Goal: Communication & Community: Answer question/provide support

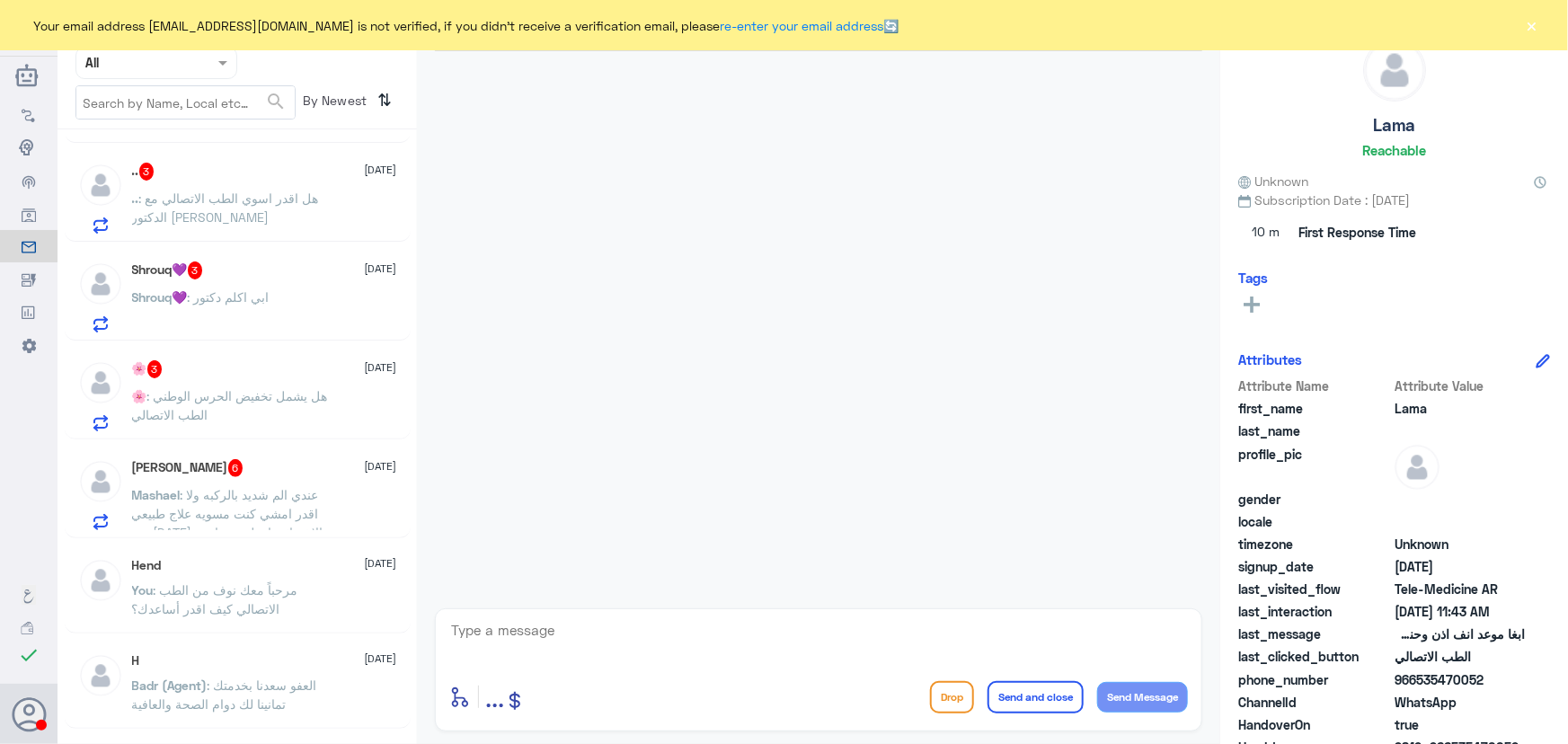
scroll to position [1561, 0]
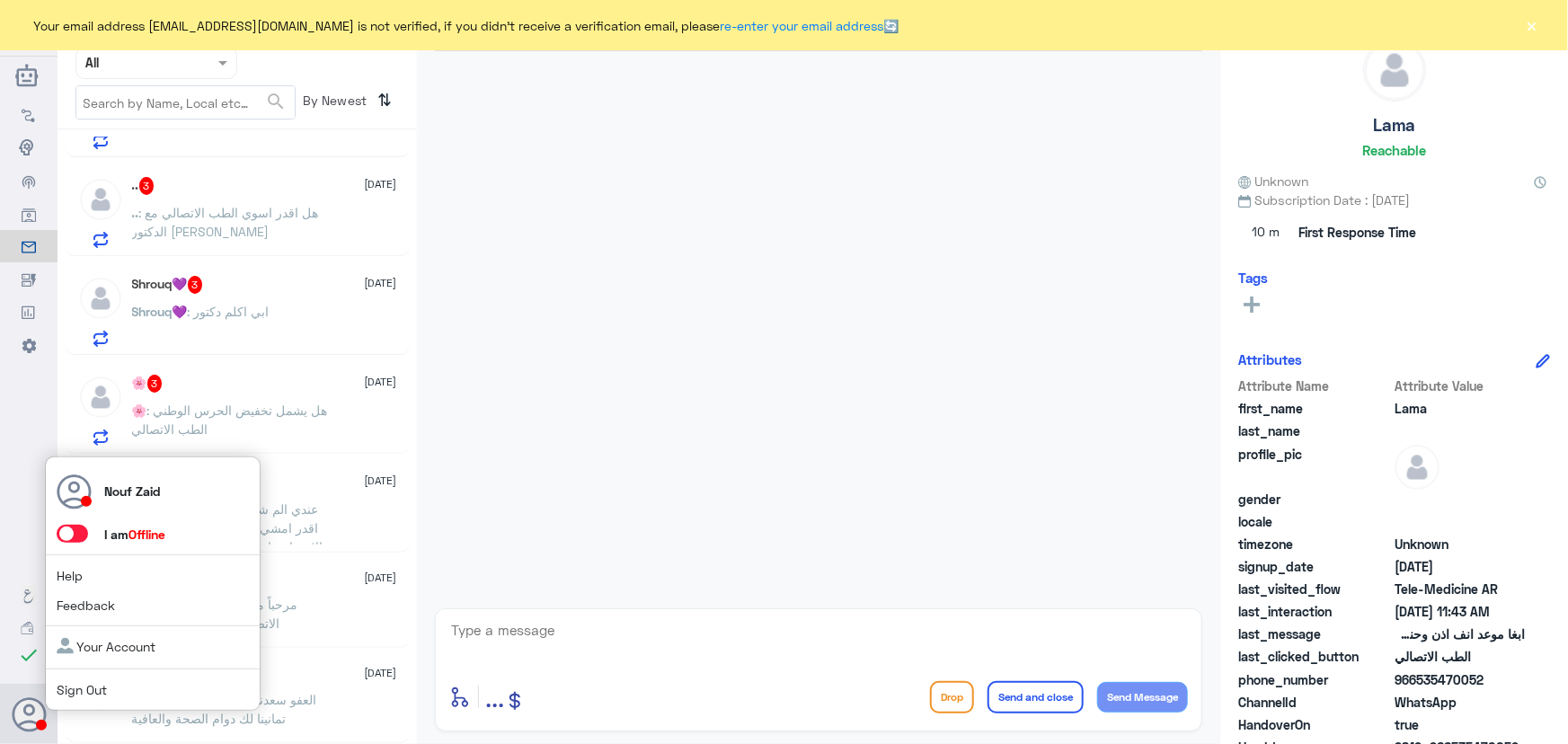
click at [68, 530] on span at bounding box center [72, 533] width 32 height 18
click at [0, 0] on input "checkbox" at bounding box center [0, 0] width 0 height 0
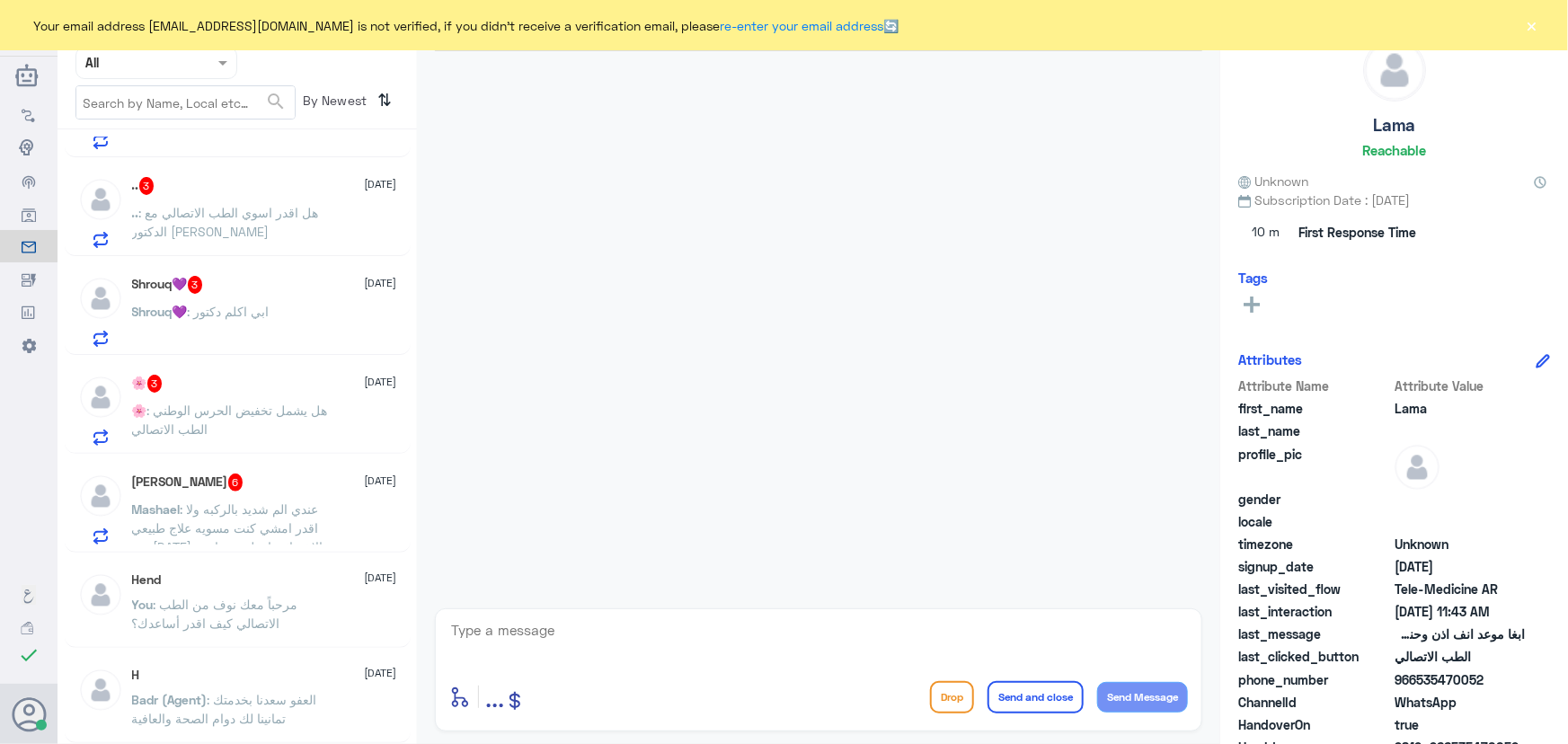
click at [1541, 21] on div "Your email address n_zaid@DallahHealth.com is not verified, if you didn't recei…" at bounding box center [784, 25] width 1568 height 50
click at [1531, 19] on button "×" at bounding box center [1531, 25] width 18 height 18
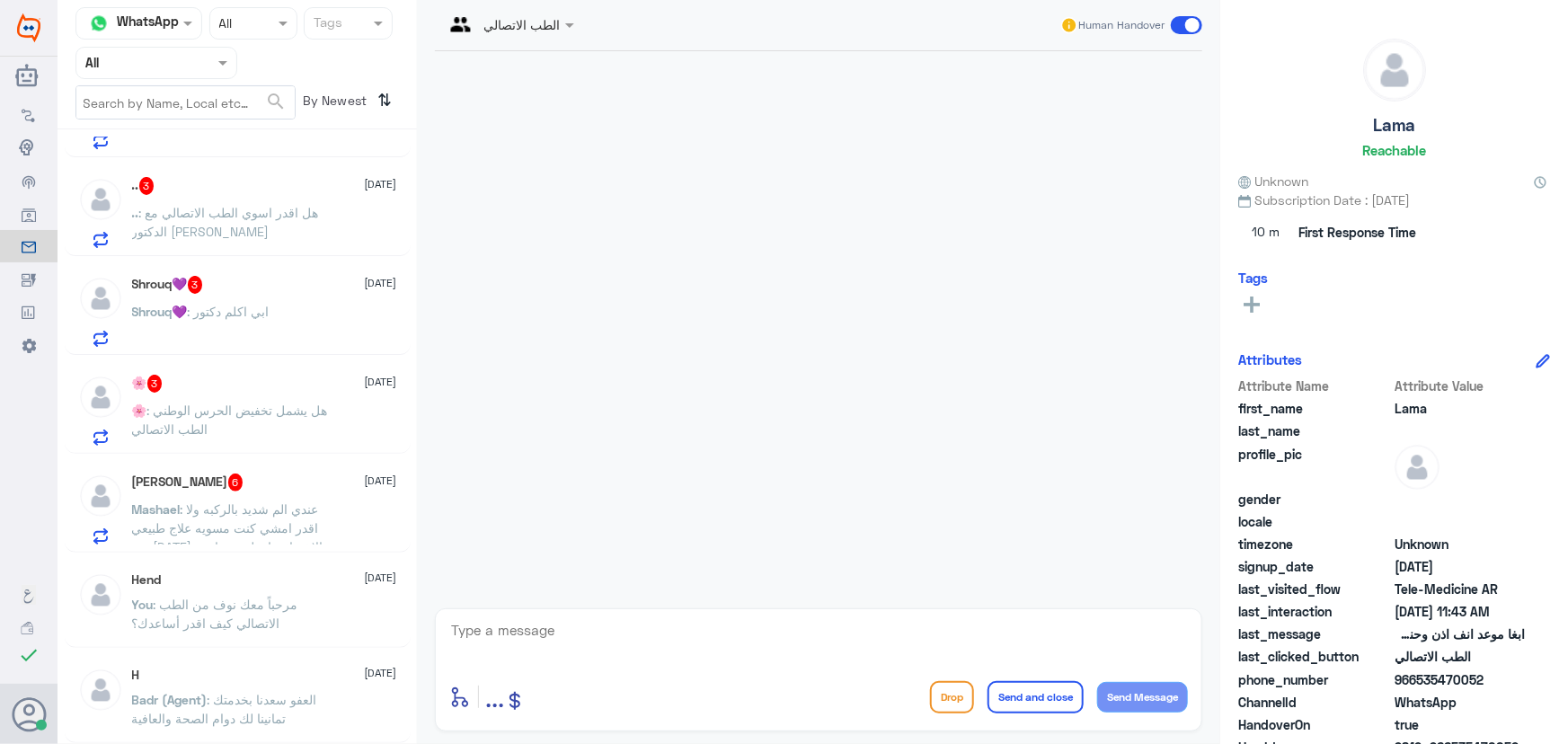
click at [335, 490] on div "Mashael Abdulaziz 6 7 September Mashael : عندي الم شديد بالركبه ولا اقدر امشي ك…" at bounding box center [264, 509] width 265 height 71
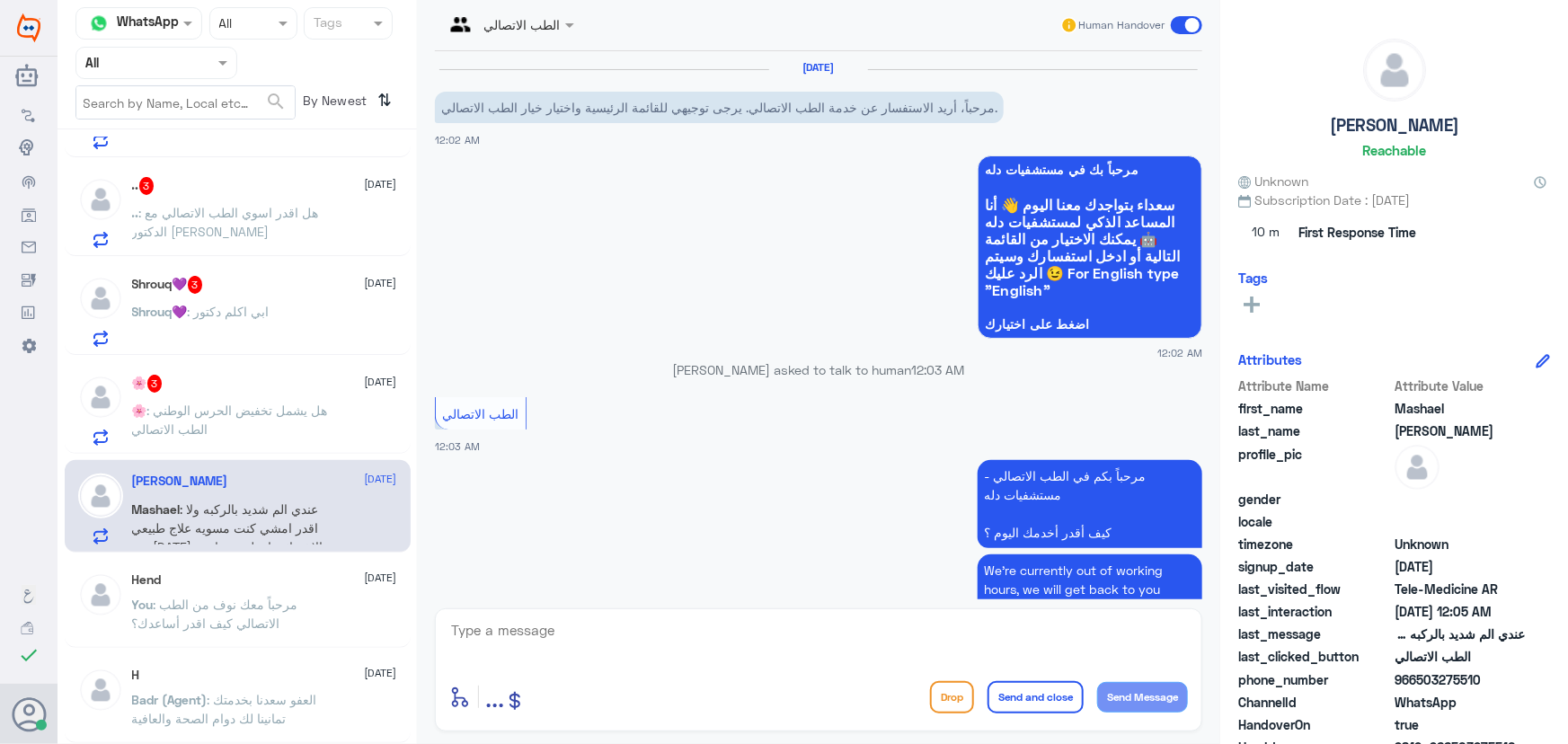
scroll to position [928, 0]
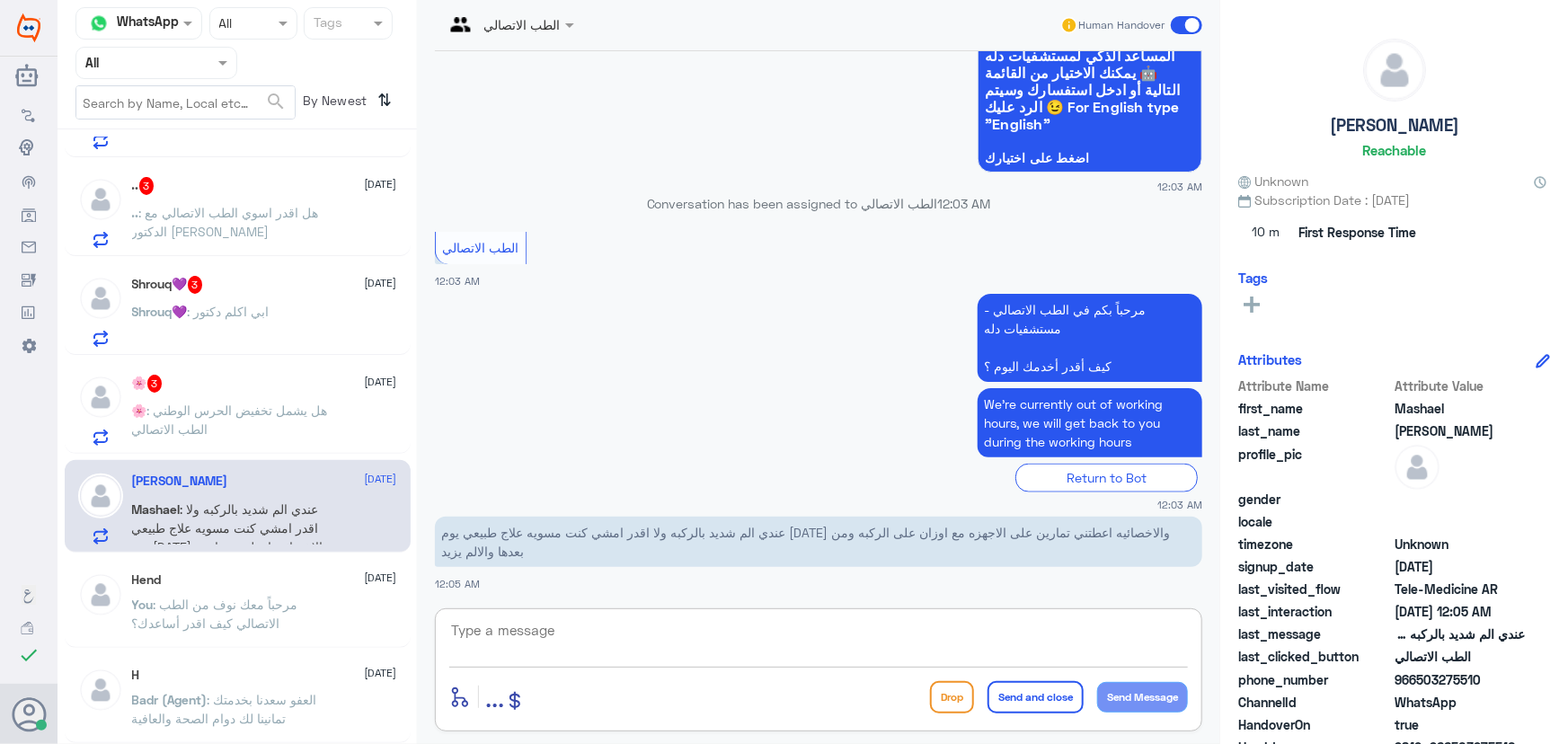
click at [553, 629] on textarea at bounding box center [818, 640] width 739 height 44
paste textarea "مرحباً معك نوف من الطب الاتصالي"
type textarea "مرحباً معك نوف من الطب الاتصالي"
click at [1139, 692] on button "Send Message" at bounding box center [1142, 698] width 90 height 31
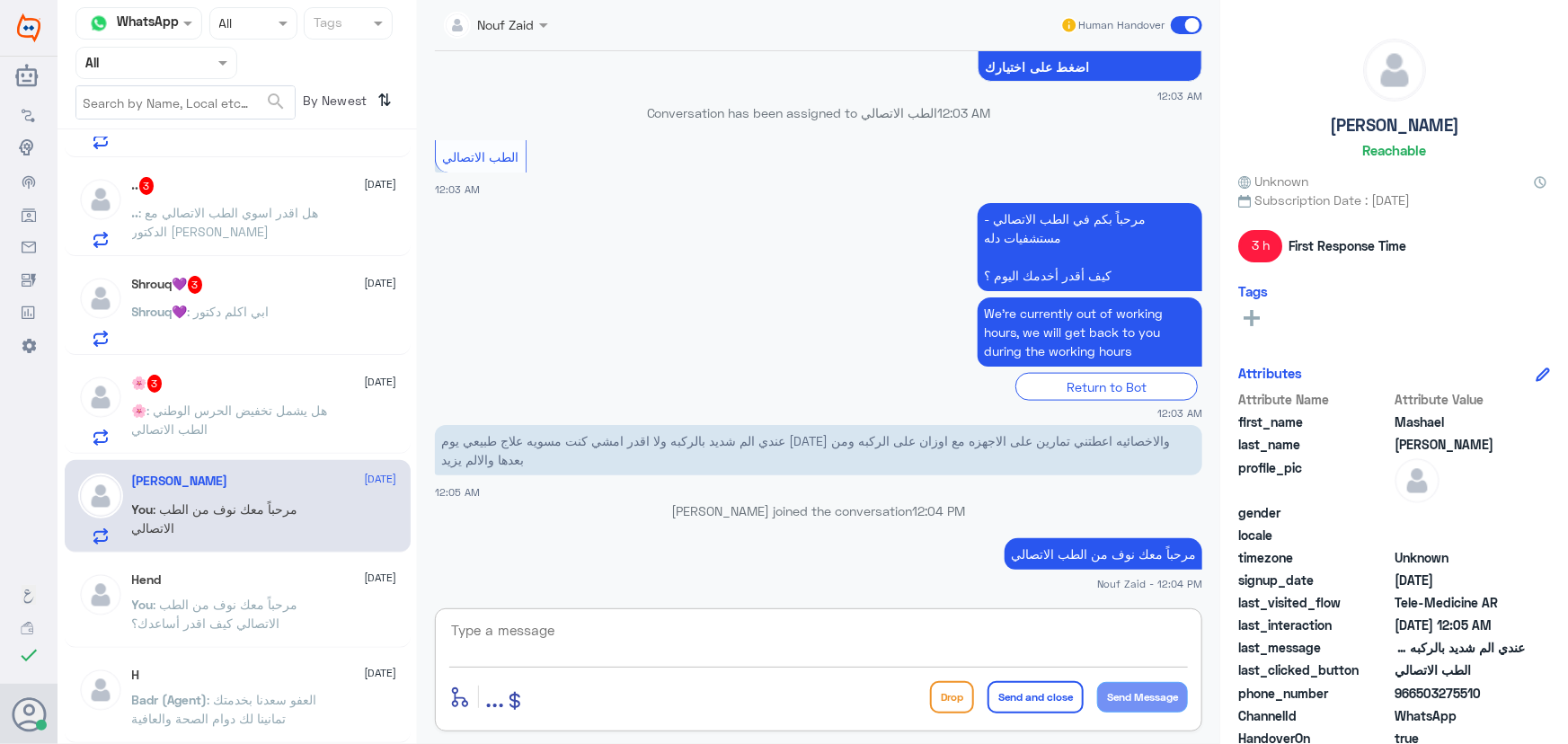
click at [707, 619] on textarea at bounding box center [818, 640] width 739 height 44
paste textarea "هنا الطب الاتصالي لكل مايخص الاستشارة الفورية من خلال التطبيق، يمكنك الاستفسار …"
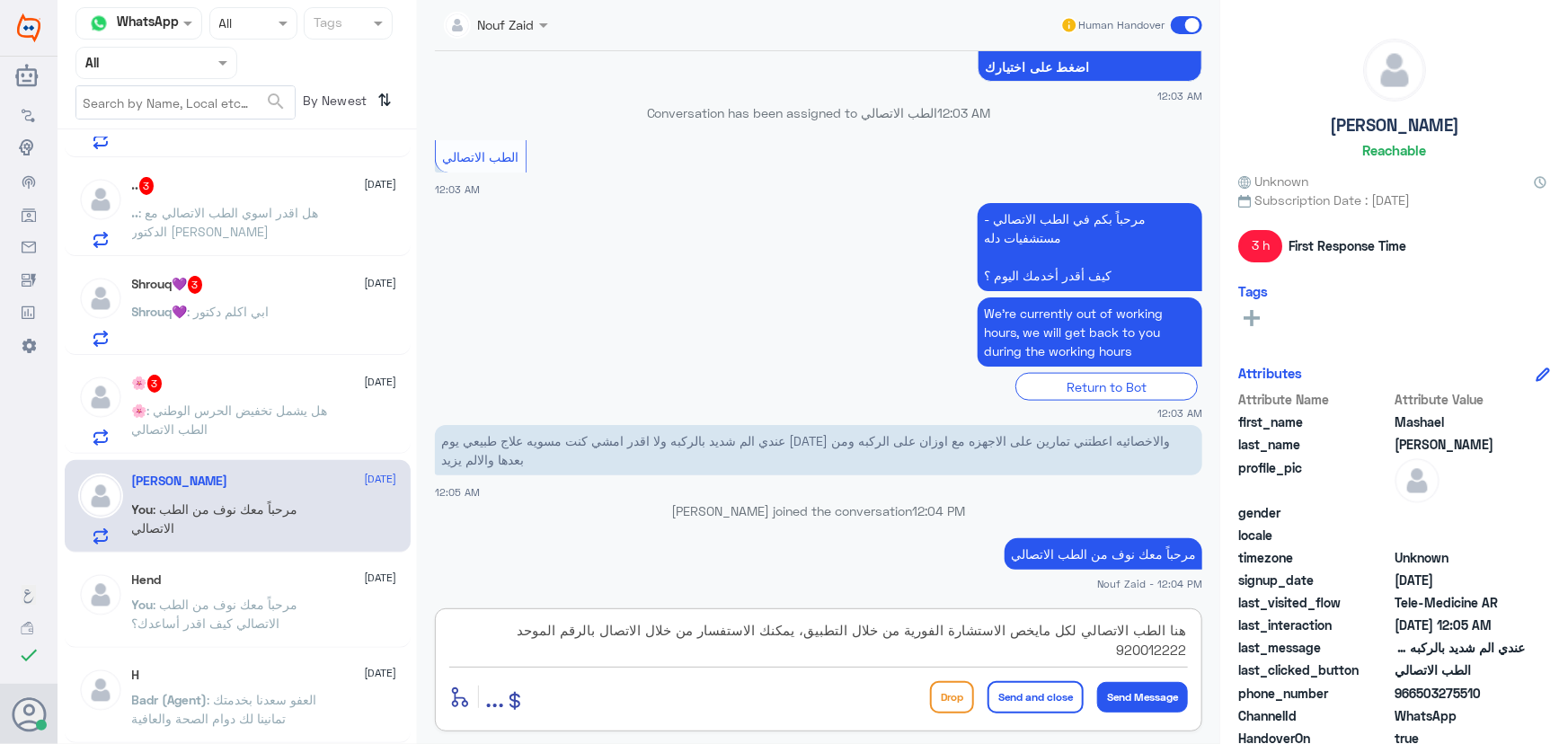
drag, startPoint x: 629, startPoint y: 632, endPoint x: 649, endPoint y: 632, distance: 20.0
click at [649, 632] on textarea "هنا الطب الاتصالي لكل مايخص الاستشارة الفورية من خلال التطبيق، يمكنك الاستفسار …" at bounding box center [818, 640] width 739 height 44
drag, startPoint x: 439, startPoint y: 627, endPoint x: 485, endPoint y: 628, distance: 46.0
click at [485, 628] on div "هنا الطب الاتصالي لكل مايخص الاستشارة الفورية من خلال التطبيق، يمكنك الاستفسار …" at bounding box center [819, 670] width 767 height 123
drag, startPoint x: 498, startPoint y: 629, endPoint x: 433, endPoint y: 629, distance: 65.0
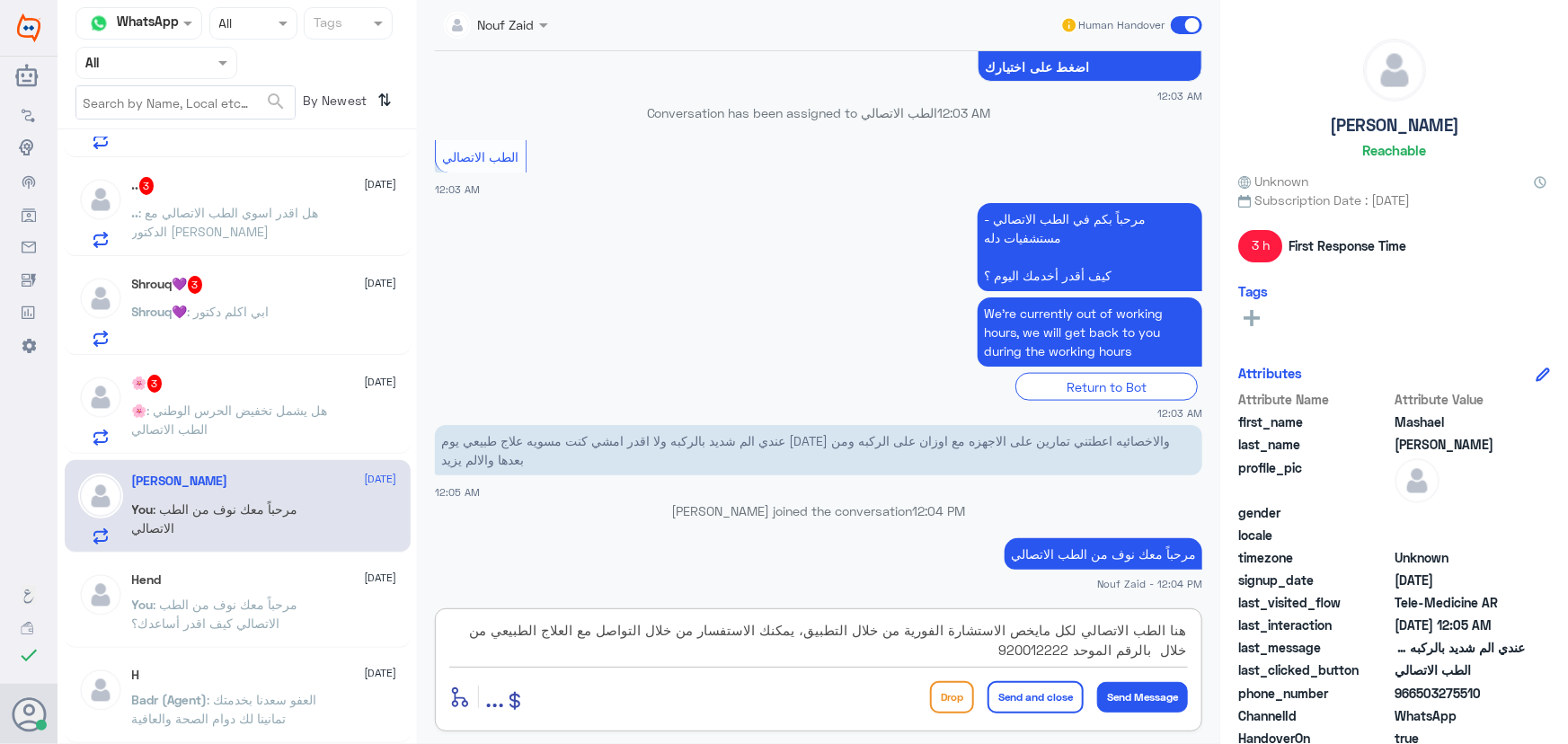
click at [441, 631] on div "هنا الطب الاتصالي لكل مايخص الاستشارة الفورية من خلال التطبيق، يمكنك الاستفسار …" at bounding box center [819, 670] width 767 height 123
drag, startPoint x: 1069, startPoint y: 648, endPoint x: 1186, endPoint y: 648, distance: 117.0
click at [1186, 648] on textarea "هنا الطب الاتصالي لكل مايخص الاستشارة الفورية من خلال التطبيق، يمكنك الاستفسار …" at bounding box center [818, 640] width 739 height 44
paste textarea "العلاج الطبيعي 0530617692"
drag, startPoint x: 502, startPoint y: 629, endPoint x: 588, endPoint y: 632, distance: 86.1
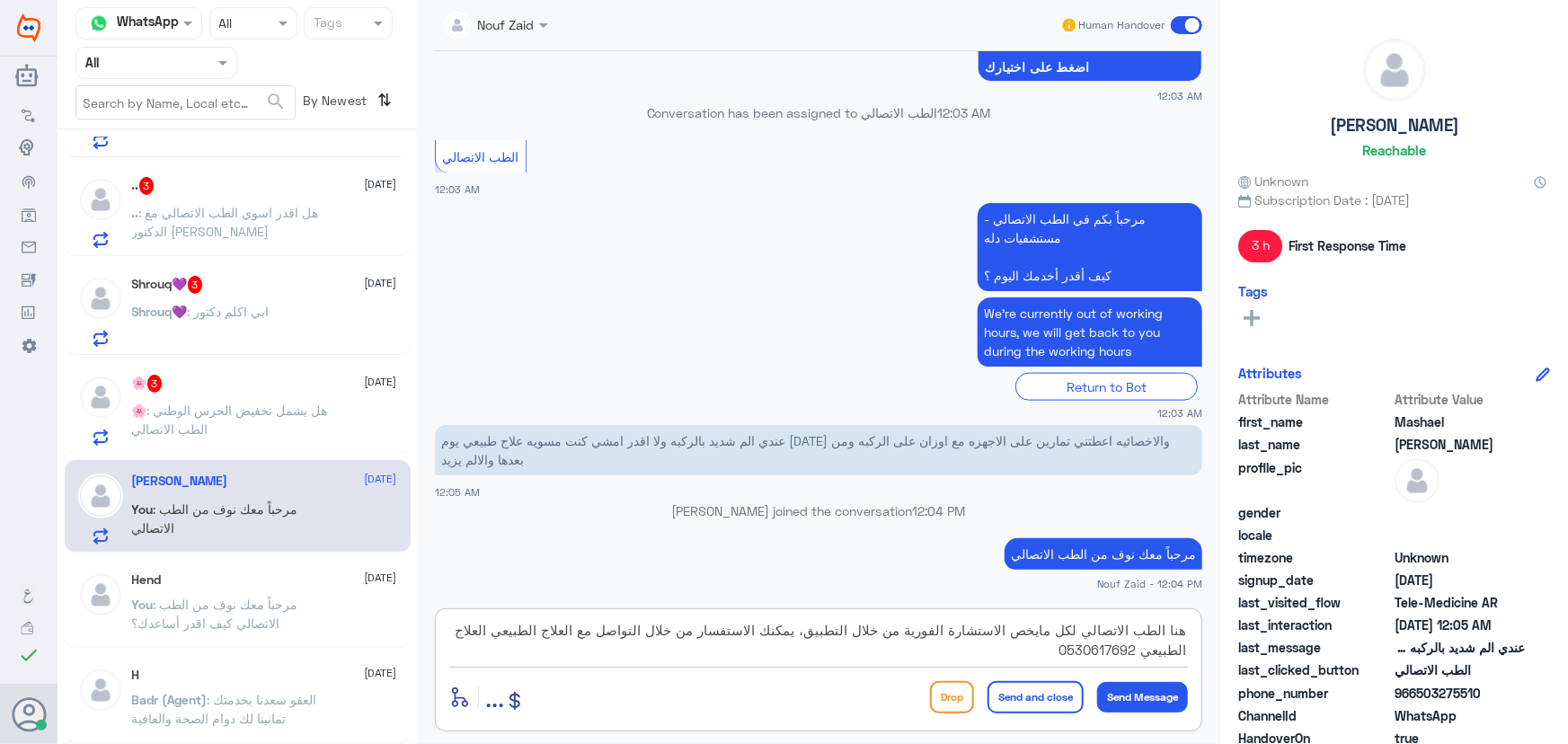
click at [588, 632] on textarea "هنا الطب الاتصالي لكل مايخص الاستشارة الفورية من خلال التطبيق، يمكنك الاستفسار …" at bounding box center [818, 640] width 739 height 44
type textarea "هنا الطب الاتصالي لكل مايخص الاستشارة الفورية من خلال التطبيق، يمكنك الاستفسار …"
click at [1027, 687] on button "Send and close" at bounding box center [1036, 698] width 96 height 33
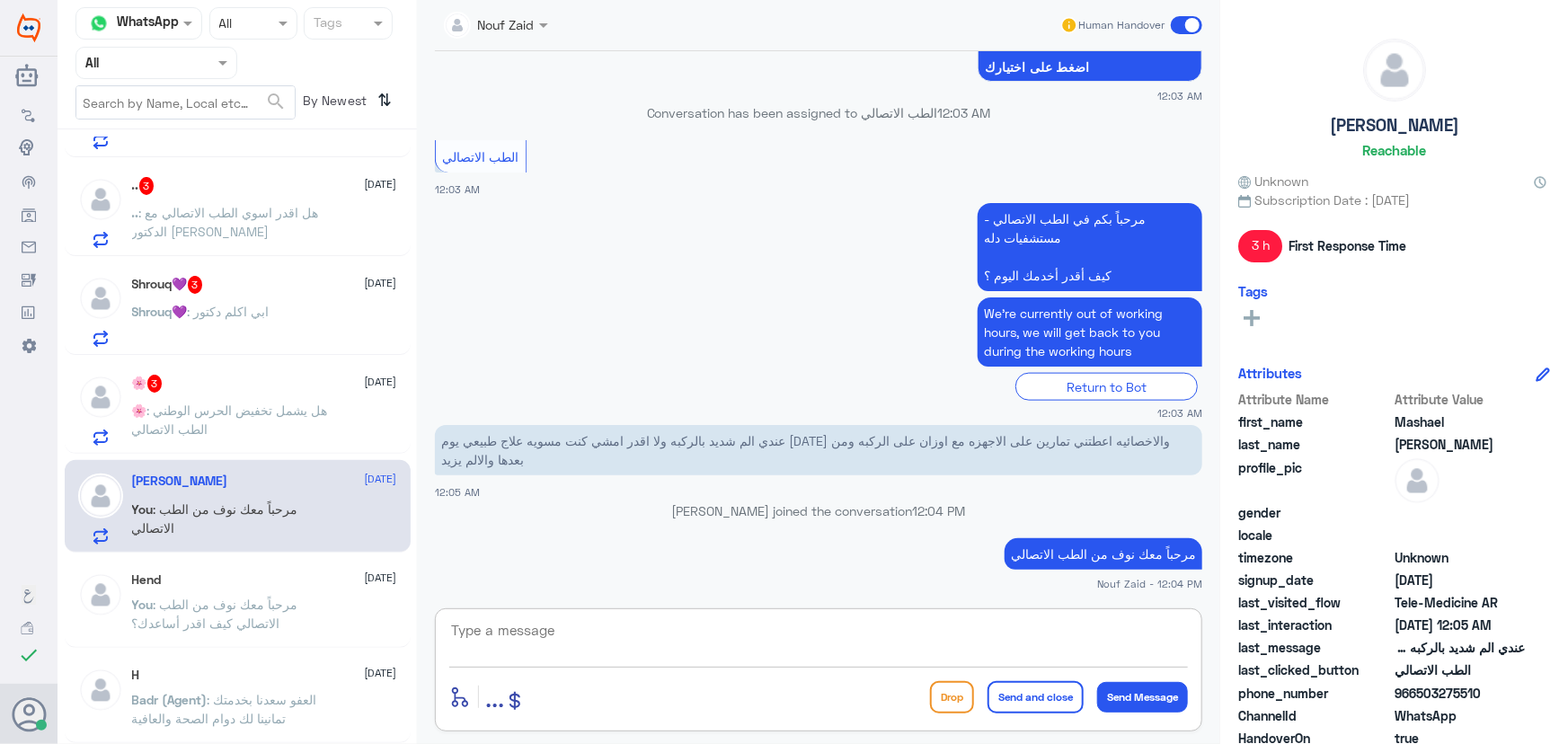
scroll to position [1100, 0]
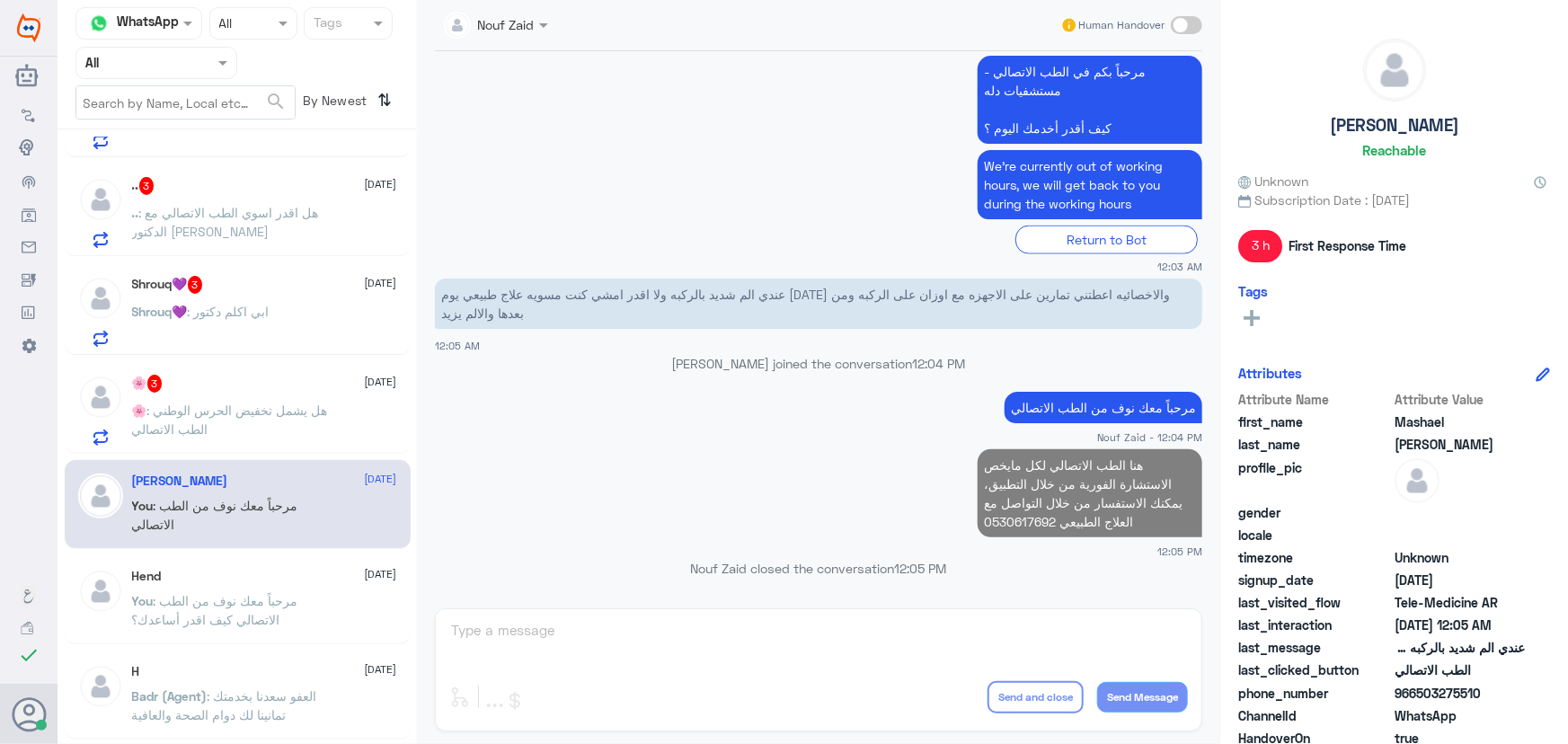
click at [289, 414] on p "🌸 : هل يشمل تخفيض الحرس الوطني الطب الاتصالي" at bounding box center [233, 423] width 202 height 45
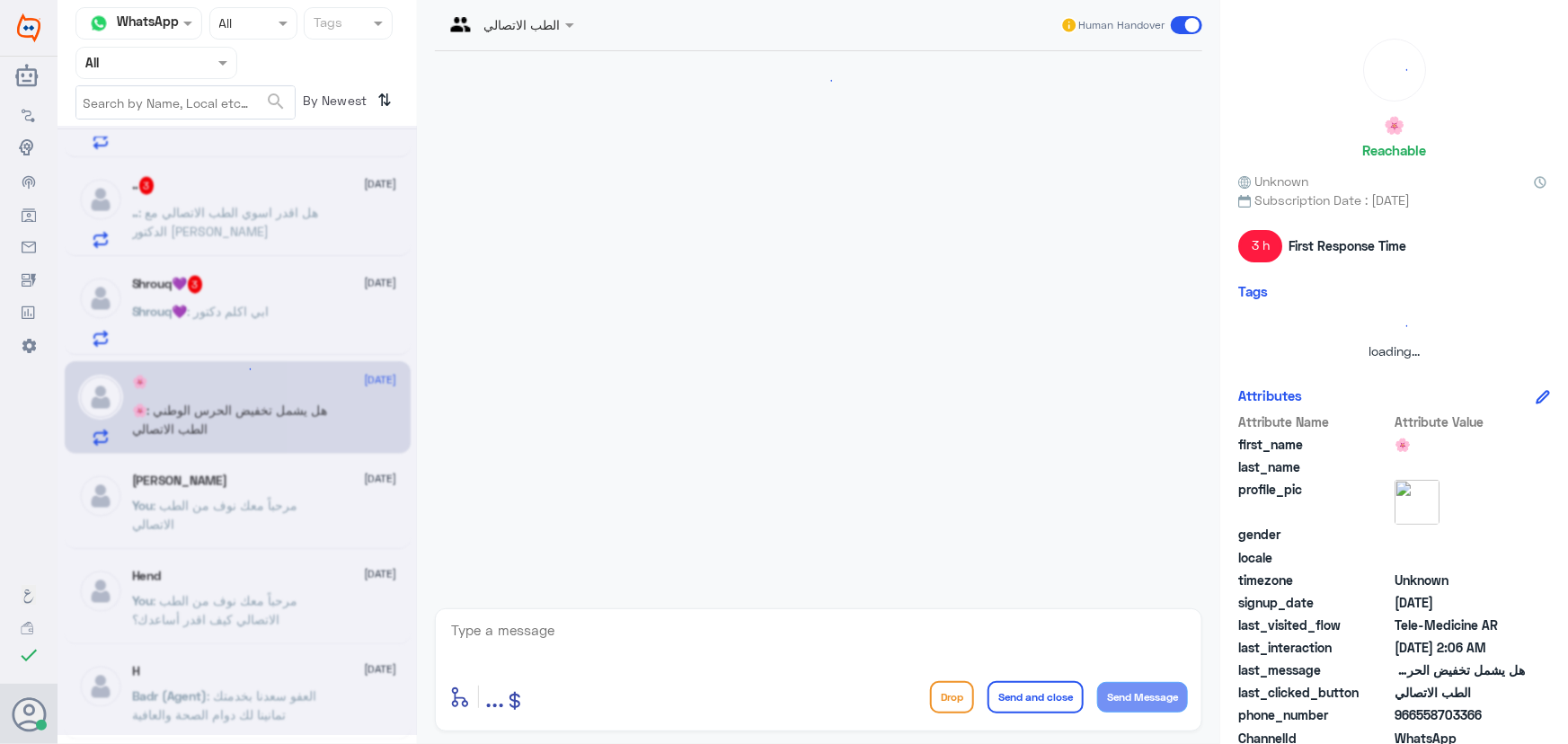
scroll to position [147, 0]
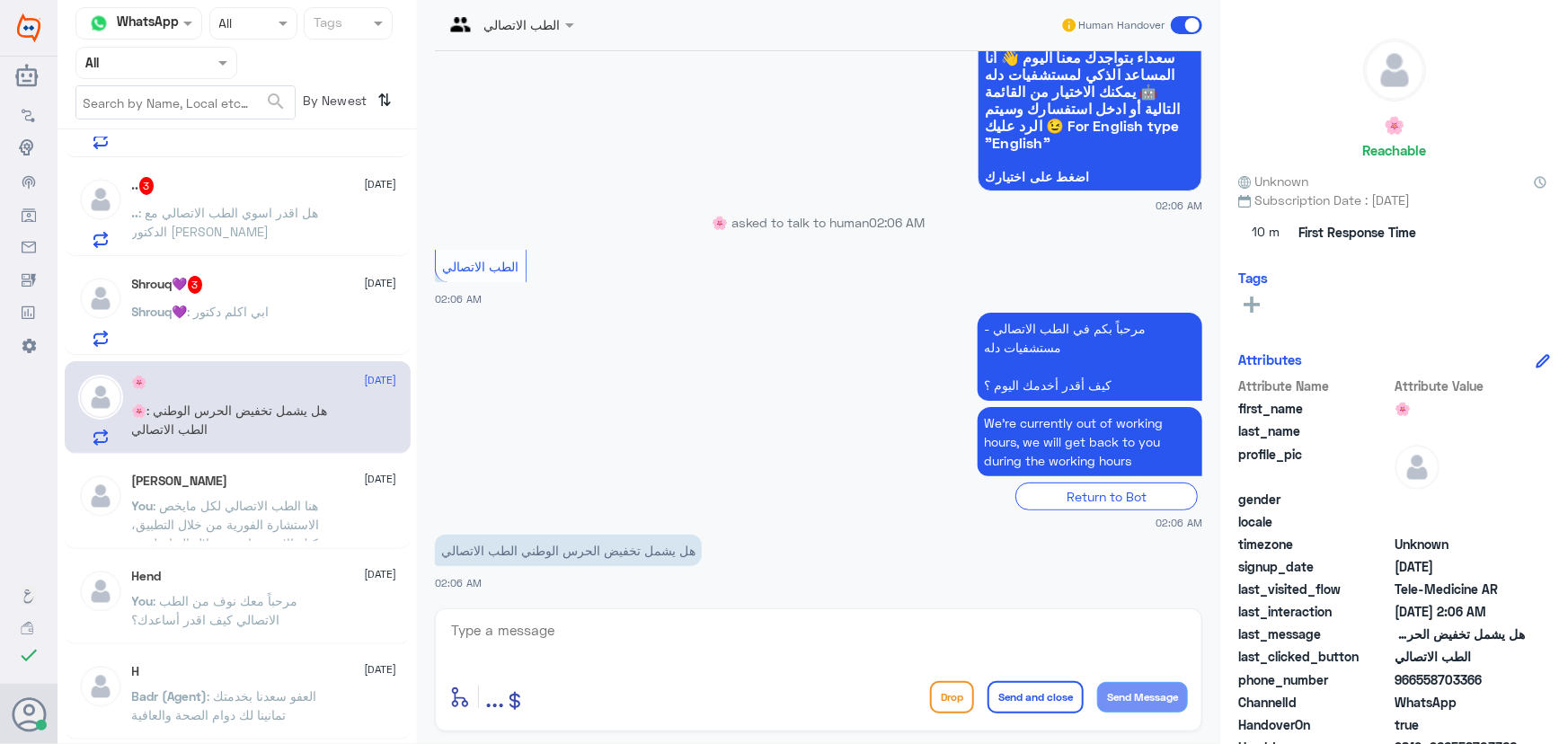
click at [607, 638] on textarea at bounding box center [818, 640] width 739 height 44
drag, startPoint x: 1417, startPoint y: 682, endPoint x: 1479, endPoint y: 675, distance: 62.4
click at [1487, 683] on span "966558703366" at bounding box center [1459, 680] width 131 height 19
copy span "558703366"
click at [653, 629] on textarea at bounding box center [818, 640] width 739 height 44
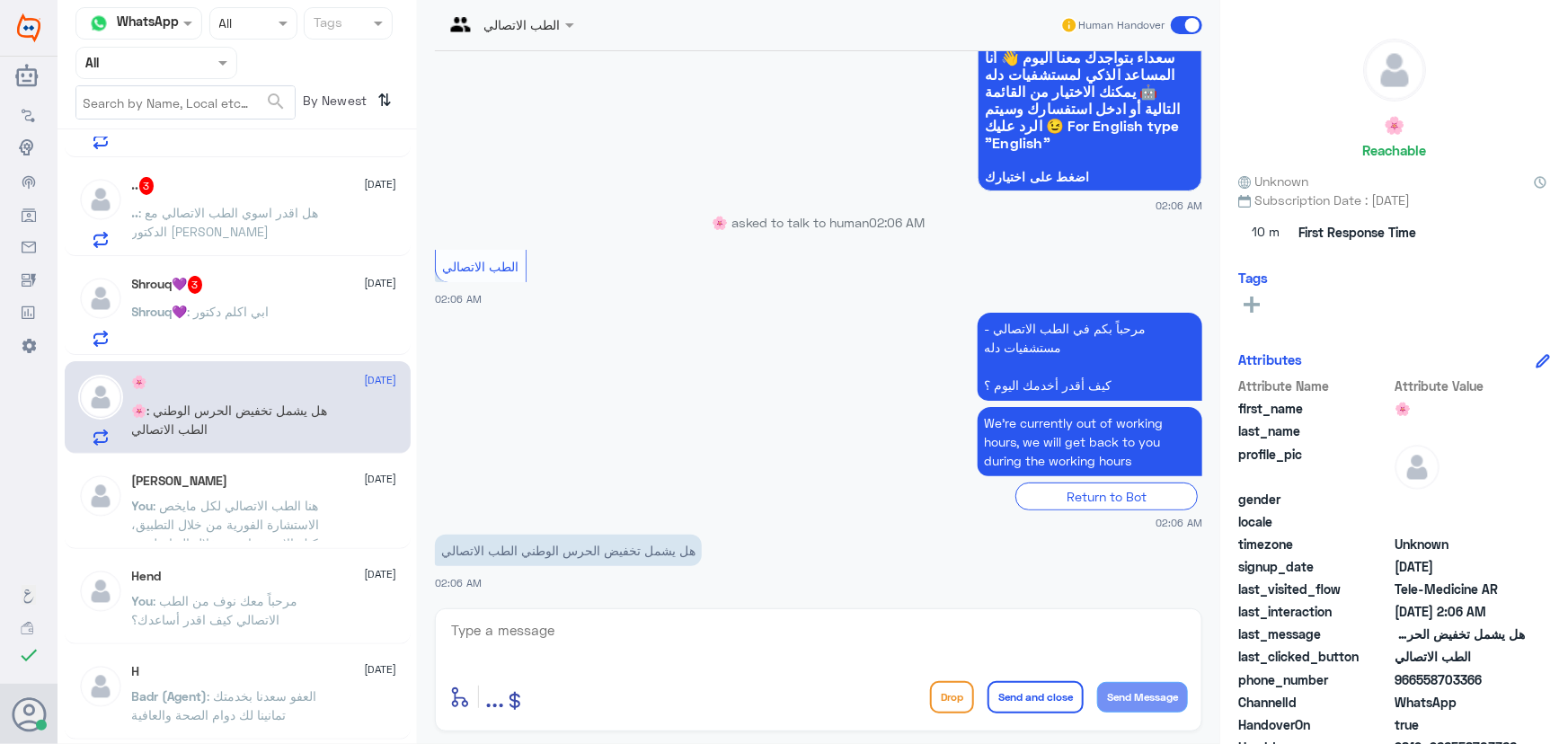
click at [1096, 260] on app-msgs-text "الطب الاتصالي" at bounding box center [819, 267] width 767 height 35
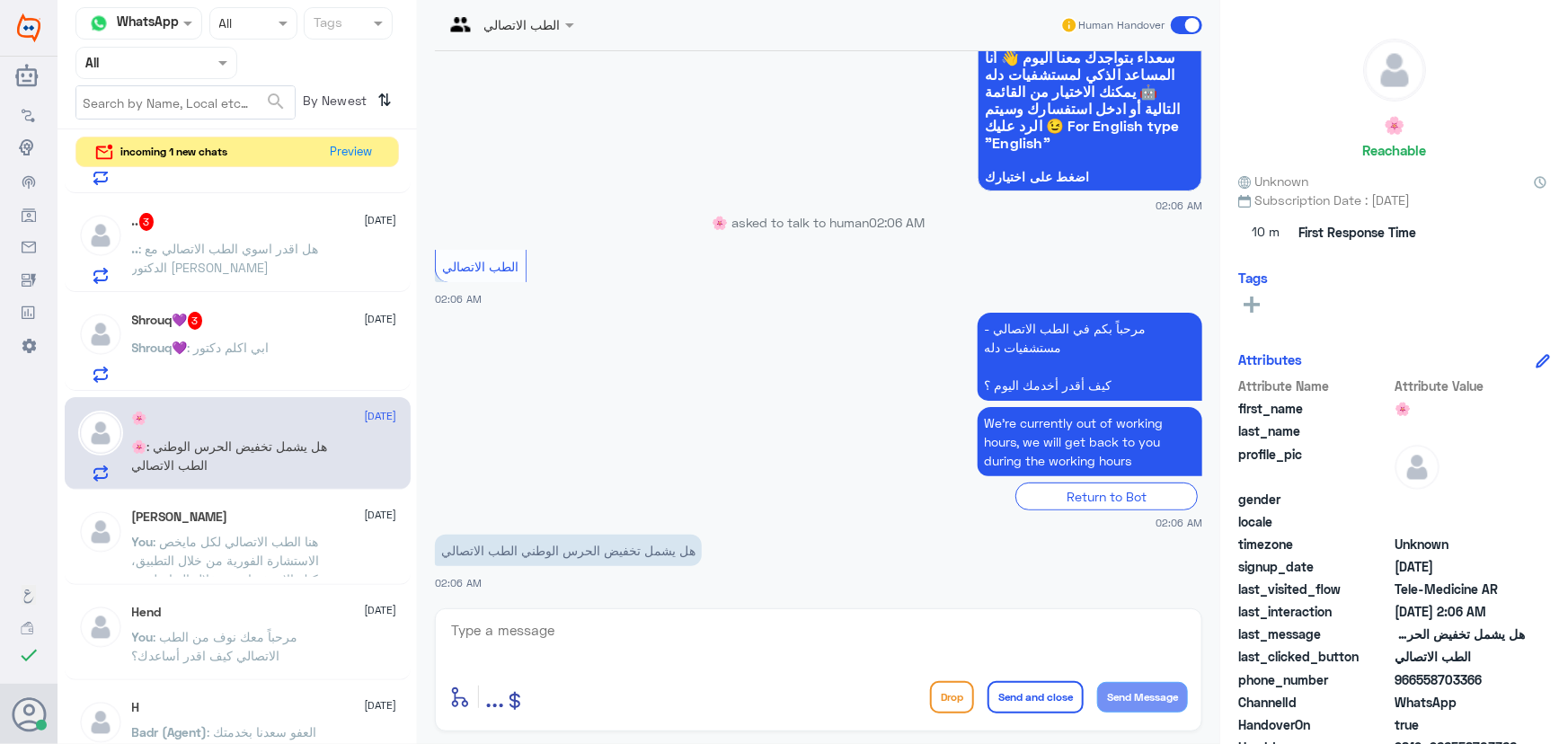
drag, startPoint x: 751, startPoint y: 613, endPoint x: 711, endPoint y: 624, distance: 41.5
click at [743, 615] on div "enter flow name ... Drop Send and close Send Message" at bounding box center [819, 670] width 767 height 123
click at [694, 628] on textarea at bounding box center [818, 640] width 739 height 44
paste textarea "مرحباً معك نوف من الطب الاتصالي"
type textarea "مرحباً معك نوف من الطب الاتصالي"
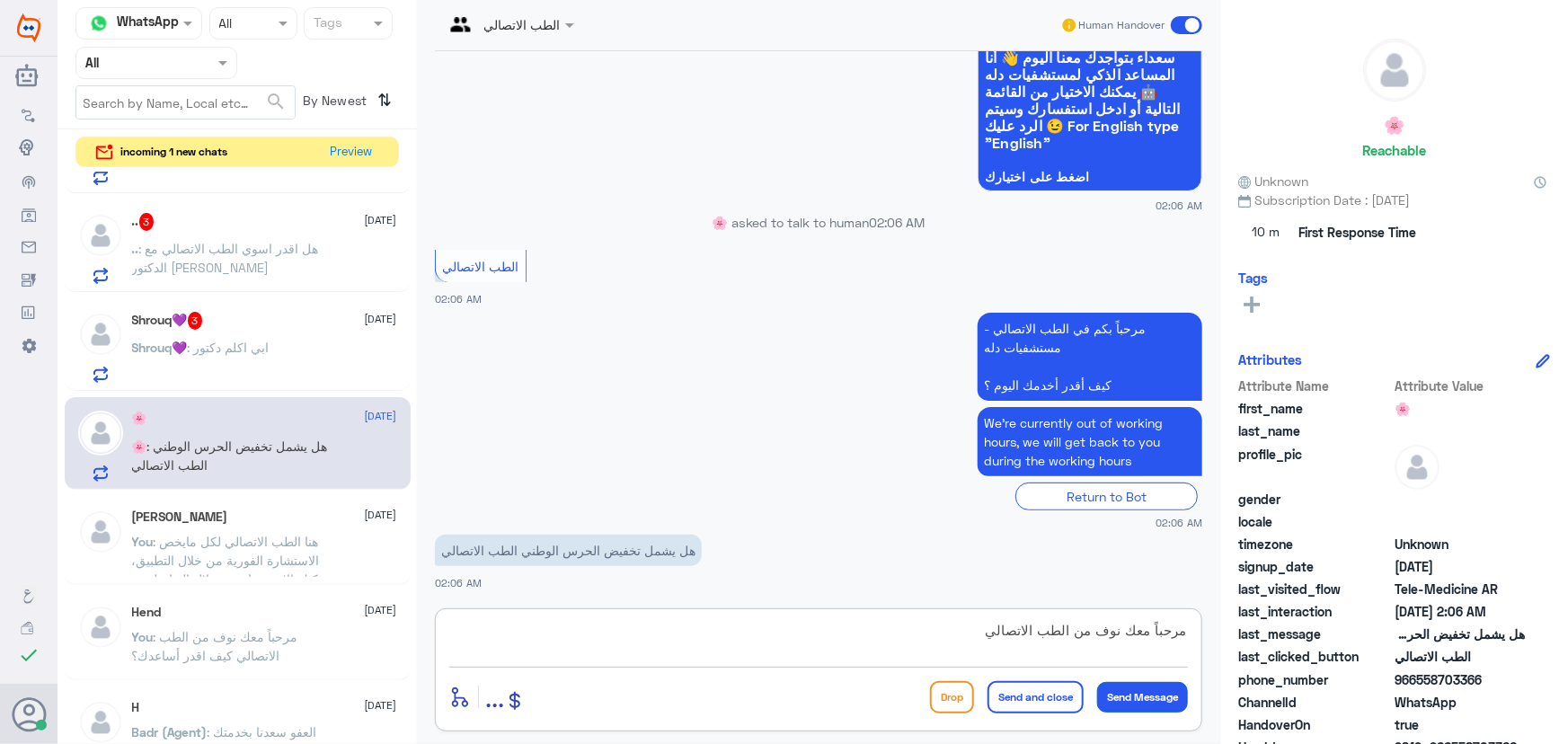
click at [1136, 691] on button "Send Message" at bounding box center [1142, 698] width 90 height 31
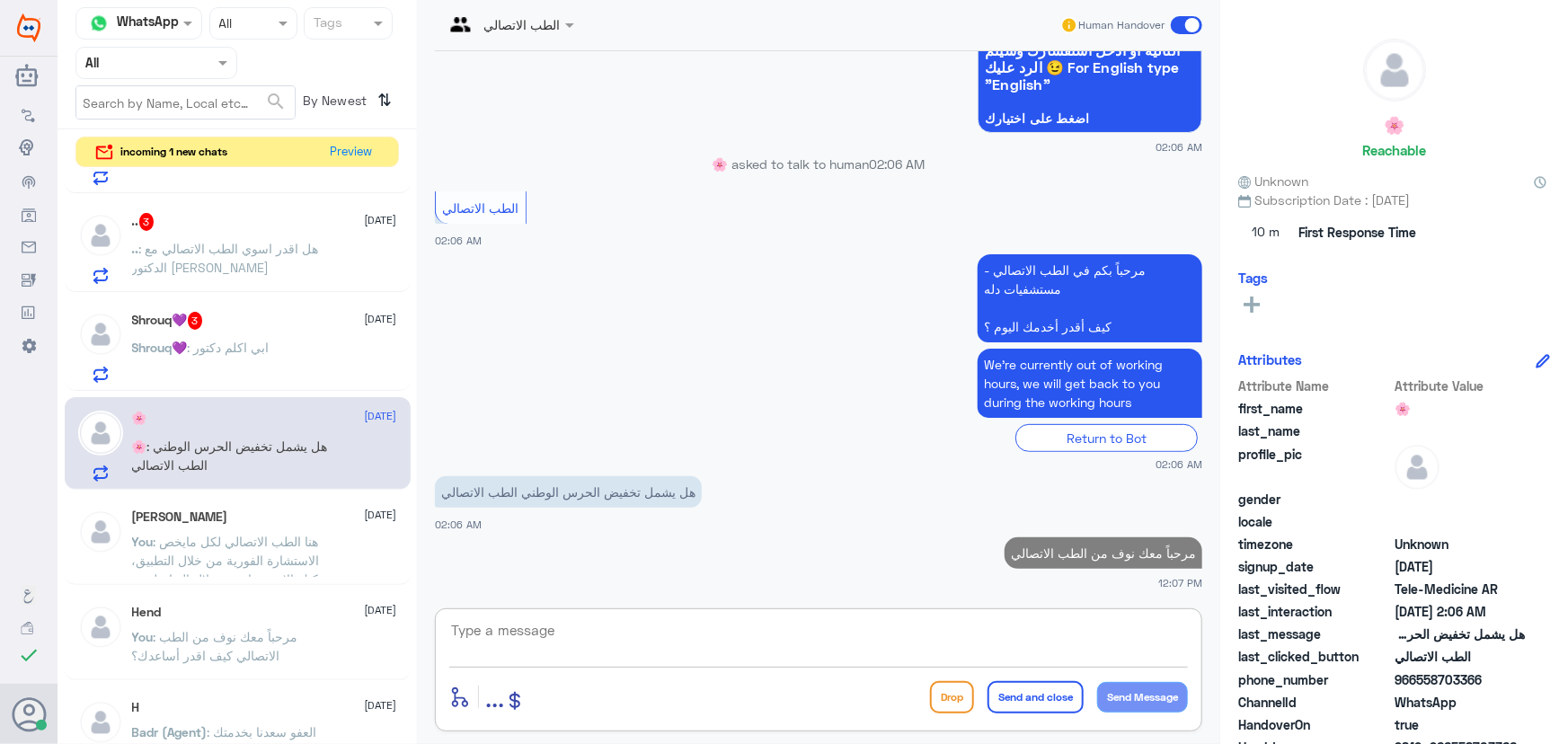
click at [988, 629] on textarea at bounding box center [818, 640] width 739 height 44
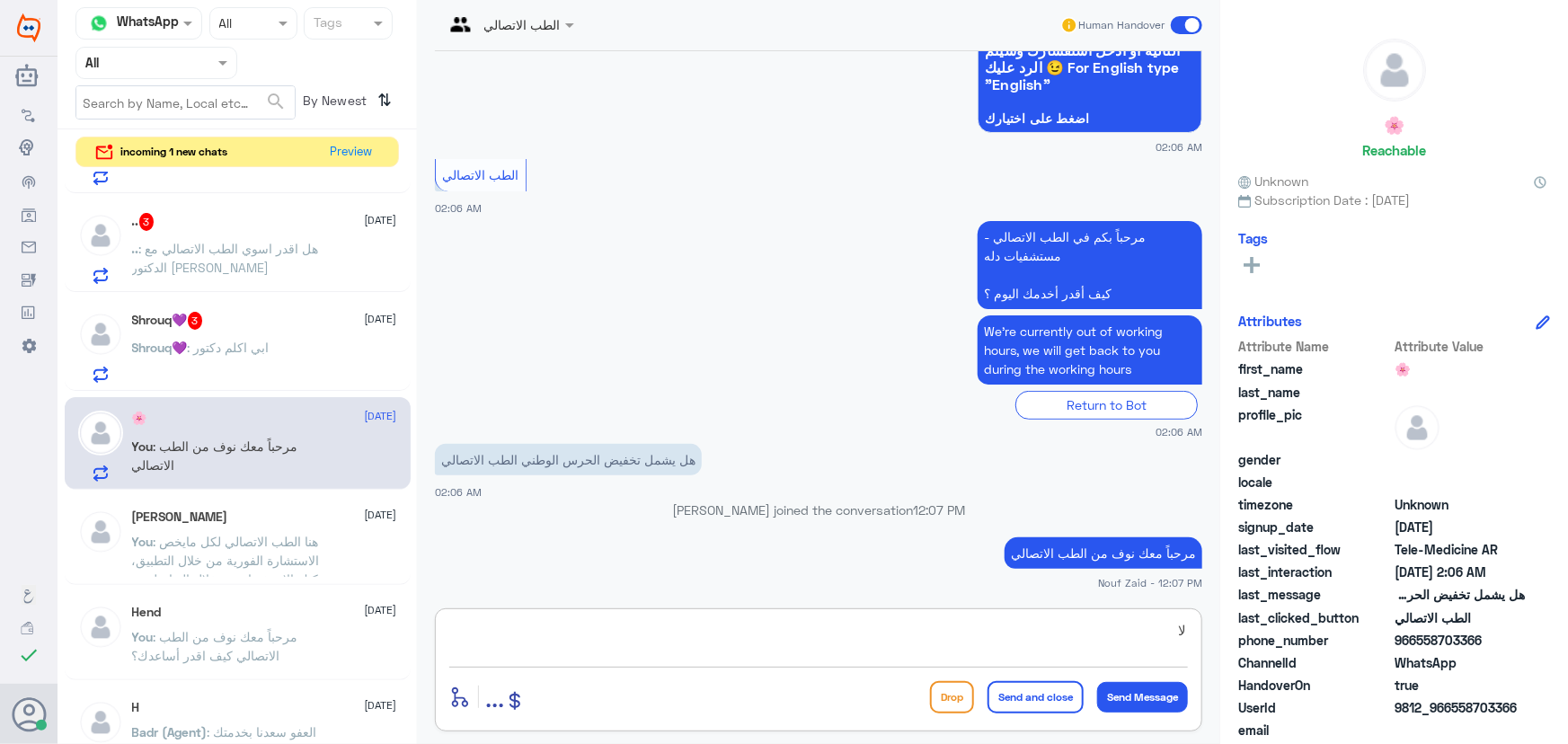
type textarea "ل"
type textarea "لايشمل التخفيض الطب الاتصالي"
click at [1033, 697] on button "Send and close" at bounding box center [1036, 698] width 96 height 33
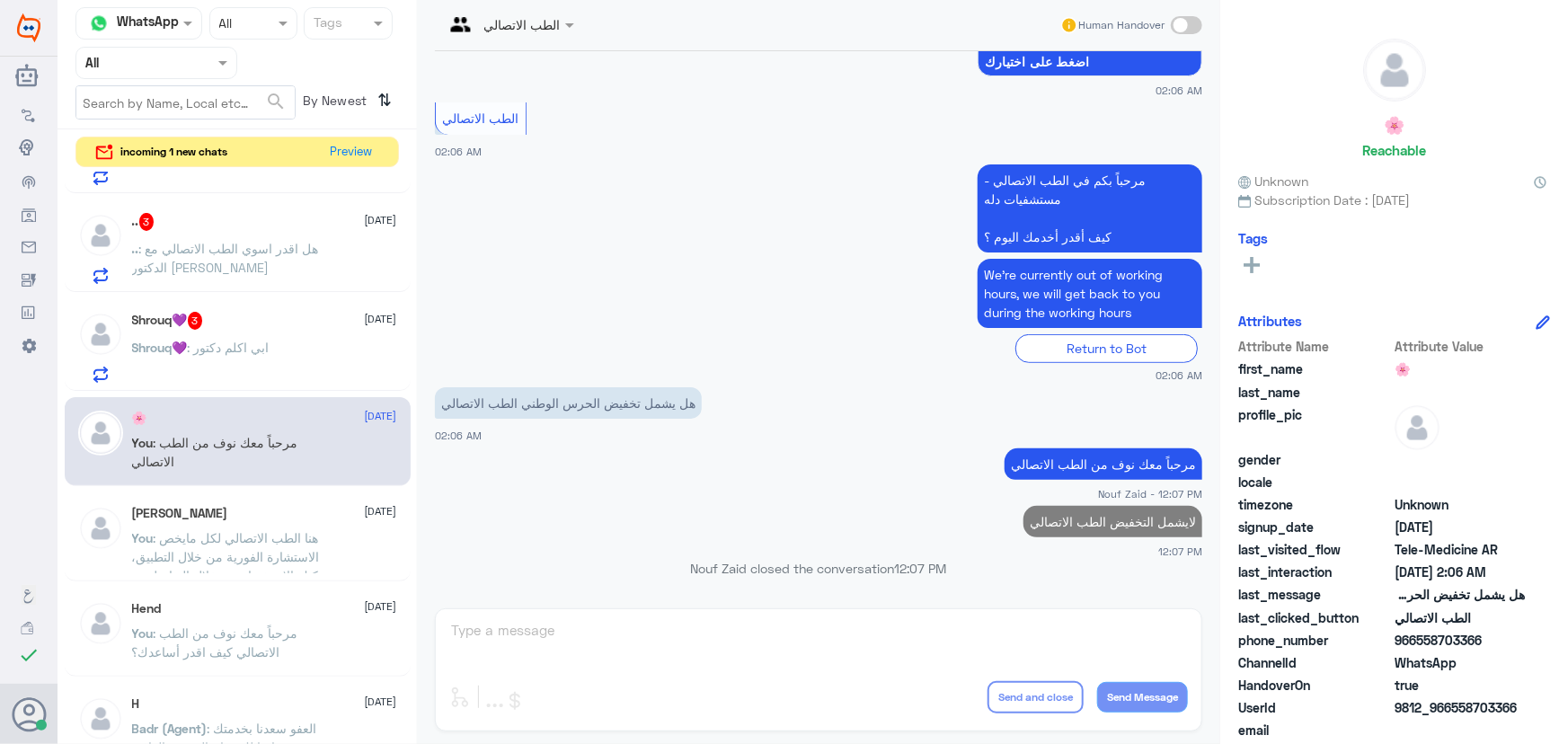
click at [223, 316] on div "Shrouq💜 3 7 September" at bounding box center [264, 320] width 265 height 18
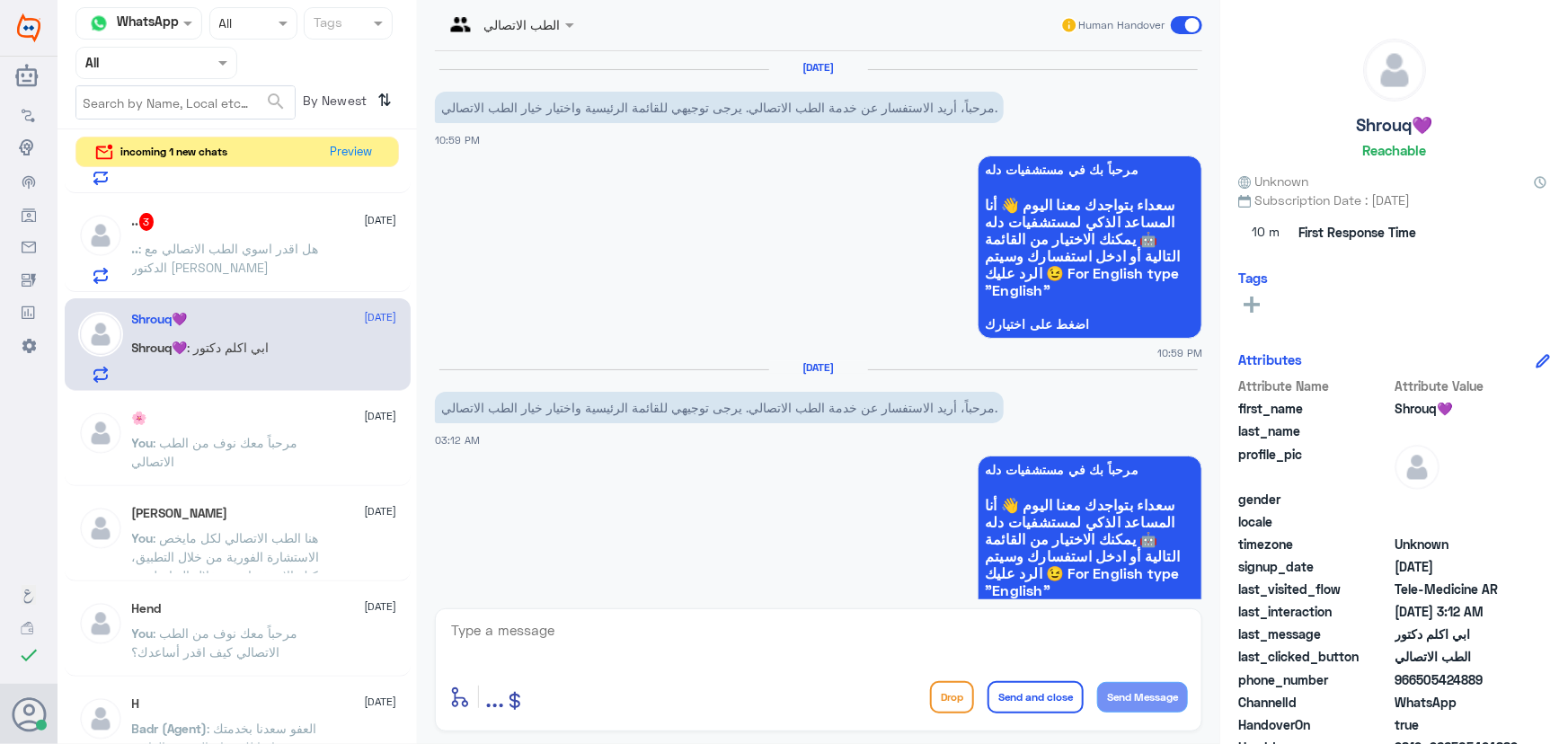
scroll to position [448, 0]
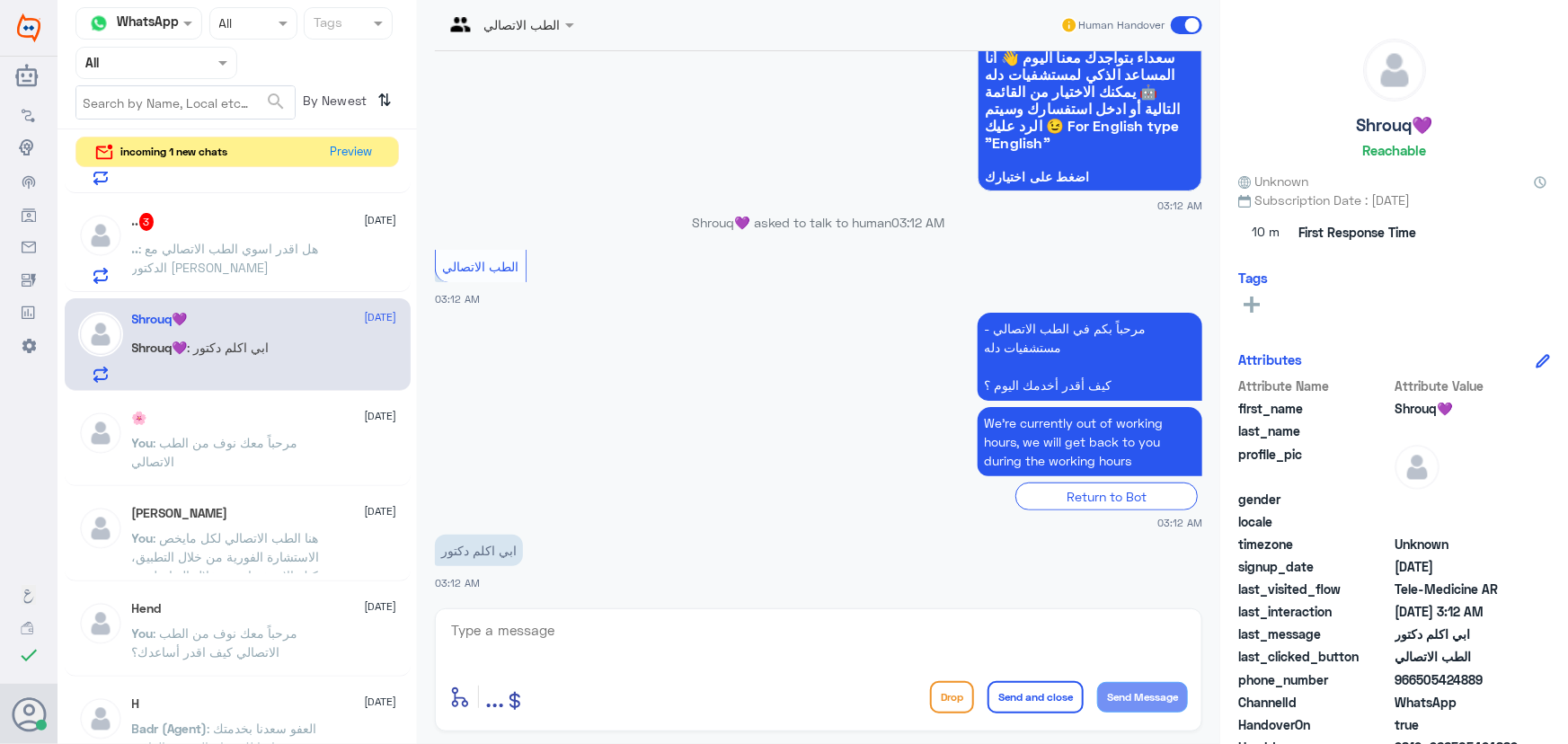
click at [583, 674] on div "enter flow name ... Drop Send and close Send Message" at bounding box center [819, 670] width 767 height 123
click at [580, 648] on textarea at bounding box center [818, 640] width 739 height 44
click at [764, 677] on div "enter flow name ... Drop Send and close Send Message" at bounding box center [818, 697] width 739 height 40
click at [702, 638] on textarea at bounding box center [818, 640] width 739 height 44
click at [675, 636] on textarea at bounding box center [818, 640] width 739 height 44
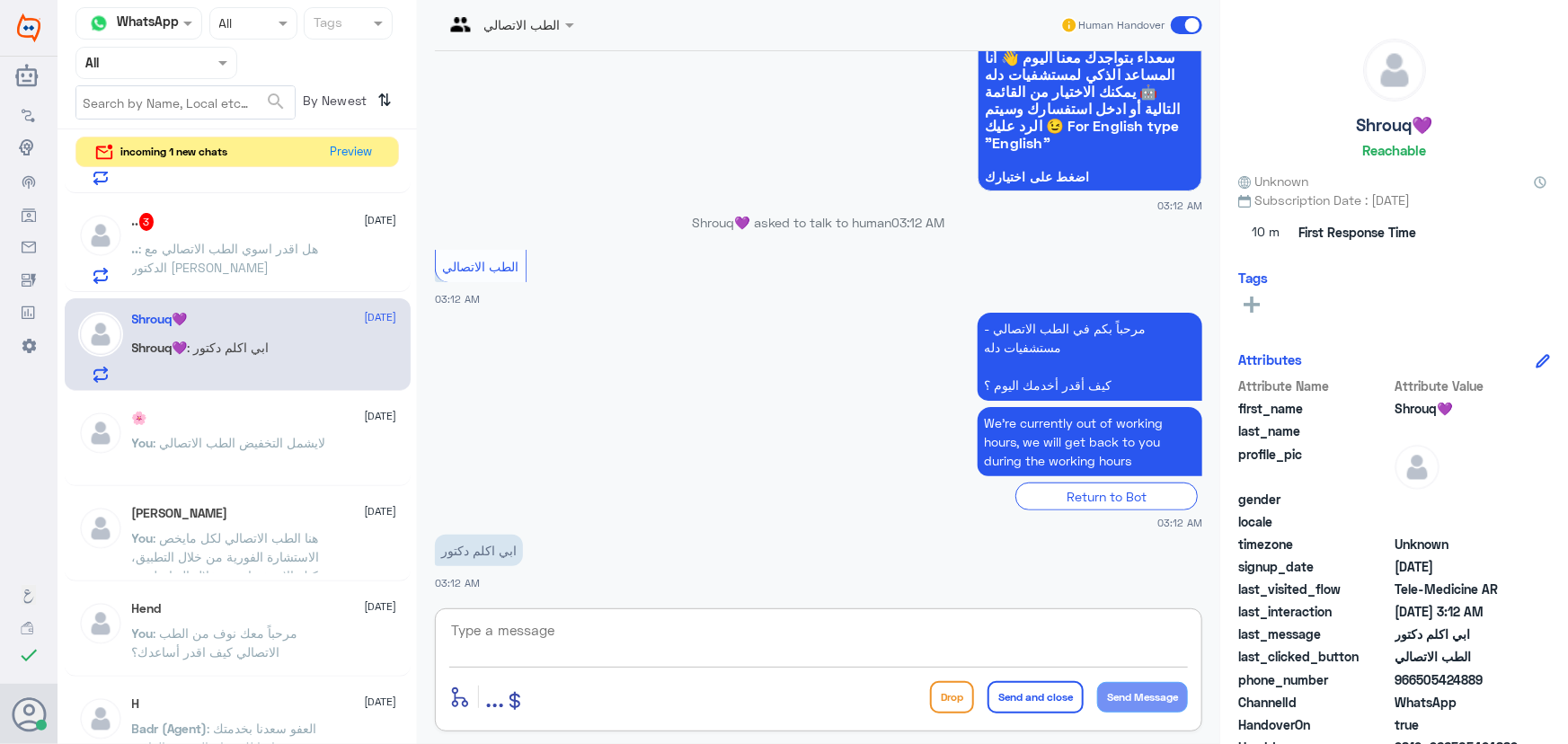
paste textarea "مرحباً معك نوف من الطب الاتصالي"
type textarea "مرحباً معك نوف من الطب الاتصالي"
click at [1165, 704] on button "Send Message" at bounding box center [1142, 698] width 90 height 31
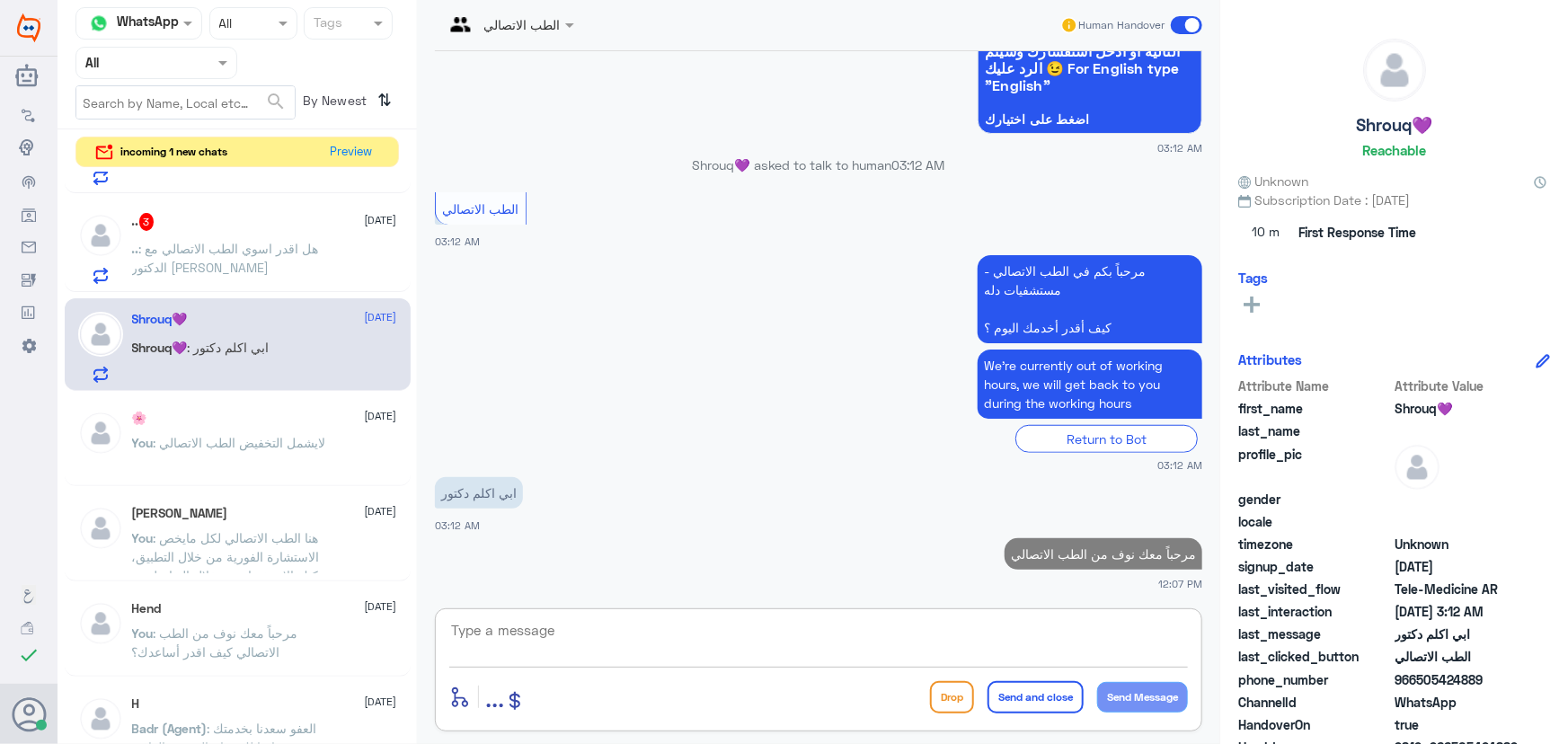
drag, startPoint x: 983, startPoint y: 630, endPoint x: 963, endPoint y: 631, distance: 20.0
click at [983, 631] on textarea at bounding box center [818, 640] width 739 height 44
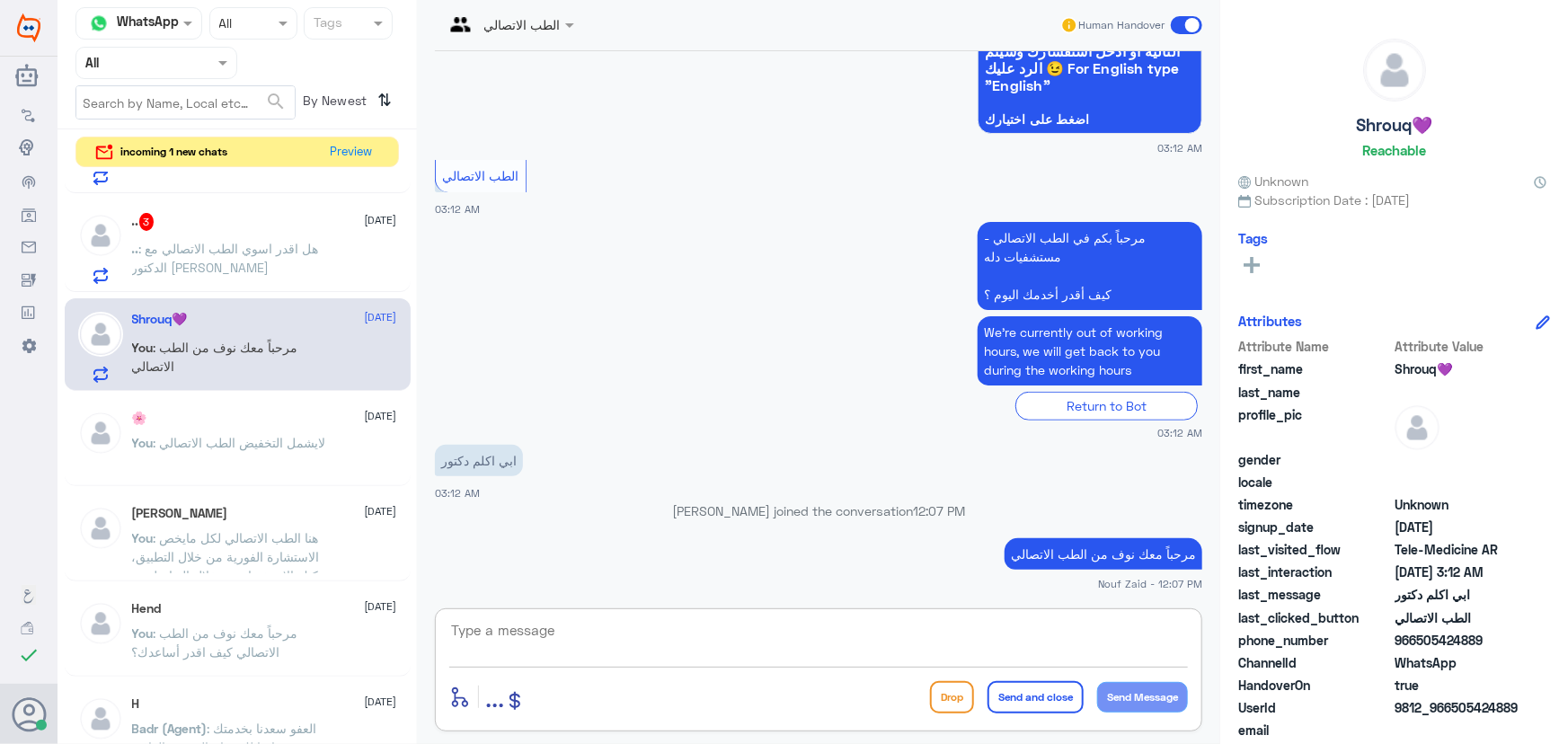
paste textarea "هنا الطب الاتصالي لكل مايخص الاستشارة الفورية من خلال التطبيق، يمكنك الاستفسار …"
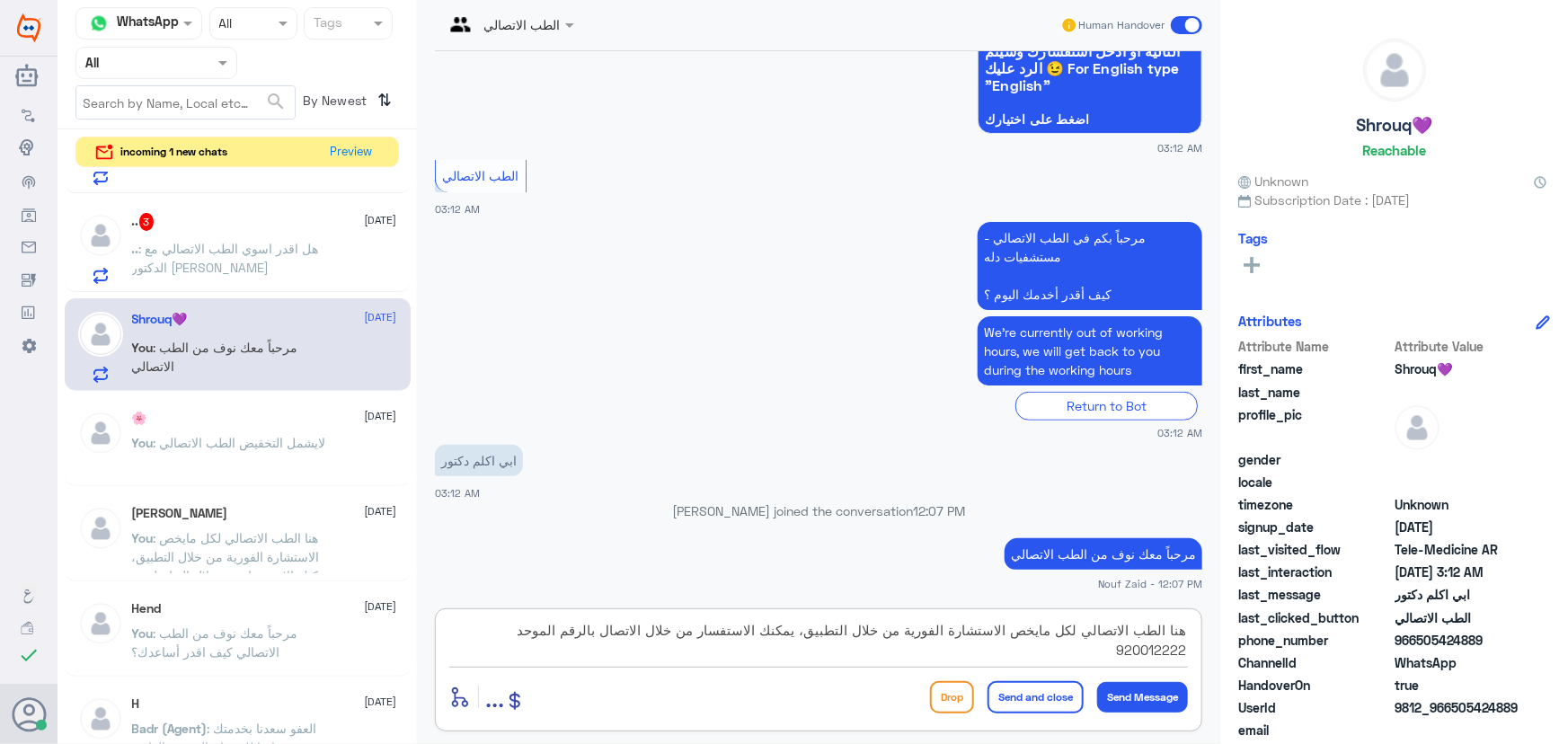
type textarea "هنا الطب الاتصالي لكل مايخص الاستشارة الفورية من خلال التطبيق، يمكنك الاستفسار …"
drag, startPoint x: 1452, startPoint y: 707, endPoint x: 1538, endPoint y: 719, distance: 86.8
click at [1538, 719] on div "UserId 9812_966505424889" at bounding box center [1393, 708] width 311 height 22
copy span "505424889"
drag, startPoint x: 451, startPoint y: 635, endPoint x: 1215, endPoint y: 650, distance: 764.1
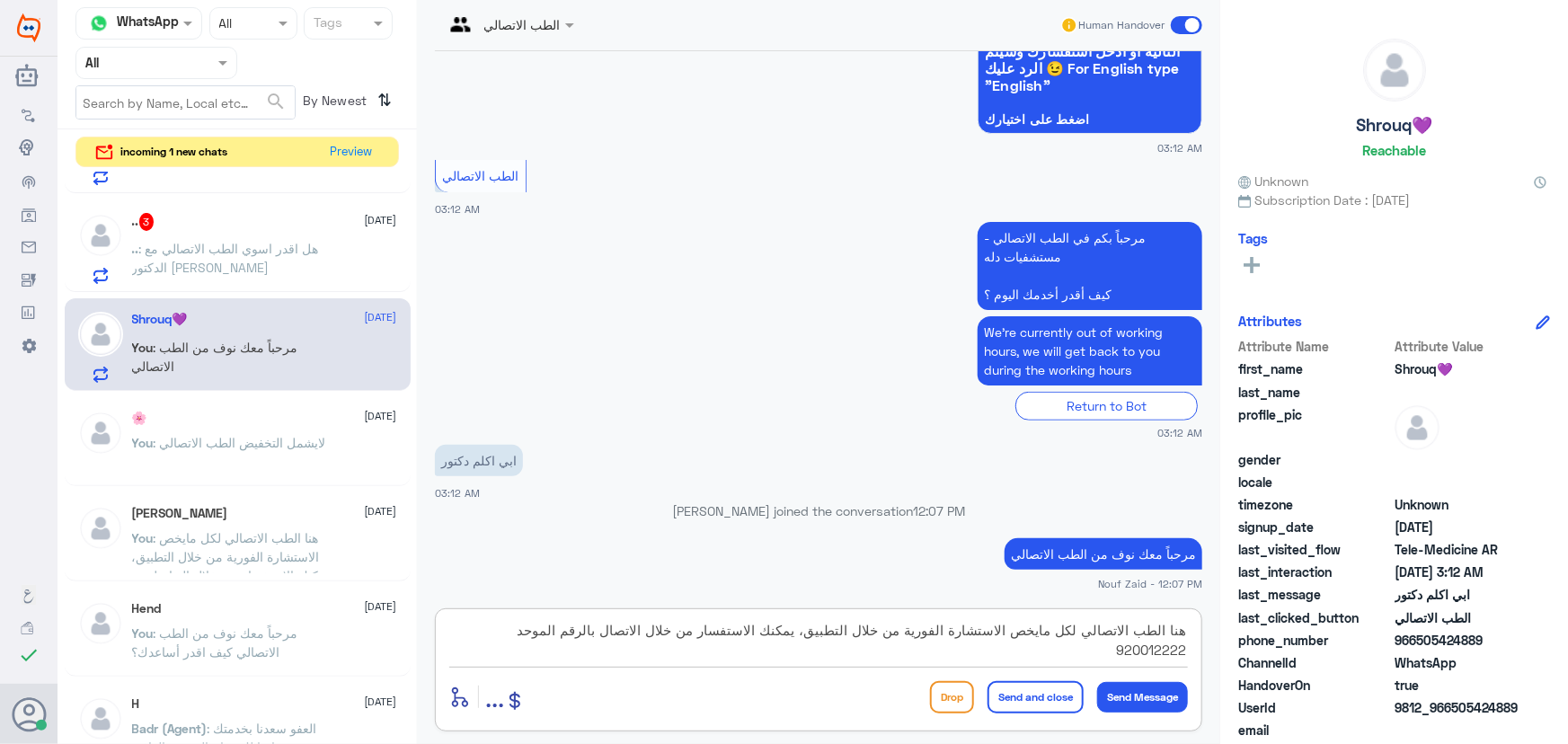
click at [1215, 650] on div "الطب الاتصالي Human Handover 21 Aug 2025 مرحباً، أريد الاستفسار عن خدمة الطب ال…" at bounding box center [819, 375] width 803 height 750
click at [797, 631] on textarea "هنا الطب الاتصالي لكل مايخص الاستشارة الفورية من خلال التطبيق، يمكنك الاستفسار …" at bounding box center [818, 640] width 739 height 44
drag, startPoint x: 463, startPoint y: 621, endPoint x: 1190, endPoint y: 638, distance: 727.2
click at [1190, 638] on div "هنا الطب الاتصالي لكل مايخص الاستشارة الفورية من خلال التطبيق، يمكنك الاستفسار …" at bounding box center [819, 670] width 767 height 123
type textarea "يمكنك الاستفادة من خدمة الاستشارة الفورية من خلال التطبيق والتي من خلالها يتم ت…"
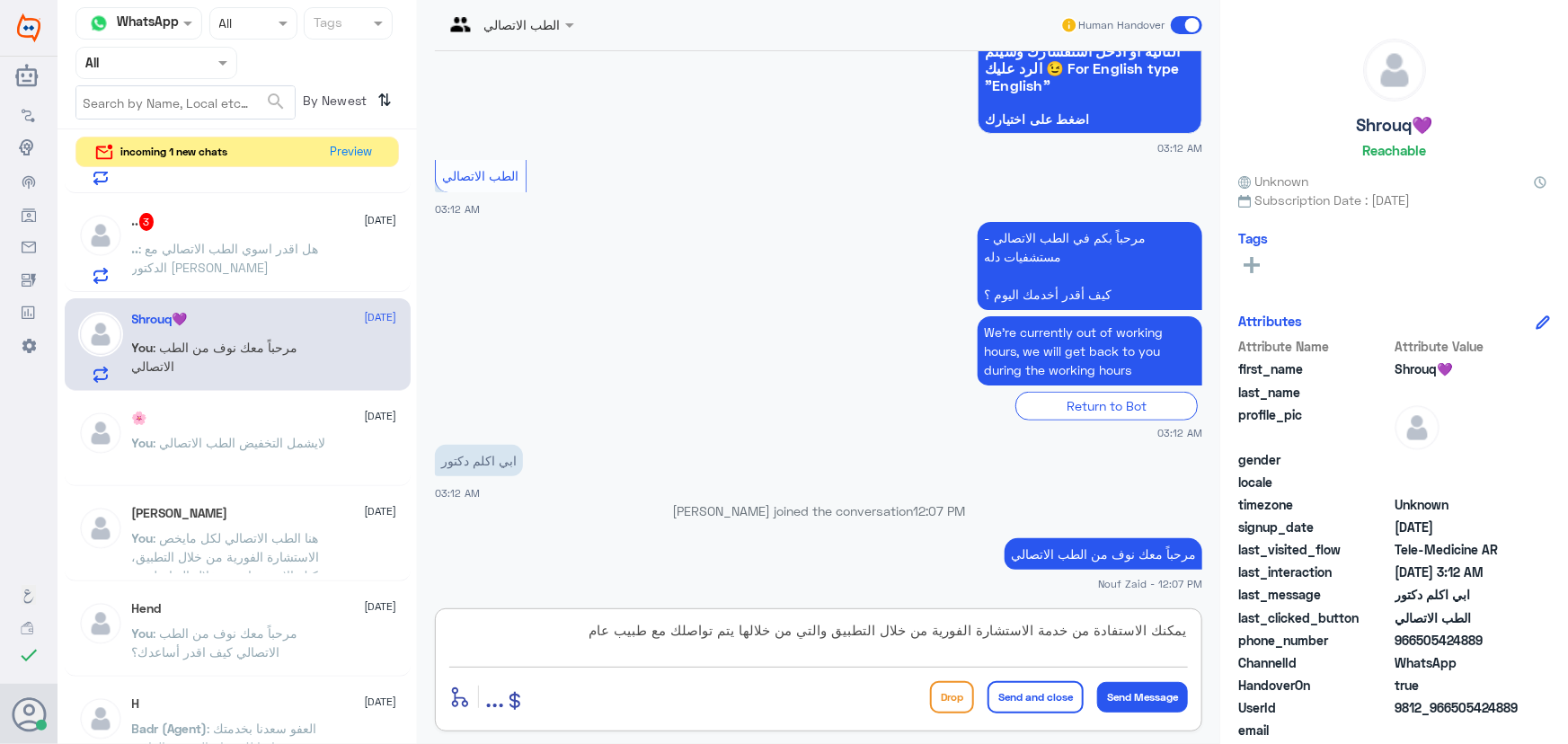
click at [1051, 705] on button "Send and close" at bounding box center [1036, 698] width 96 height 33
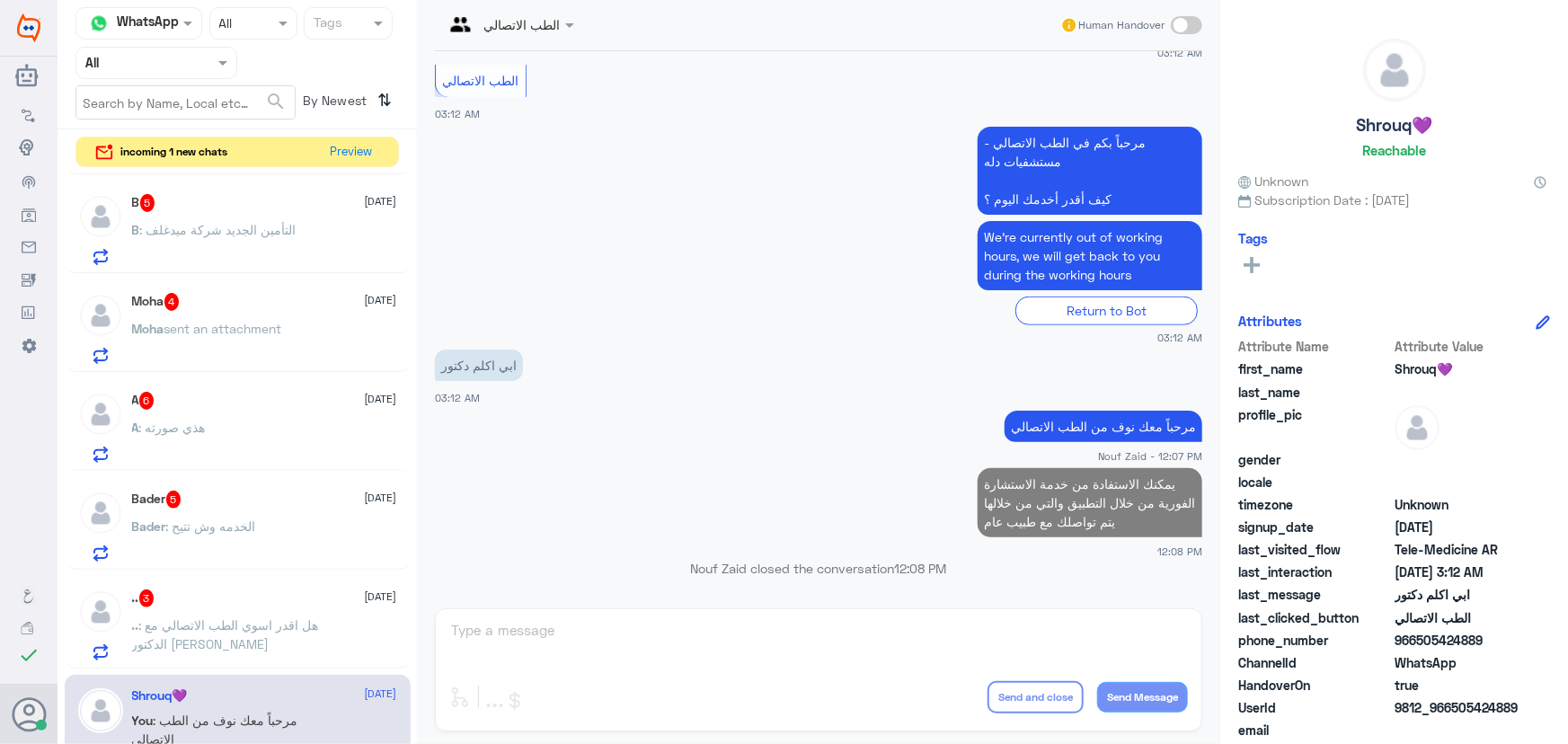
scroll to position [1071, 0]
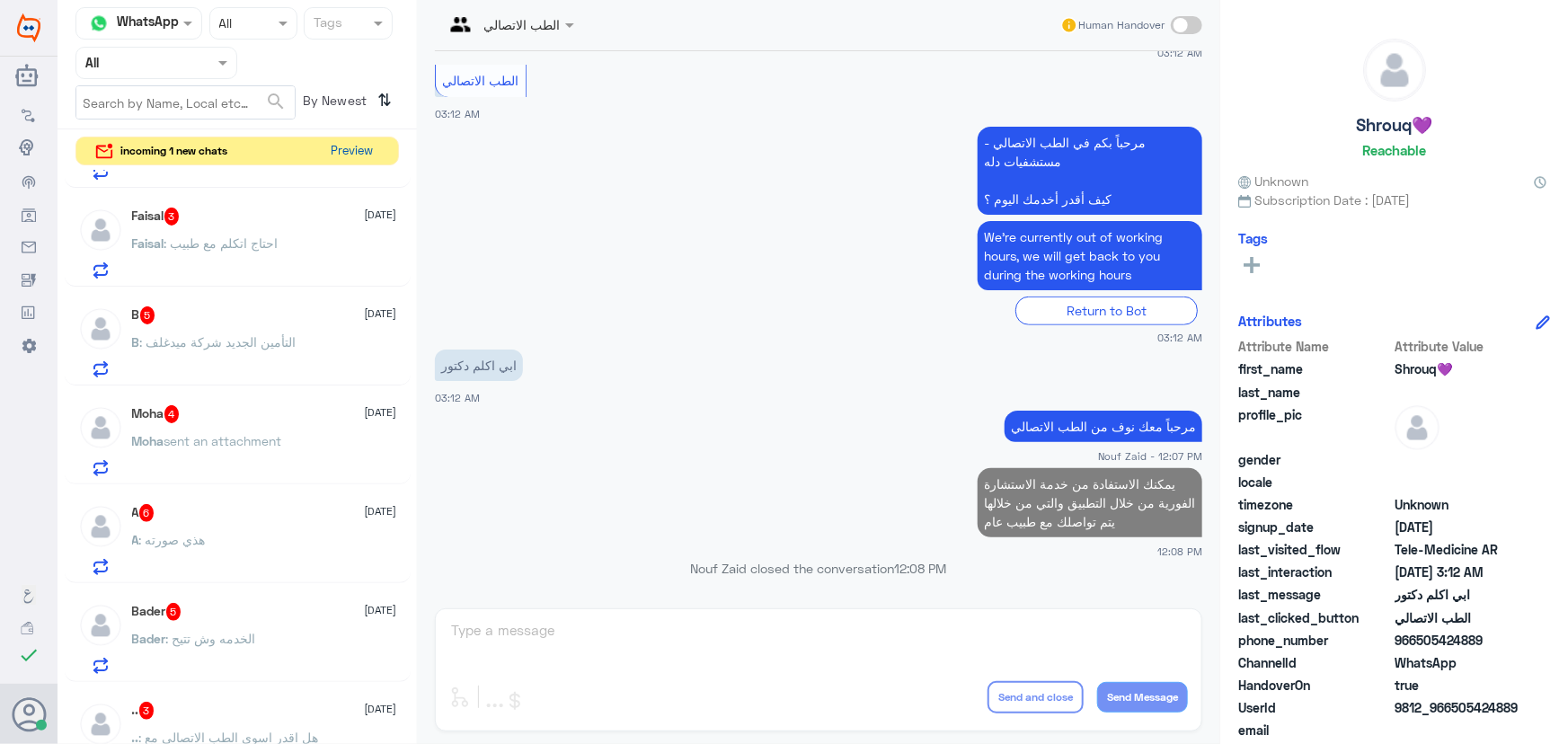
click at [350, 156] on button "Preview" at bounding box center [353, 151] width 56 height 28
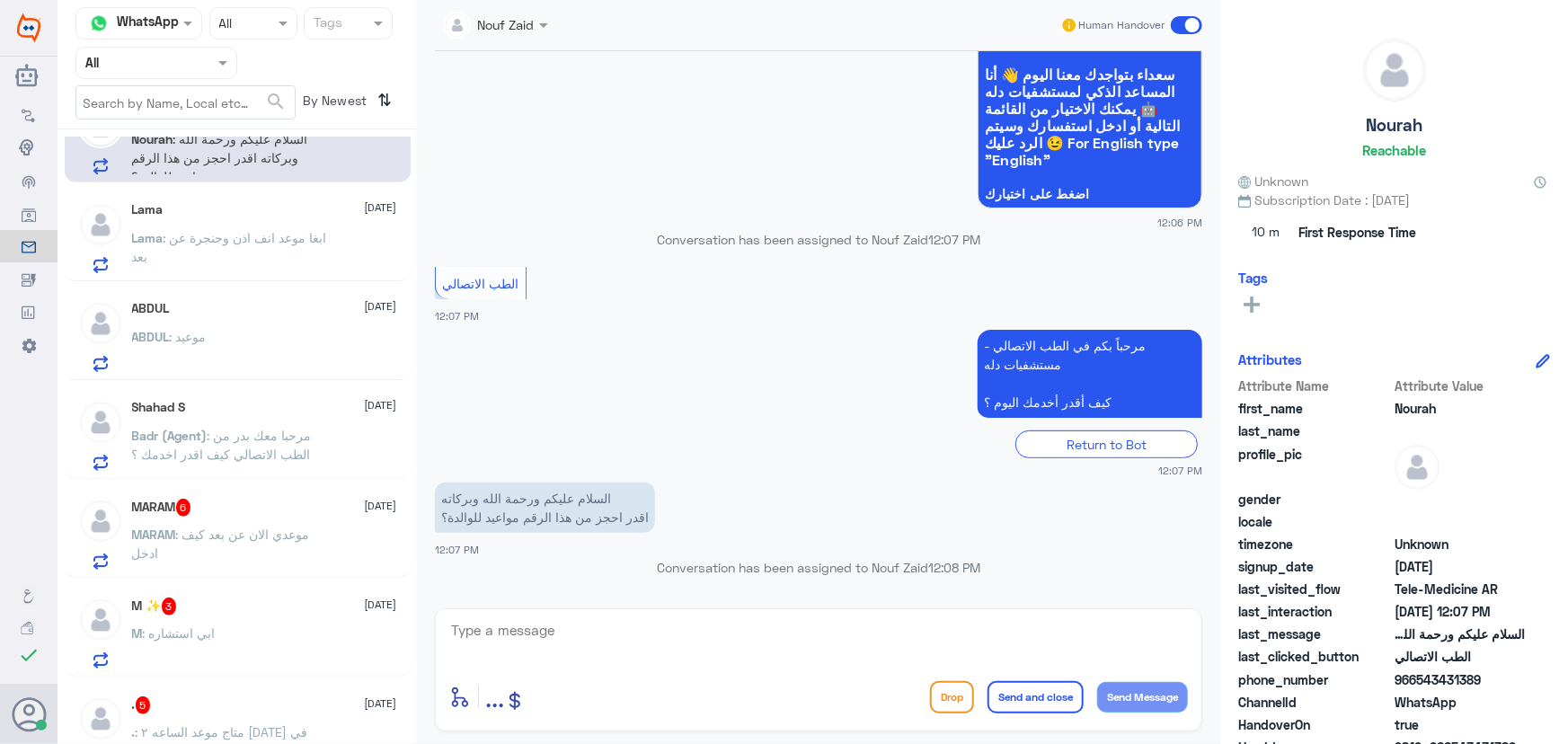
scroll to position [81, 0]
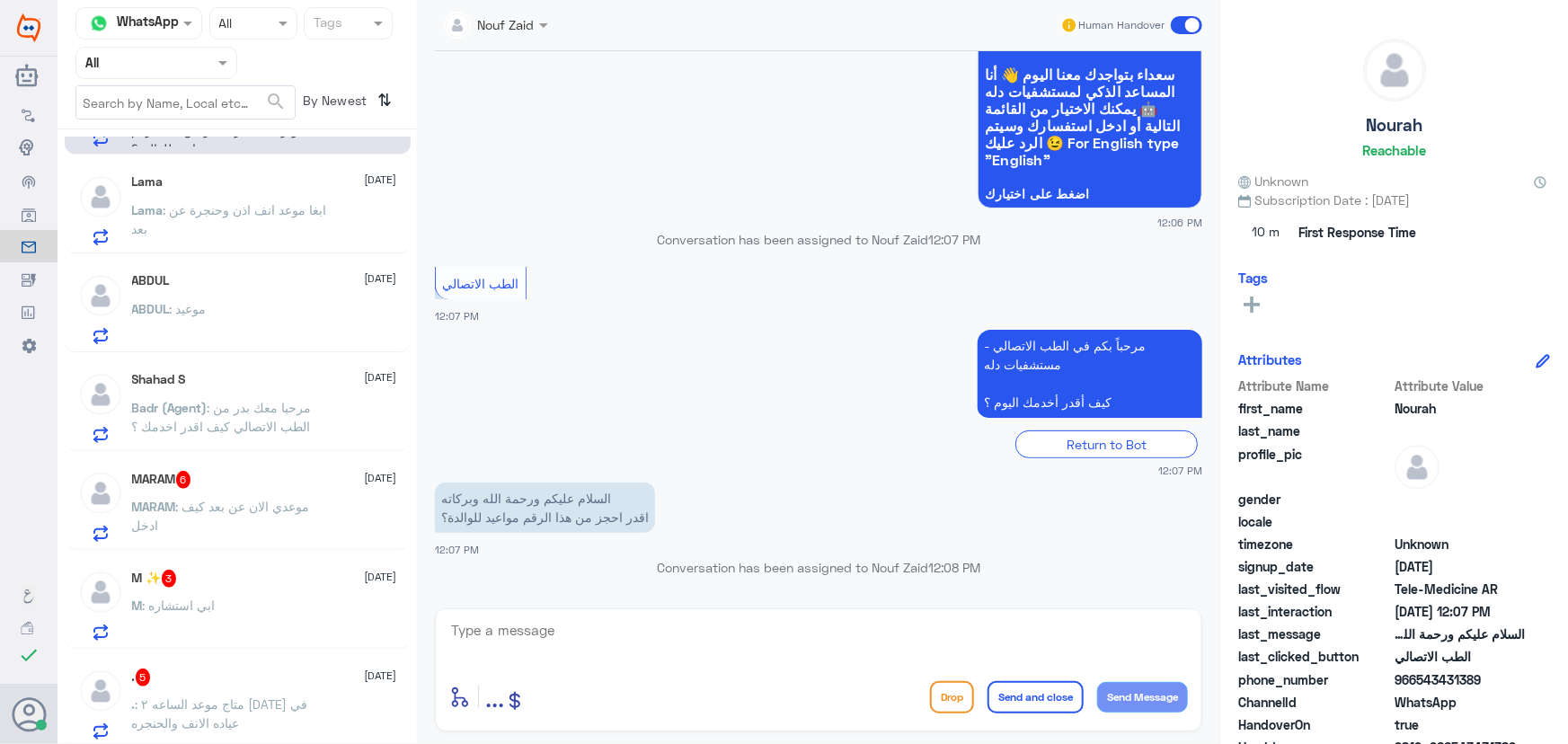
click at [257, 507] on span ": موعدي الان عن بعد كيف ادخل" at bounding box center [220, 516] width 178 height 35
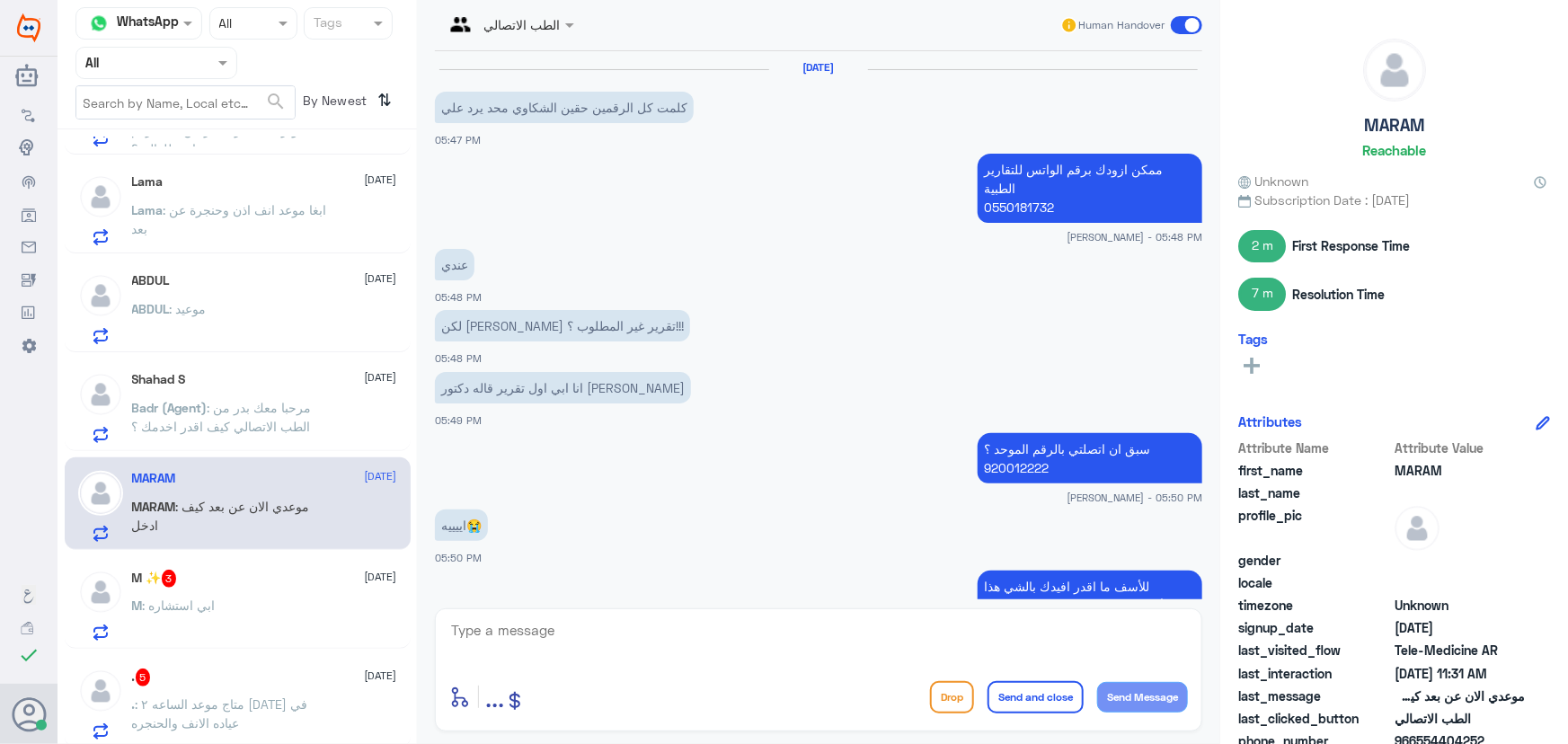
scroll to position [974, 0]
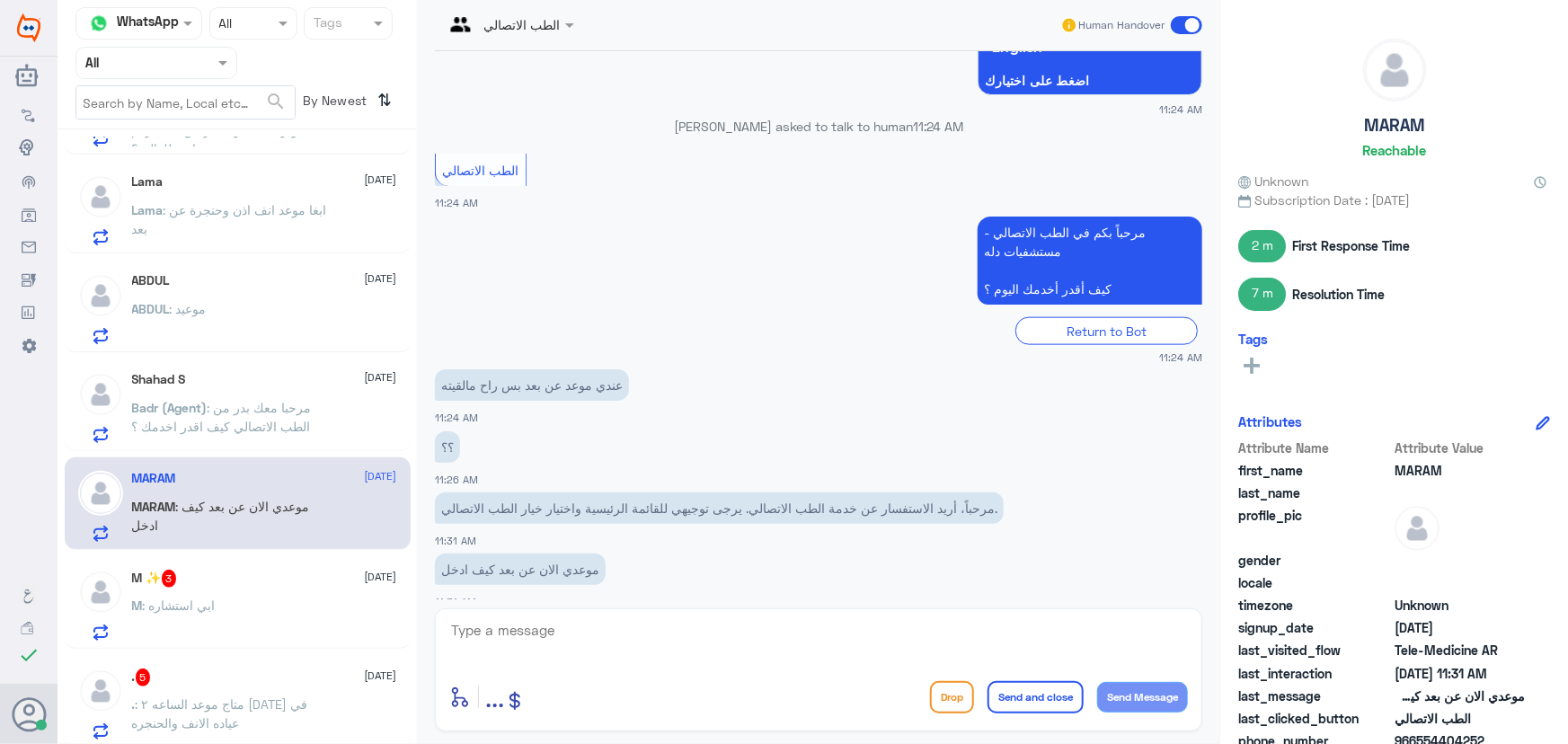
click at [240, 574] on div "M ✨ 3 7 September" at bounding box center [264, 579] width 265 height 18
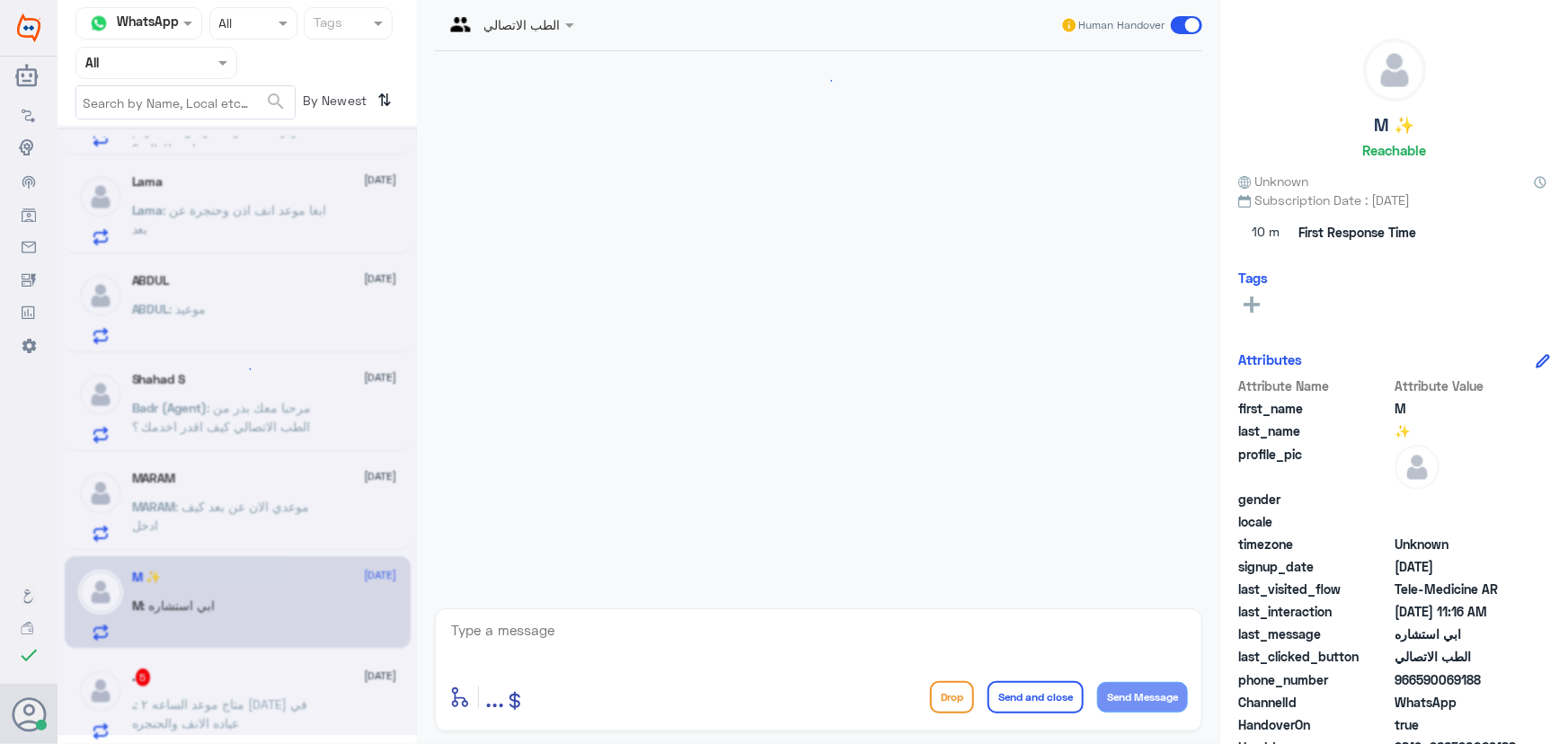
scroll to position [79, 0]
click at [308, 508] on div "MARAM 7 September MARAM : موعدي الان عن بعد كيف ادخل" at bounding box center [264, 507] width 265 height 71
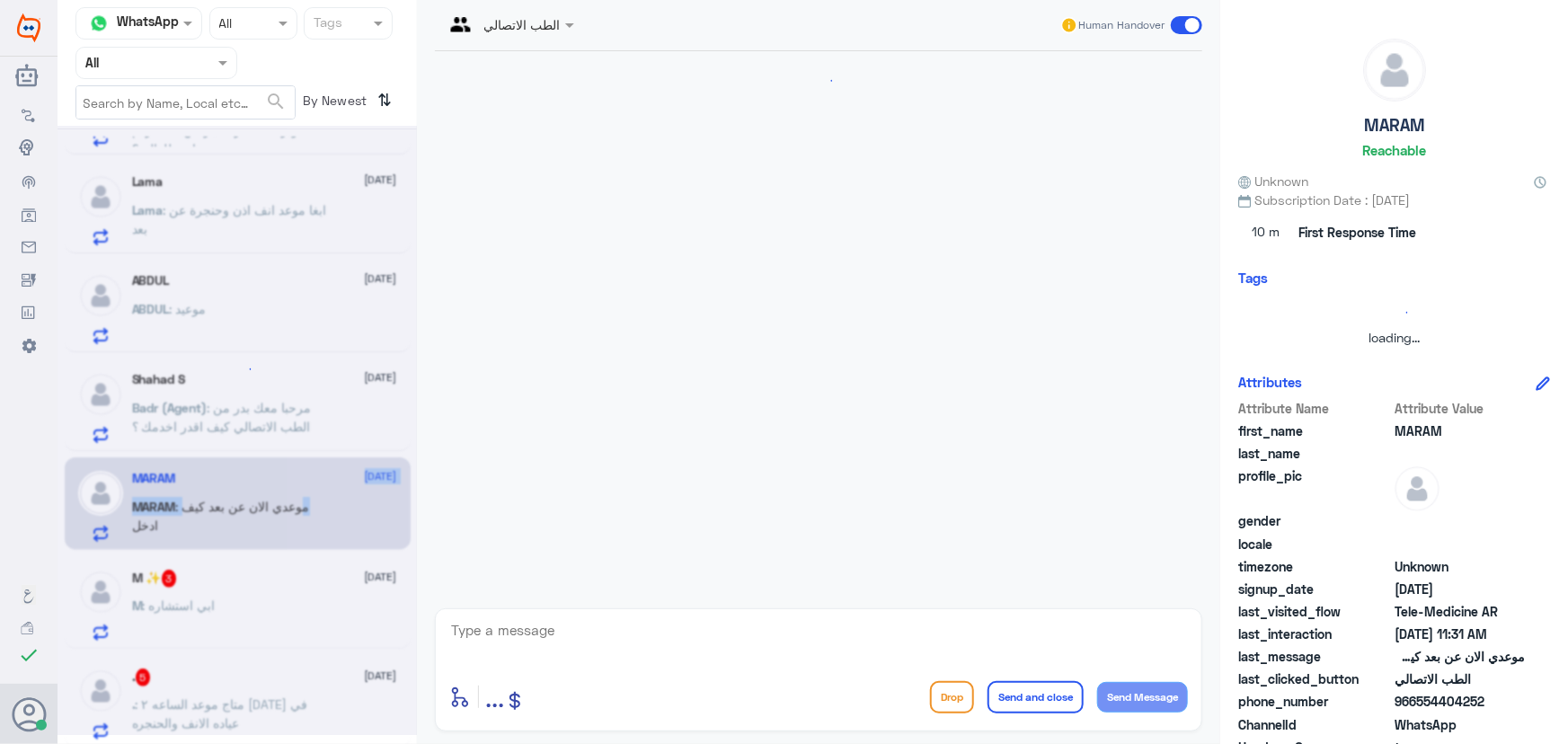
scroll to position [974, 0]
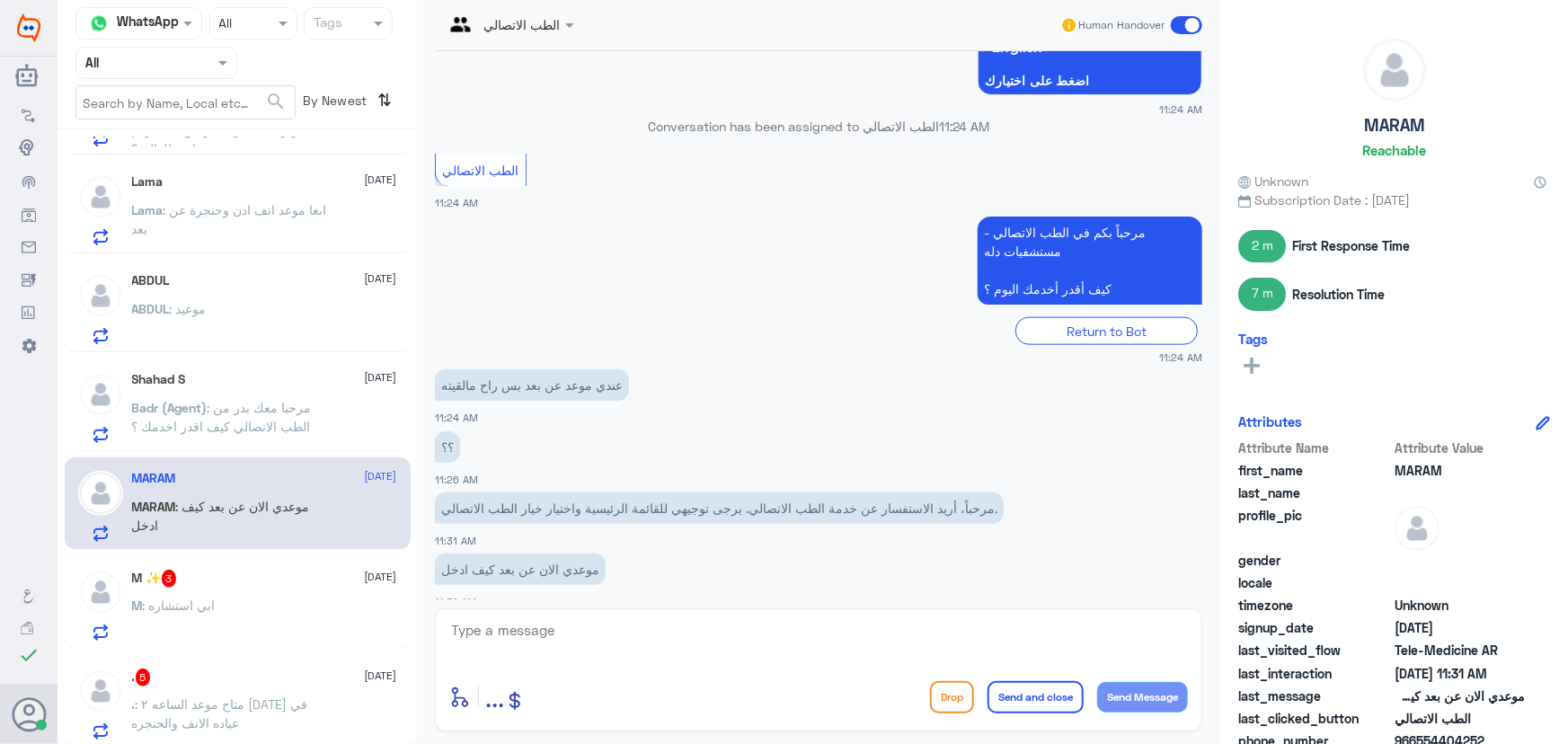
click at [257, 558] on div "M ✨ 3 7 September M : ابي استشاره" at bounding box center [237, 603] width 346 height 92
click at [233, 575] on div "M ✨ 3 7 September" at bounding box center [264, 579] width 265 height 18
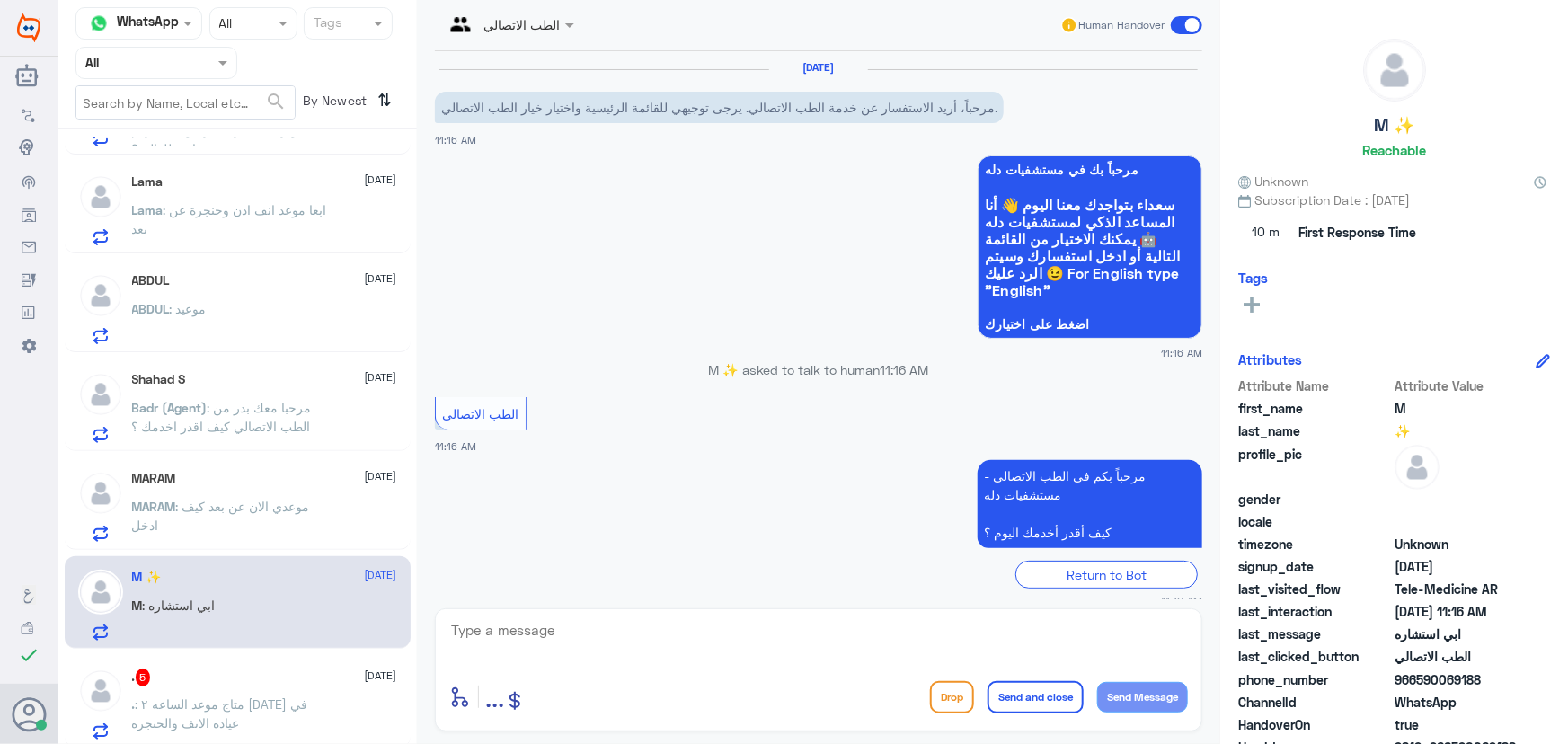
scroll to position [79, 0]
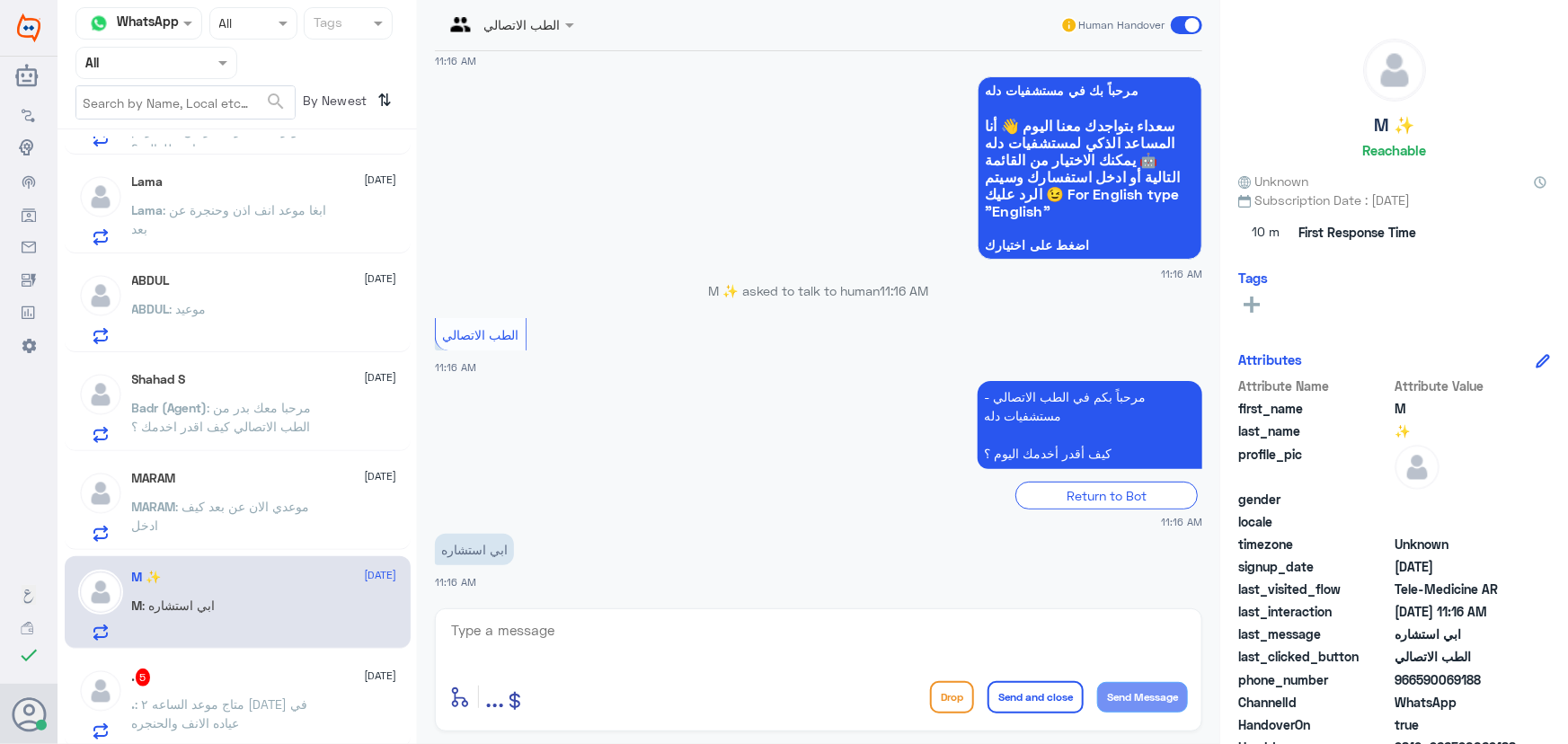
click at [587, 658] on textarea at bounding box center [818, 640] width 739 height 44
paste textarea "مرحباً معك نوف من الطب الاتصالي"
type textarea "مرحباً معك نوف من الطب الاتصالي"
click at [1139, 698] on button "Send Message" at bounding box center [1142, 698] width 90 height 31
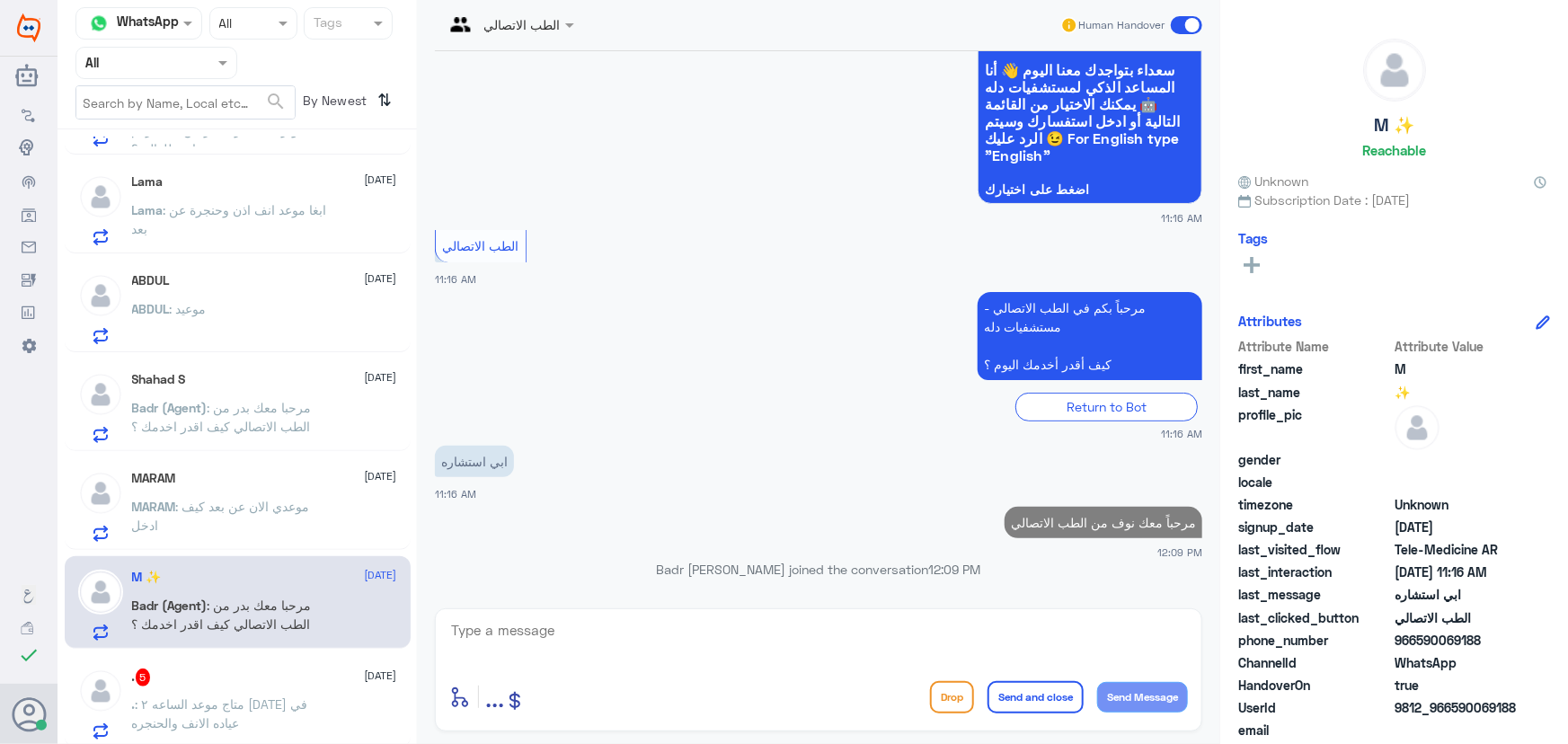
scroll to position [136, 0]
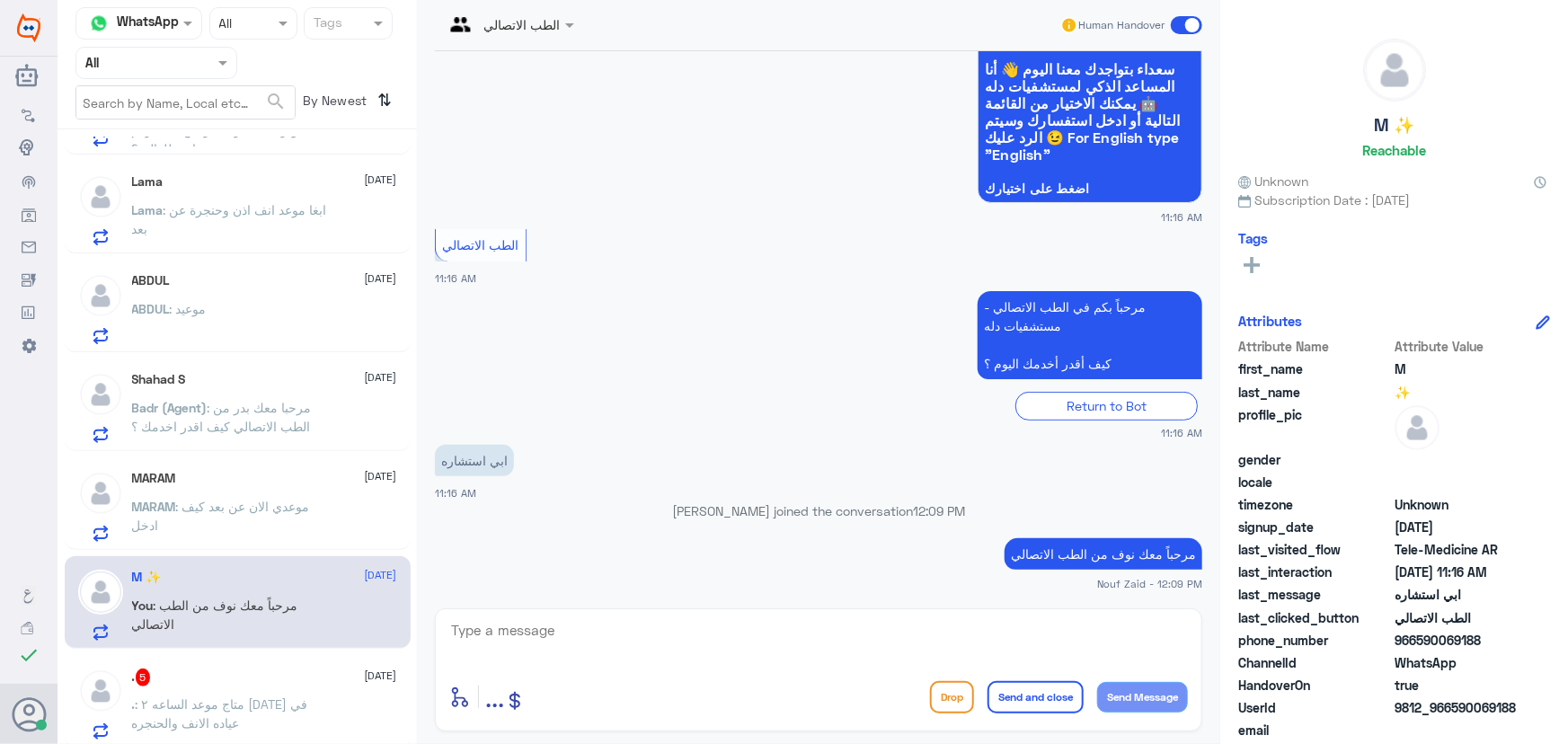
drag, startPoint x: 546, startPoint y: 633, endPoint x: 607, endPoint y: 651, distance: 63.6
click at [547, 635] on textarea at bounding box center [818, 640] width 739 height 44
drag, startPoint x: 1453, startPoint y: 704, endPoint x: 1554, endPoint y: 706, distance: 101.0
click at [1554, 706] on div "M ✨ Reachable Unknown Subscription Date : 09/07/2025 Tags Attributes Attribute …" at bounding box center [1394, 375] width 348 height 750
copy span "590069188"
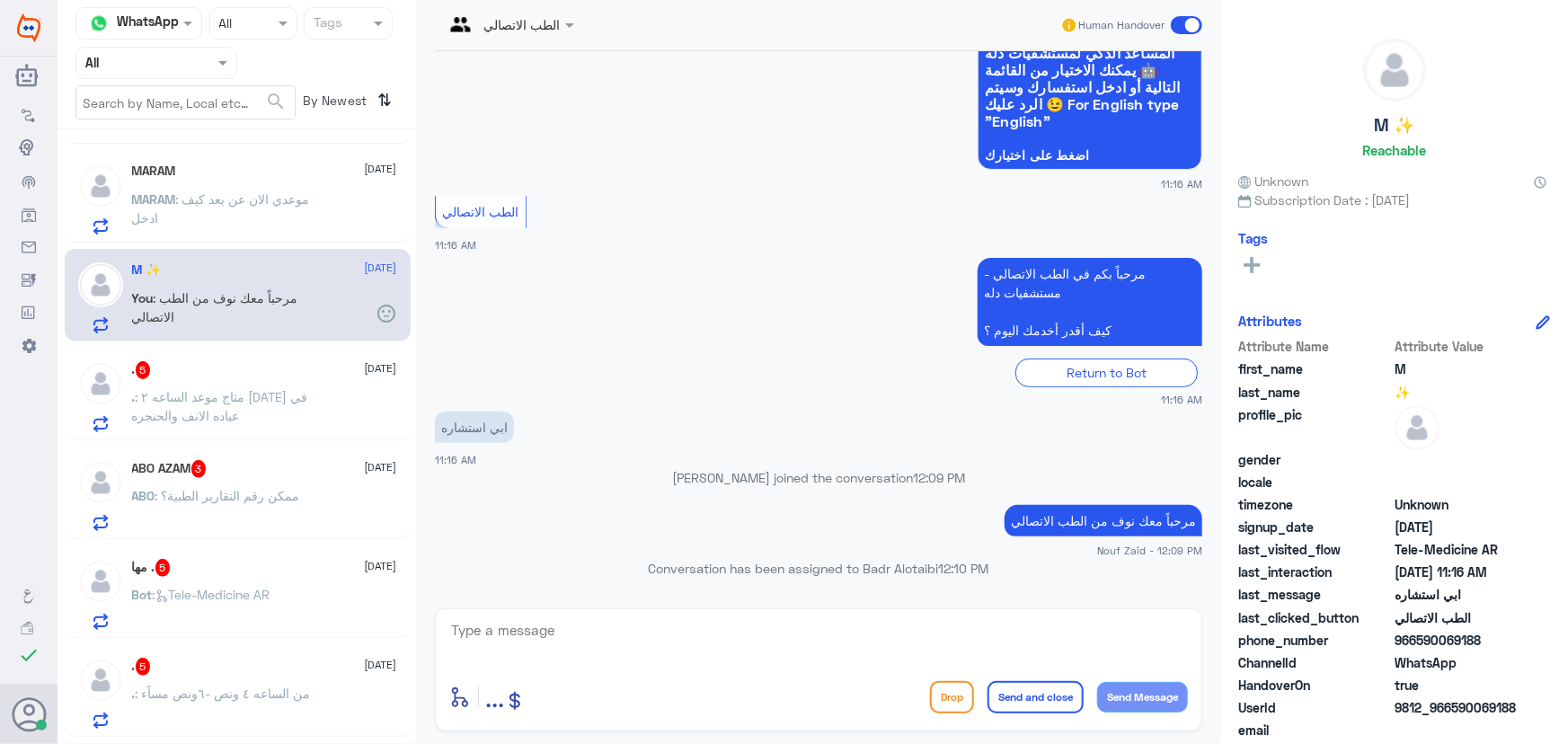
scroll to position [408, 0]
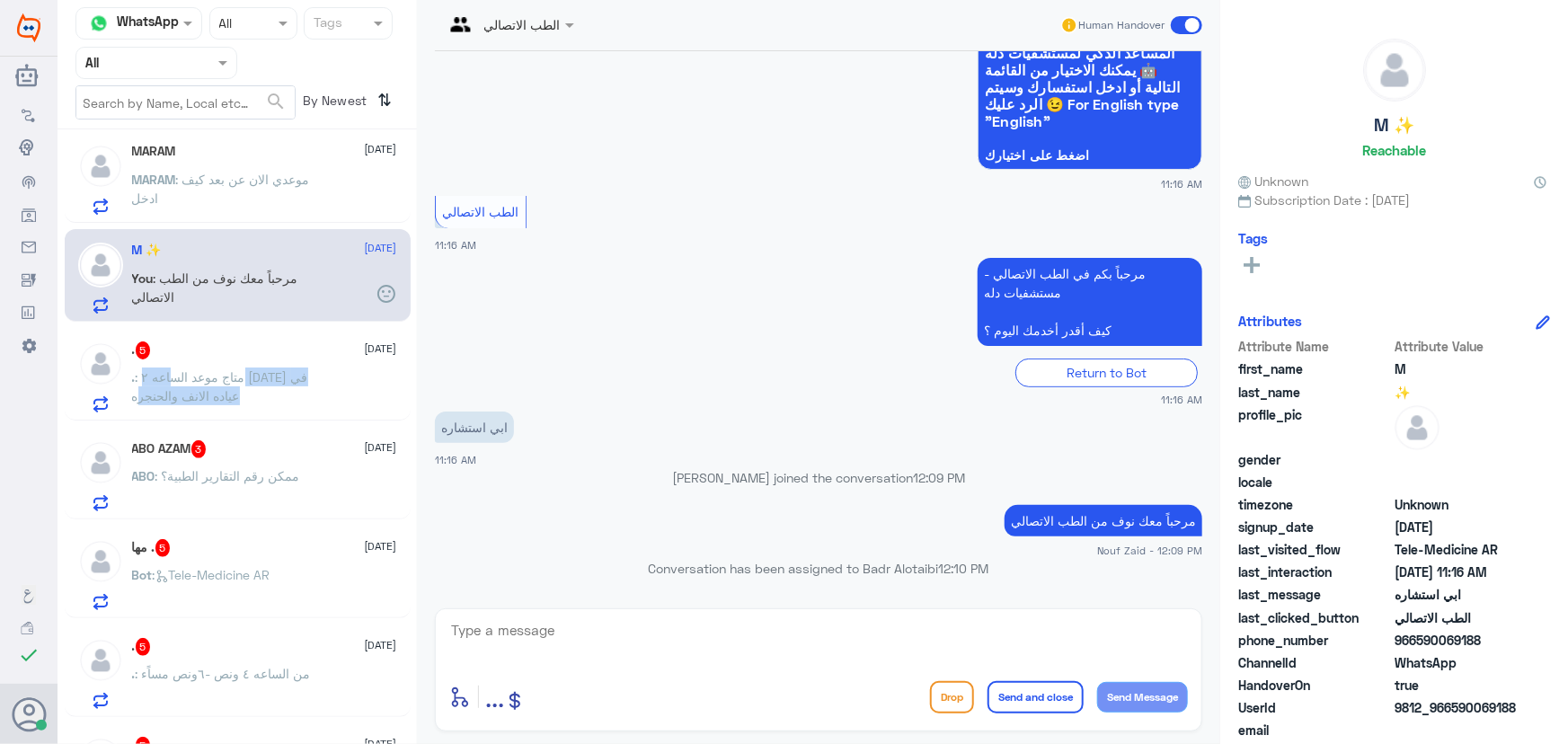
click at [256, 387] on p ". : متاج موعد الساعه ٢ اليوم في عياده الانف والحنجره" at bounding box center [233, 389] width 202 height 45
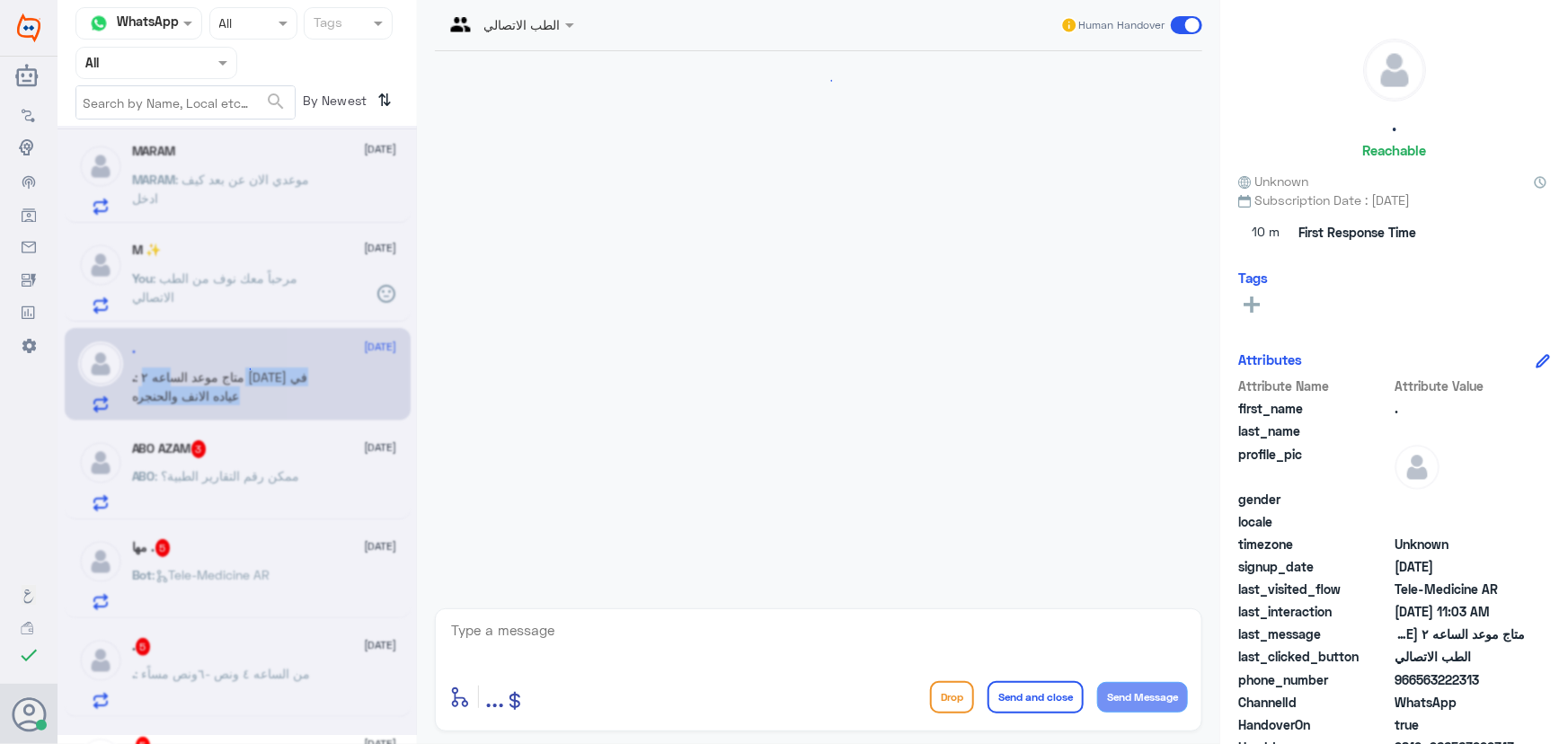
scroll to position [201, 0]
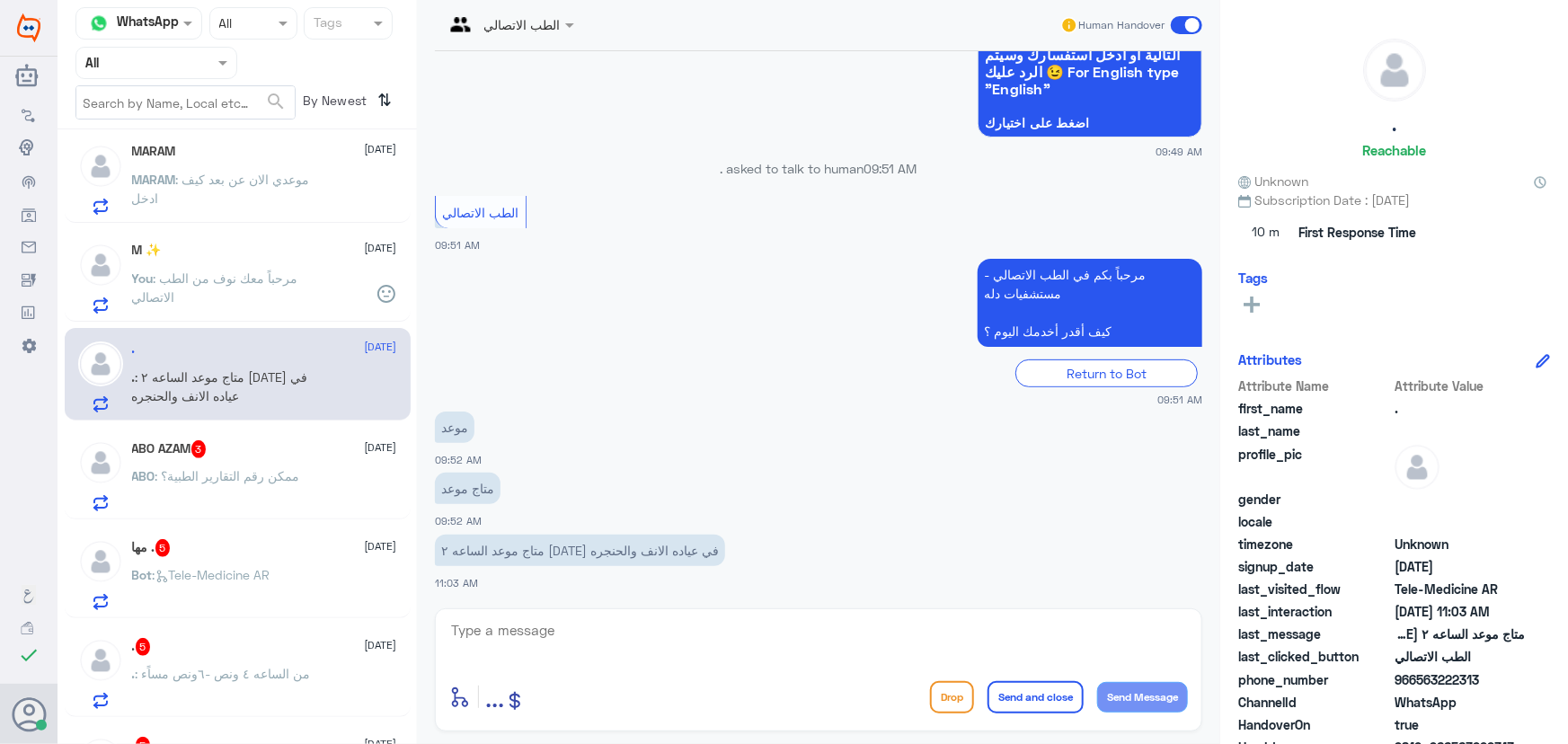
click at [258, 286] on p "You : مرحباً معك نوف من الطب الاتصالي" at bounding box center [233, 291] width 202 height 45
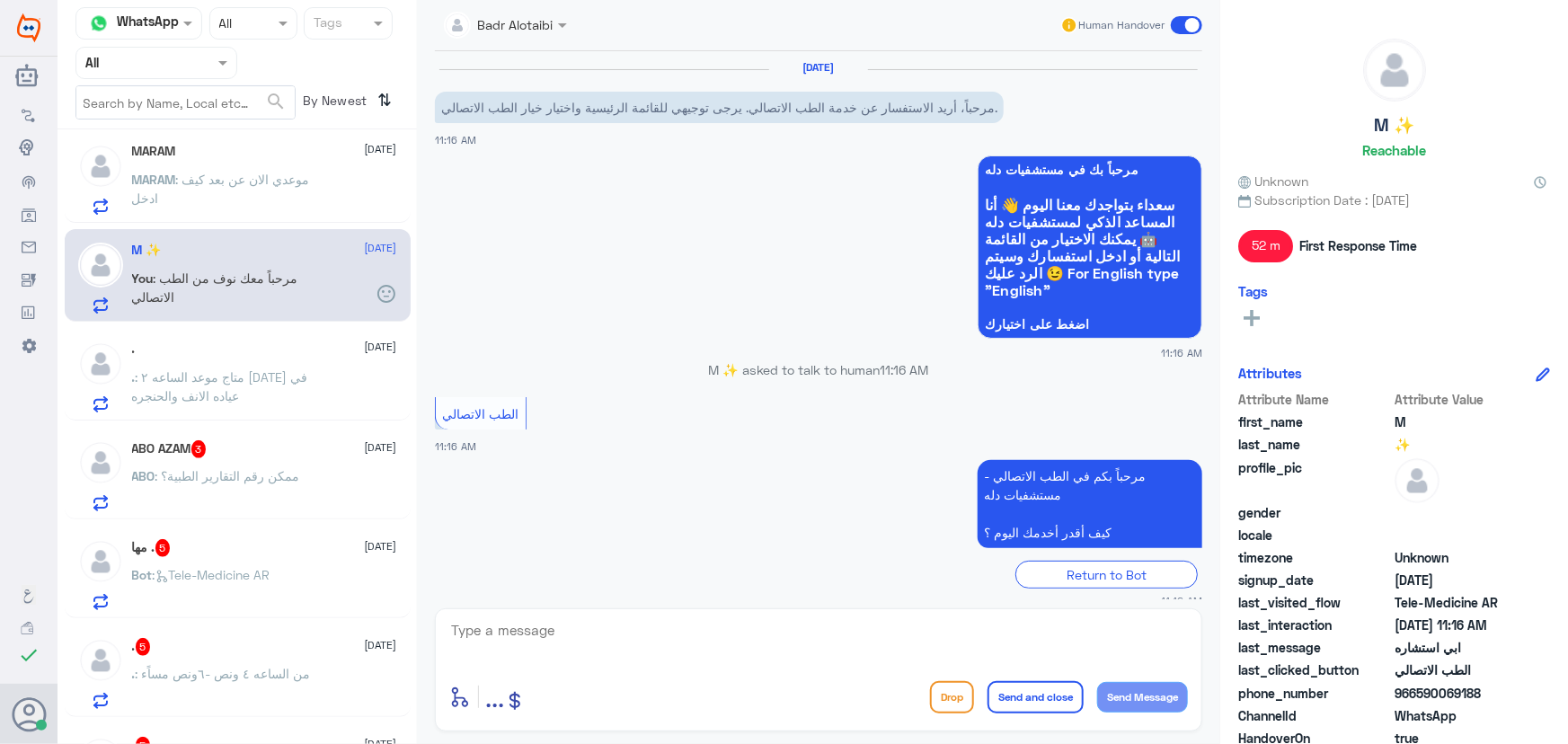
scroll to position [330, 0]
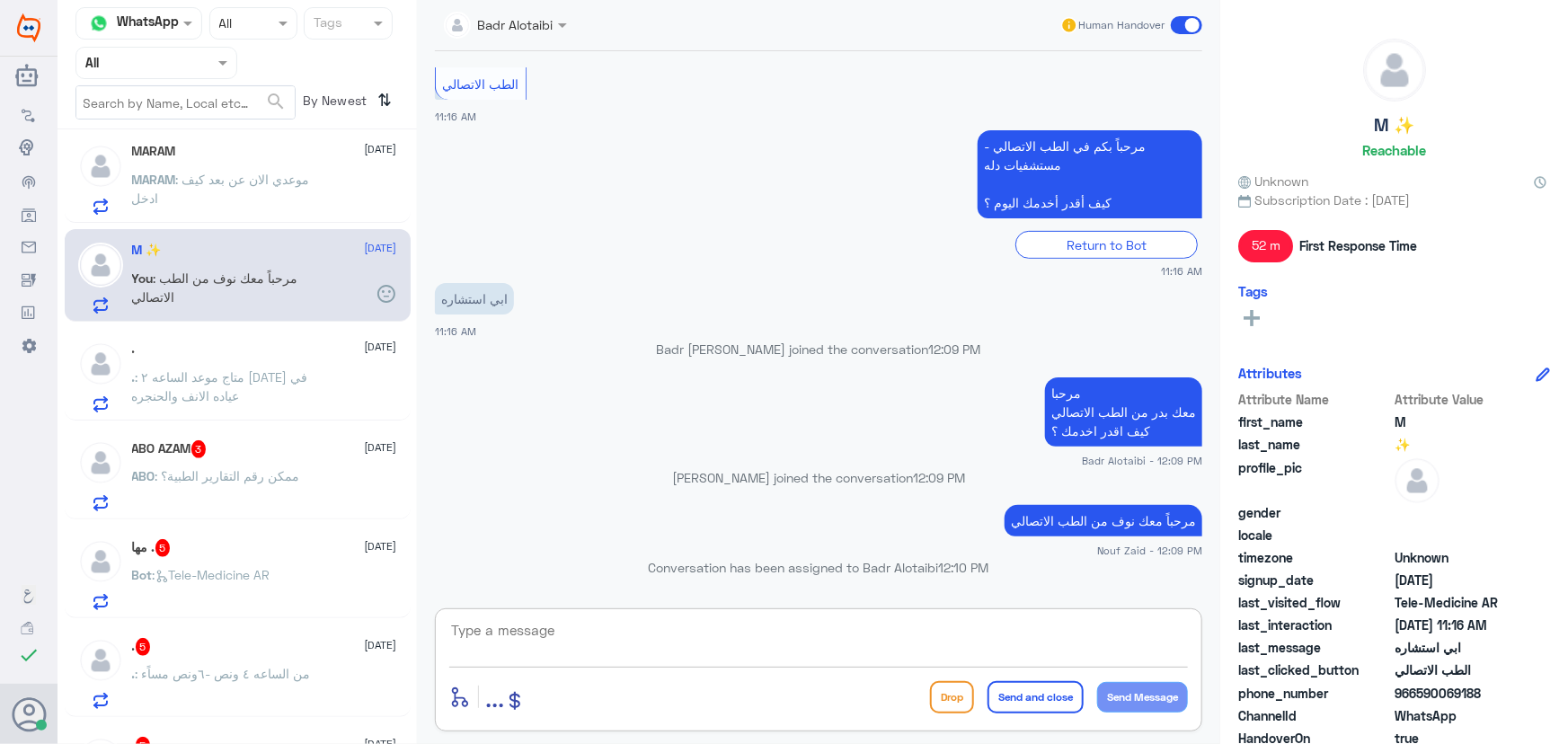
click at [649, 645] on textarea at bounding box center [818, 640] width 739 height 44
click at [635, 643] on textarea at bounding box center [818, 640] width 739 height 44
click at [609, 635] on textarea at bounding box center [818, 640] width 739 height 44
click at [260, 183] on span ": موعدي الان عن بعد كيف ادخل" at bounding box center [220, 189] width 178 height 35
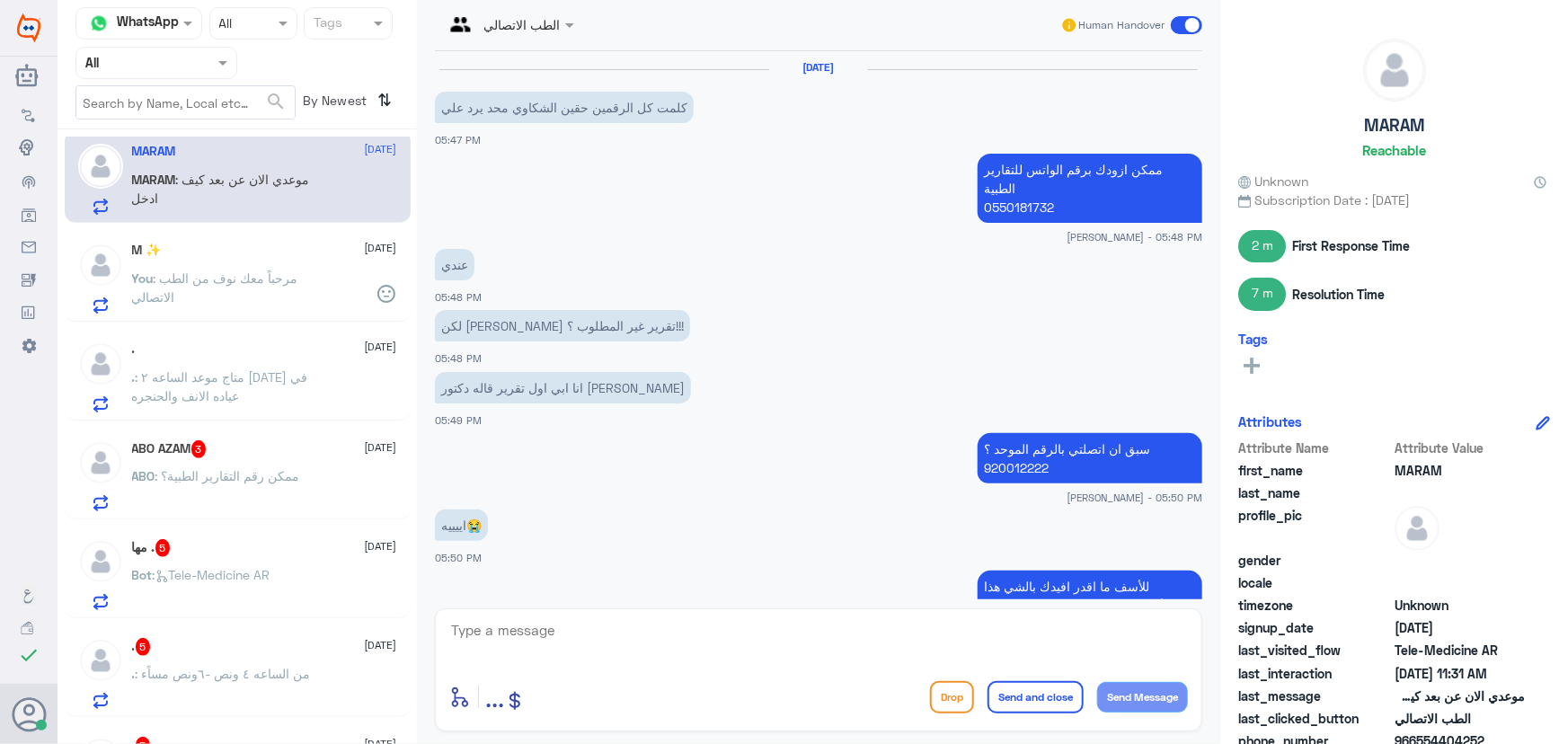
scroll to position [974, 0]
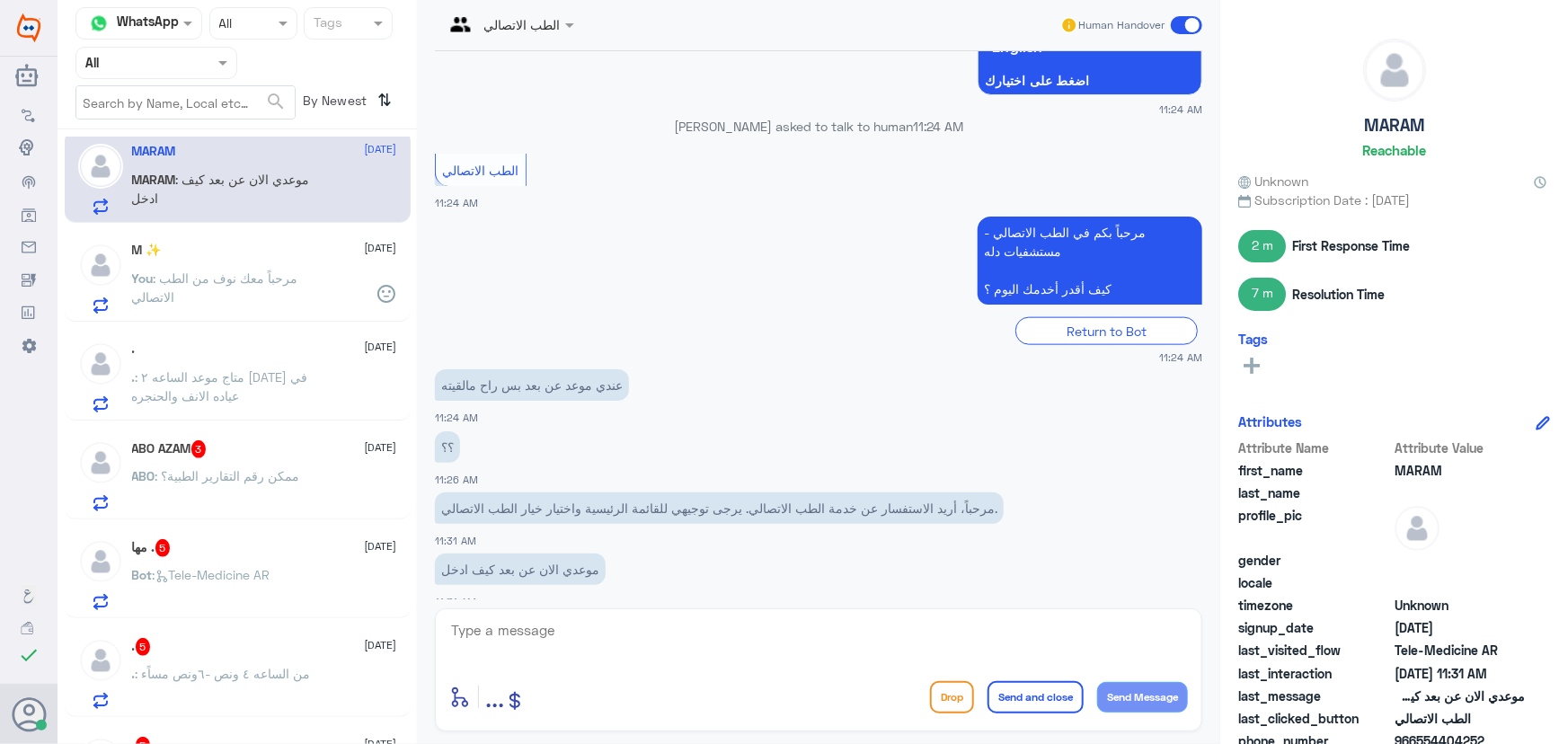
click at [566, 631] on textarea at bounding box center [818, 640] width 739 height 44
paste textarea "مرحباً معك نوف من الطب الاتصالي"
type textarea "مرحباً معك نوف من الطب الاتصالي"
click at [1153, 691] on button "Send Message" at bounding box center [1142, 698] width 90 height 31
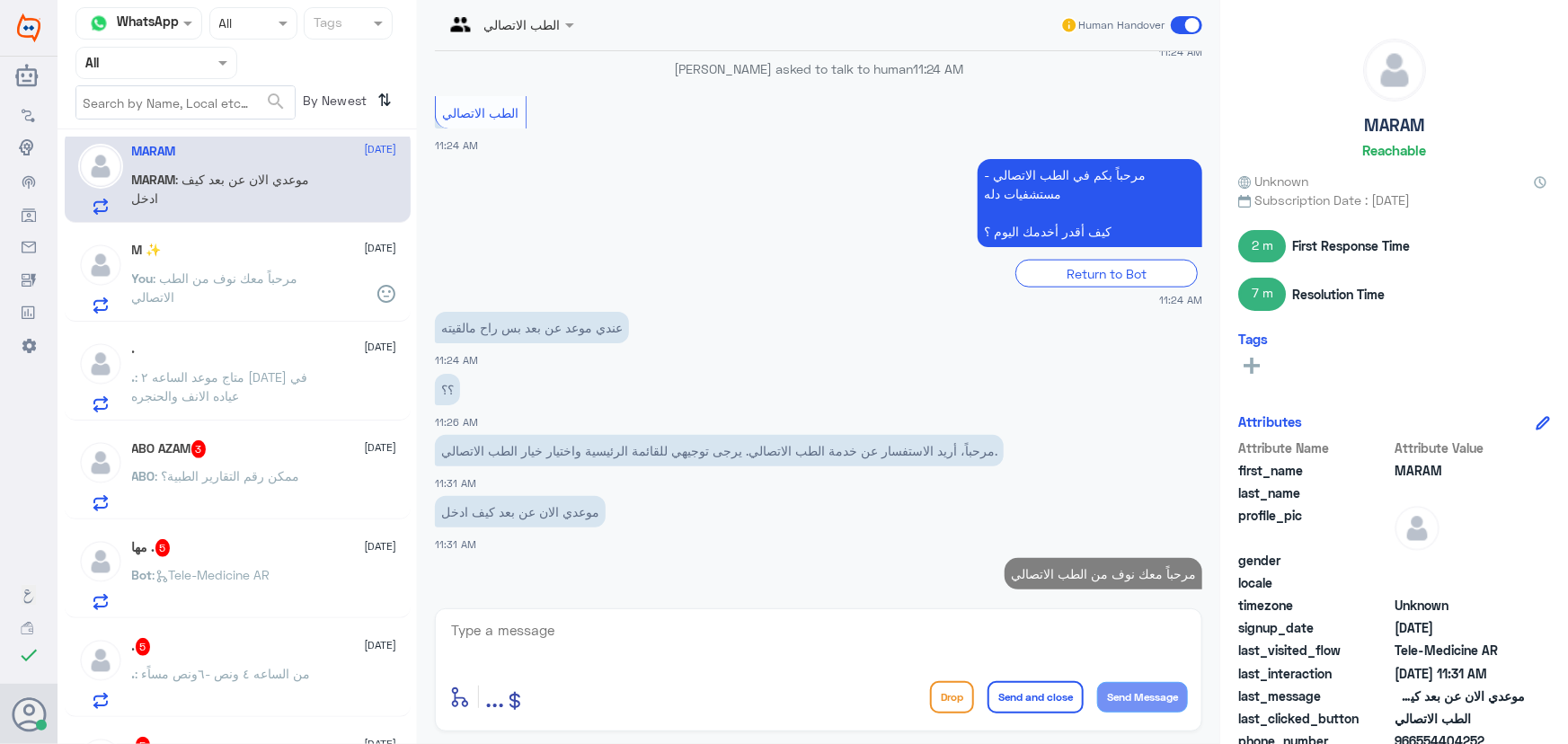
click at [1058, 637] on textarea at bounding box center [818, 640] width 739 height 44
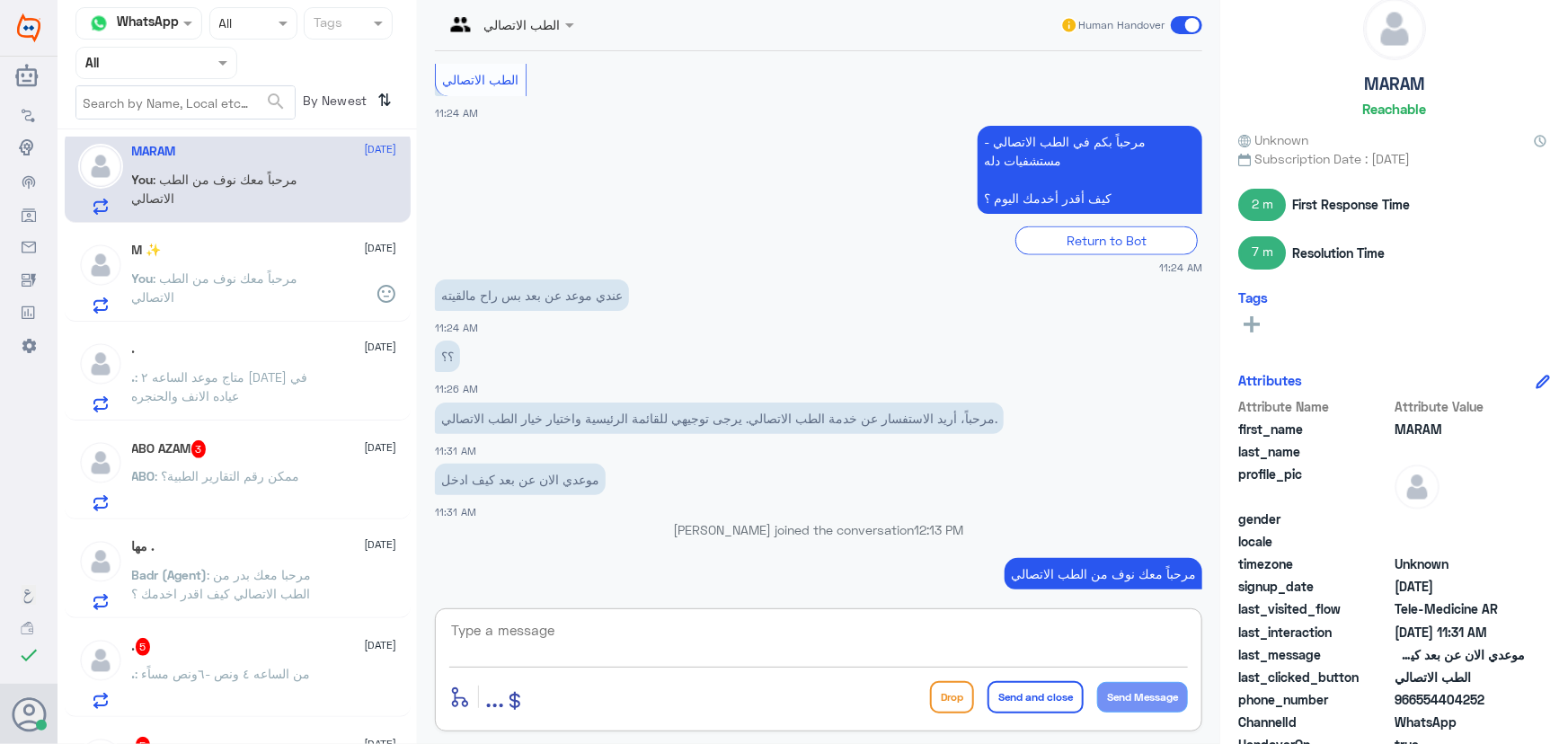
scroll to position [81, 0]
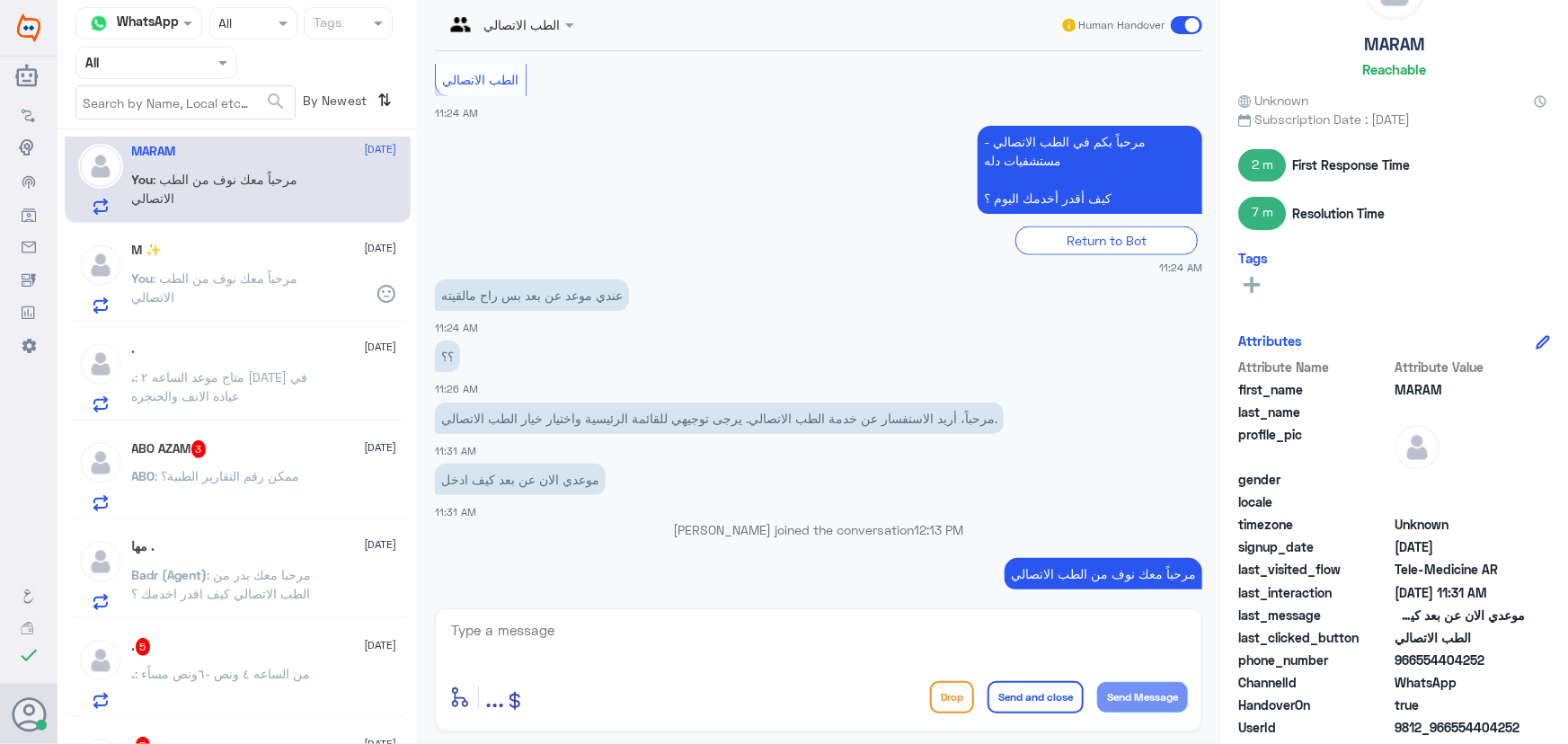
drag, startPoint x: 1413, startPoint y: 657, endPoint x: 1406, endPoint y: 700, distance: 43.6
click at [1498, 659] on span "966554404252" at bounding box center [1459, 660] width 131 height 19
copy span "554404252"
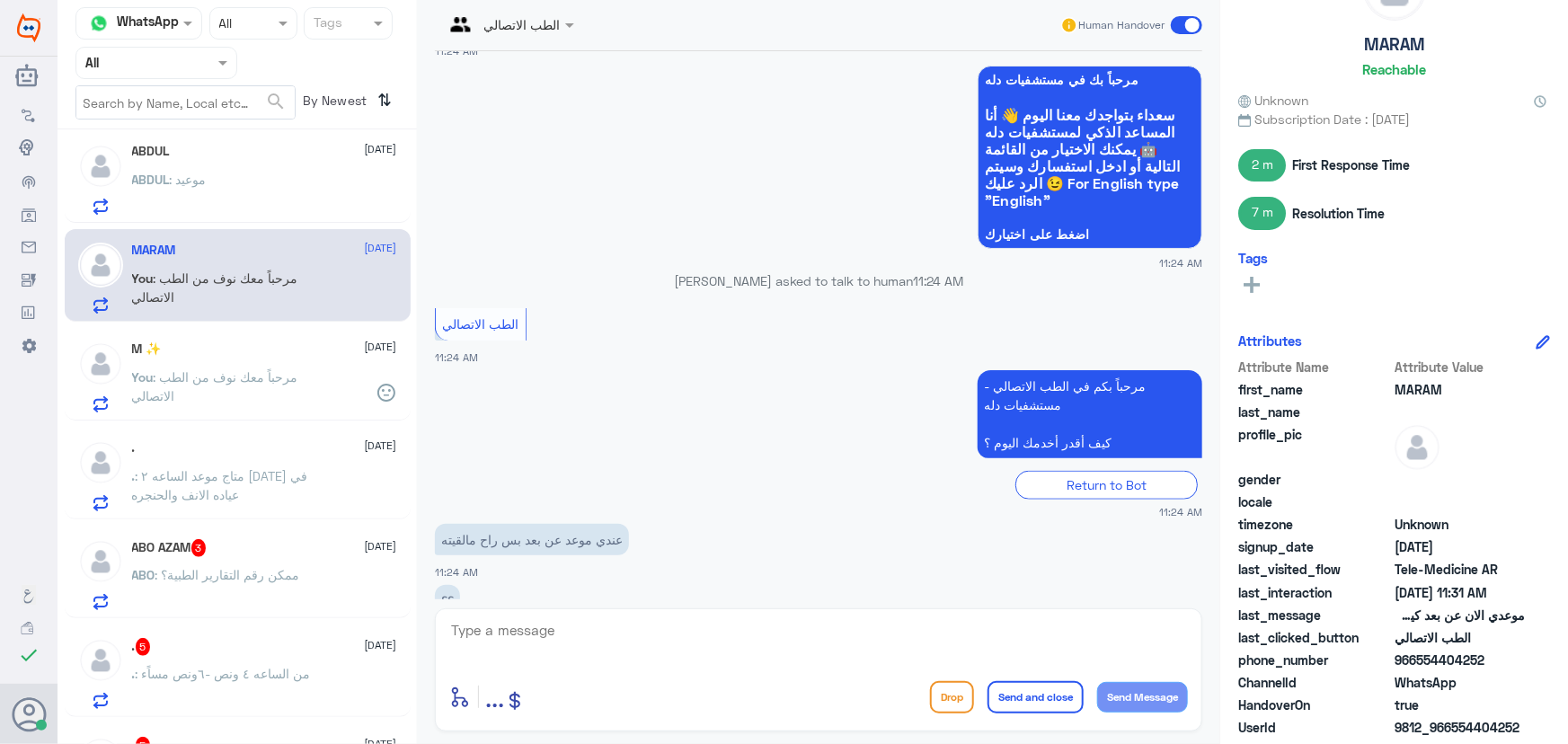
scroll to position [1030, 0]
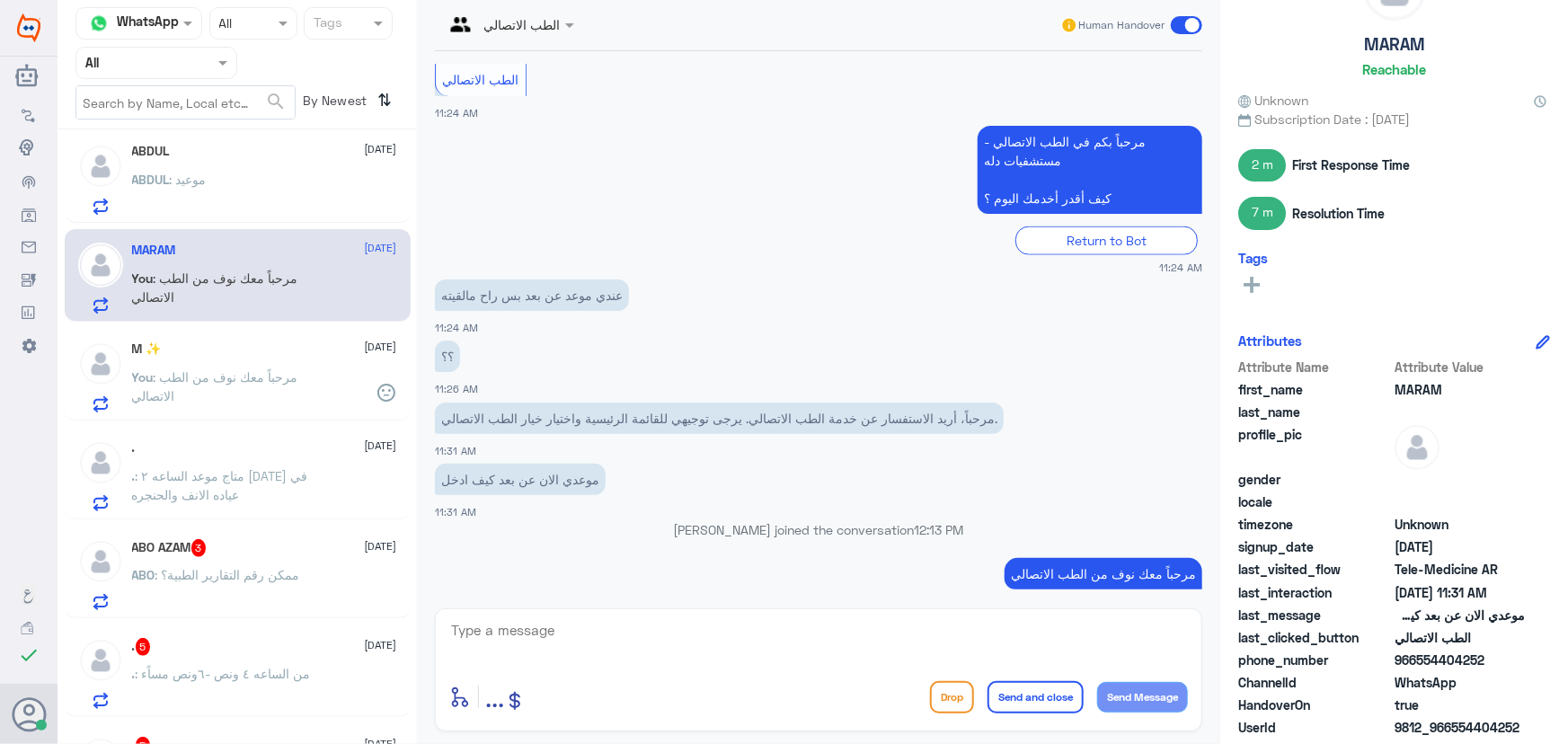
click at [616, 642] on textarea at bounding box center [818, 640] width 739 height 44
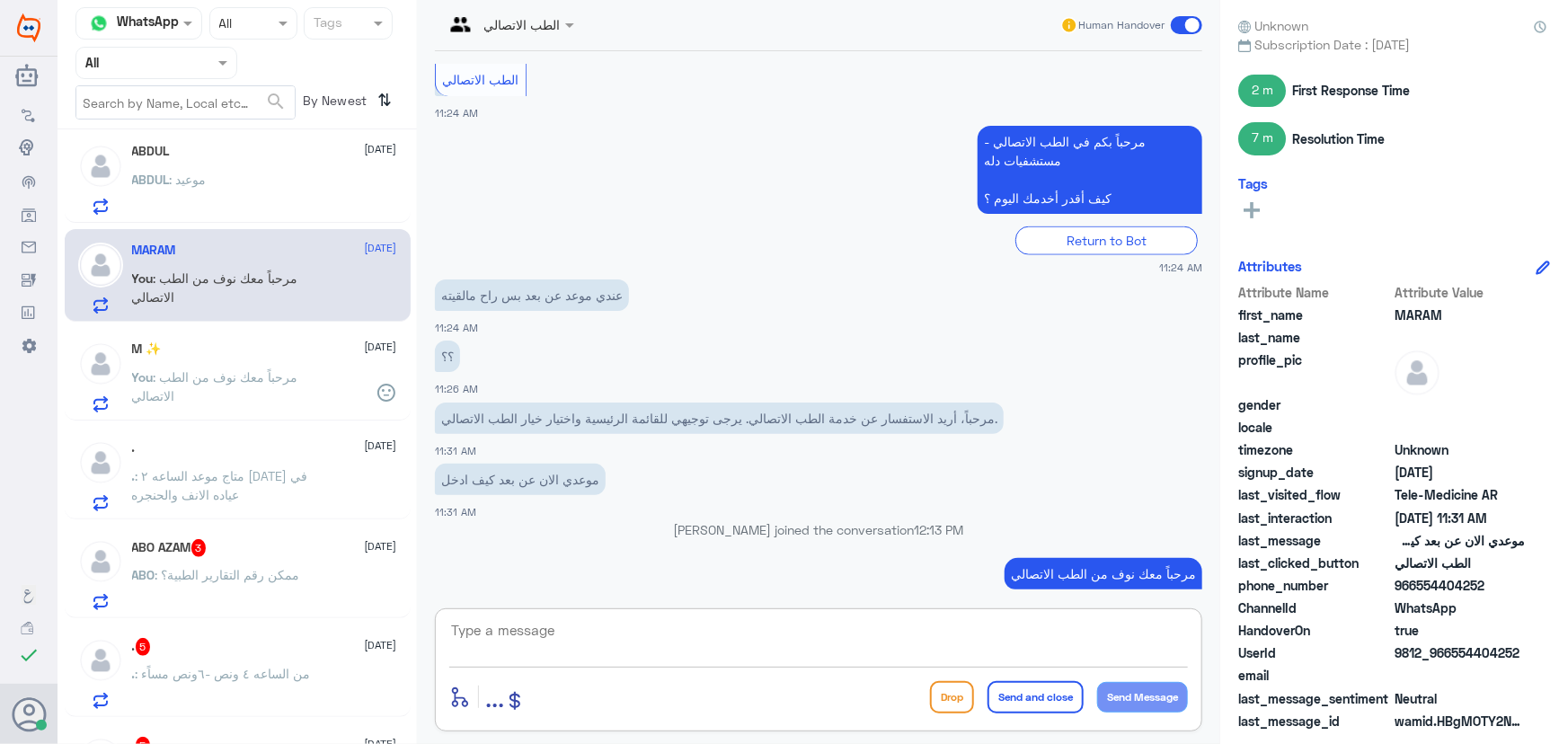
scroll to position [157, 0]
drag, startPoint x: 1451, startPoint y: 655, endPoint x: 1485, endPoint y: 657, distance: 34.1
click at [1487, 659] on span "9812_966554404252" at bounding box center [1459, 652] width 131 height 19
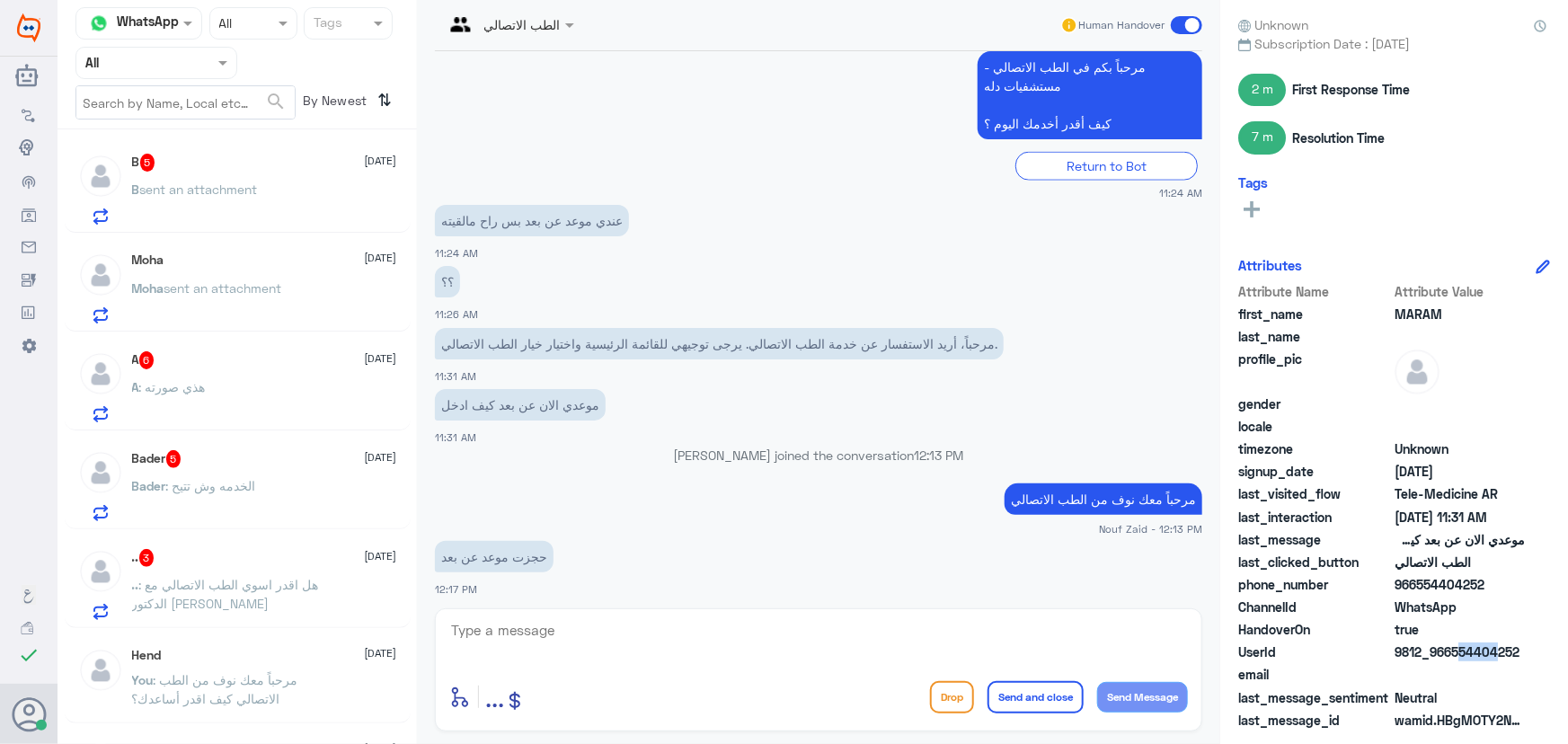
scroll to position [1306, 0]
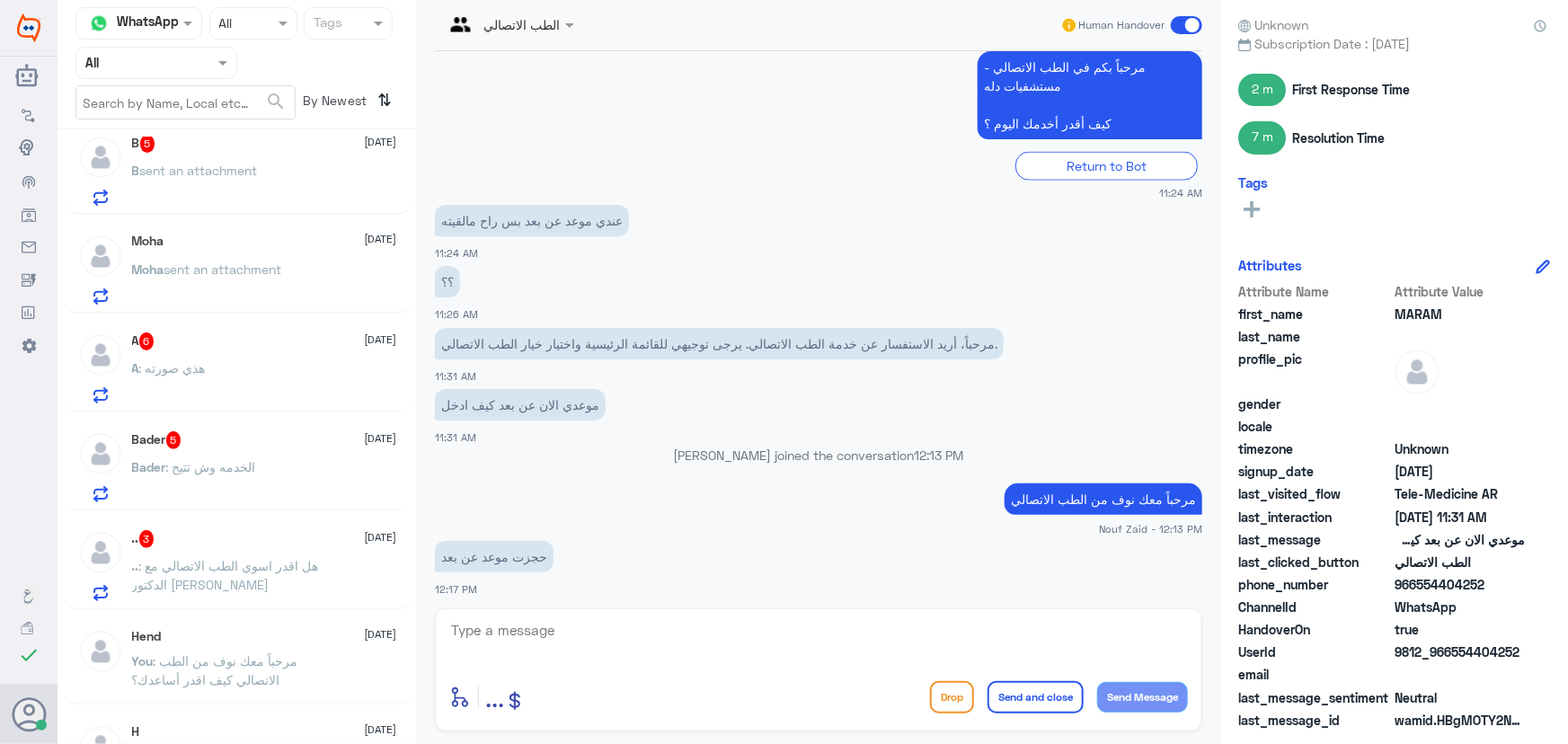
click at [259, 449] on div "Bader 5 7 September Bader : الخدمه وش تتيح" at bounding box center [264, 467] width 265 height 71
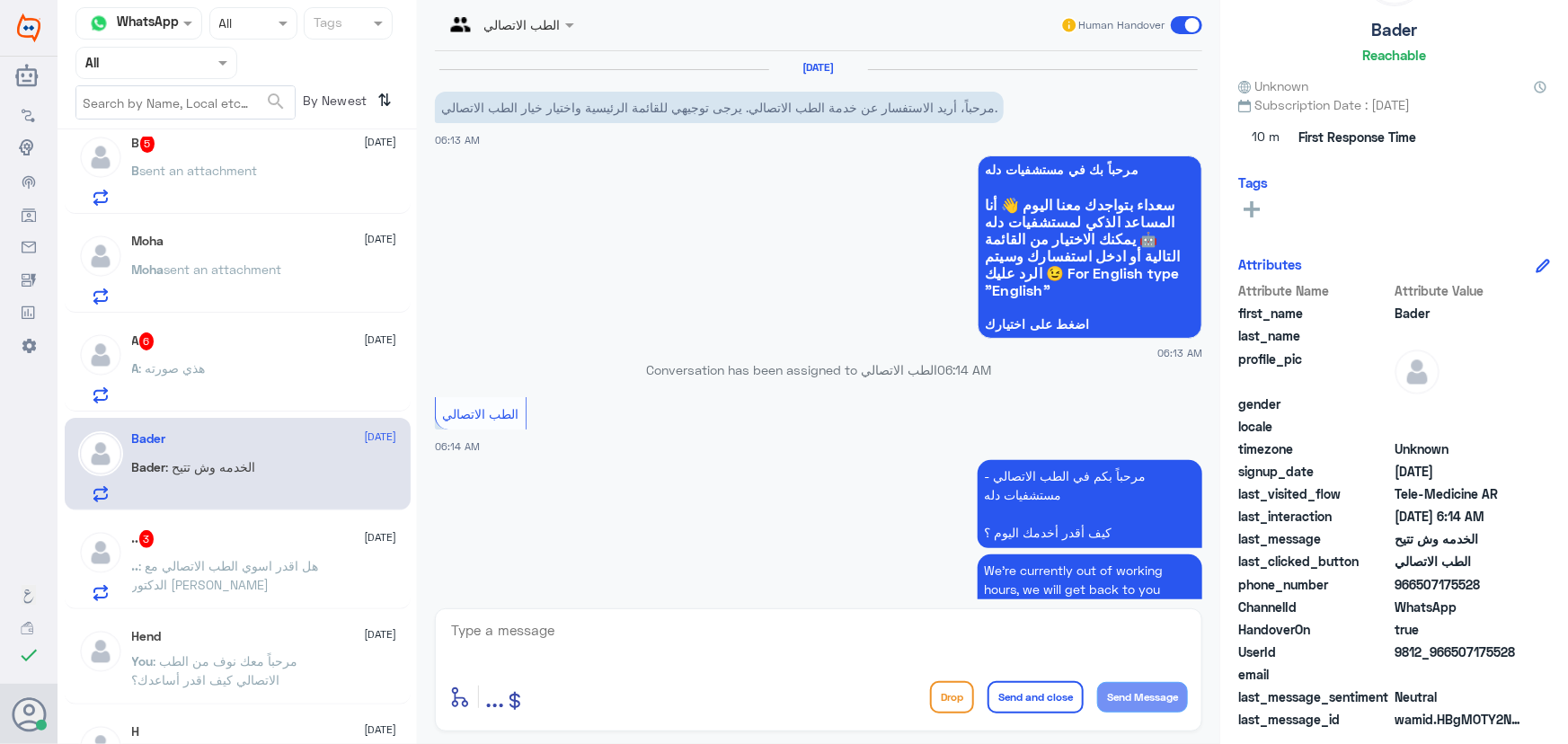
scroll to position [637, 0]
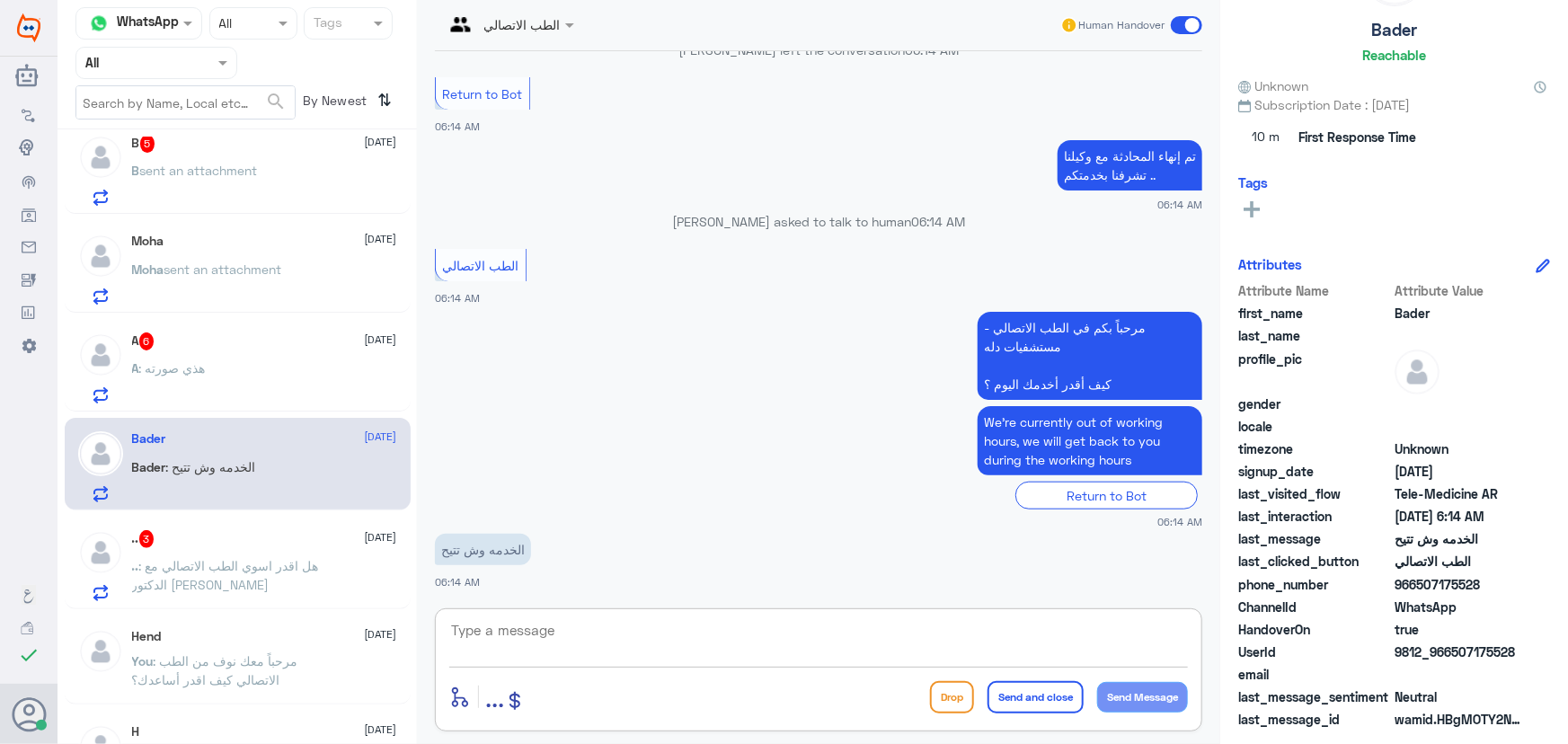
click at [503, 644] on textarea at bounding box center [818, 640] width 739 height 44
click at [488, 640] on textarea at bounding box center [818, 640] width 739 height 44
click at [502, 633] on textarea at bounding box center [818, 640] width 739 height 44
paste textarea "مرحباً معك نوف من الطب الاتصالي"
type textarea "مرحباً معك نوف من الطب الاتصالي"
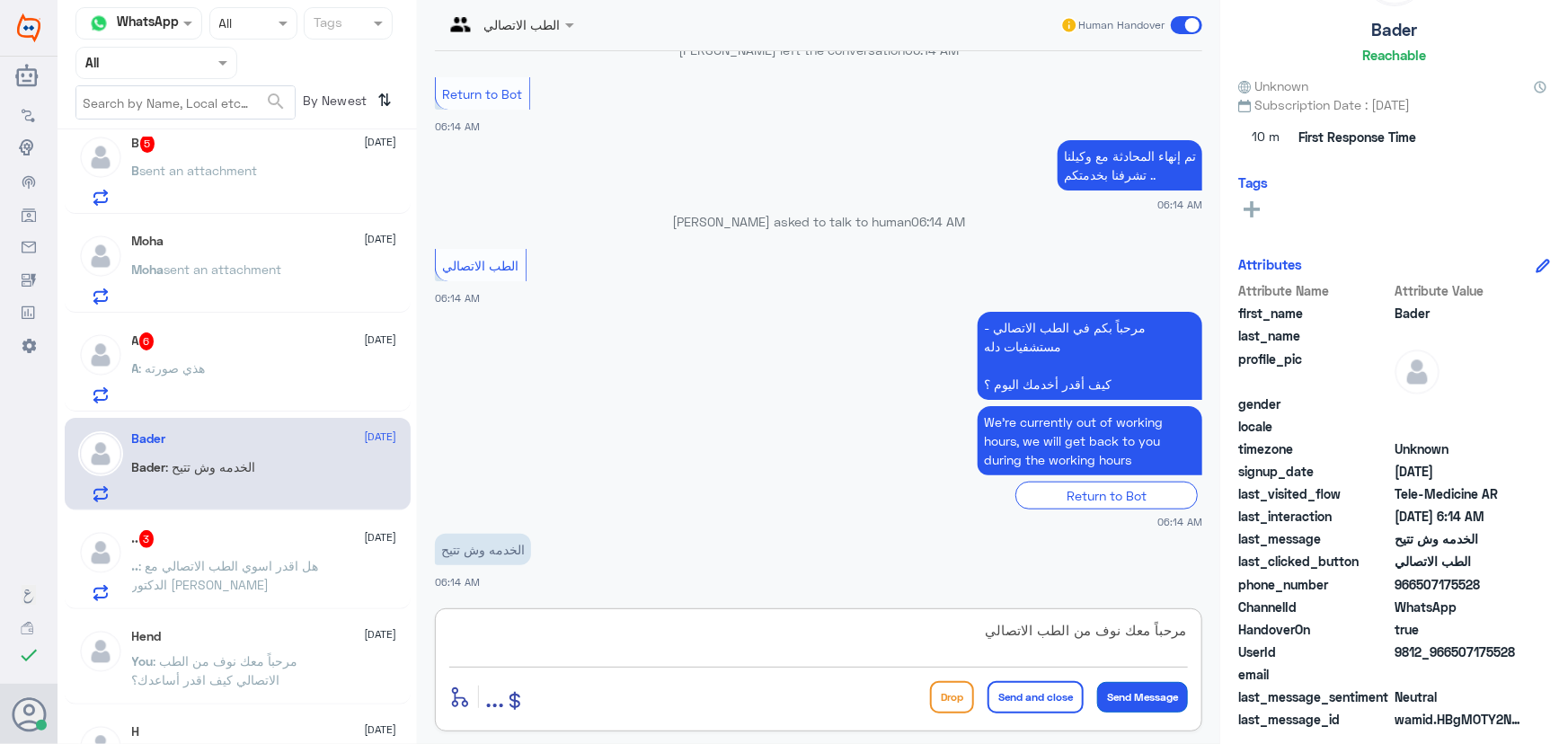
click at [1139, 694] on button "Send Message" at bounding box center [1142, 698] width 90 height 31
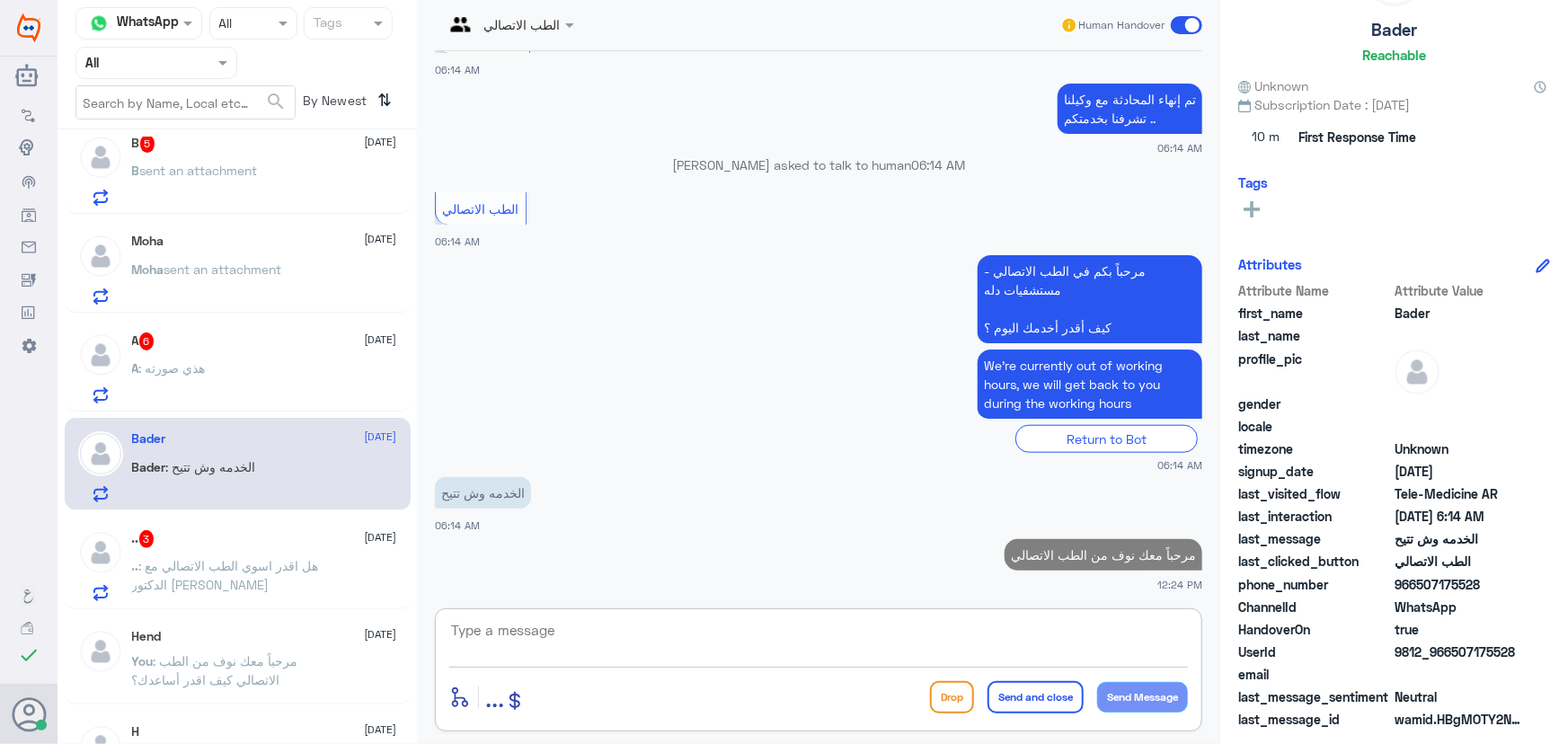
click at [1034, 635] on textarea at bounding box center [818, 640] width 739 height 44
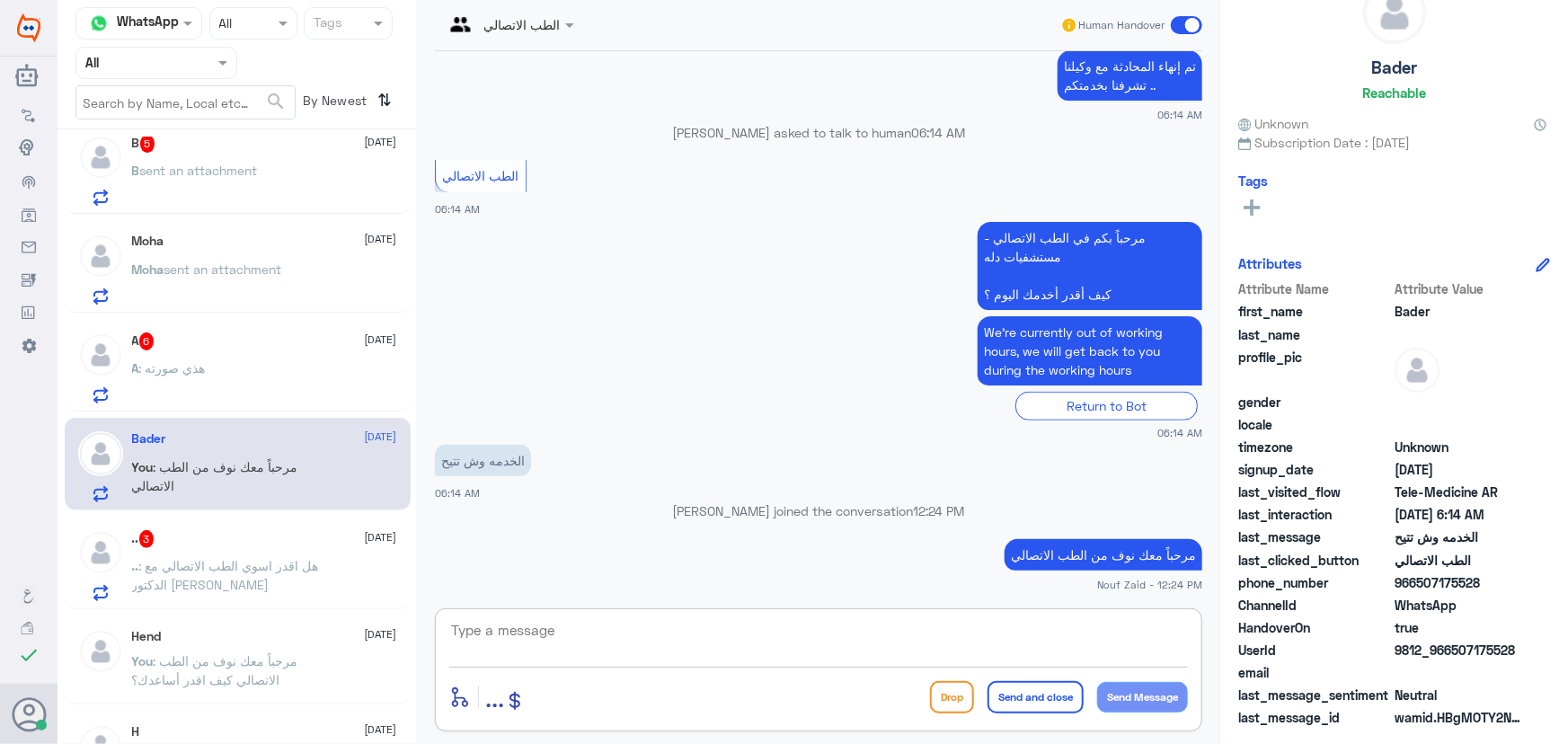
scroll to position [56, 0]
click at [615, 632] on textarea at bounding box center [818, 640] width 739 height 44
paste textarea "هنا الطب الاتصالي لكل مايخص الاستشارة الفورية من خلال التطبيق والتي من خلالها ي…"
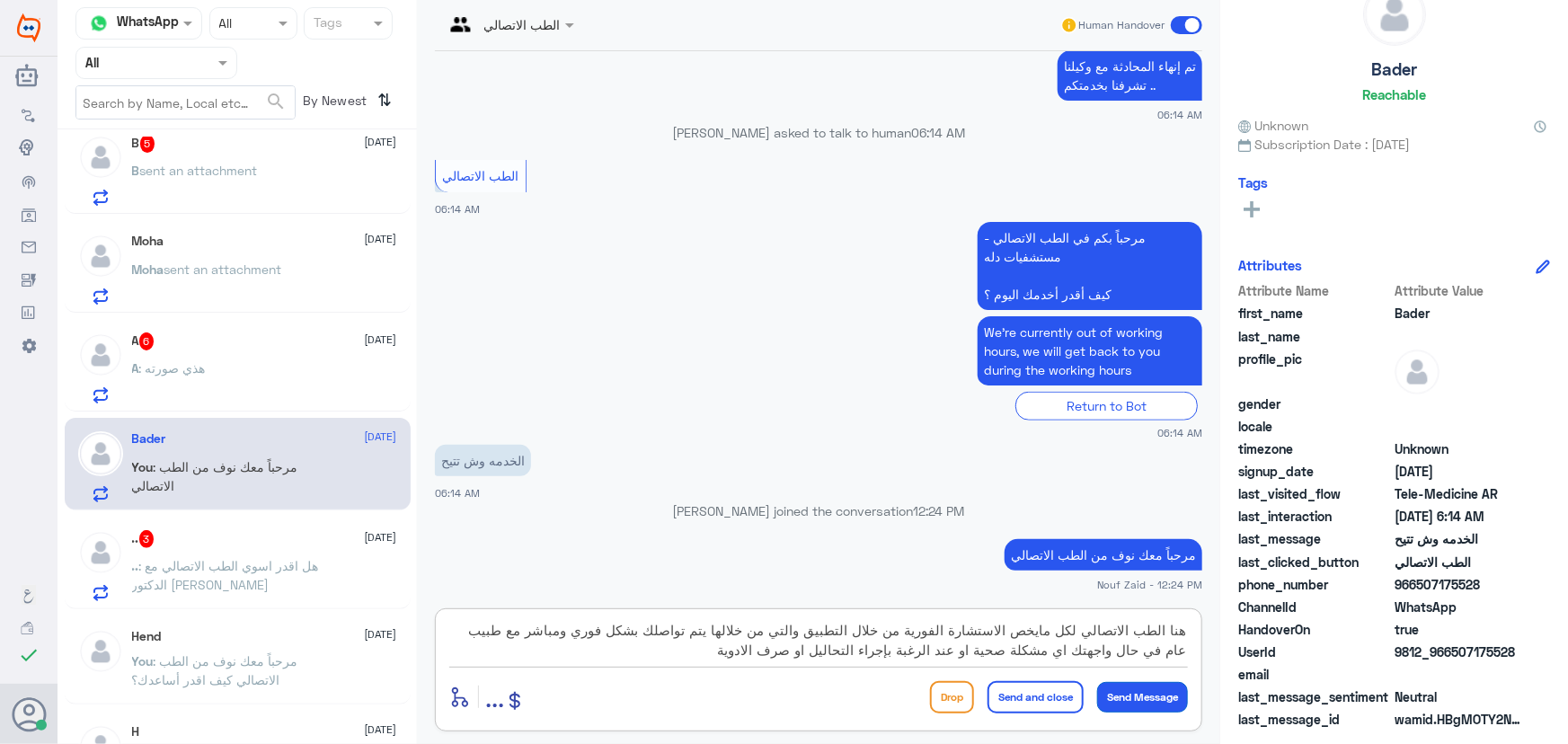
type textarea "هنا الطب الاتصالي لكل مايخص الاستشارة الفورية من خلال التطبيق والتي من خلالها ي…"
click at [1154, 702] on button "Send Message" at bounding box center [1142, 698] width 90 height 31
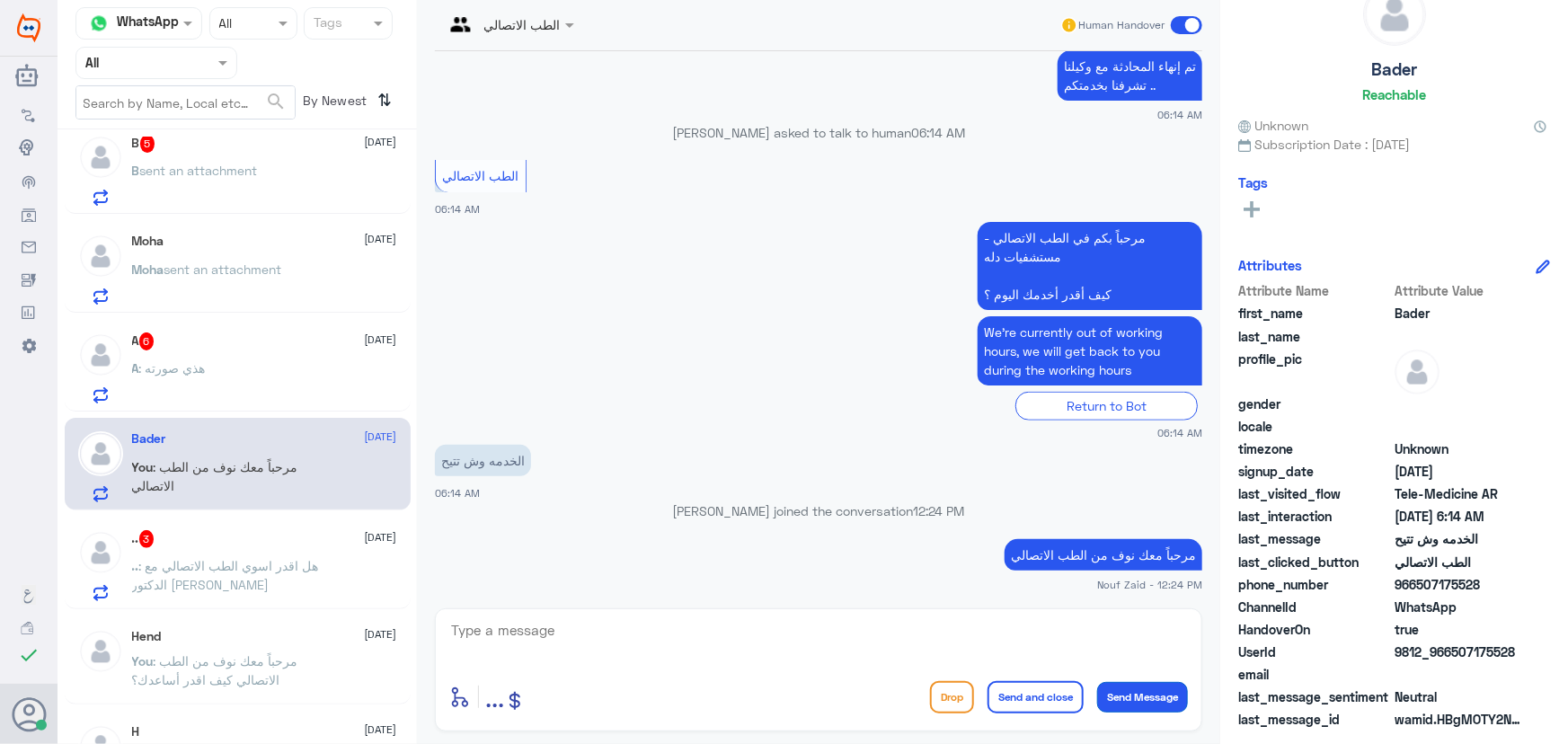
scroll to position [846, 0]
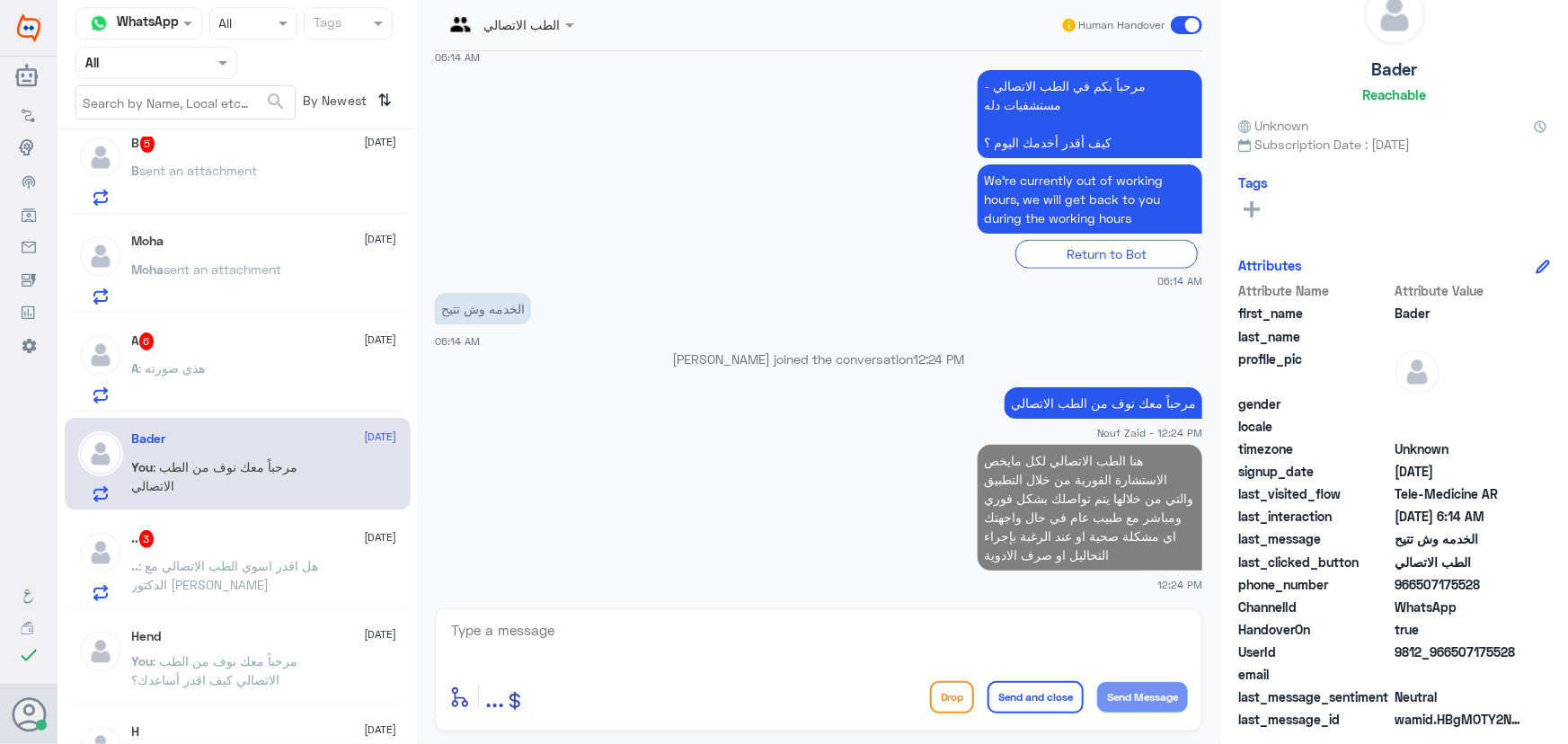
click at [229, 564] on span ": هل اقدر اسوي الطب الاتصالي مع الدكتور رياض ابو لاوي" at bounding box center [225, 576] width 186 height 35
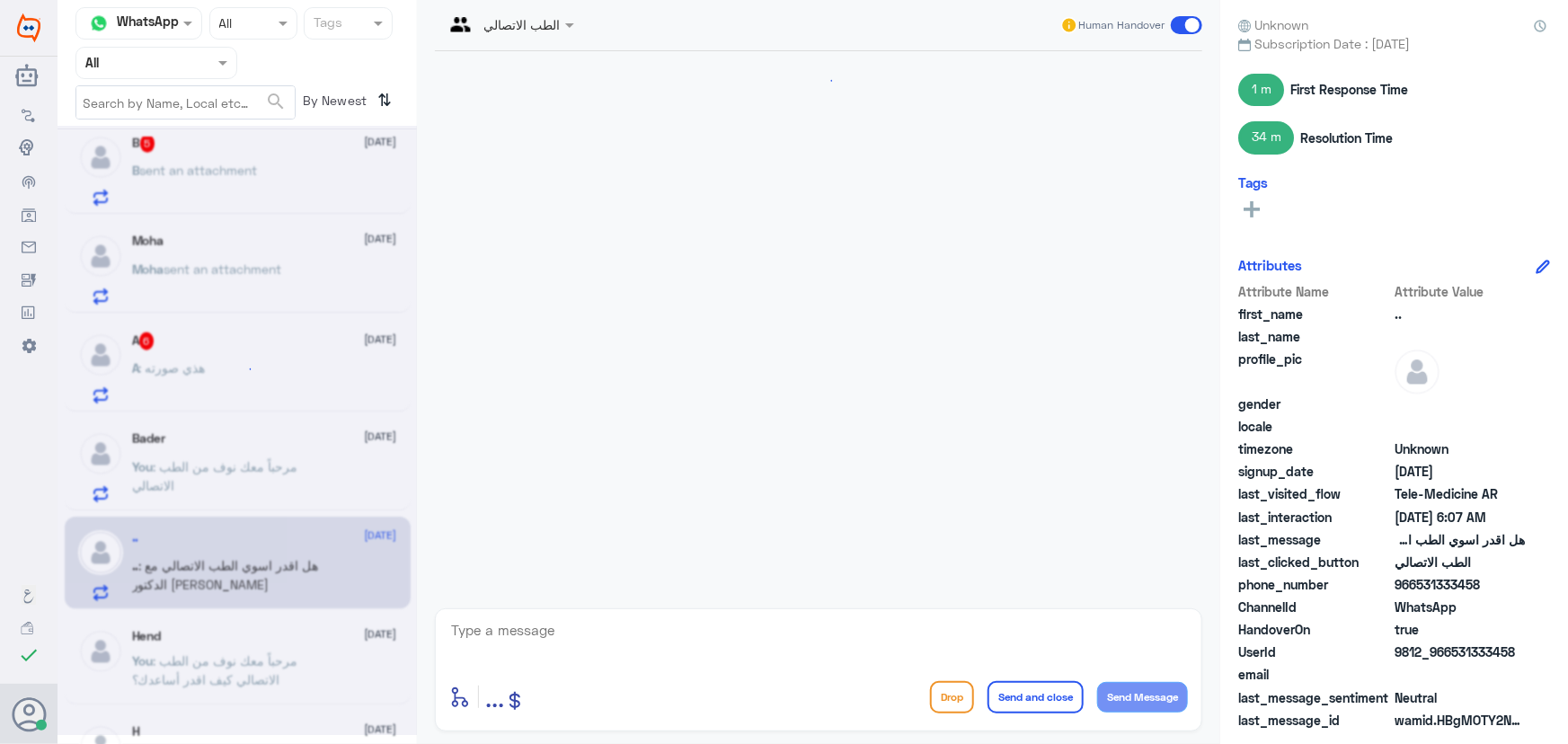
scroll to position [1390, 0]
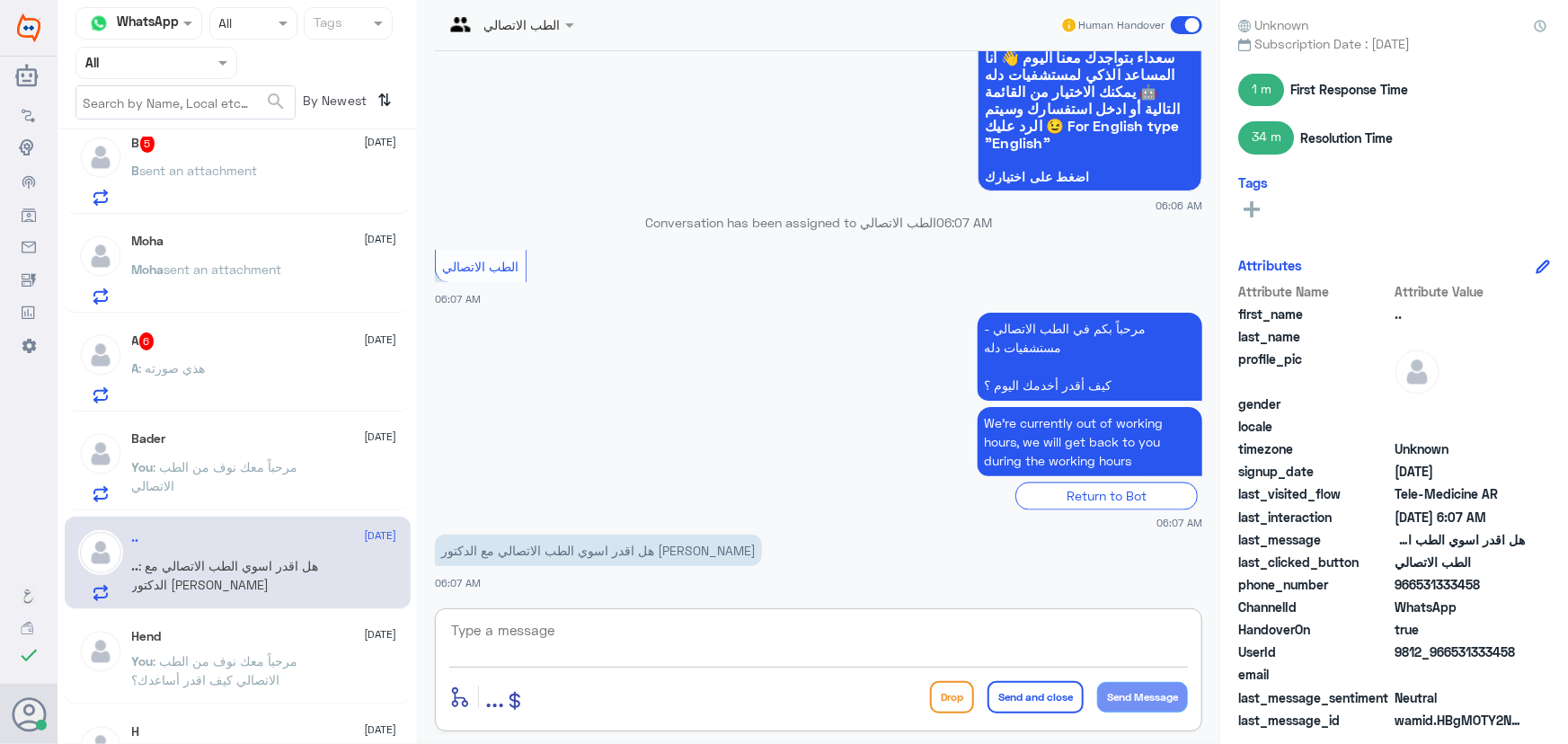
click at [587, 642] on textarea at bounding box center [818, 640] width 739 height 44
paste textarea "مرحباً معك نوف من الطب الاتصالي"
type textarea "مرحباً معك نوف من الطب الاتصالي"
click at [1141, 692] on button "Send Message" at bounding box center [1142, 698] width 90 height 31
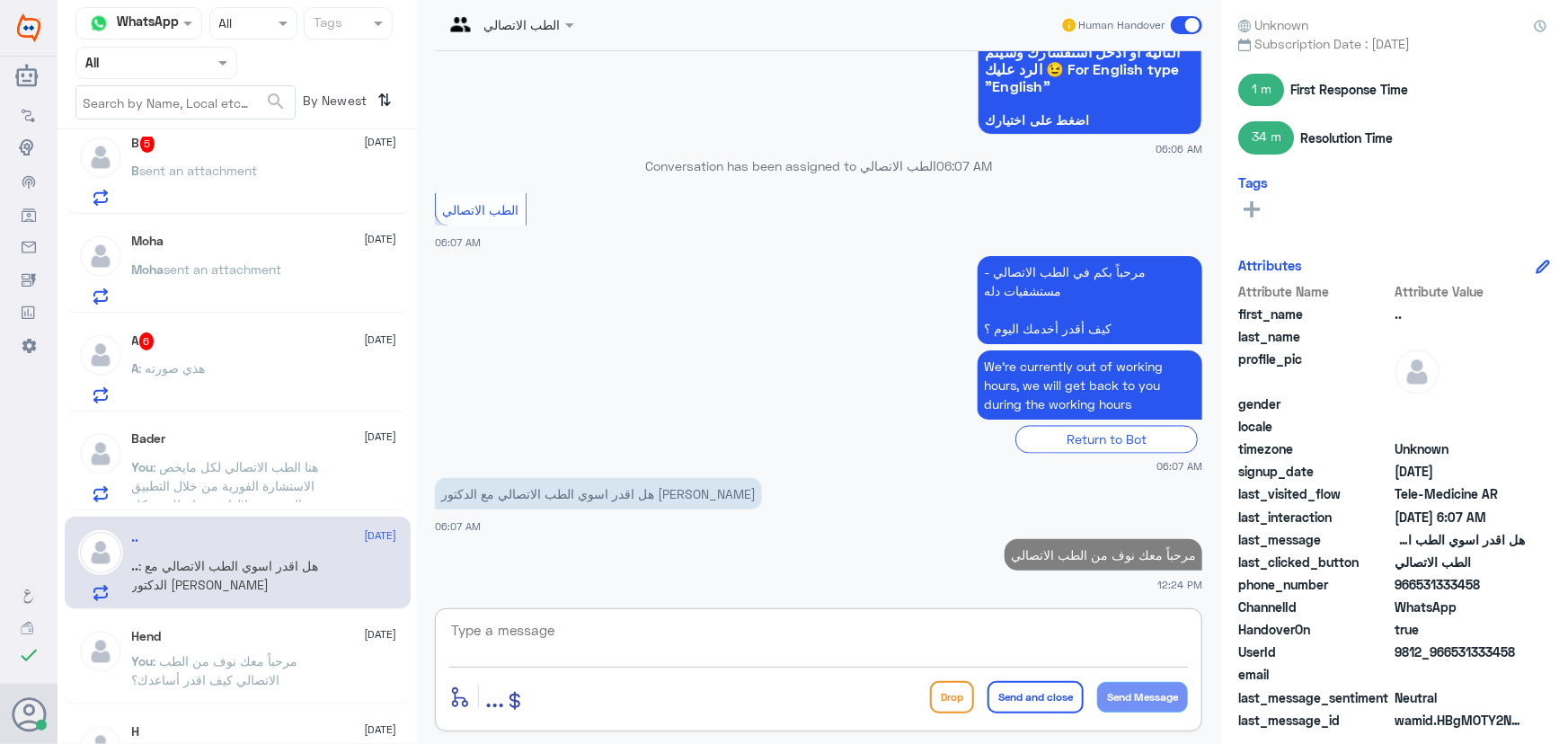
click at [1008, 634] on textarea at bounding box center [818, 640] width 739 height 44
paste textarea "هنا الطب الاتصالي لكل مايخص الاستشارة الفورية من خلال التطبيق والتي من خلالها ي…"
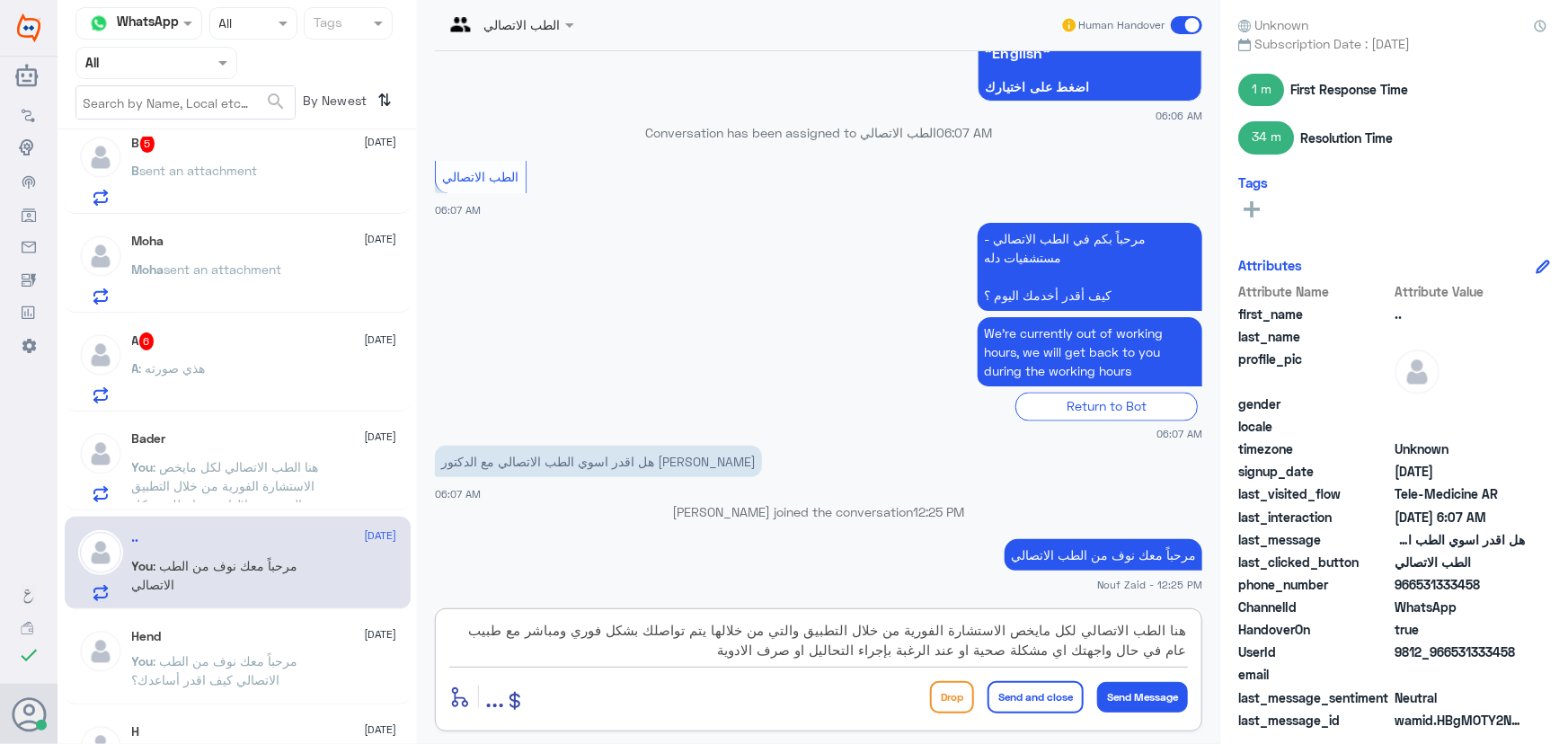
click at [512, 628] on textarea "هنا الطب الاتصالي لكل مايخص الاستشارة الفورية من خلال التطبيق والتي من خلالها ي…" at bounding box center [818, 640] width 739 height 44
click at [454, 632] on textarea "هنا الطب الاتصالي لكل مايخص الاستشارة الفورية من خلال التطبيق والتي من خلالها ي…" at bounding box center [818, 640] width 739 height 44
type textarea "هنا الطب الاتصالي لكل مايخص الاستشارة الفورية من خلال التطبيق والتي من خلالها ي…"
drag, startPoint x: 1147, startPoint y: 690, endPoint x: 1076, endPoint y: 670, distance: 73.8
click at [1147, 691] on button "Send Message" at bounding box center [1142, 698] width 90 height 31
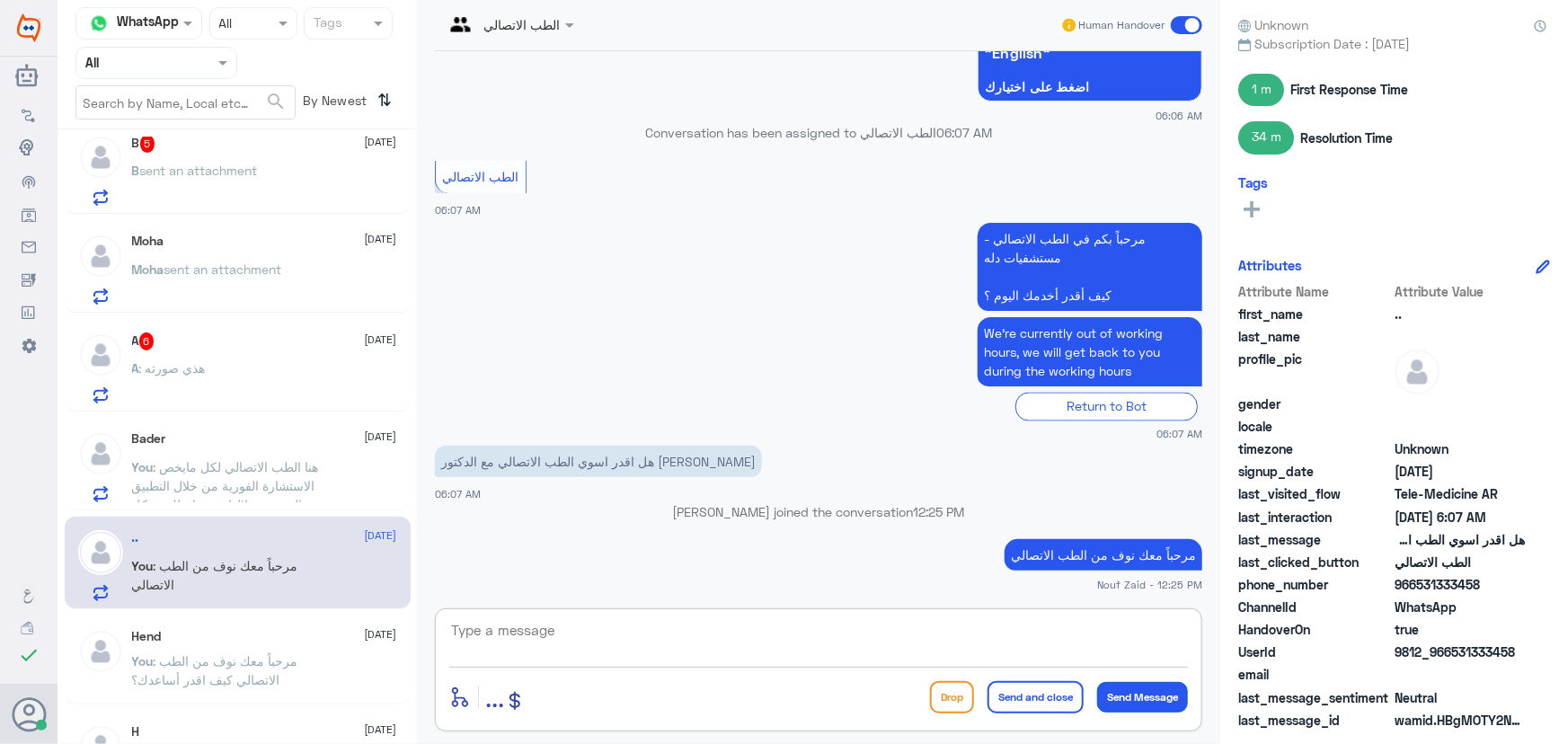
scroll to position [1600, 0]
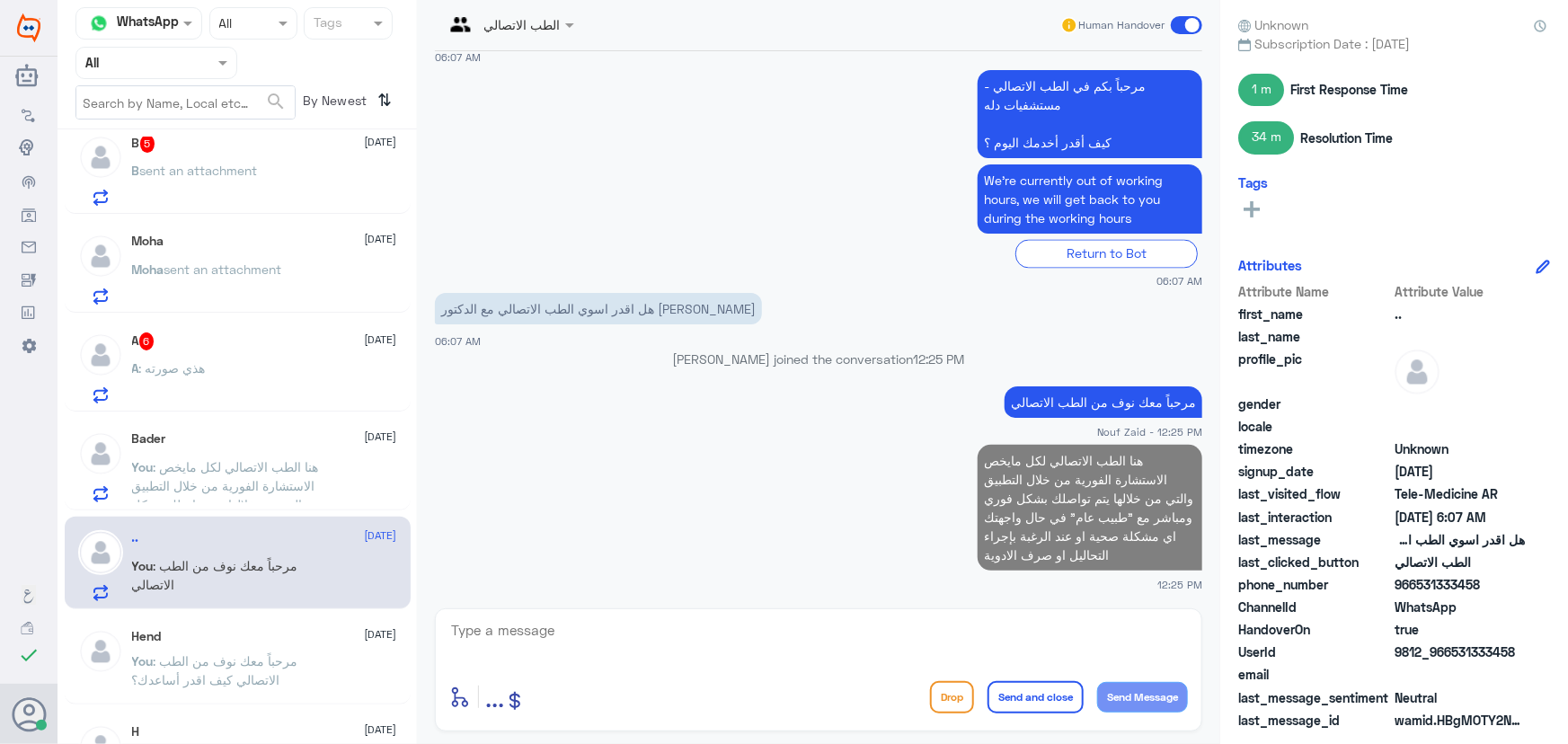
click at [255, 372] on div "A : هذي صورته" at bounding box center [264, 384] width 265 height 40
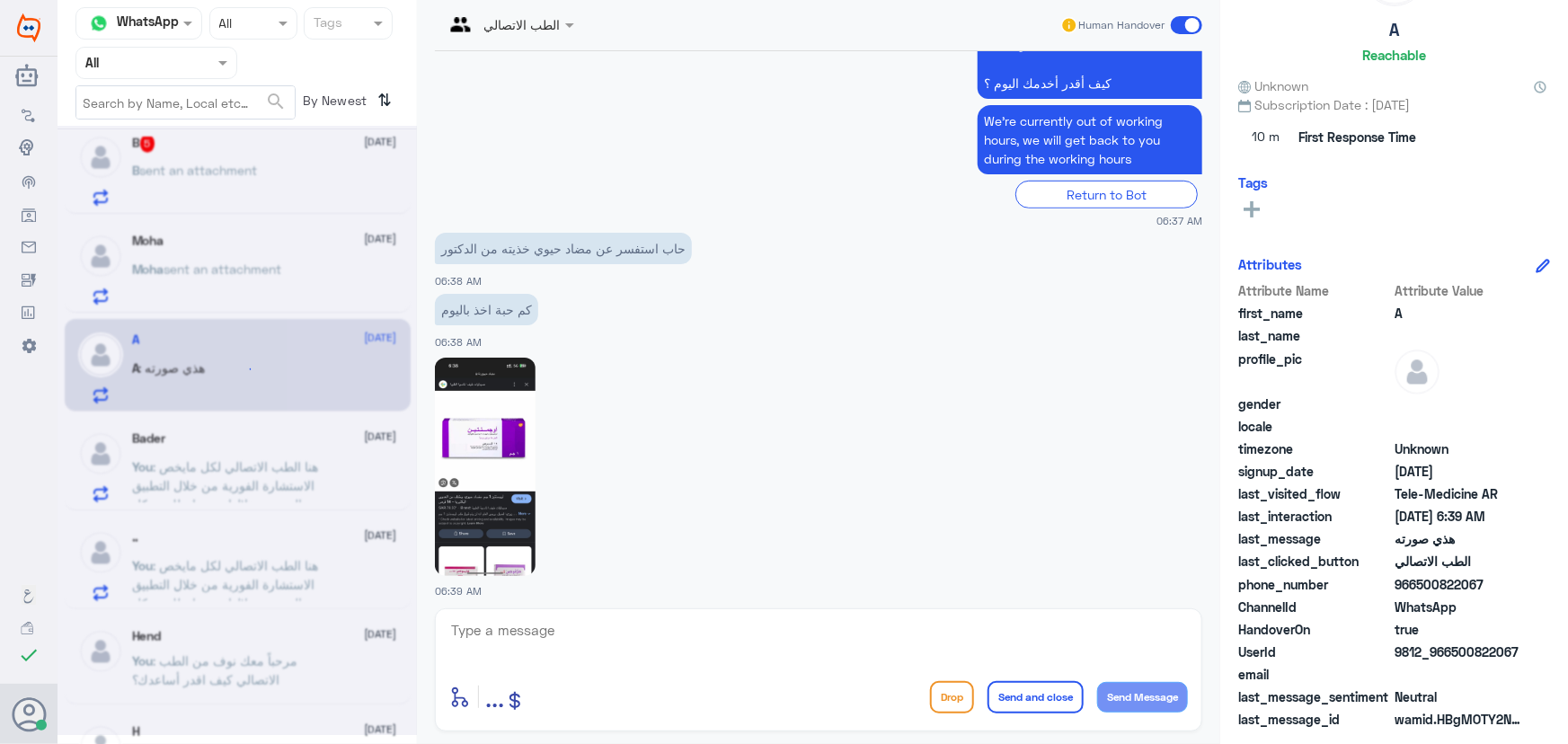
scroll to position [559, 0]
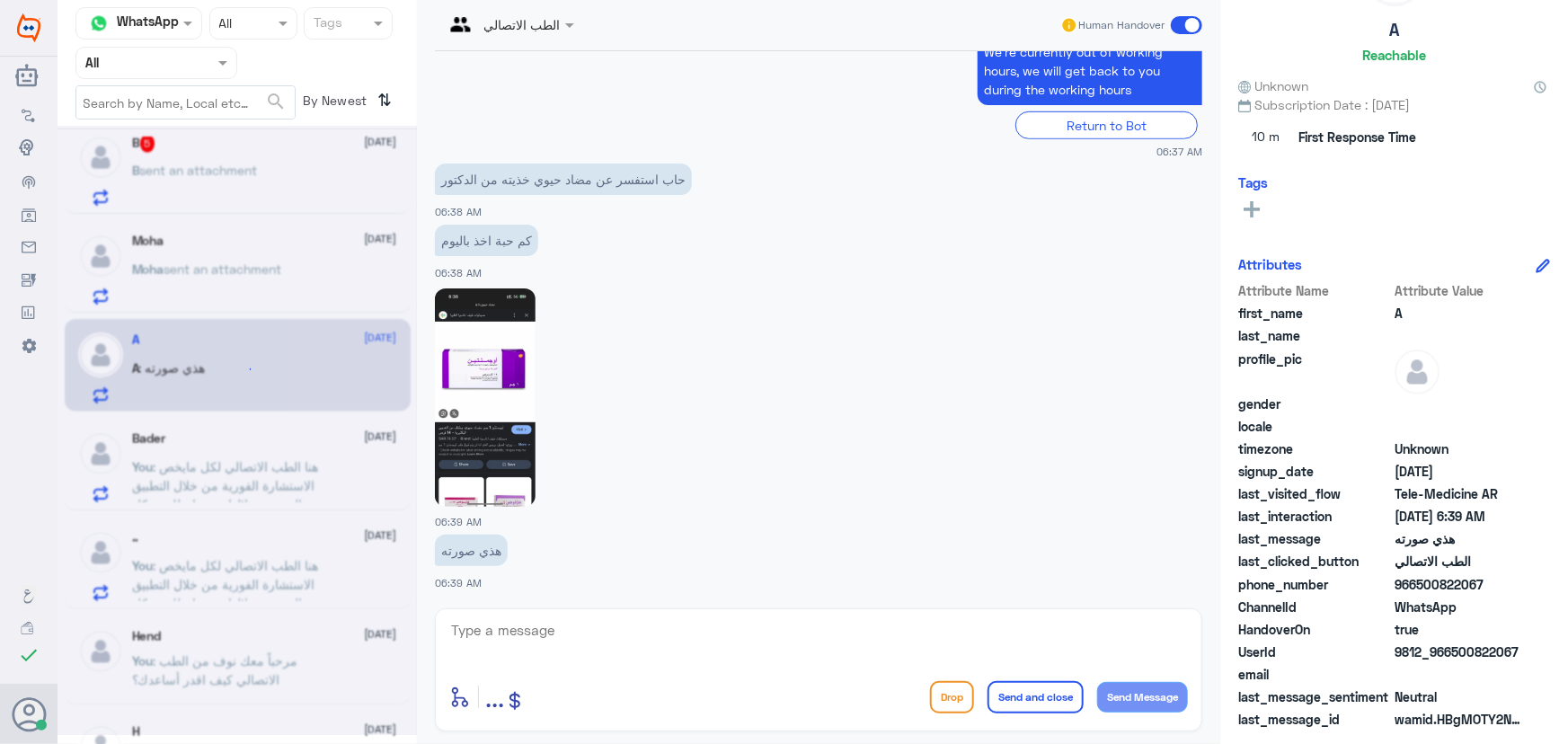
drag, startPoint x: 577, startPoint y: 636, endPoint x: 575, endPoint y: 624, distance: 12.2
click at [575, 631] on textarea at bounding box center [818, 640] width 739 height 44
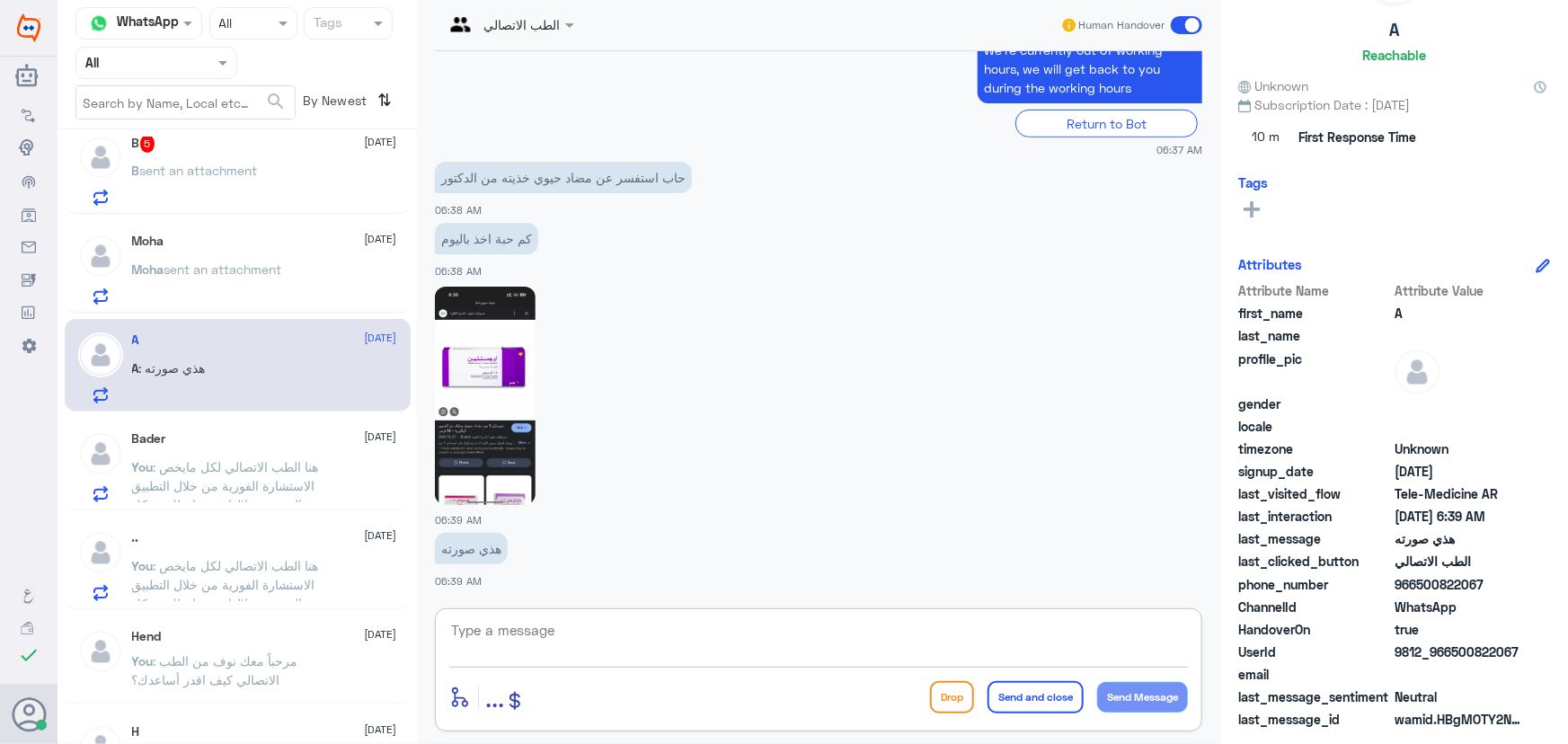
scroll to position [519, 0]
paste textarea "مرحباً معك نوف من الطب الاتصالي"
type textarea "مرحباً معك نوف من الطب الاتصالي"
drag, startPoint x: 1136, startPoint y: 698, endPoint x: 992, endPoint y: 659, distance: 149.2
click at [1133, 698] on button "Send Message" at bounding box center [1142, 698] width 90 height 31
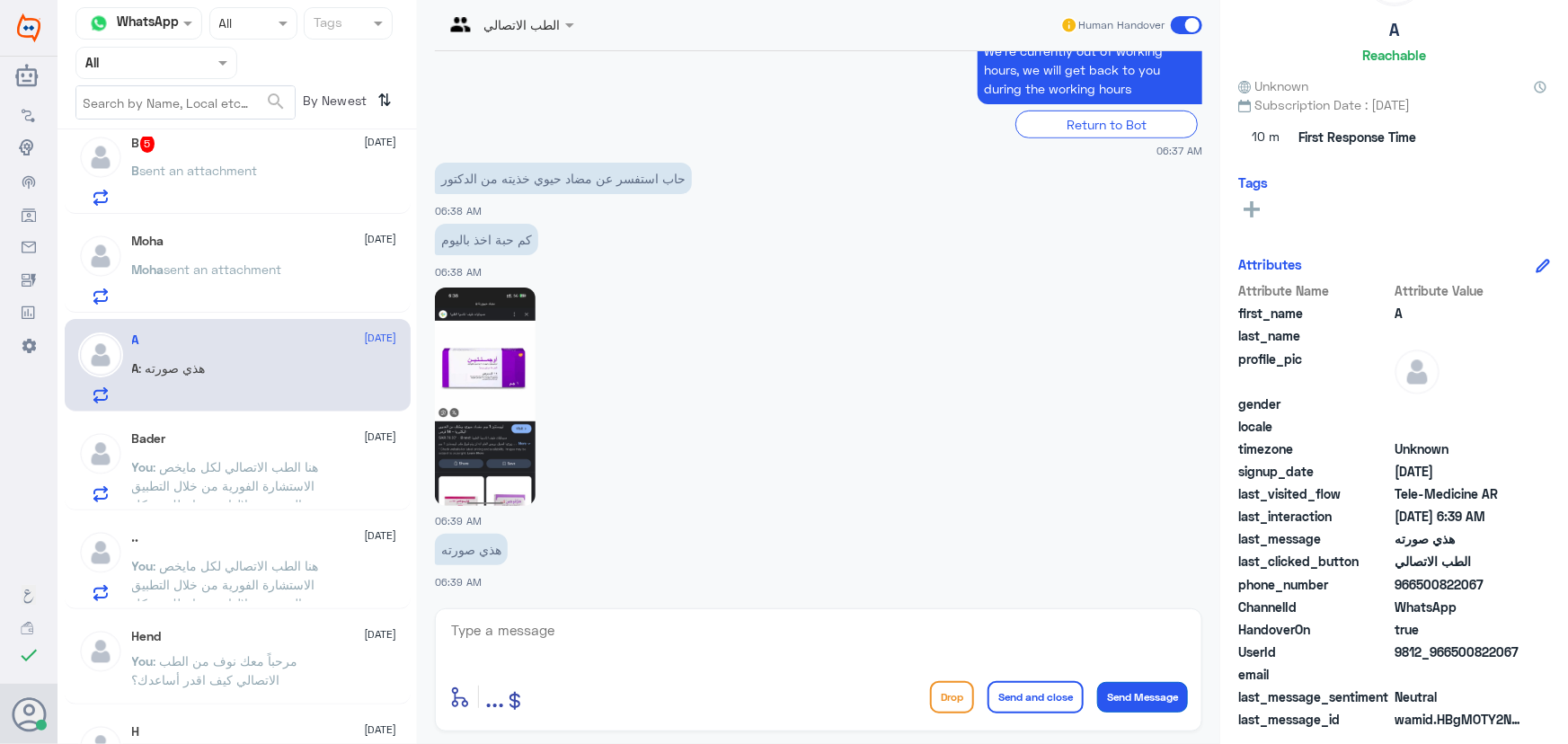
scroll to position [576, 0]
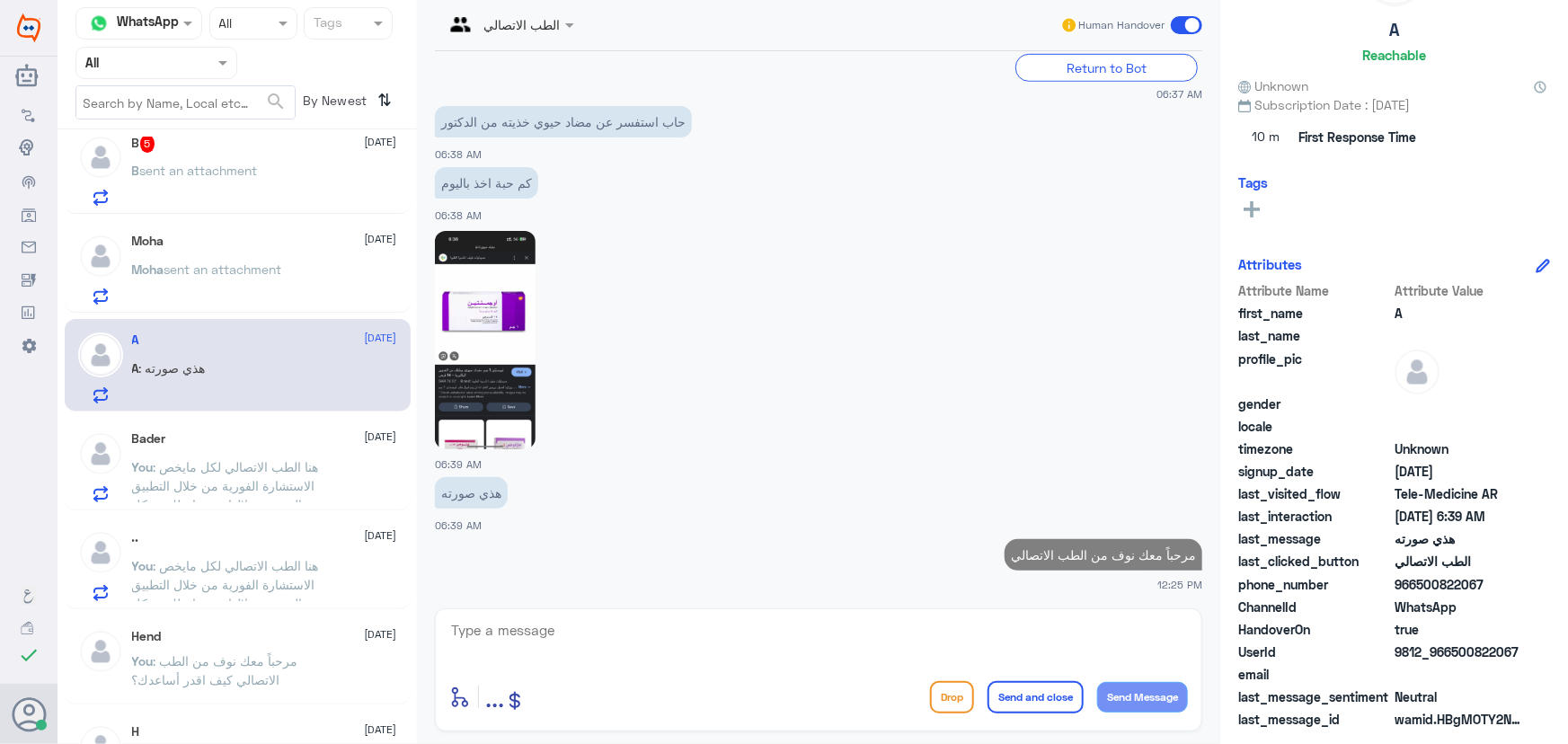
click at [866, 642] on textarea at bounding box center [818, 640] width 739 height 44
paste textarea "هنا الطب الاتصالي لكل مايخص الاستشارة الفورية من خلال التطبيق والتي من خلالها ي…"
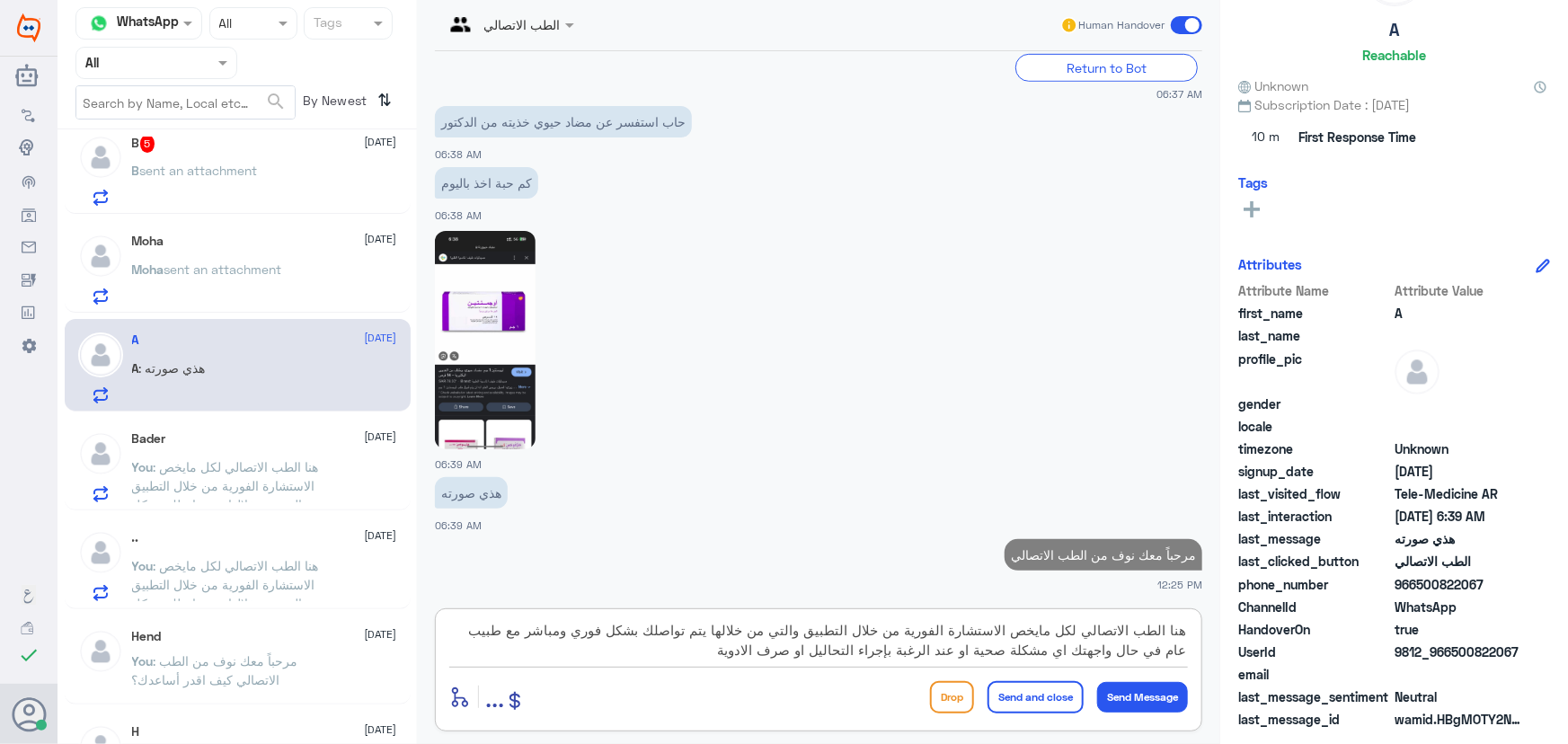
scroll to position [56, 0]
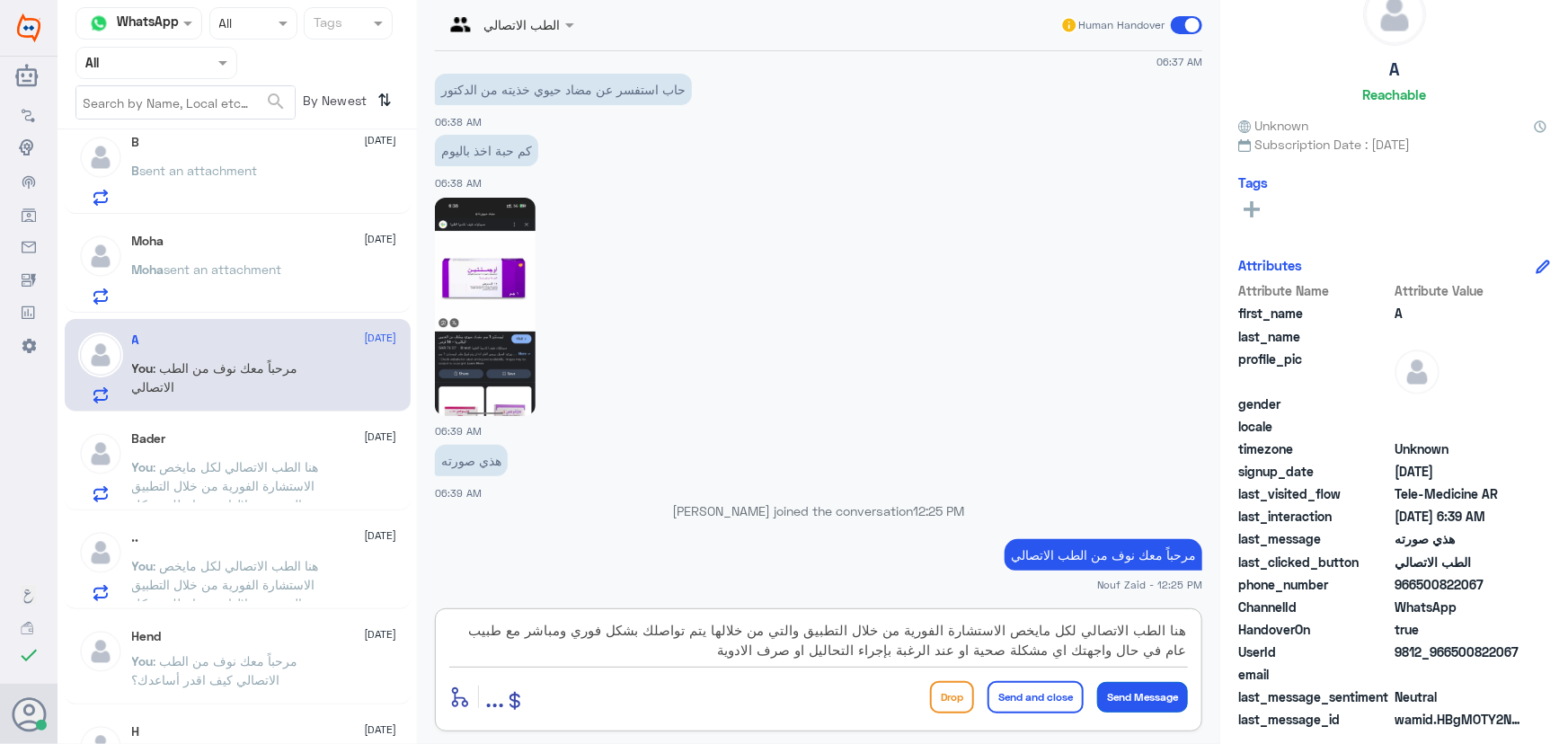
type textarea "هنا الطب الاتصالي لكل مايخص الاستشارة الفورية من خلال التطبيق والتي من خلالها ي…"
drag, startPoint x: 1165, startPoint y: 700, endPoint x: 1123, endPoint y: 695, distance: 42.3
click at [1164, 701] on button "Send Message" at bounding box center [1142, 698] width 90 height 31
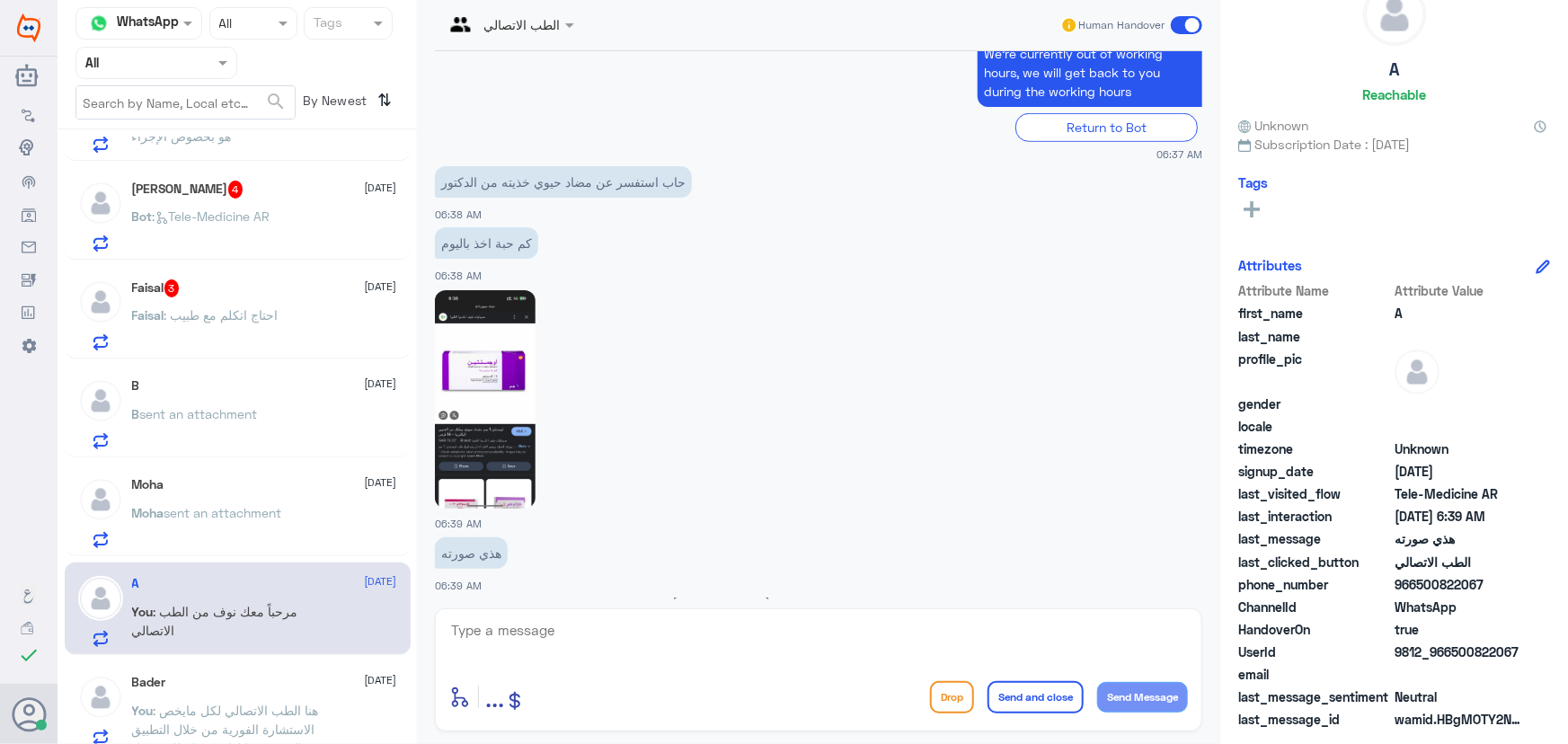
scroll to position [1061, 0]
click at [177, 527] on p "Moha sent an attachment" at bounding box center [207, 527] width 150 height 45
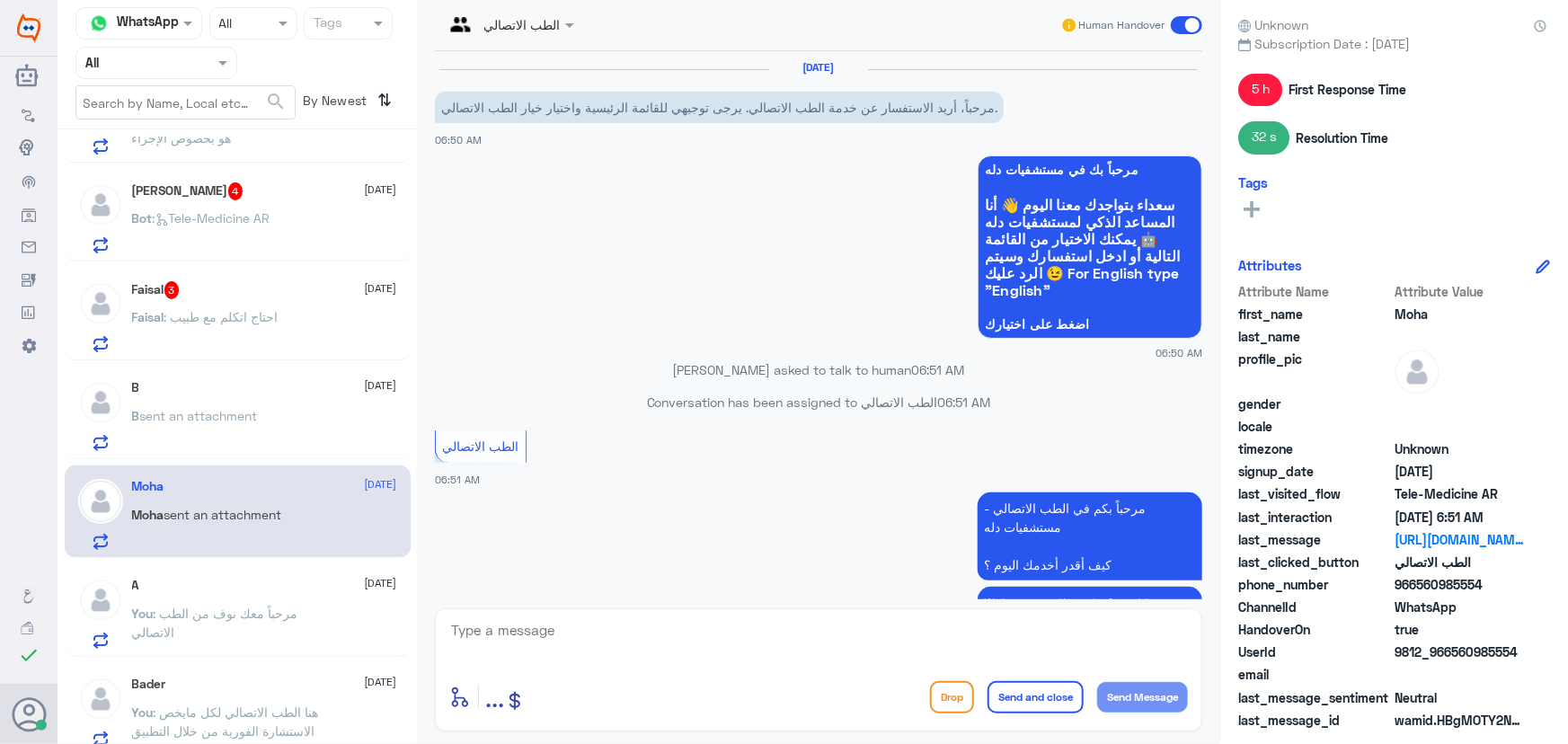
scroll to position [704, 0]
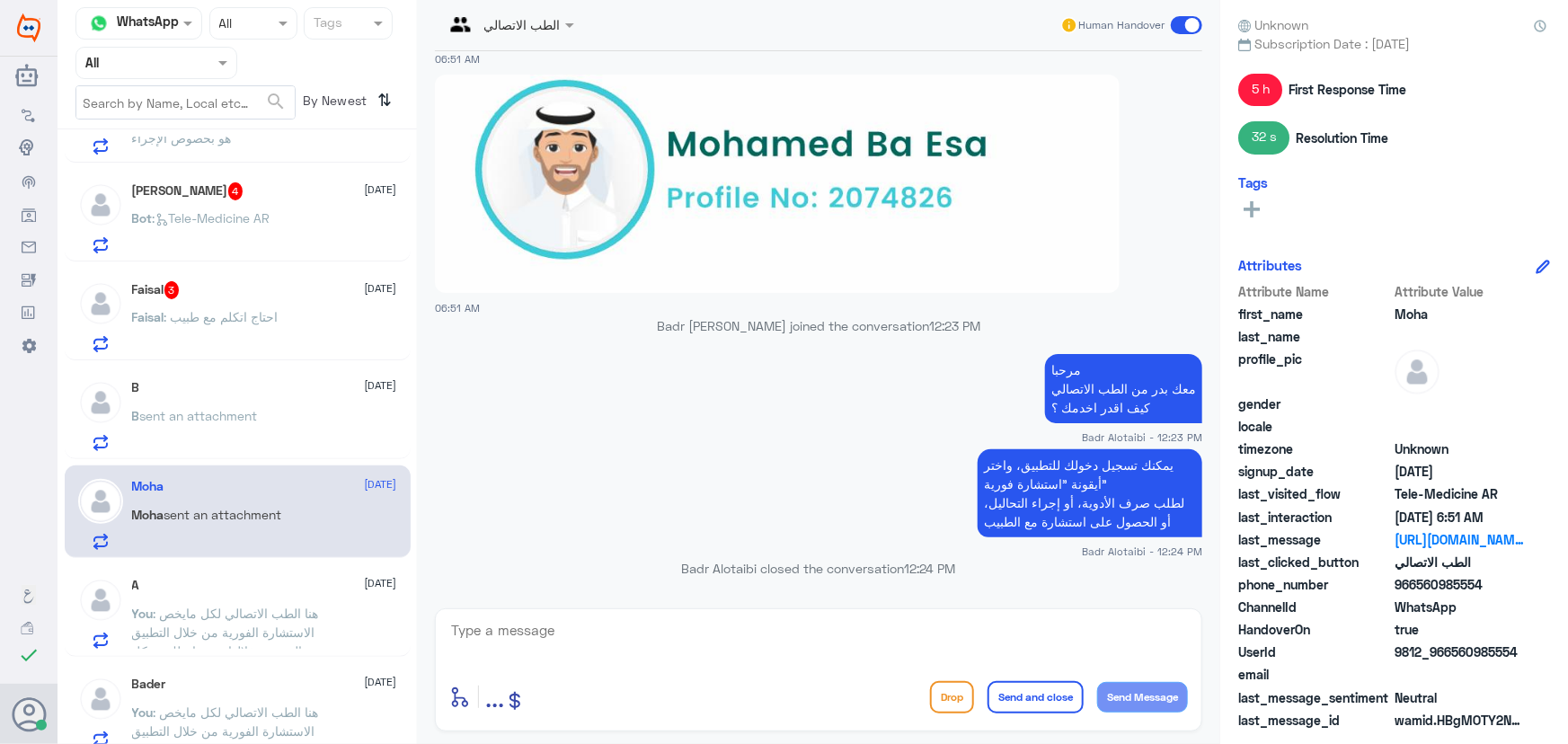
click at [208, 428] on p "B sent an attachment" at bounding box center [194, 429] width 126 height 45
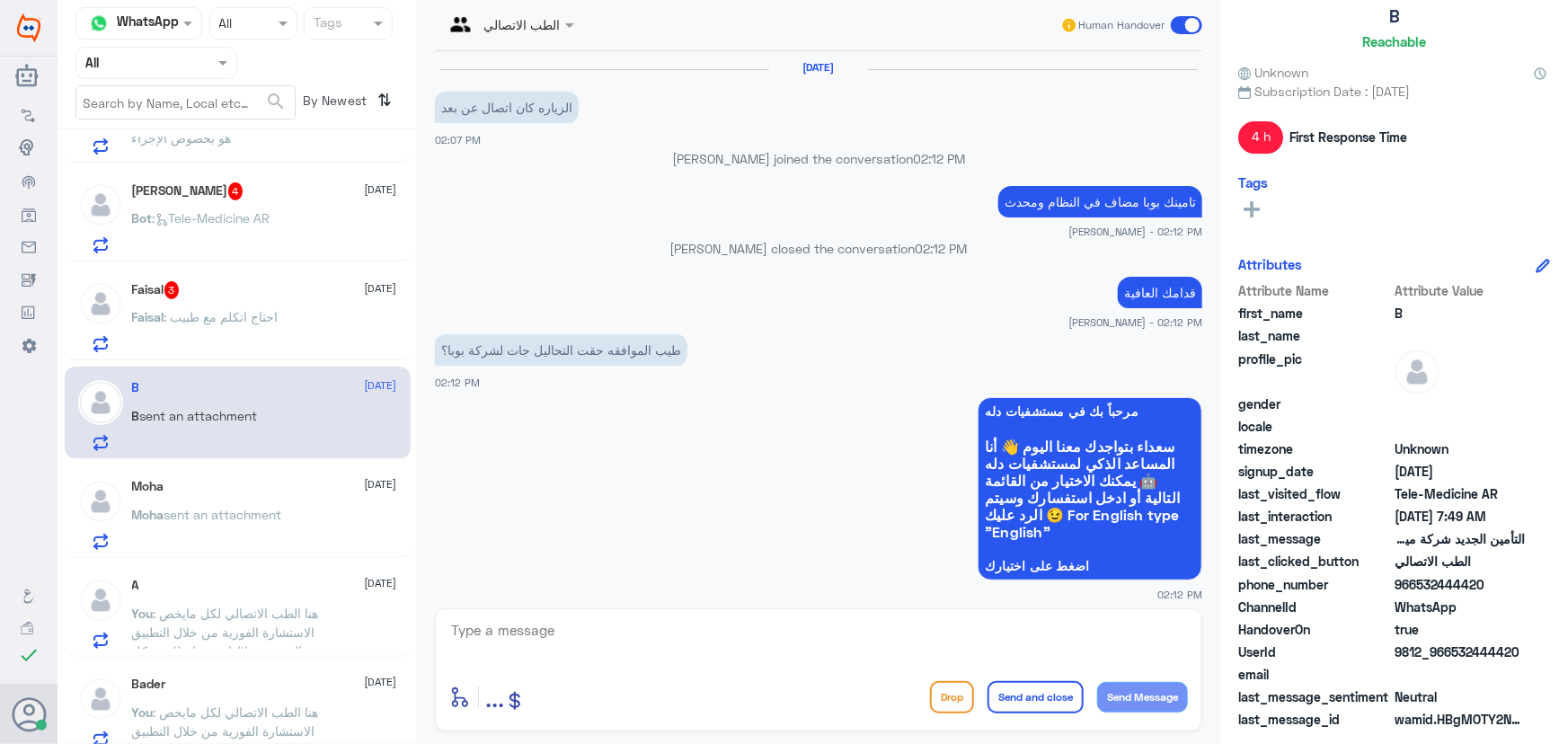
scroll to position [1231, 0]
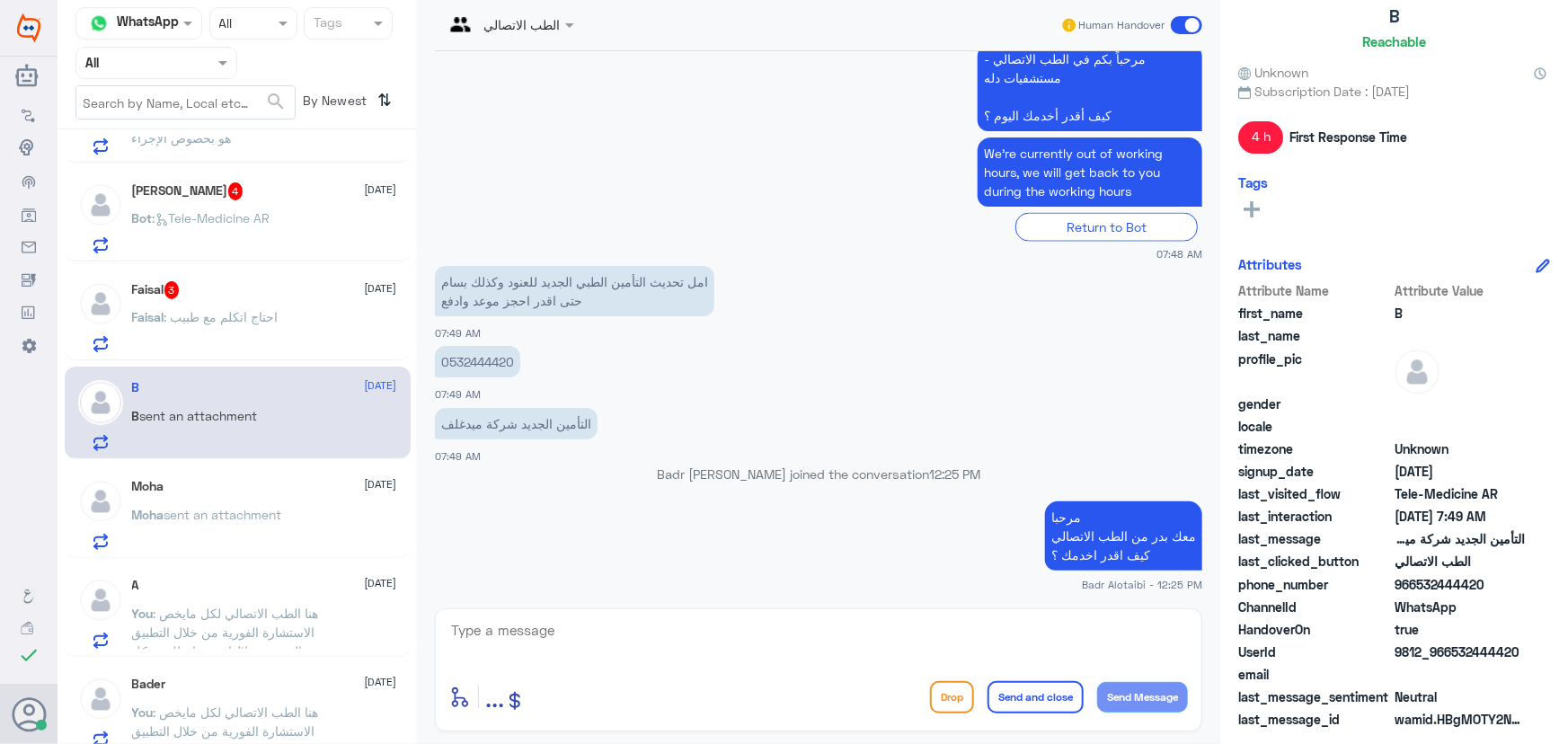
click at [249, 289] on div "Faisal 3 7 September" at bounding box center [264, 290] width 265 height 18
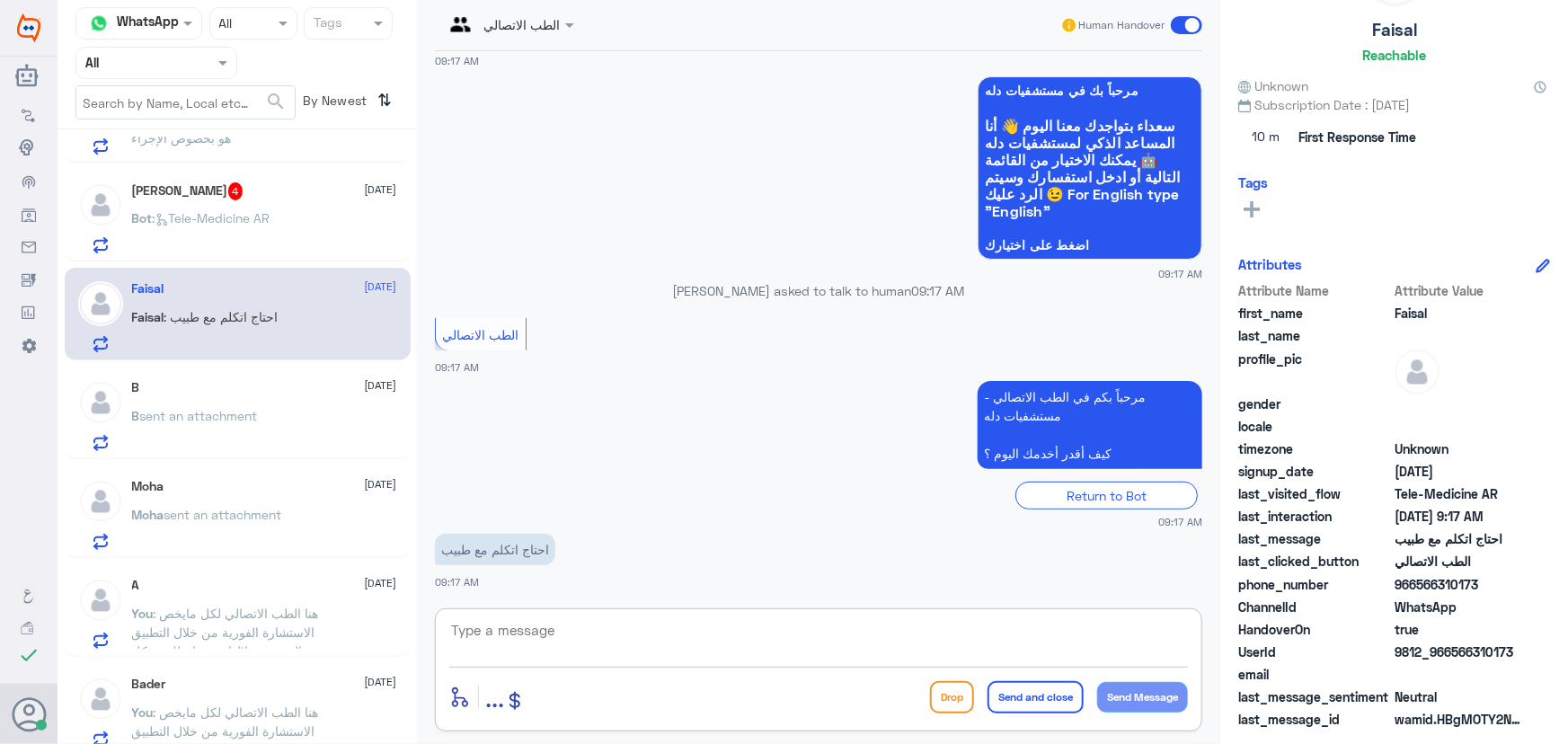
click at [576, 640] on textarea at bounding box center [818, 640] width 739 height 44
paste textarea "مرحباً معك نوف من الطب الاتصالي"
type textarea "مرحباً معك نوف من الطب الاتصالي"
click at [1125, 696] on button "Send Message" at bounding box center [1142, 698] width 90 height 31
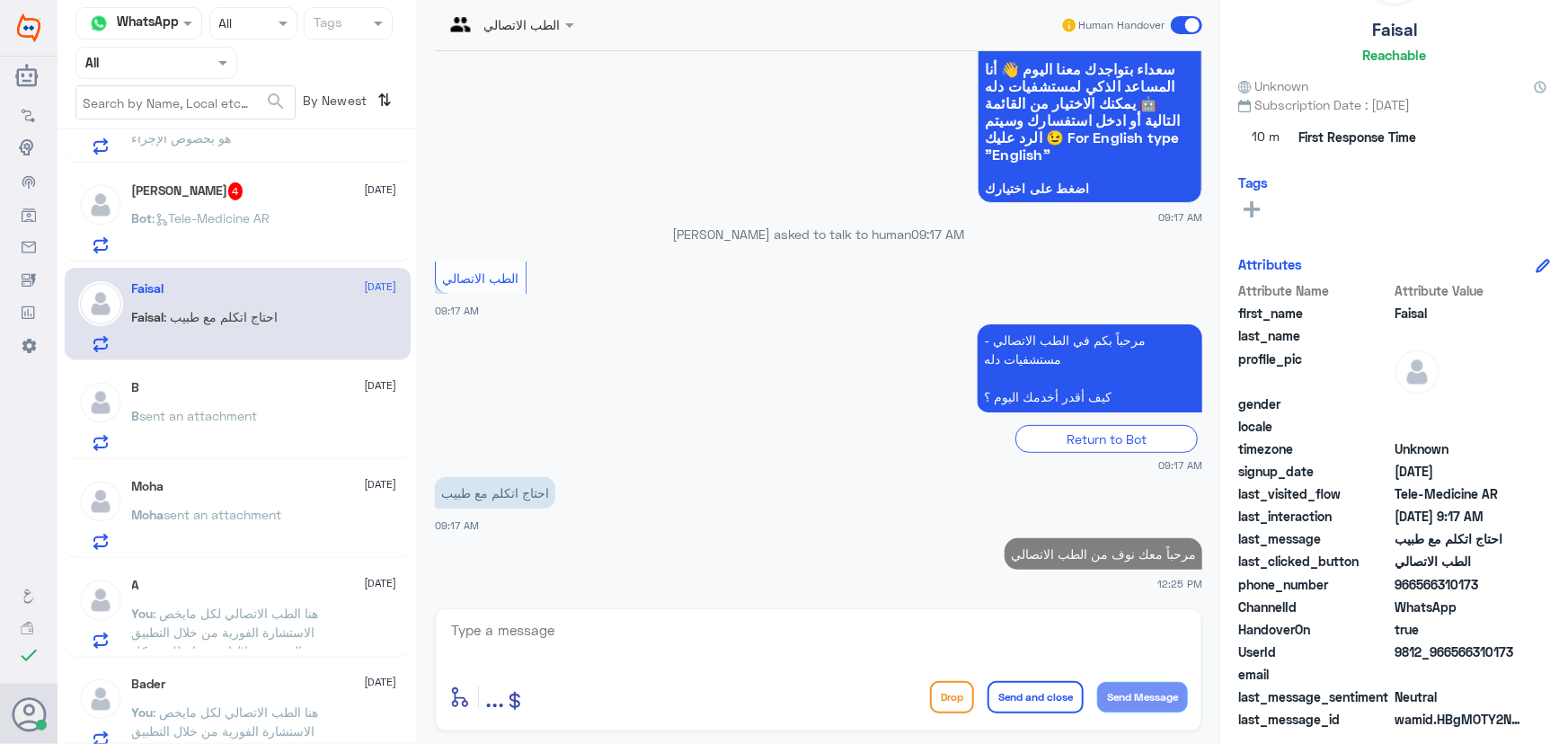
click at [784, 624] on div "enter flow name ... Drop Send and close Send Message" at bounding box center [819, 670] width 767 height 123
click at [746, 636] on textarea at bounding box center [818, 640] width 739 height 44
paste textarea "هنا الطب الاتصالي لكل مايخص الاستشارة الفورية من خلال التطبيق والتي من خلالها ي…"
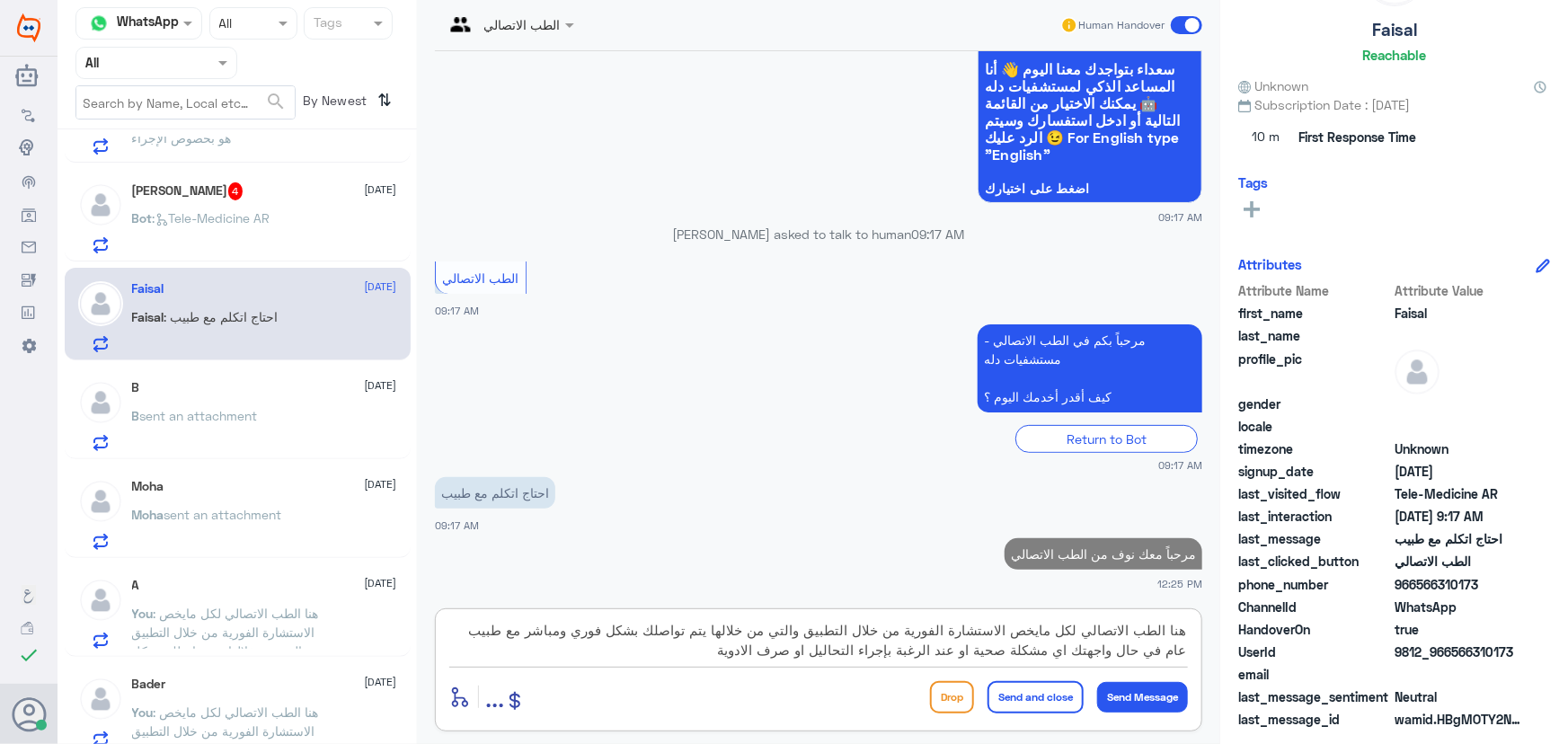
type textarea "هنا الطب الاتصالي لكل مايخص الاستشارة الفورية من خلال التطبيق والتي من خلالها ي…"
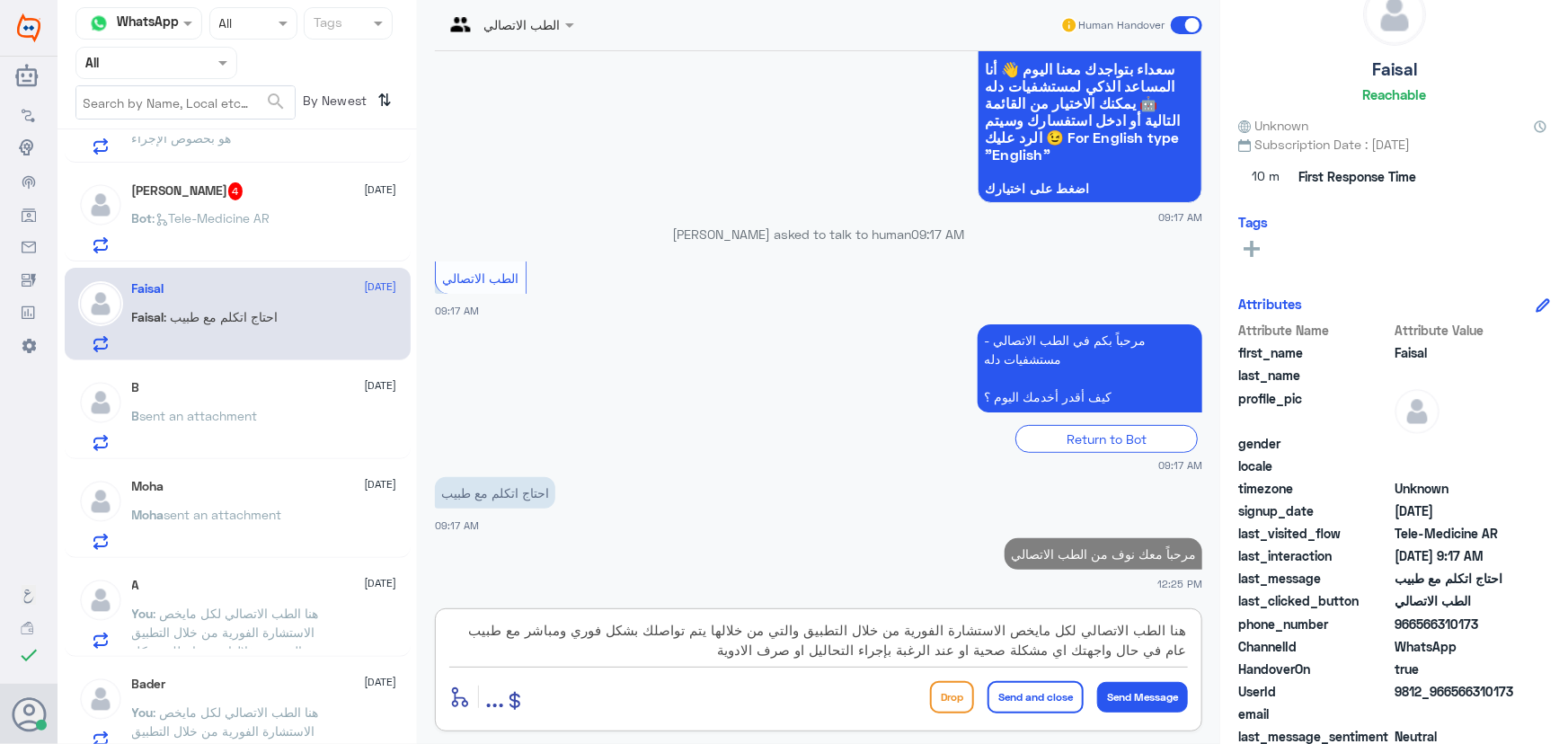
click at [1132, 711] on div "Drop Send and close Send Message" at bounding box center [1059, 698] width 257 height 33
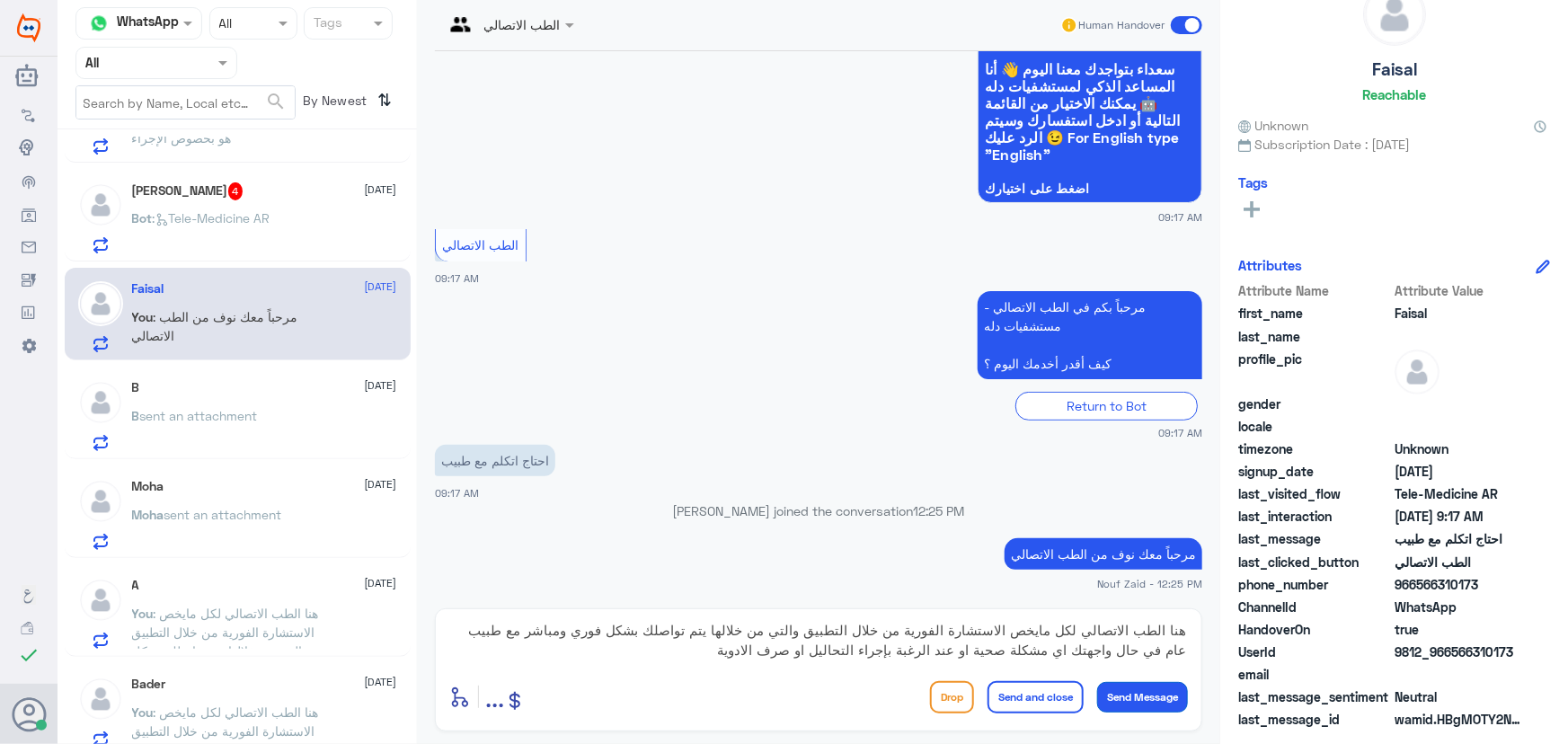
click at [1133, 701] on button "Send Message" at bounding box center [1142, 698] width 90 height 31
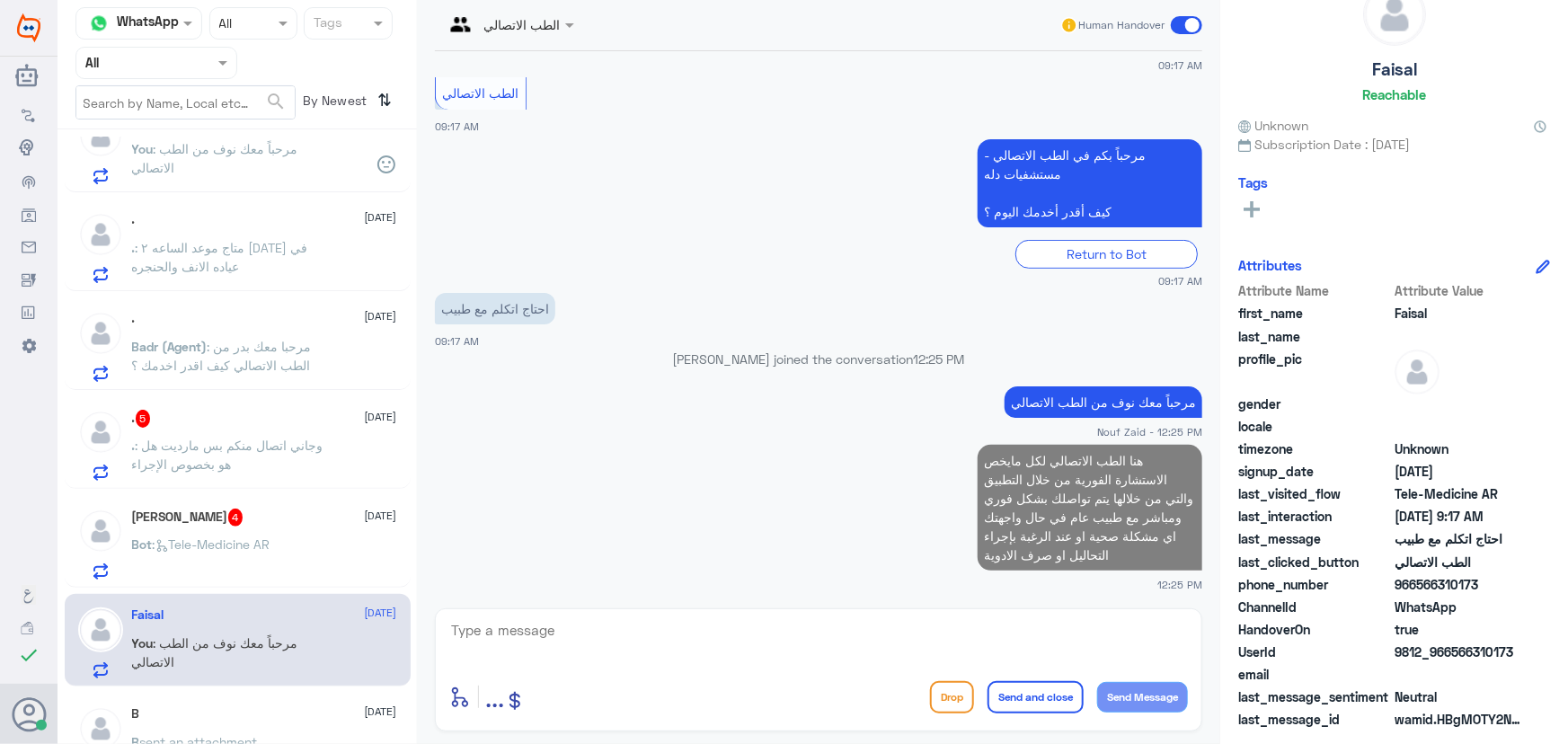
click at [263, 523] on div "أبو رواف 4 7 September" at bounding box center [264, 517] width 265 height 18
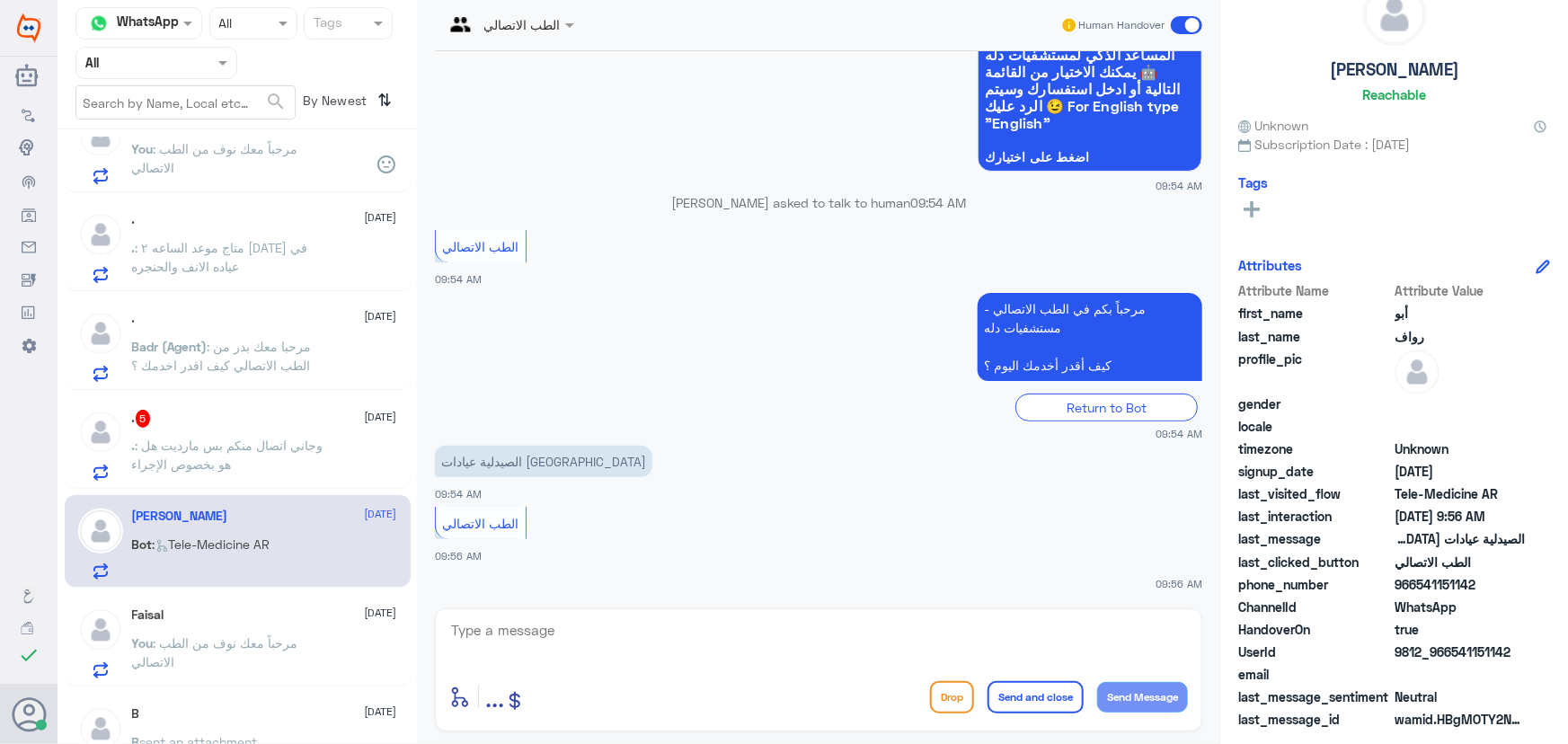
click at [621, 646] on textarea at bounding box center [818, 640] width 739 height 44
paste textarea "مرحباً معك نوف من الطب الاتصالي"
type textarea "مرحباً معك نوف من الطب الاتصالي"
click at [1139, 686] on button "Send Message" at bounding box center [1142, 698] width 90 height 31
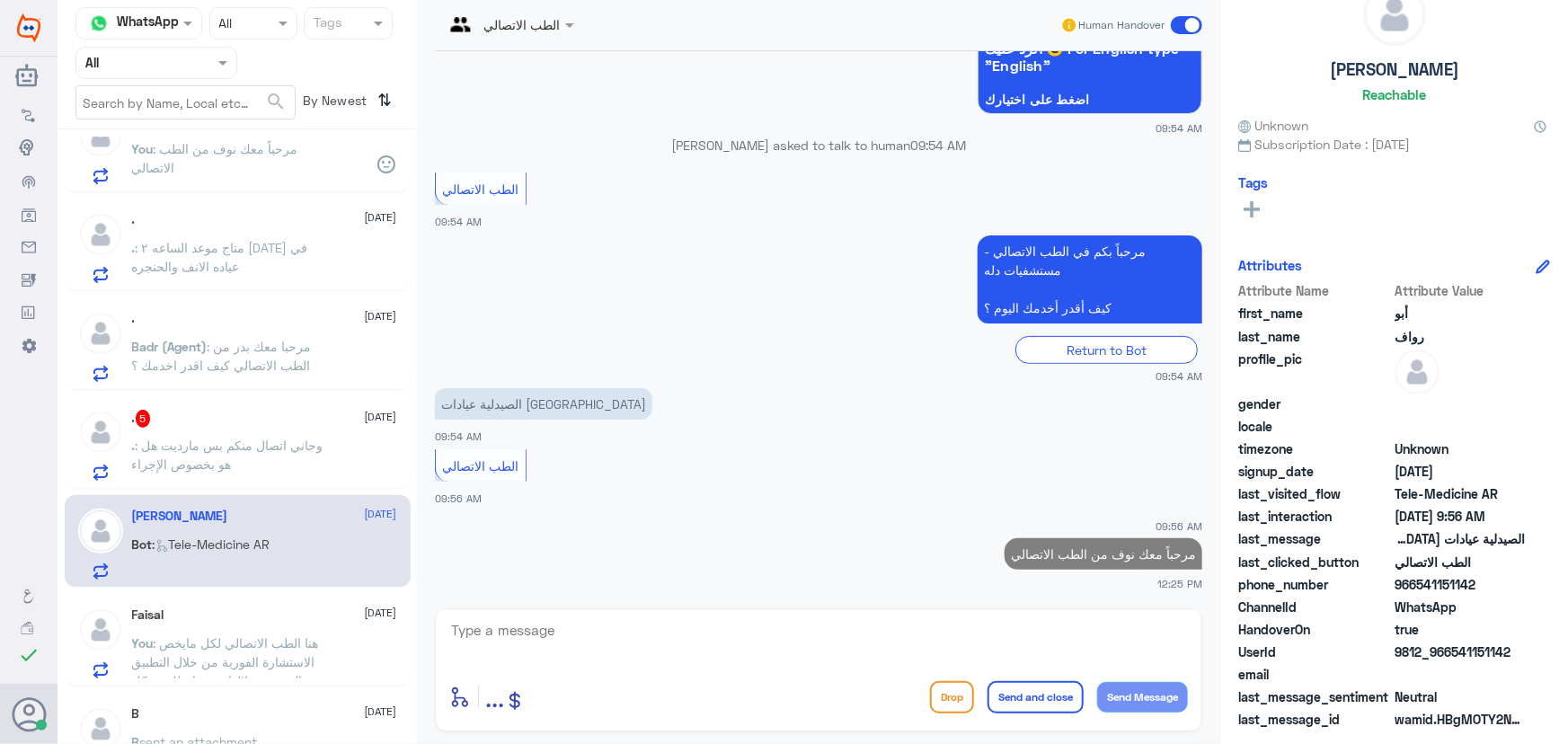
click at [1007, 624] on textarea at bounding box center [818, 640] width 739 height 44
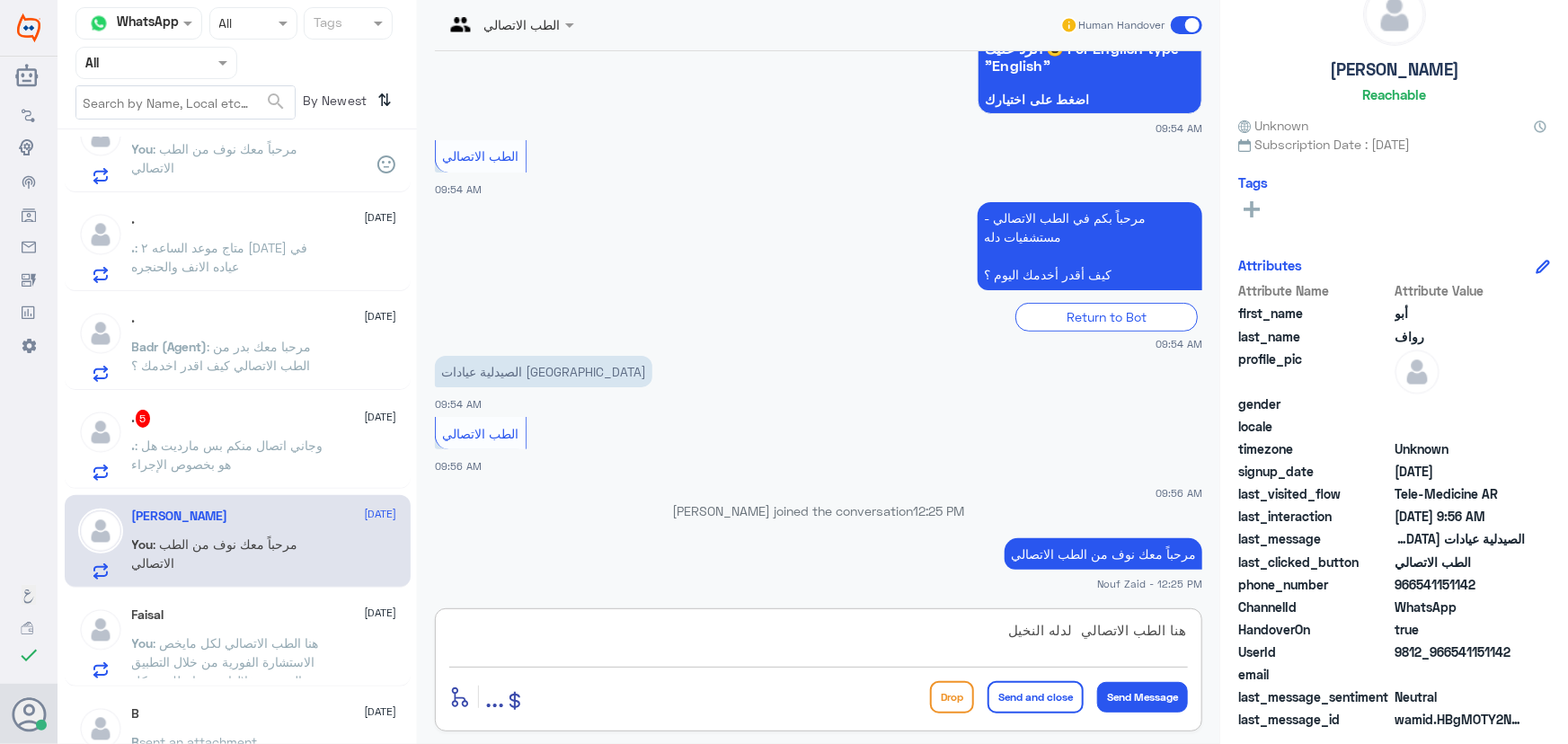
click at [1077, 638] on textarea "هنا الطب الاتصالي لدله النخيل" at bounding box center [818, 640] width 739 height 44
type textarea "هنا الطب الاتصالي لدله النخيل"
click at [1044, 699] on button "Send and close" at bounding box center [1036, 698] width 96 height 33
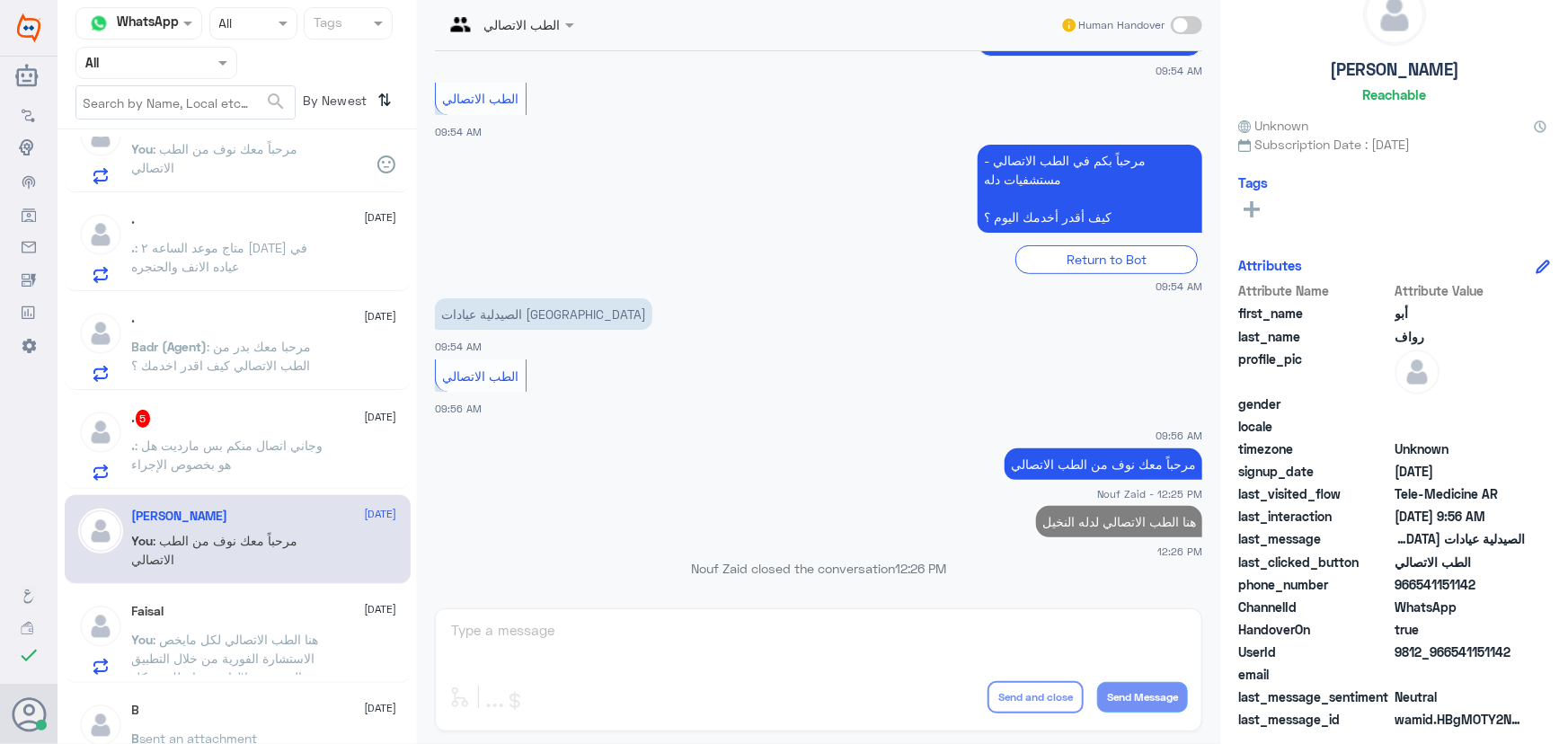
click at [180, 458] on span ": وجاني اتصال منكم بس مارديت هل هو بخصوص الإجراء" at bounding box center [227, 455] width 191 height 35
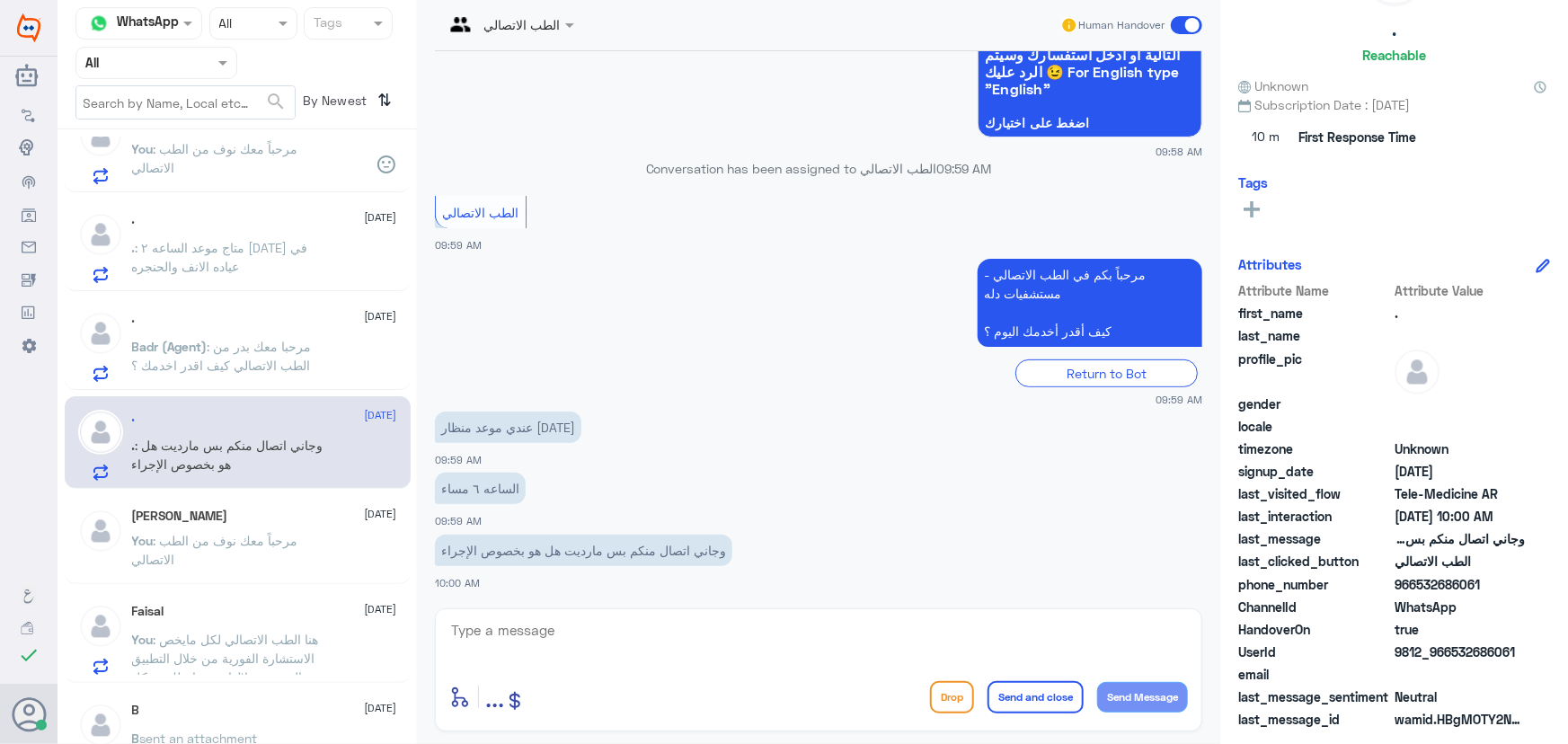
click at [320, 508] on div "أبو رواف 7 September" at bounding box center [264, 516] width 265 height 15
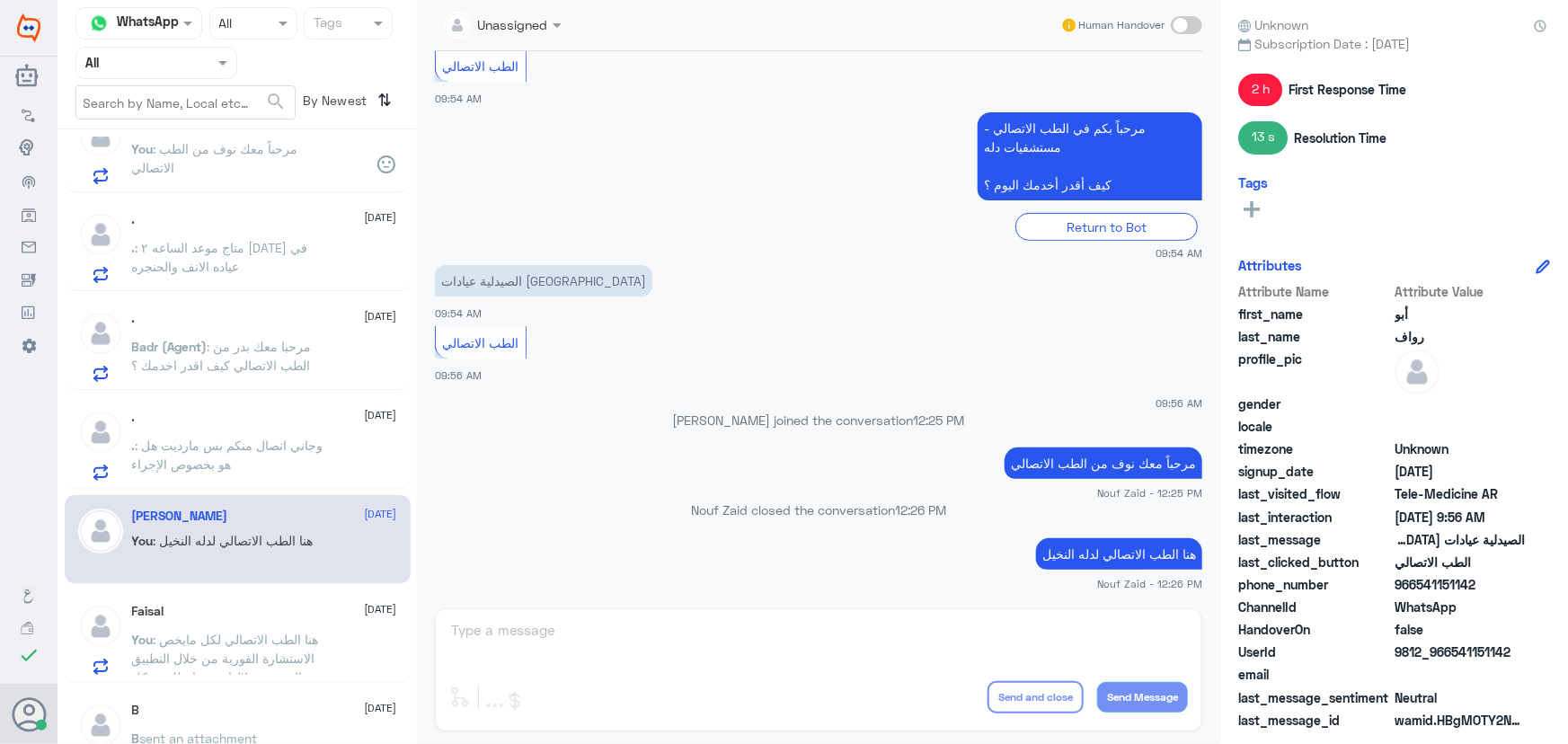
click at [1184, 26] on span at bounding box center [1186, 25] width 32 height 18
click at [0, 0] on input "checkbox" at bounding box center [0, 0] width 0 height 0
click at [813, 655] on textarea at bounding box center [818, 640] width 739 height 44
paste textarea "هنا الطب الاتصالي لكل مايخص الاستشارة الفورية من خلال التطبيق، يمكنك الاستفسار …"
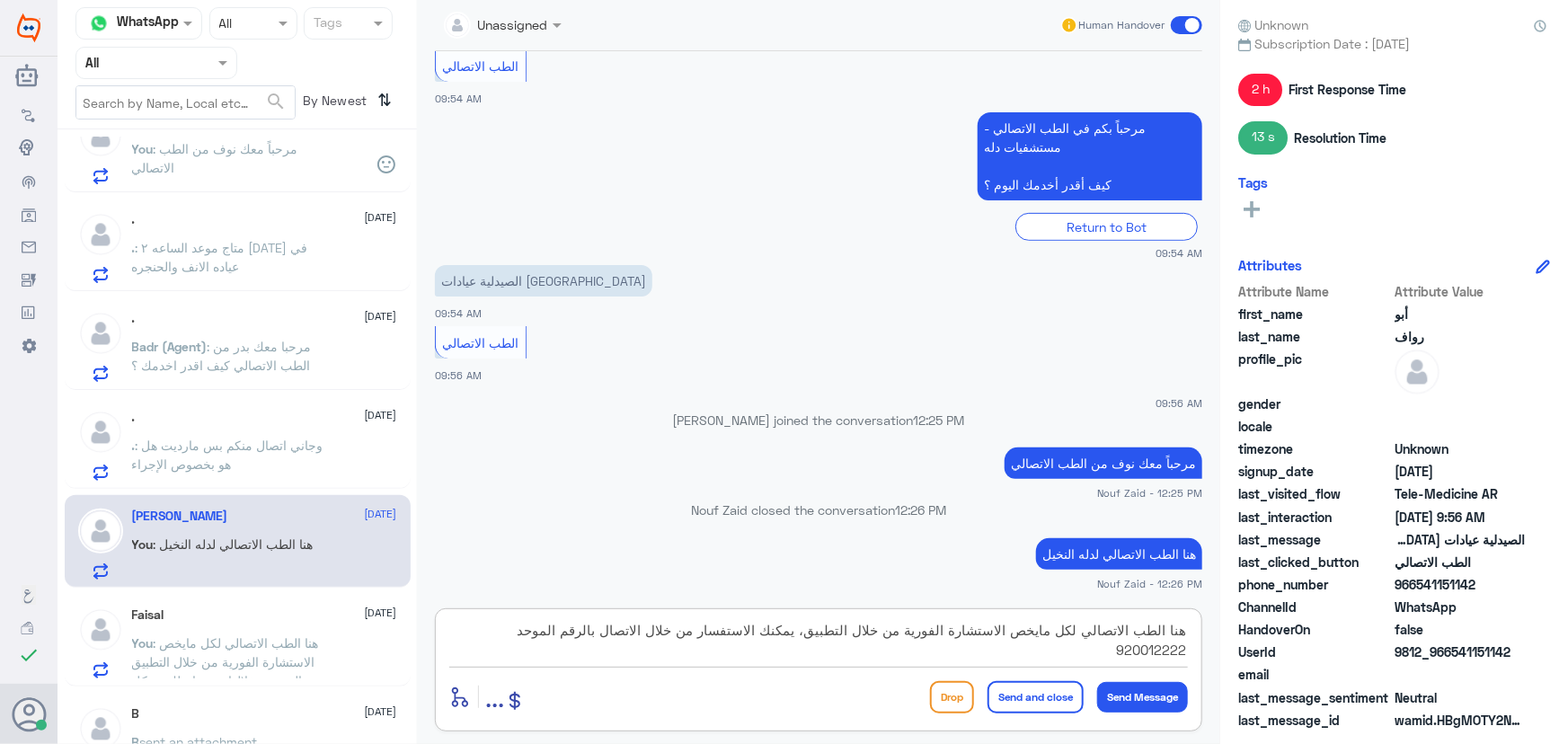
type textarea "هنا الطب الاتصالي لكل مايخص الاستشارة الفورية من خلال التطبيق، يمكنك الاستفسار …"
click at [1039, 692] on button "Send and close" at bounding box center [1036, 698] width 96 height 33
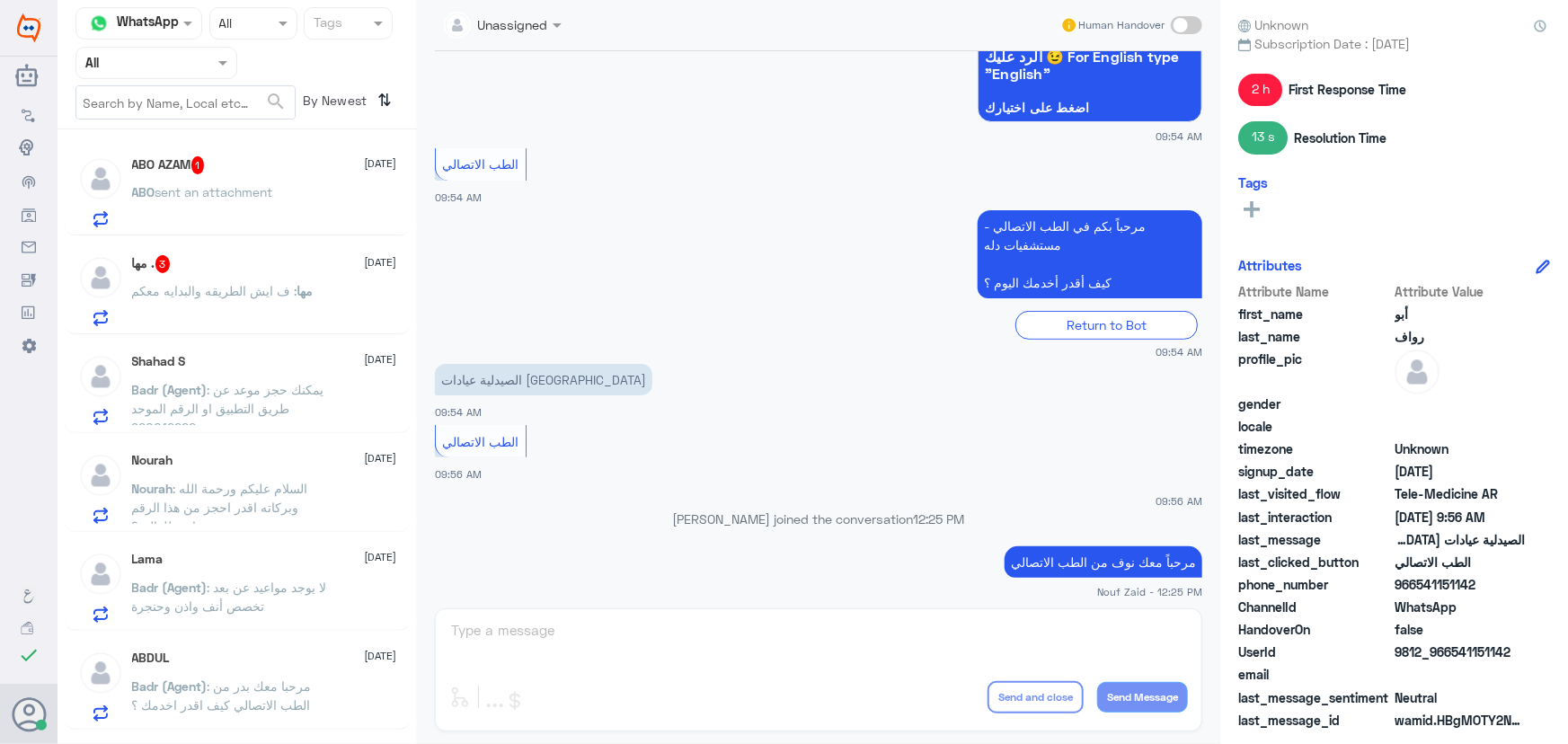
click at [258, 295] on span ": ف ايش الطريقه والبدايه معكم" at bounding box center [214, 291] width 165 height 15
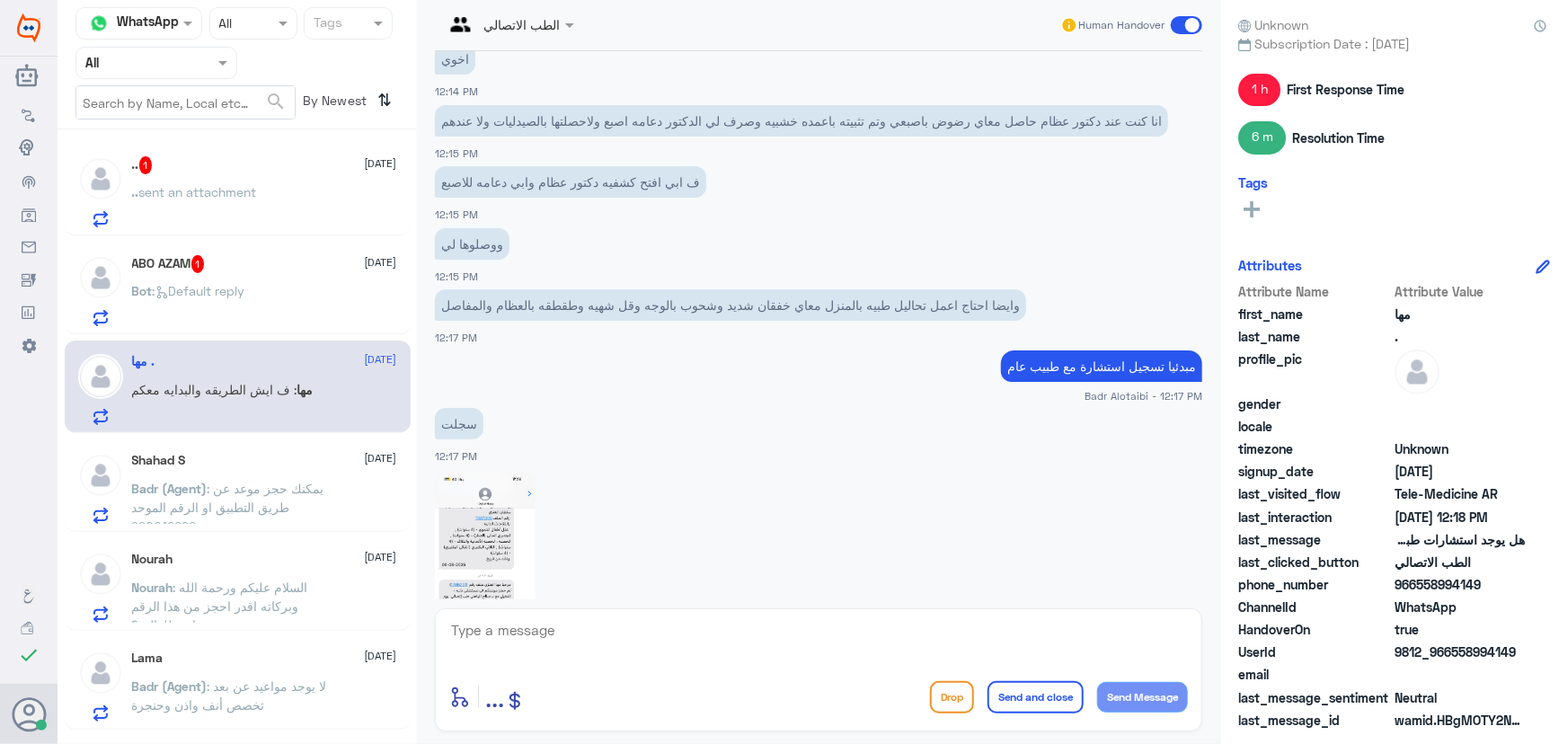
scroll to position [670, 0]
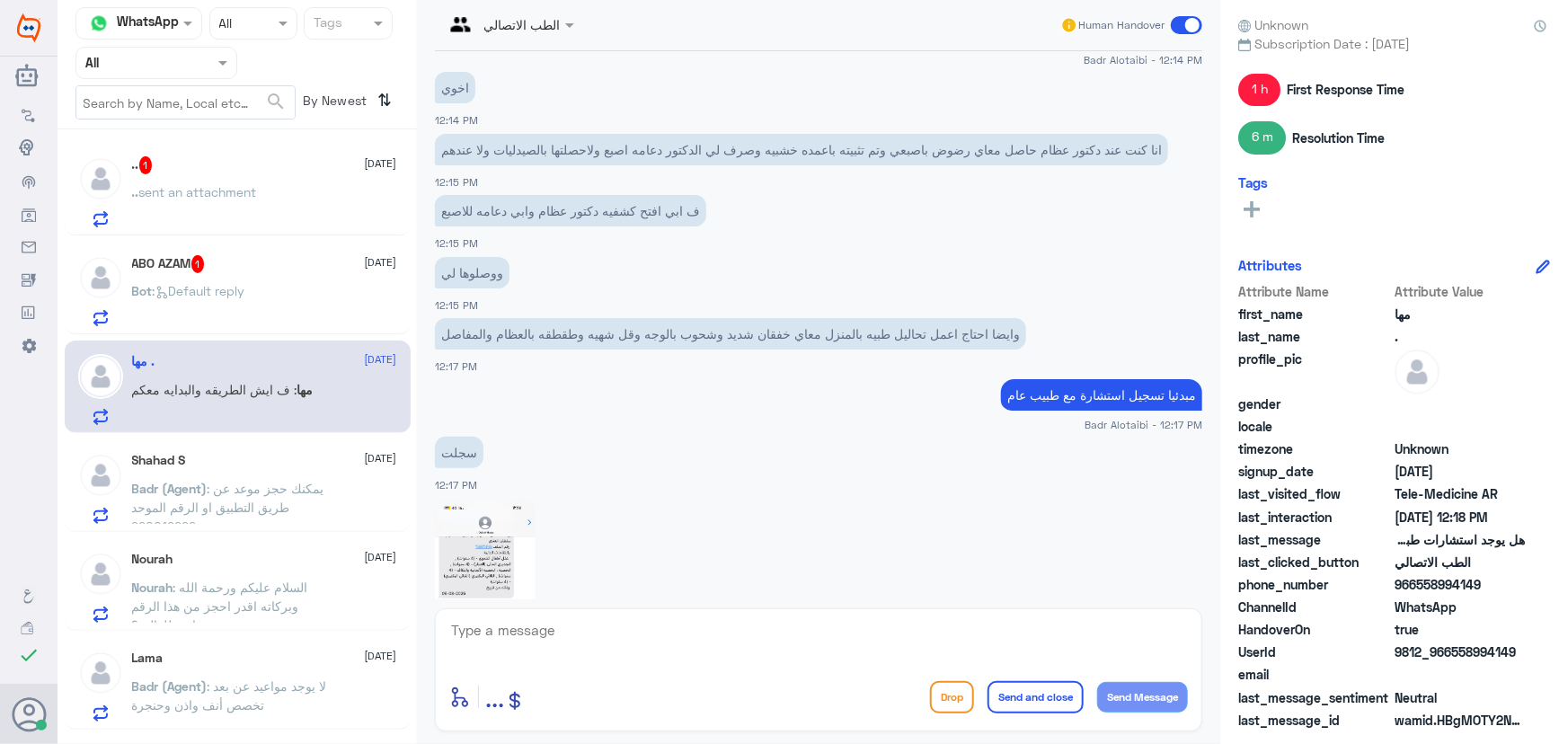
click at [215, 274] on div "ABO AZAM 1 7 September Bot : Default reply" at bounding box center [264, 291] width 265 height 71
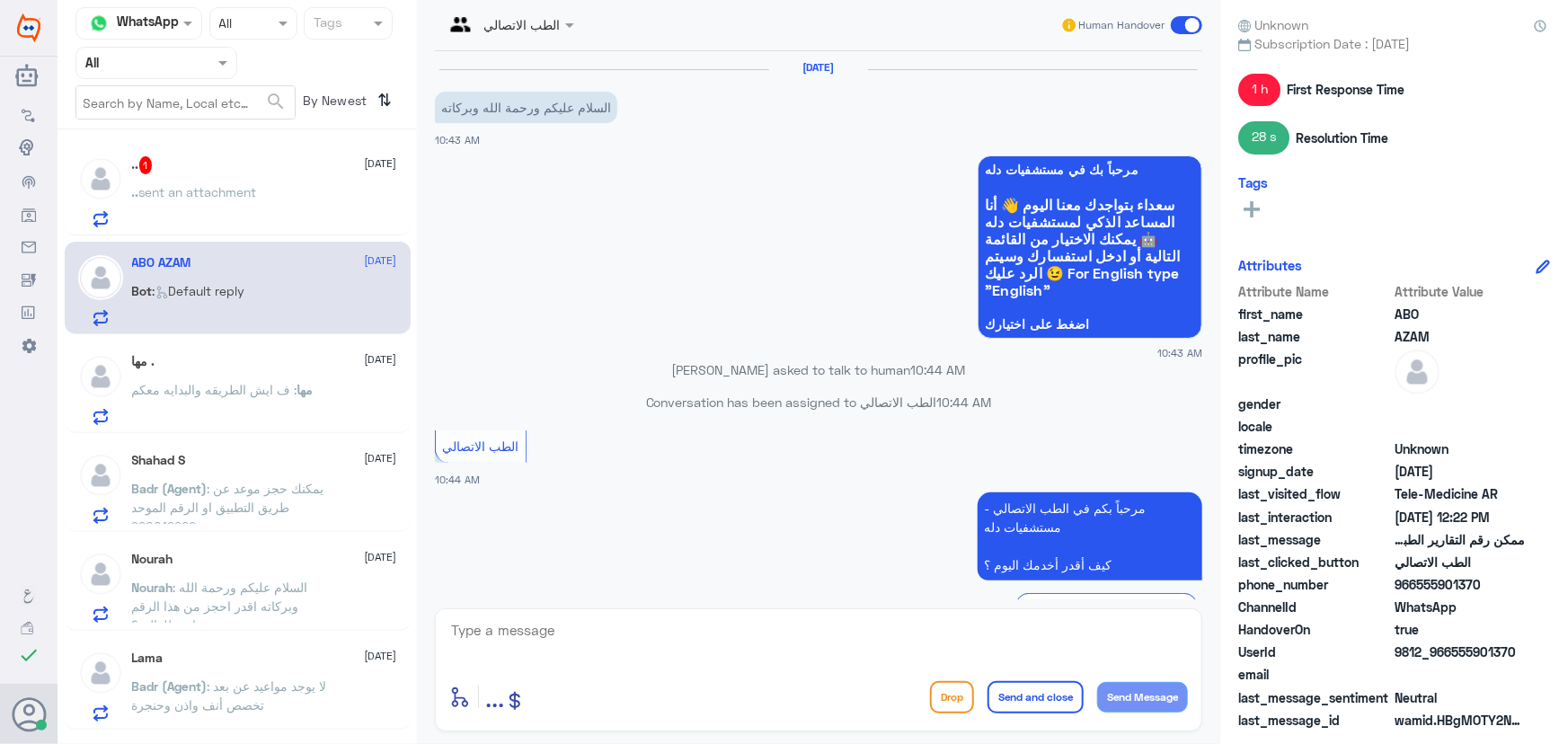
scroll to position [639, 0]
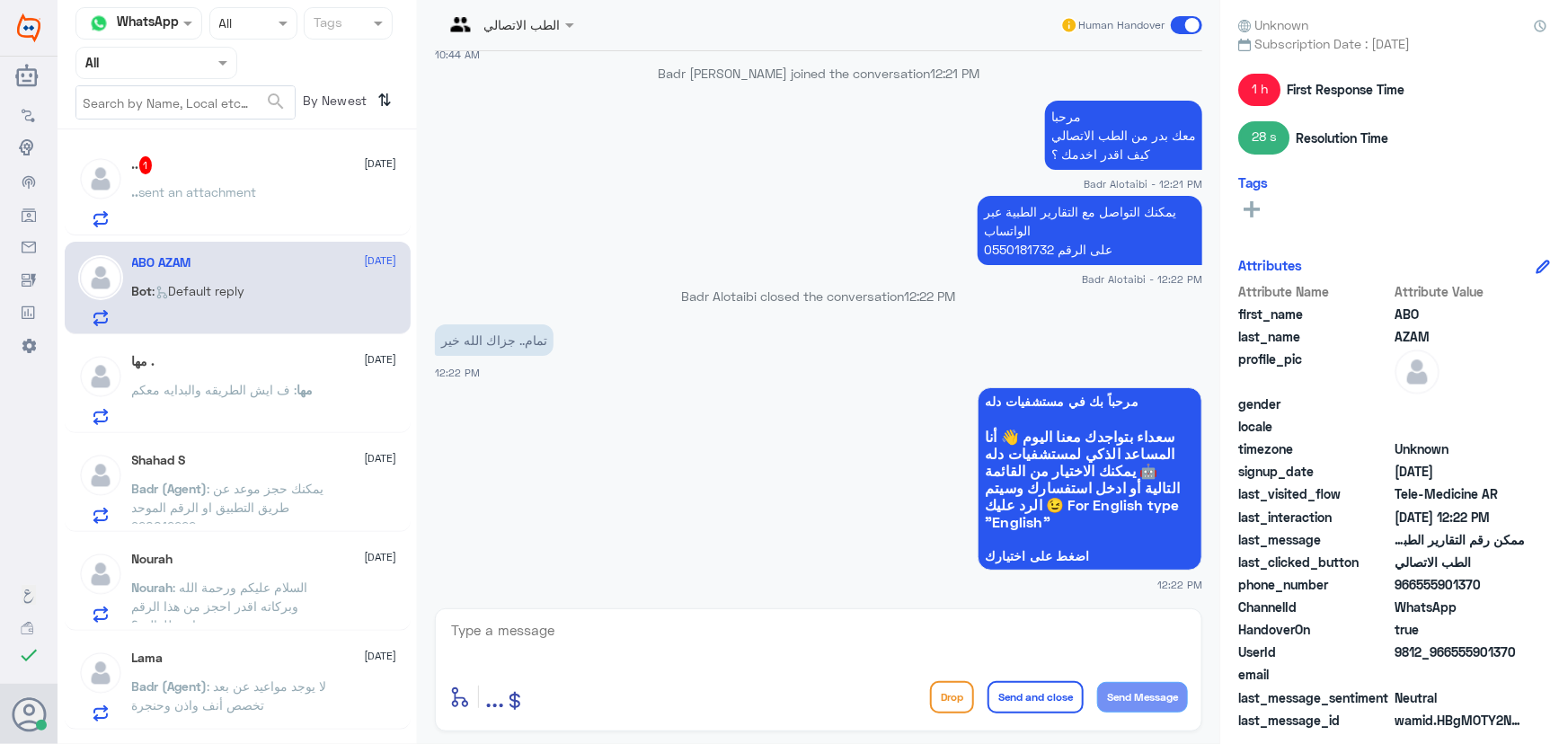
click at [269, 357] on div "مها . 7 September" at bounding box center [264, 361] width 265 height 15
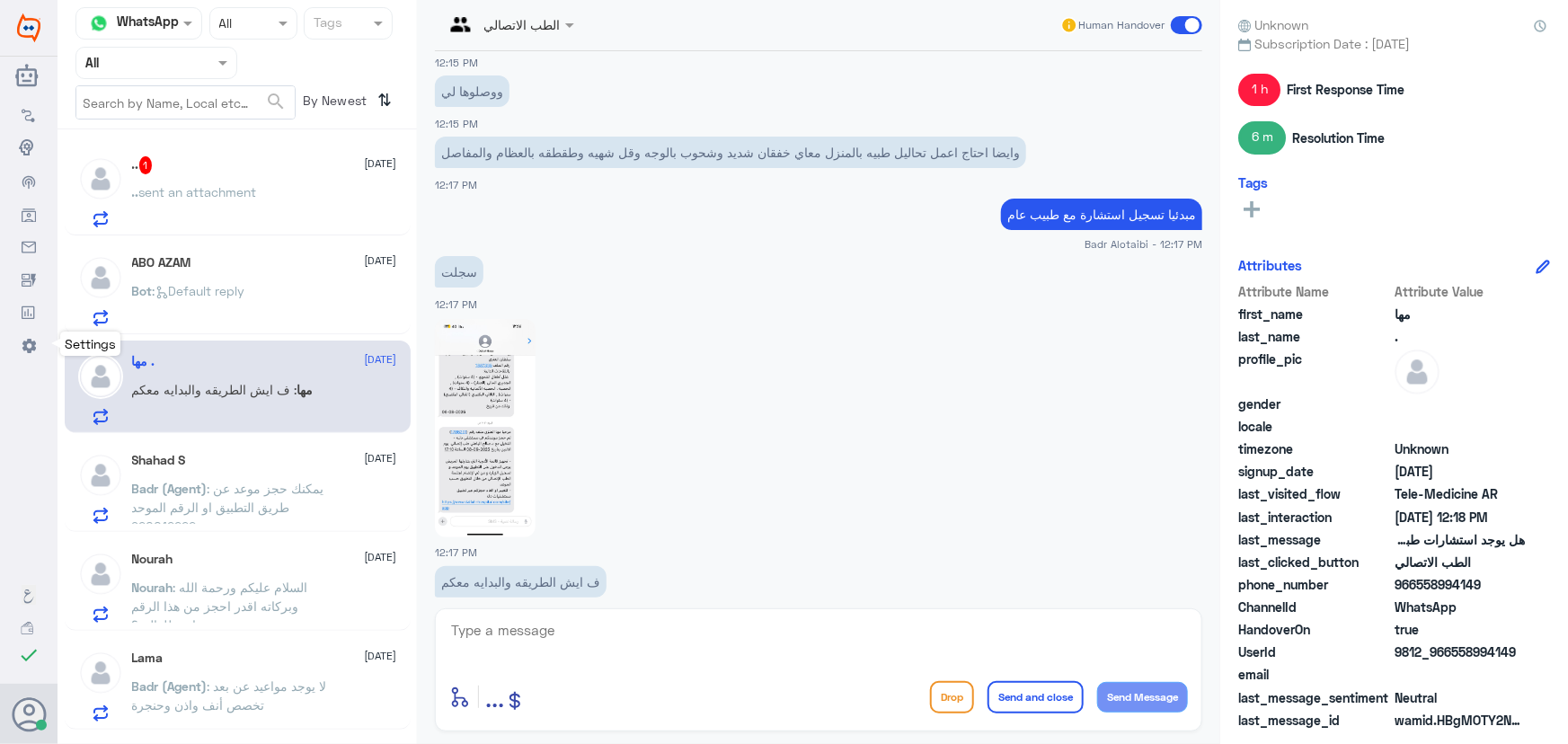
scroll to position [1182, 0]
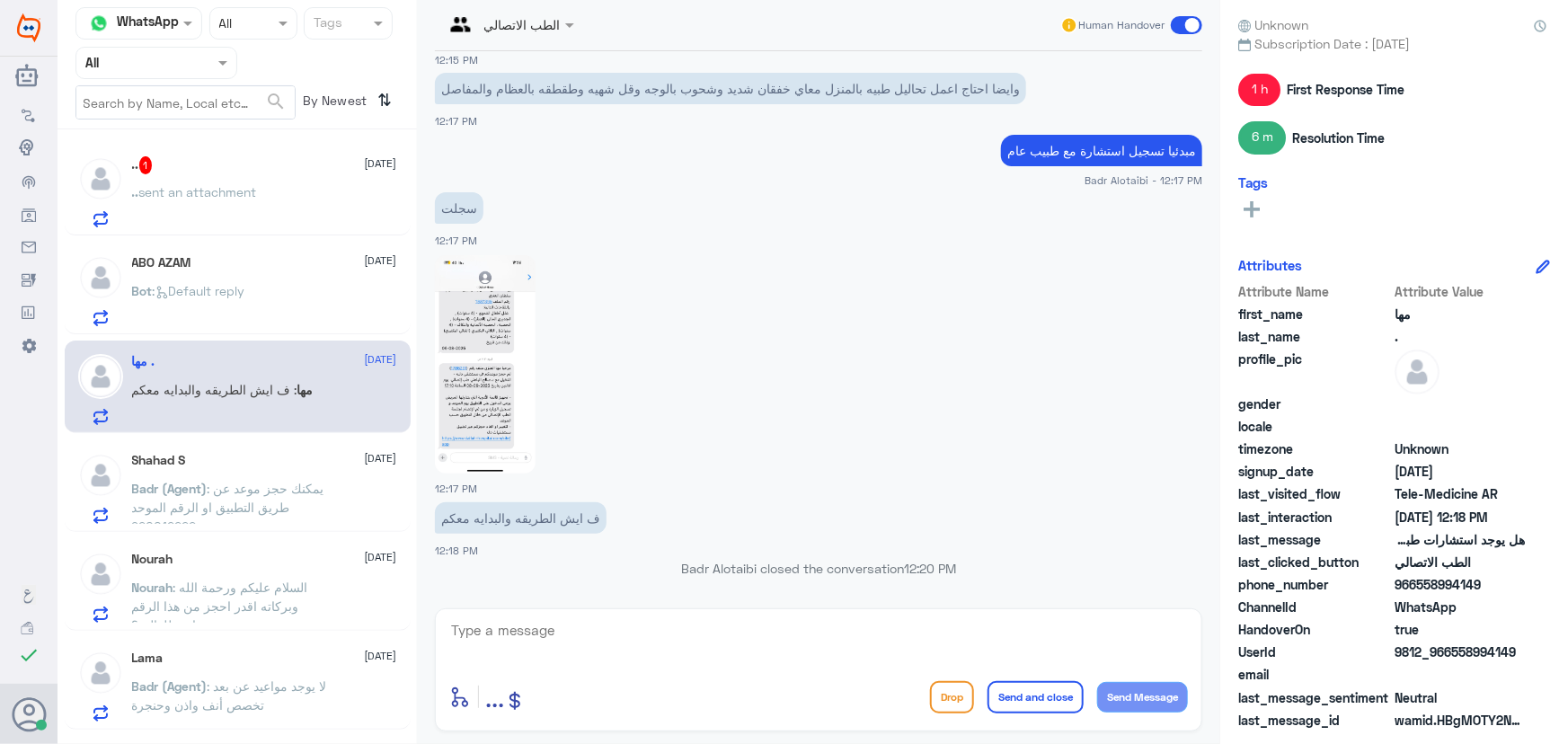
click at [228, 188] on span "sent an attachment" at bounding box center [198, 192] width 117 height 15
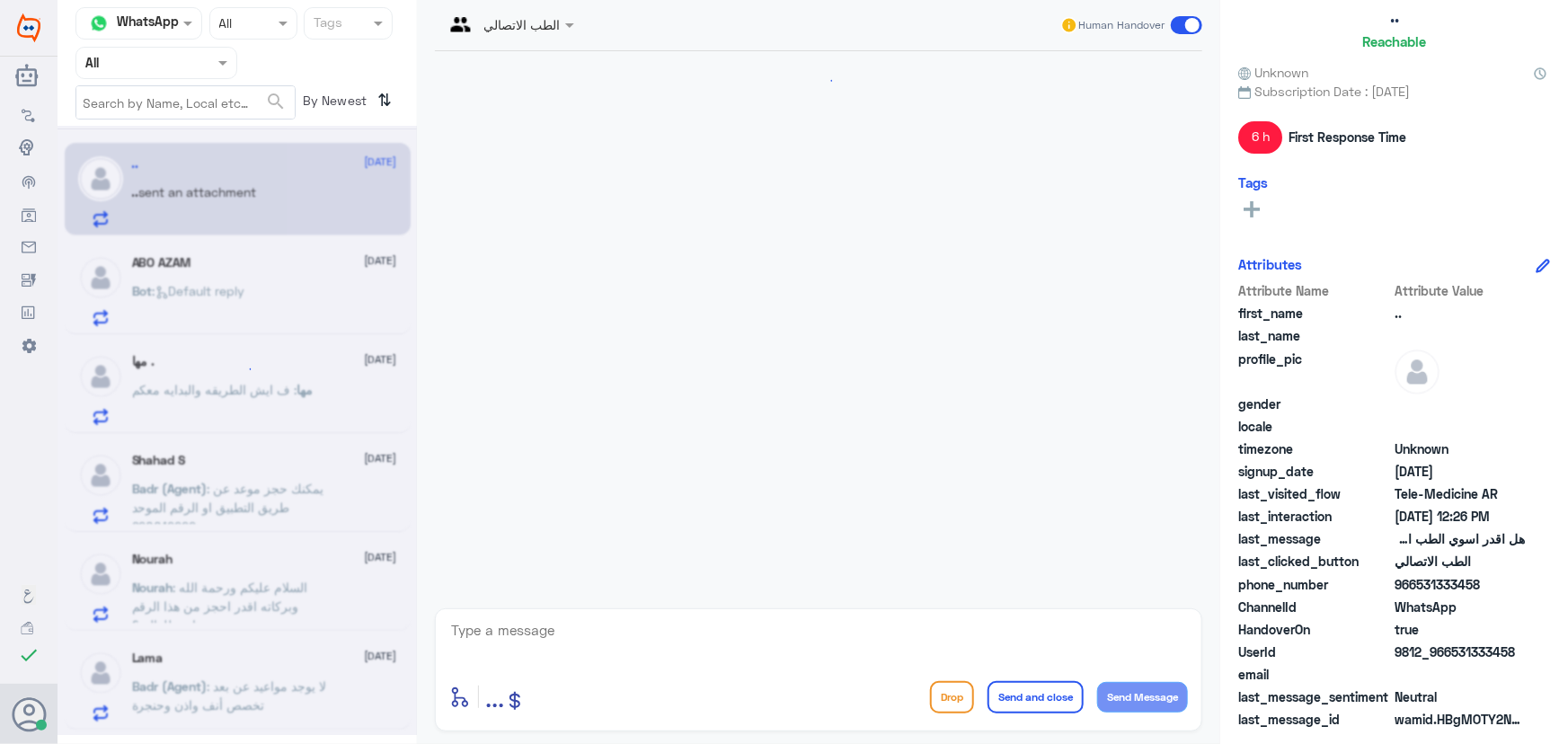
scroll to position [1389, 0]
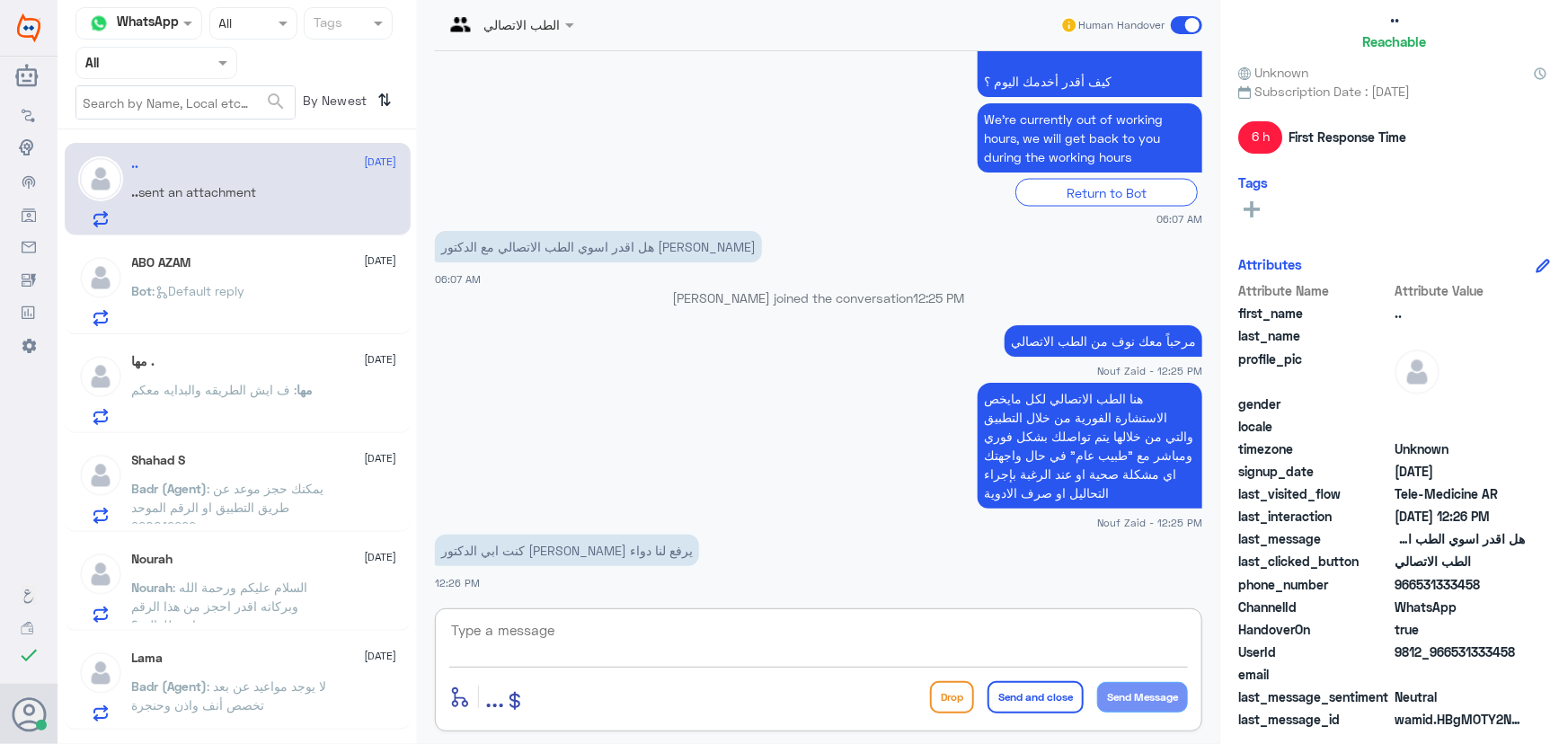
click at [595, 626] on textarea at bounding box center [818, 640] width 739 height 44
click at [631, 656] on textarea at bounding box center [818, 640] width 739 height 44
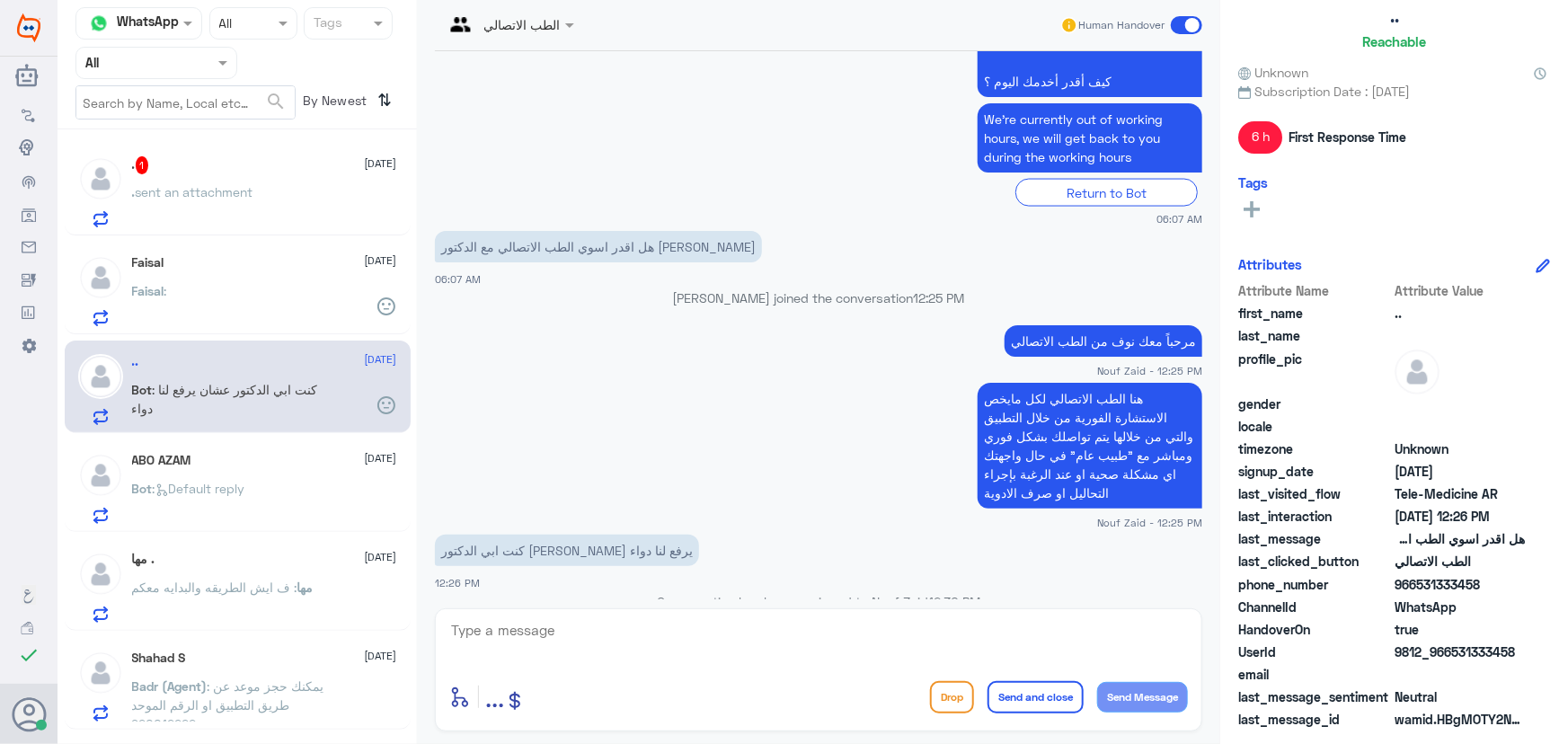
scroll to position [1421, 0]
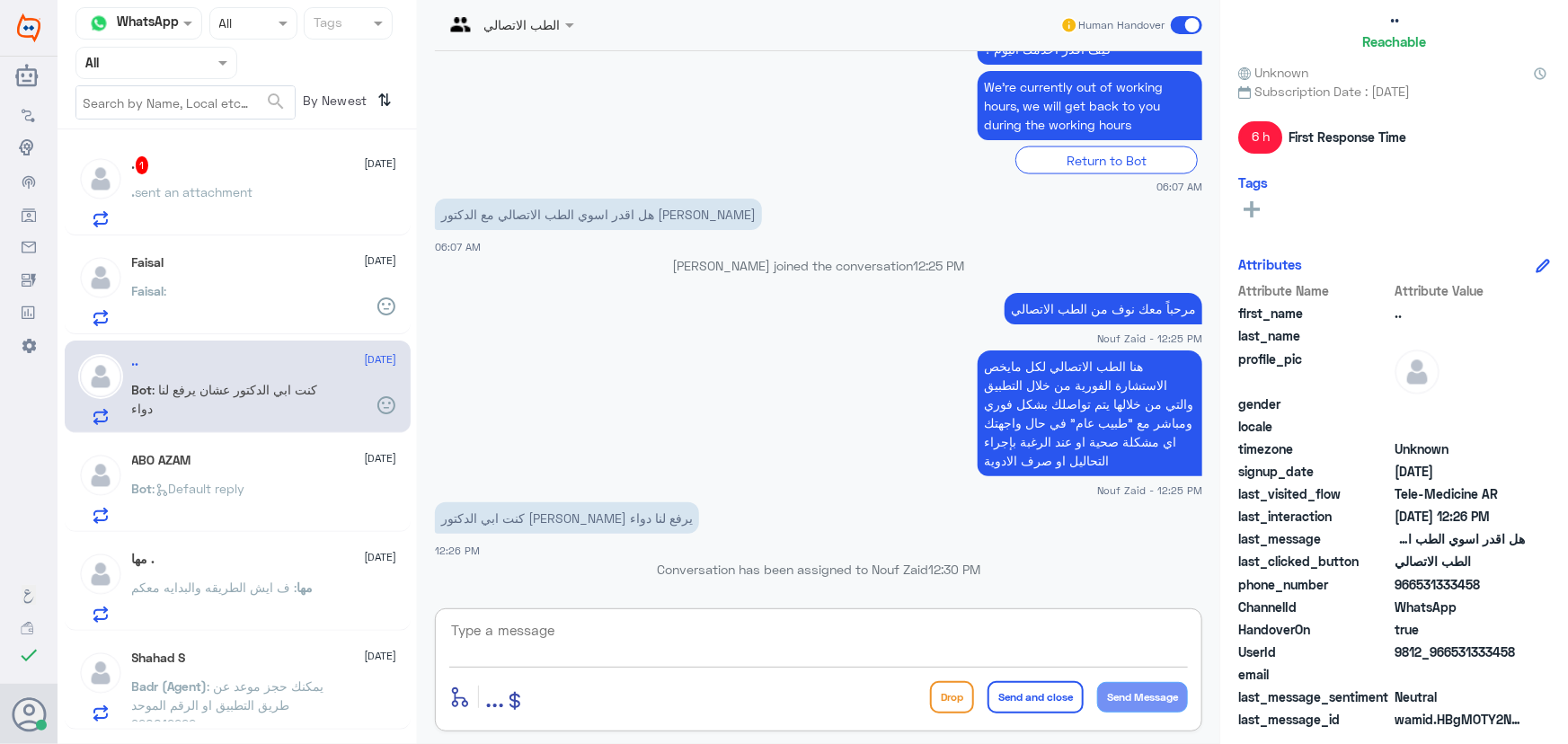
click at [203, 200] on p ". sent an attachment" at bounding box center [192, 205] width 121 height 45
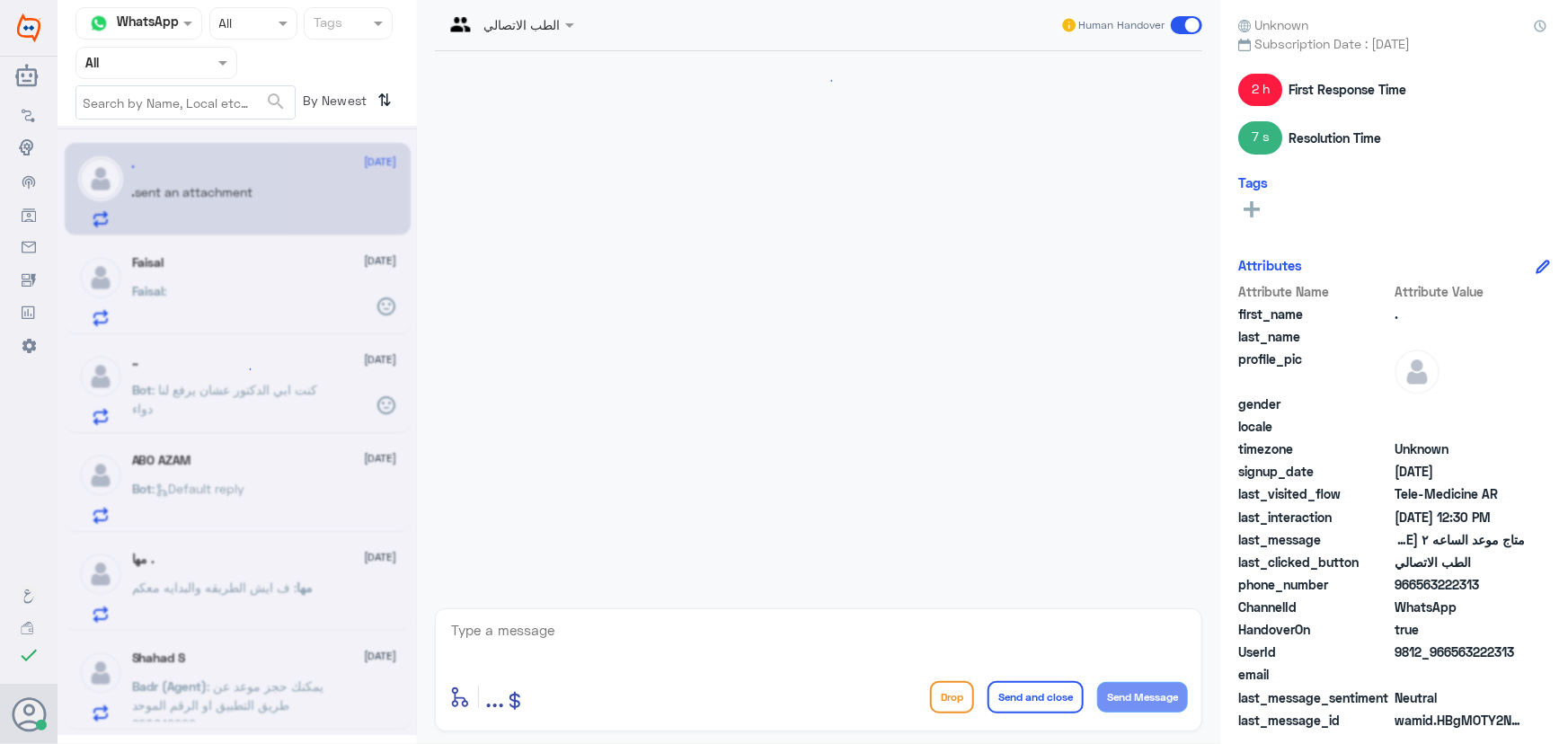
scroll to position [634, 0]
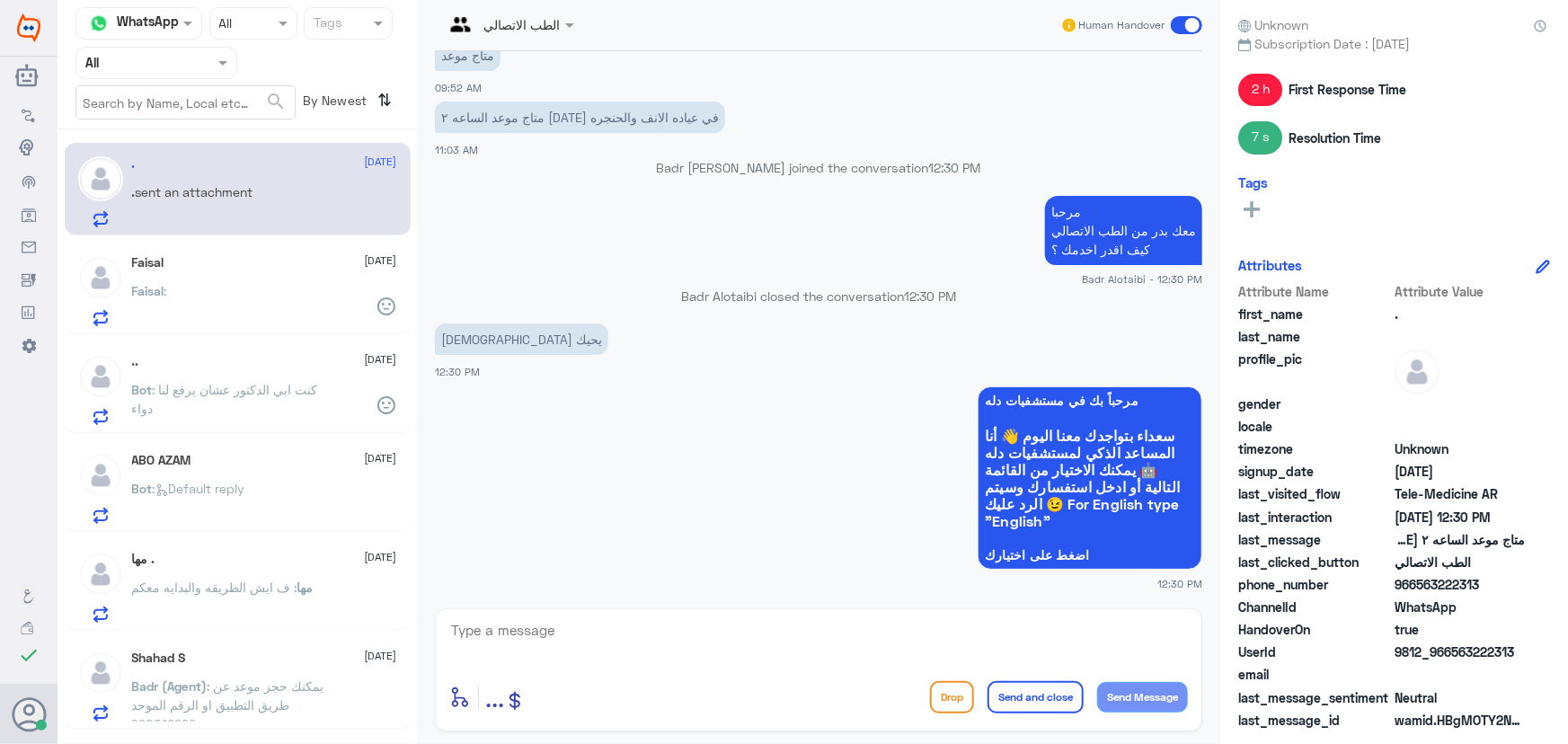
click at [262, 393] on span ": كنت ابي الدكتور عشان يرفع لنا دواء" at bounding box center [225, 399] width 186 height 35
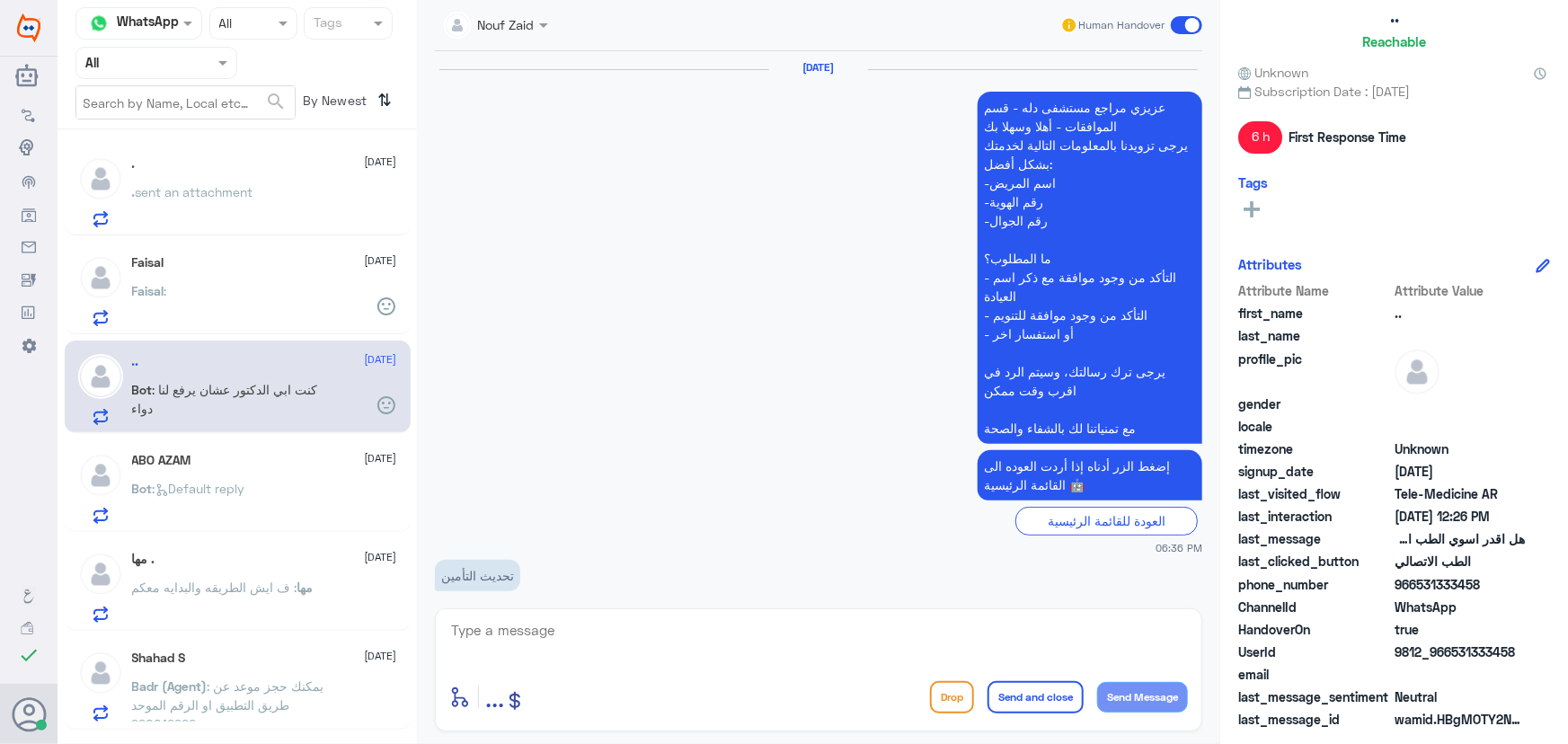
scroll to position [1358, 0]
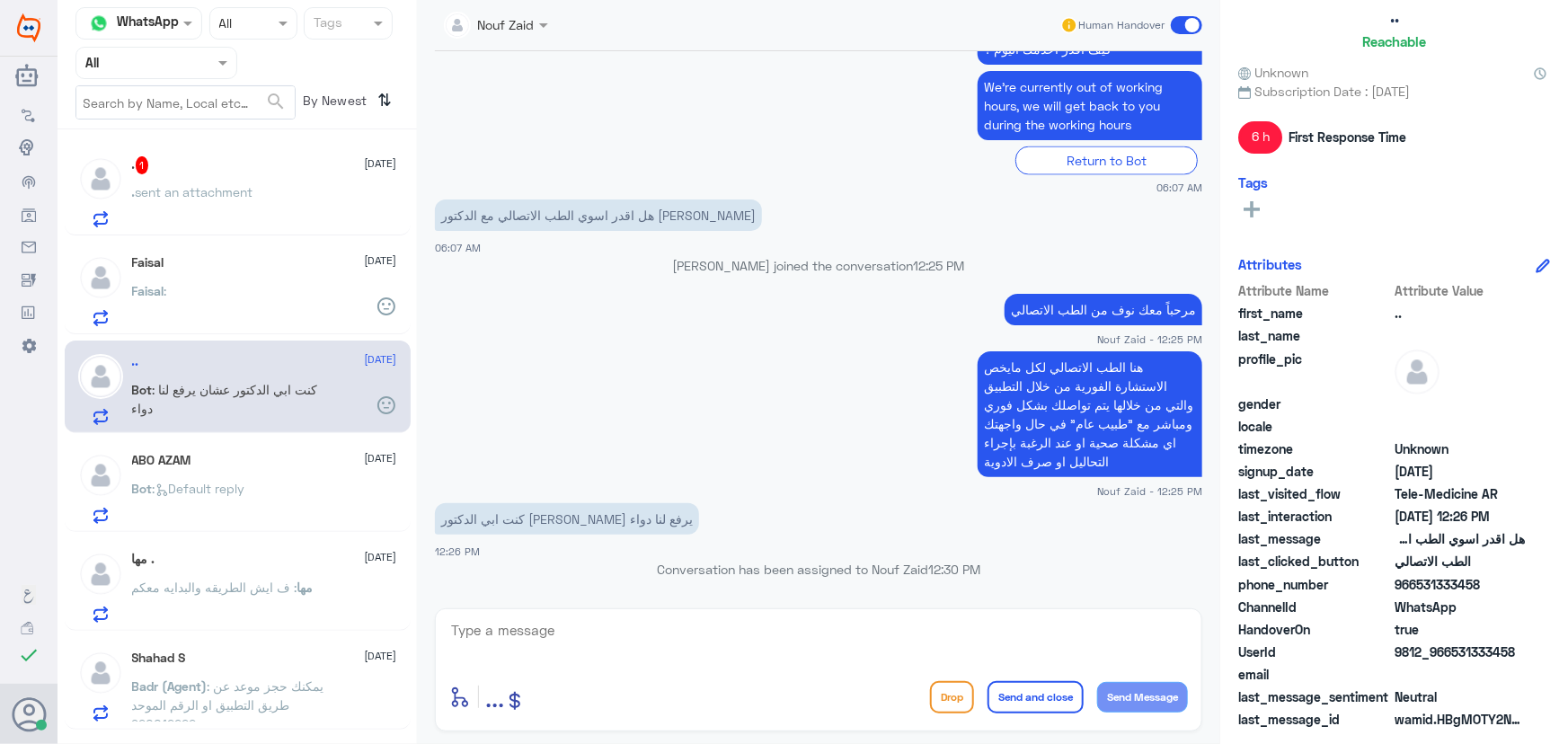
drag, startPoint x: 1456, startPoint y: 653, endPoint x: 1555, endPoint y: 662, distance: 99.4
click at [1555, 662] on div ".. Reachable Unknown Subscription Date : 06/19/2025 6 h First Response Time Tag…" at bounding box center [1394, 375] width 348 height 750
copy span "531333458"
click at [623, 632] on textarea at bounding box center [818, 640] width 739 height 44
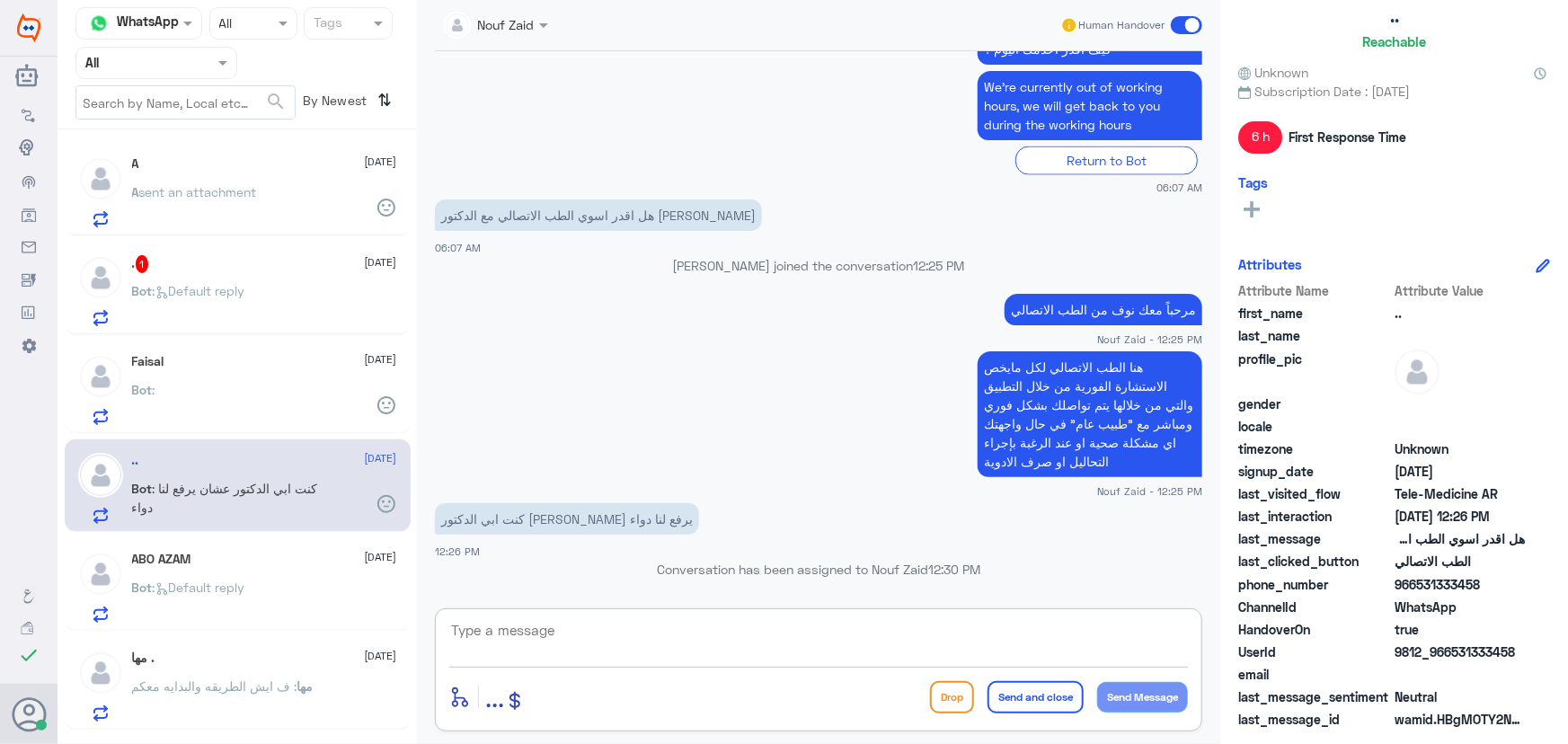
click at [239, 288] on span ": Default reply" at bounding box center [199, 291] width 92 height 15
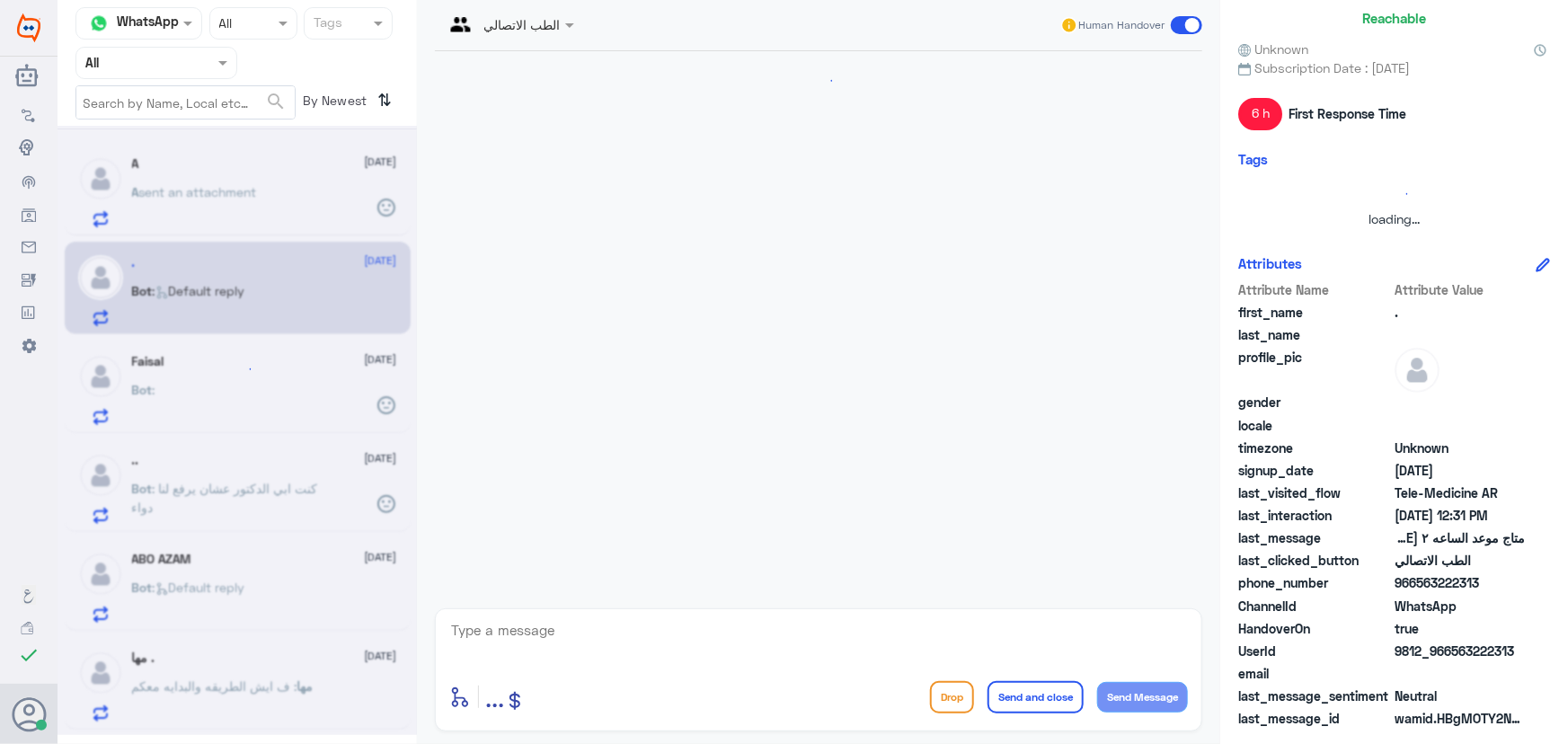
scroll to position [907, 0]
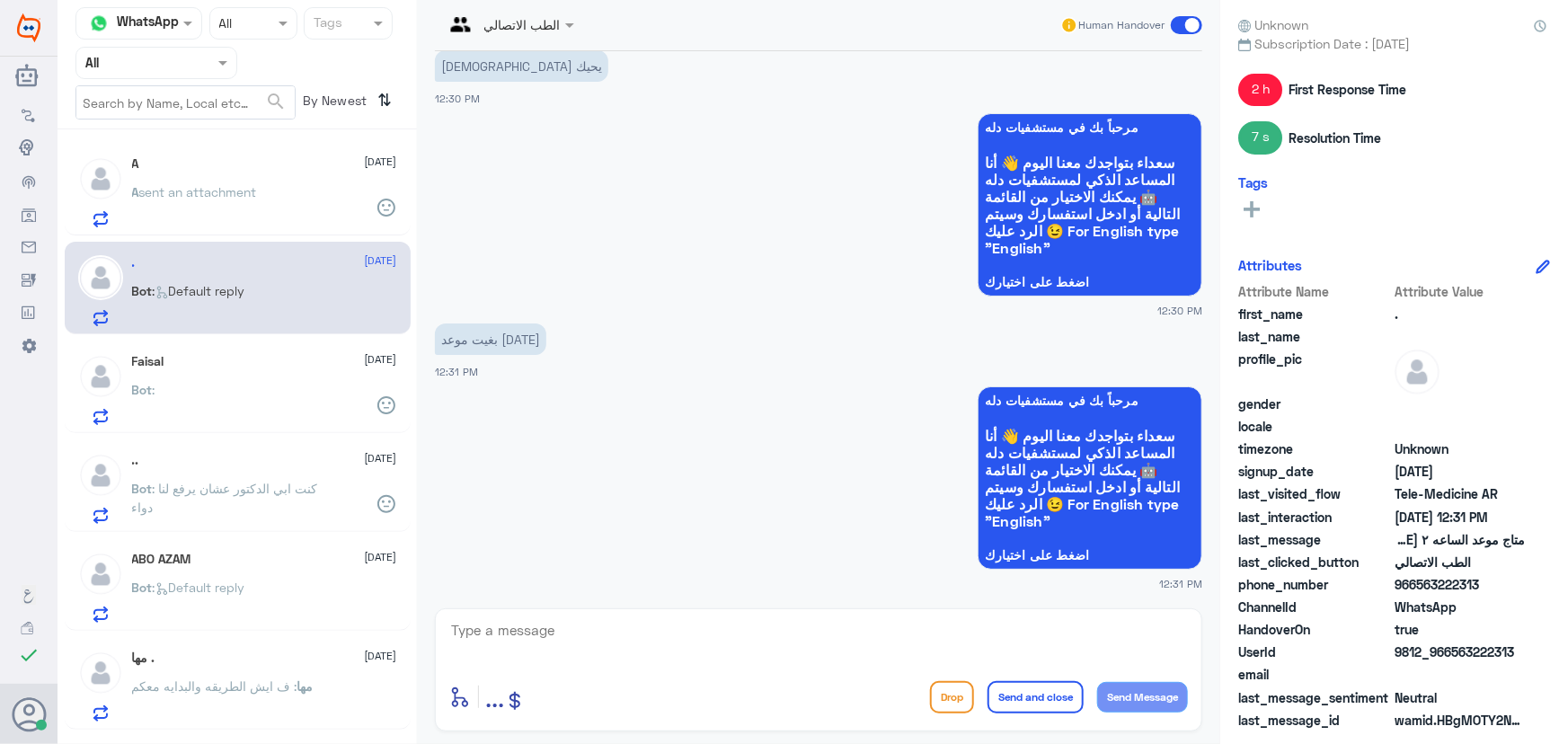
click at [233, 509] on p "Bot : كنت ابي الدكتور عشان يرفع لنا دواء" at bounding box center [233, 501] width 202 height 45
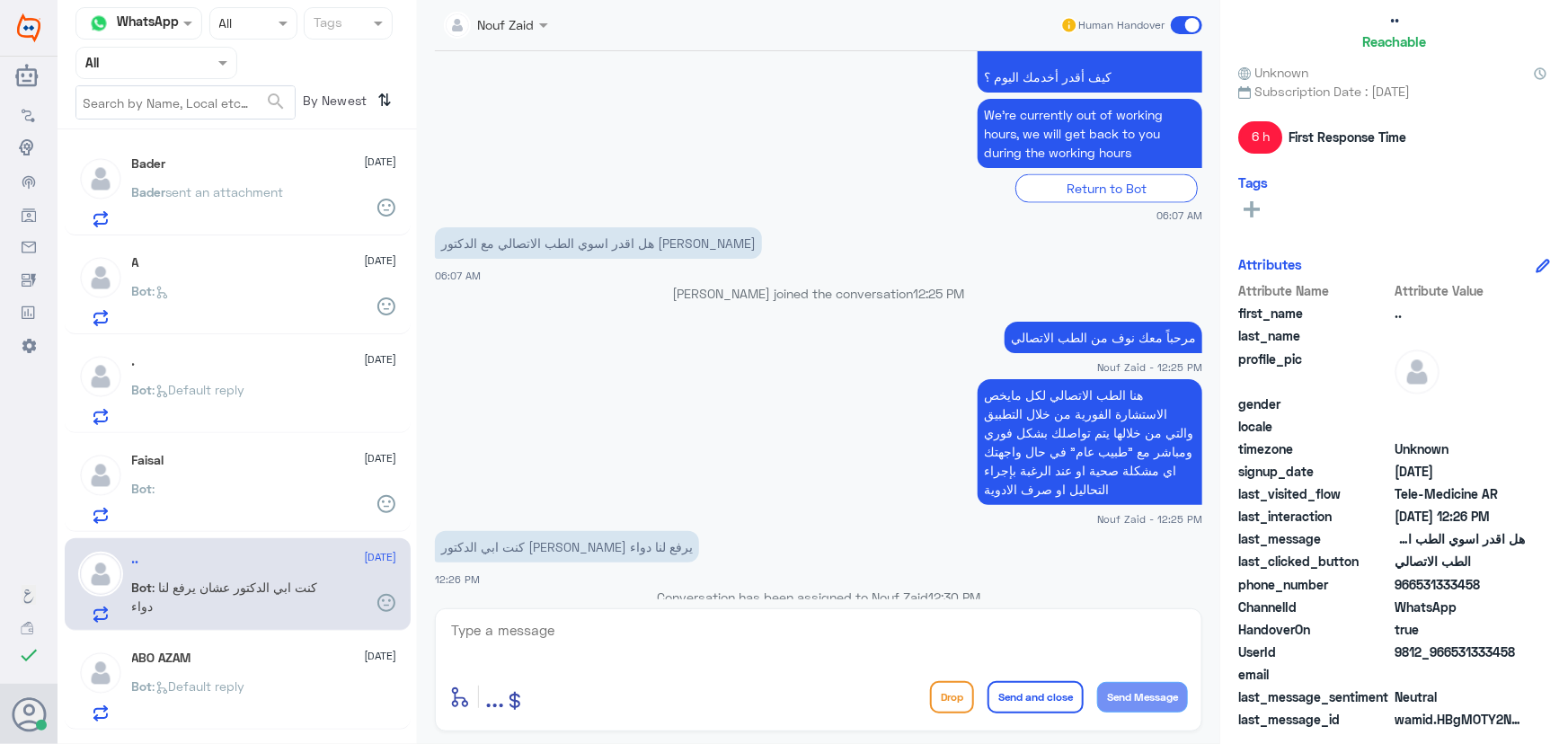
scroll to position [1359, 0]
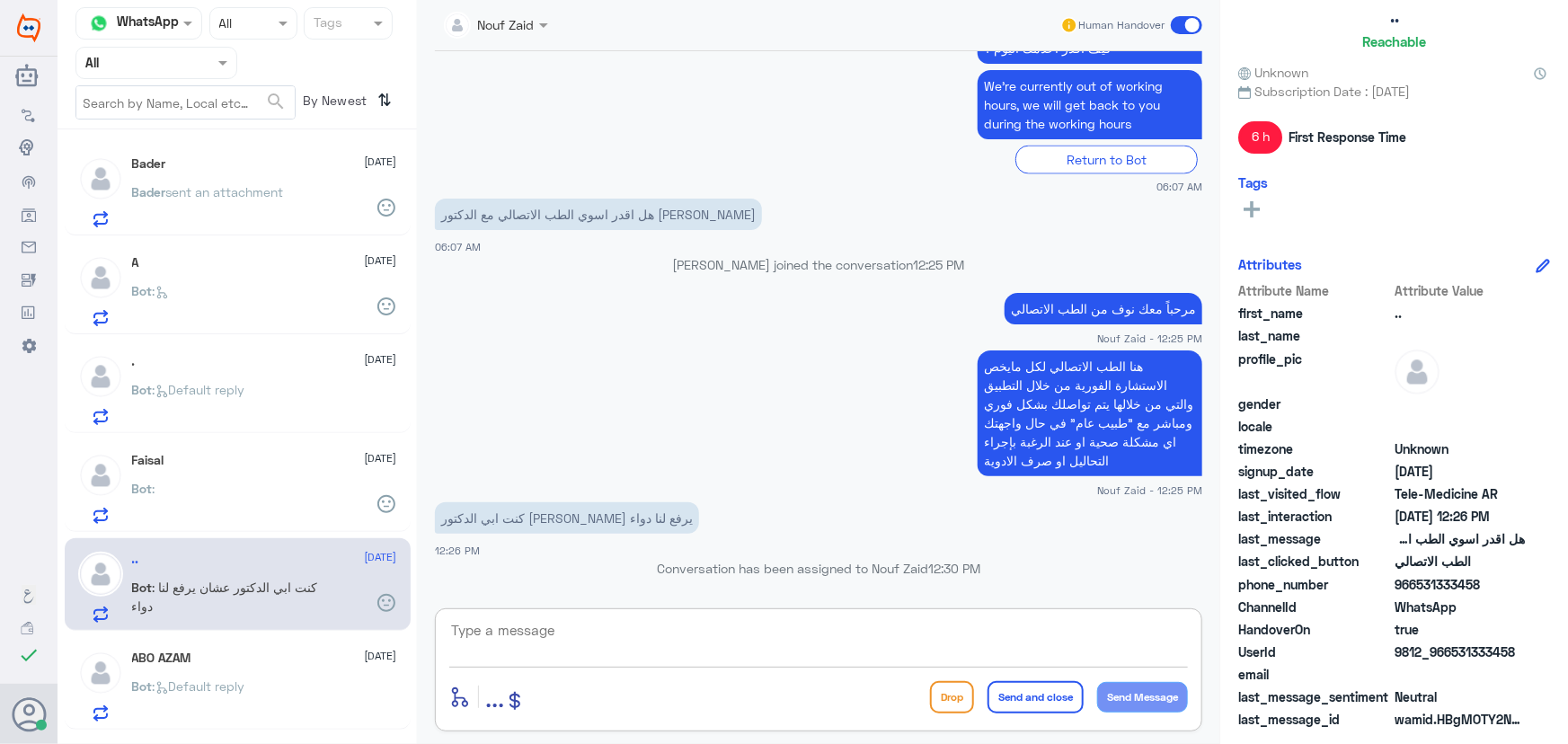
click at [503, 628] on textarea at bounding box center [818, 640] width 739 height 44
type textarea "j"
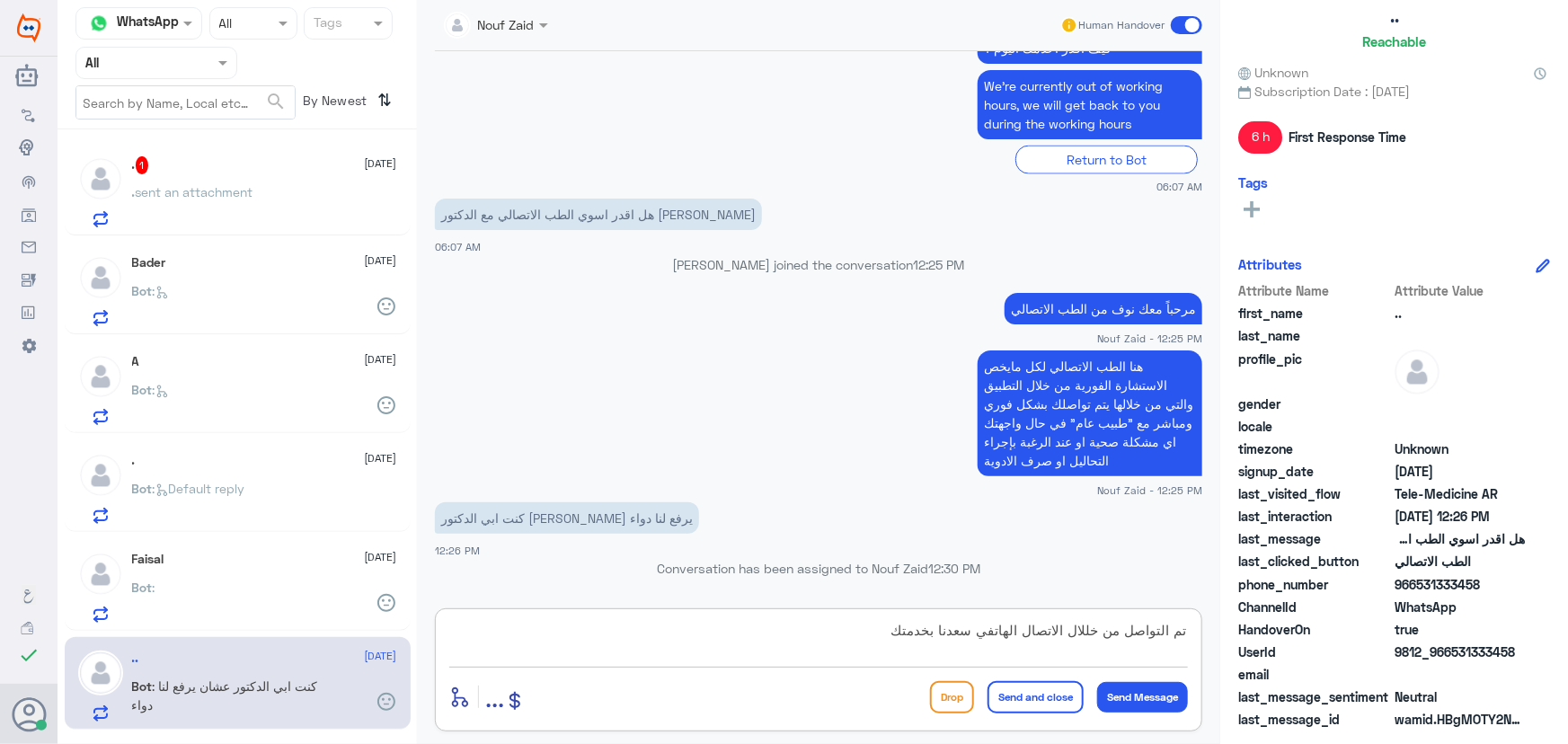
click at [979, 636] on textarea "تم التواصل من خللال الاتصال الهاتفي سعدنا بخدمتك" at bounding box center [818, 640] width 739 height 44
type textarea "تم التواصل من خللال الاتصال الهاتفي، سعدنا بخدمتك"
click at [1033, 691] on button "Send and close" at bounding box center [1036, 698] width 96 height 33
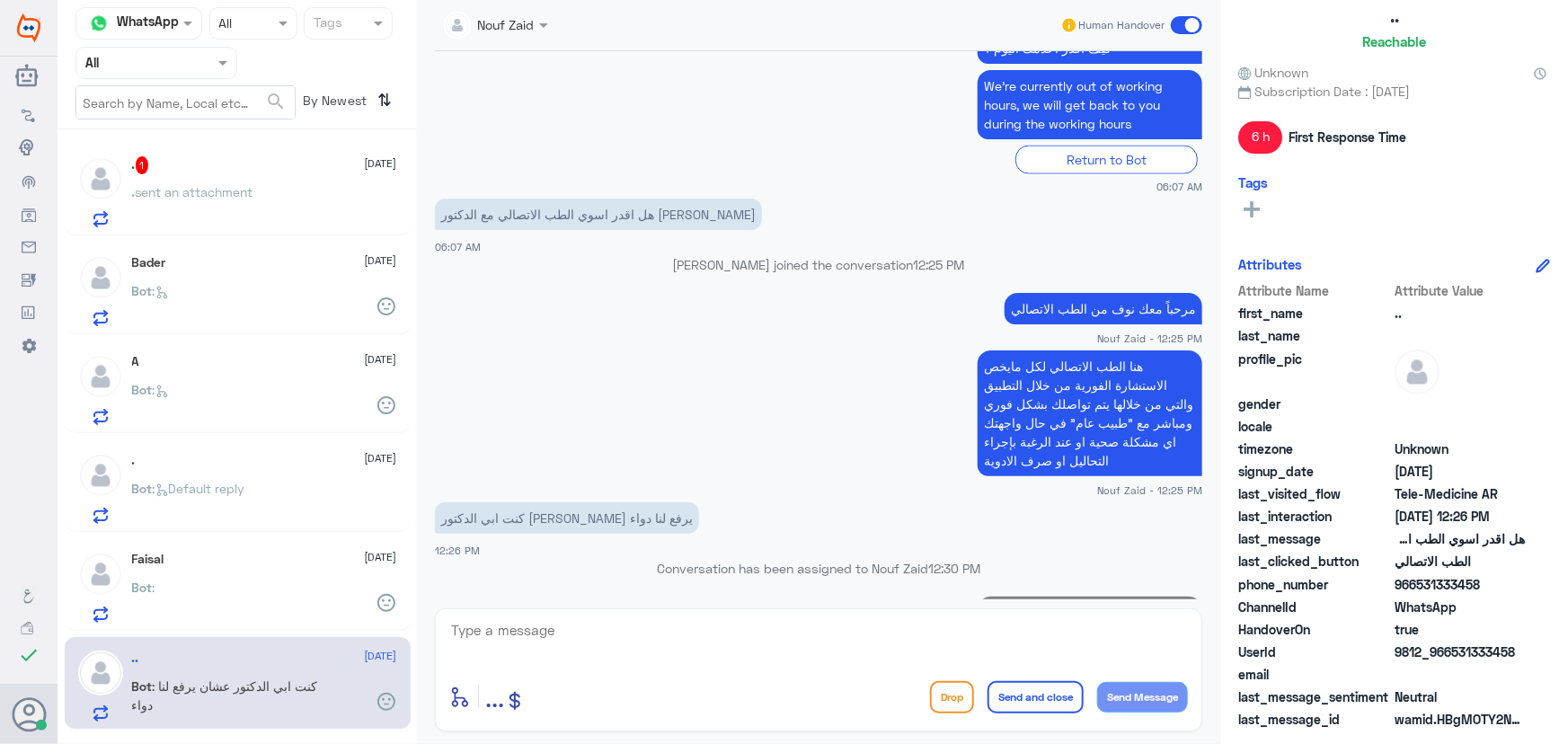
scroll to position [1435, 0]
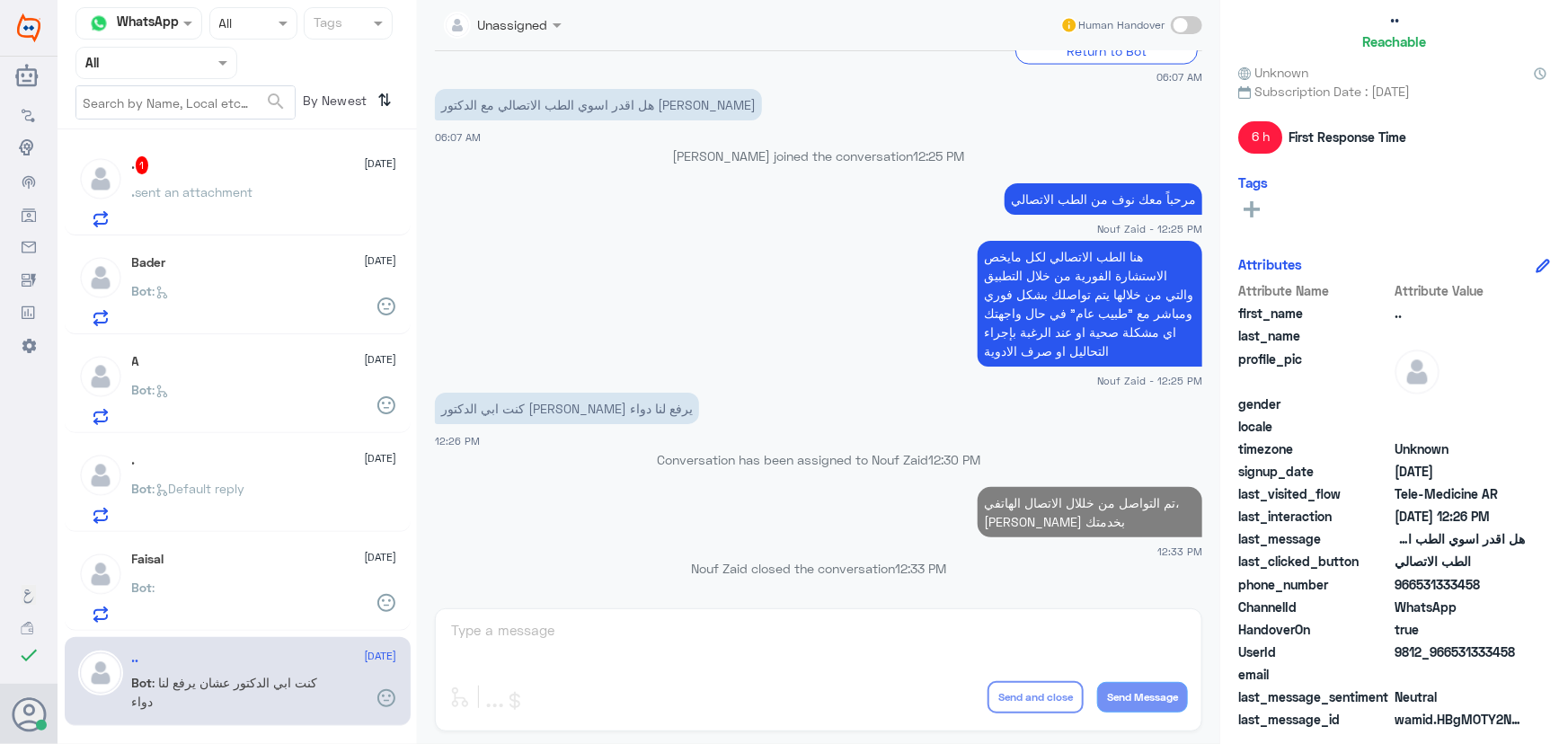
click at [184, 548] on div "Faisal 7 September Bot :" at bounding box center [237, 584] width 346 height 92
click at [183, 558] on div "Faisal 7 September" at bounding box center [264, 559] width 265 height 15
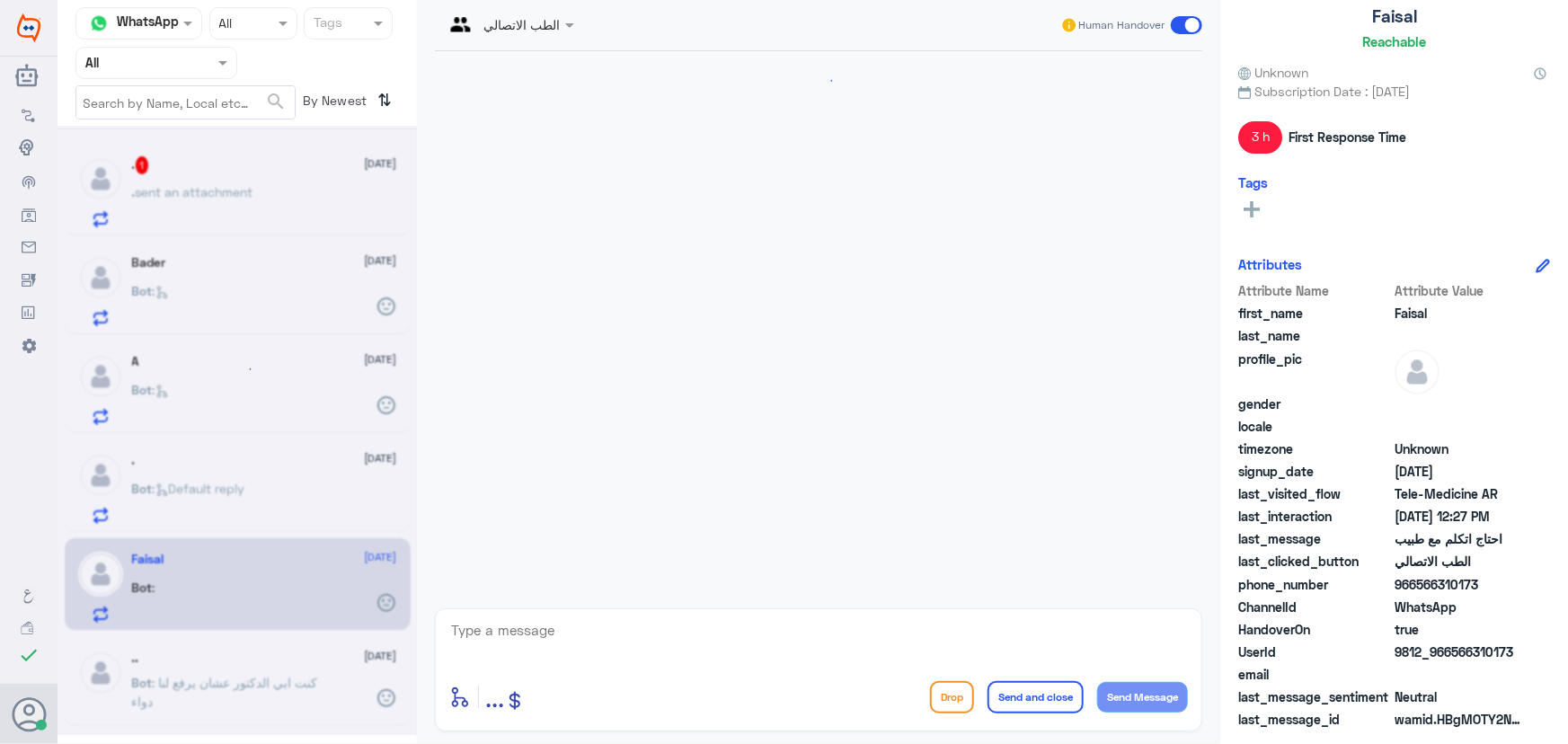
scroll to position [434, 0]
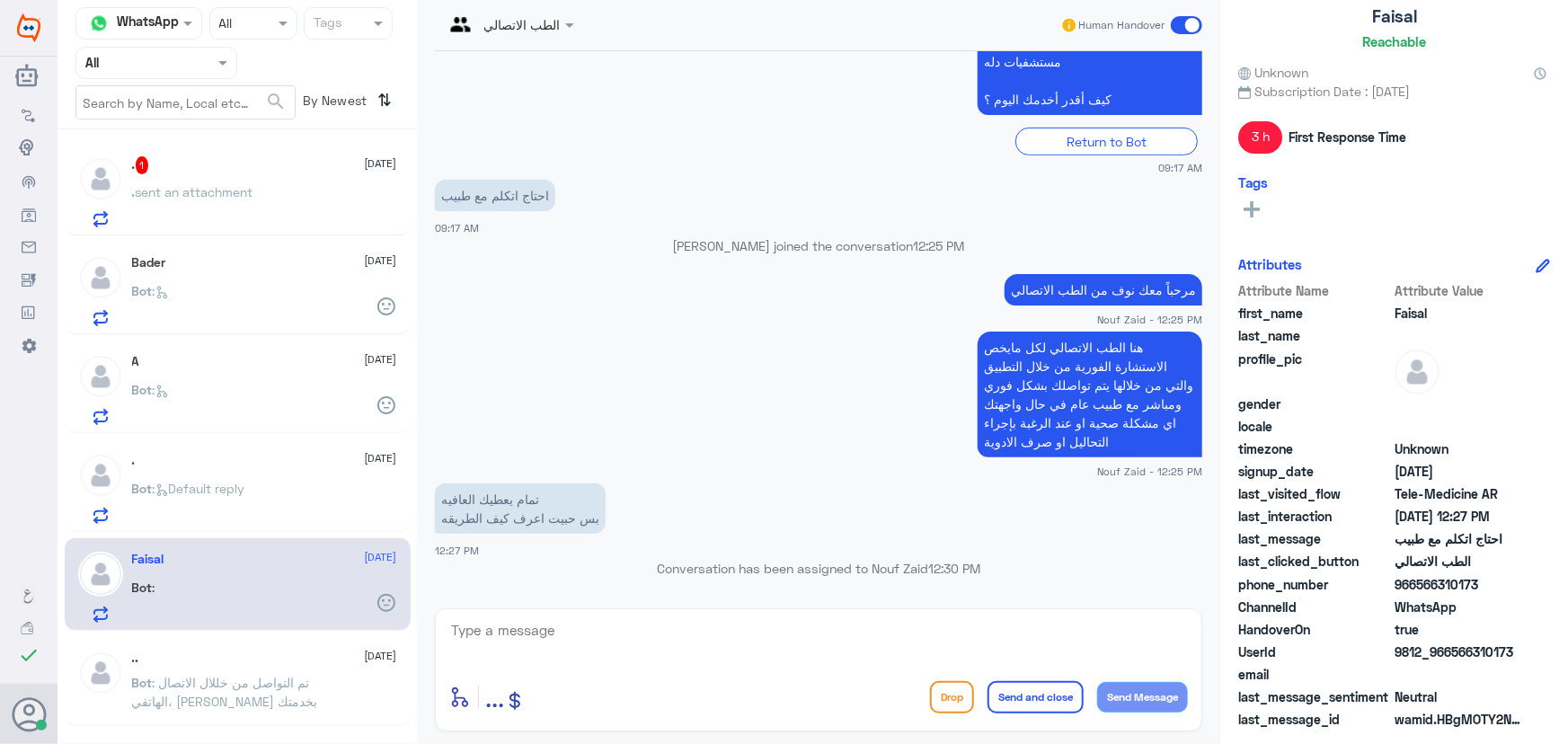
click at [700, 629] on textarea at bounding box center [818, 640] width 739 height 44
drag, startPoint x: 1451, startPoint y: 651, endPoint x: 1567, endPoint y: 653, distance: 116.0
click at [1567, 653] on div "Faisal Reachable Unknown Subscription Date : 09/07/2025 3 h First Response Time…" at bounding box center [1394, 375] width 348 height 750
copy span "566310173"
drag, startPoint x: 649, startPoint y: 571, endPoint x: 981, endPoint y: 582, distance: 332.2
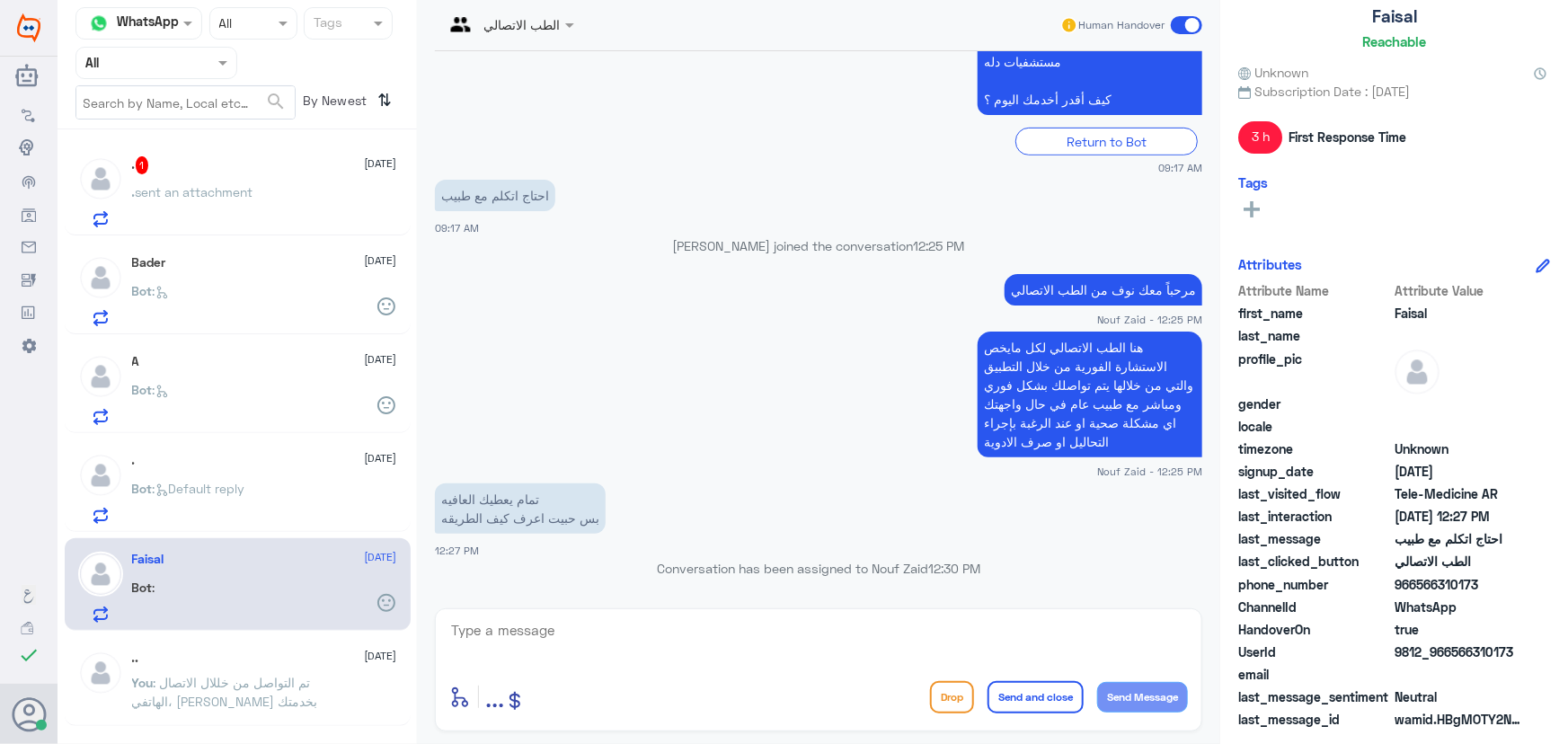
click at [981, 582] on div "Conversation has been assigned to Nouf Zaid 12:30 PM" at bounding box center [819, 576] width 767 height 33
click at [610, 546] on div "تمام يعطيك العافيه بس حبيت اعرف كيف الطريقه 12:27 PM" at bounding box center [819, 518] width 767 height 80
click at [618, 498] on app-msgs-text "تمام يعطيك العافيه بس حبيت اعرف كيف الطريقه" at bounding box center [819, 509] width 767 height 52
click at [787, 632] on textarea at bounding box center [818, 640] width 739 height 44
click at [568, 626] on textarea at bounding box center [818, 640] width 739 height 44
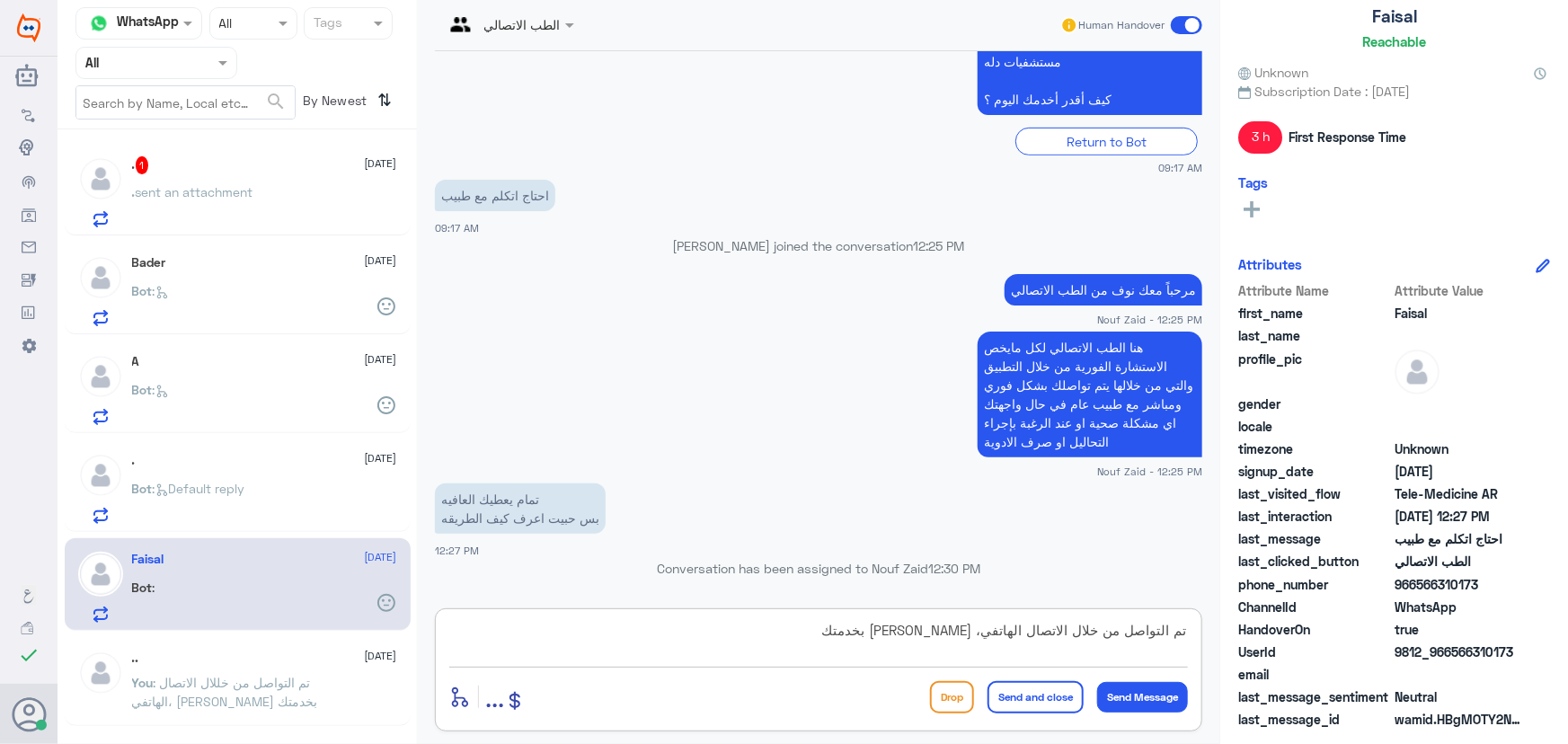
type textarea "تم التواصل من خلال الاتصال الهاتفي، سعدنا بخدمتك"
click at [1055, 700] on button "Send and close" at bounding box center [1036, 698] width 96 height 33
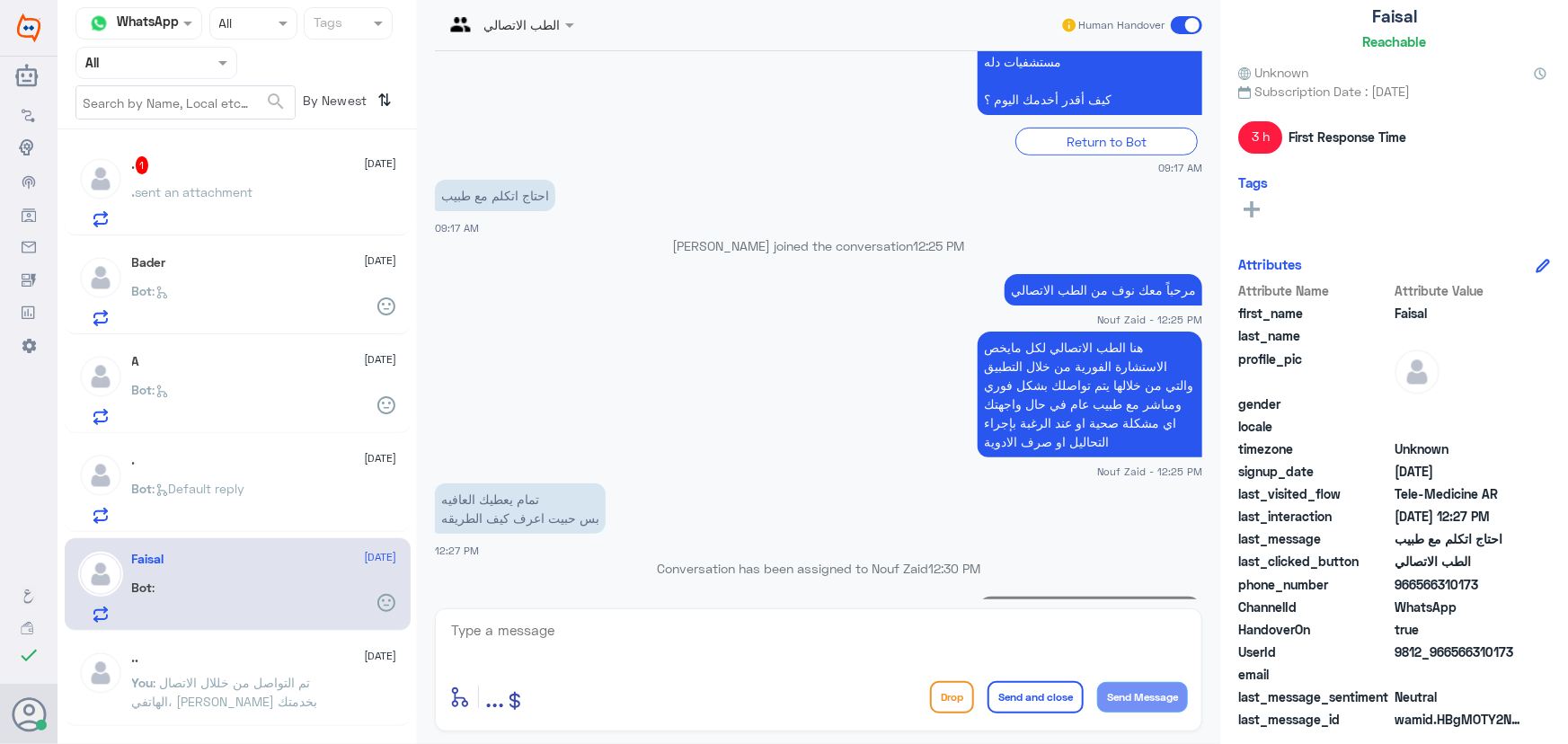
scroll to position [510, 0]
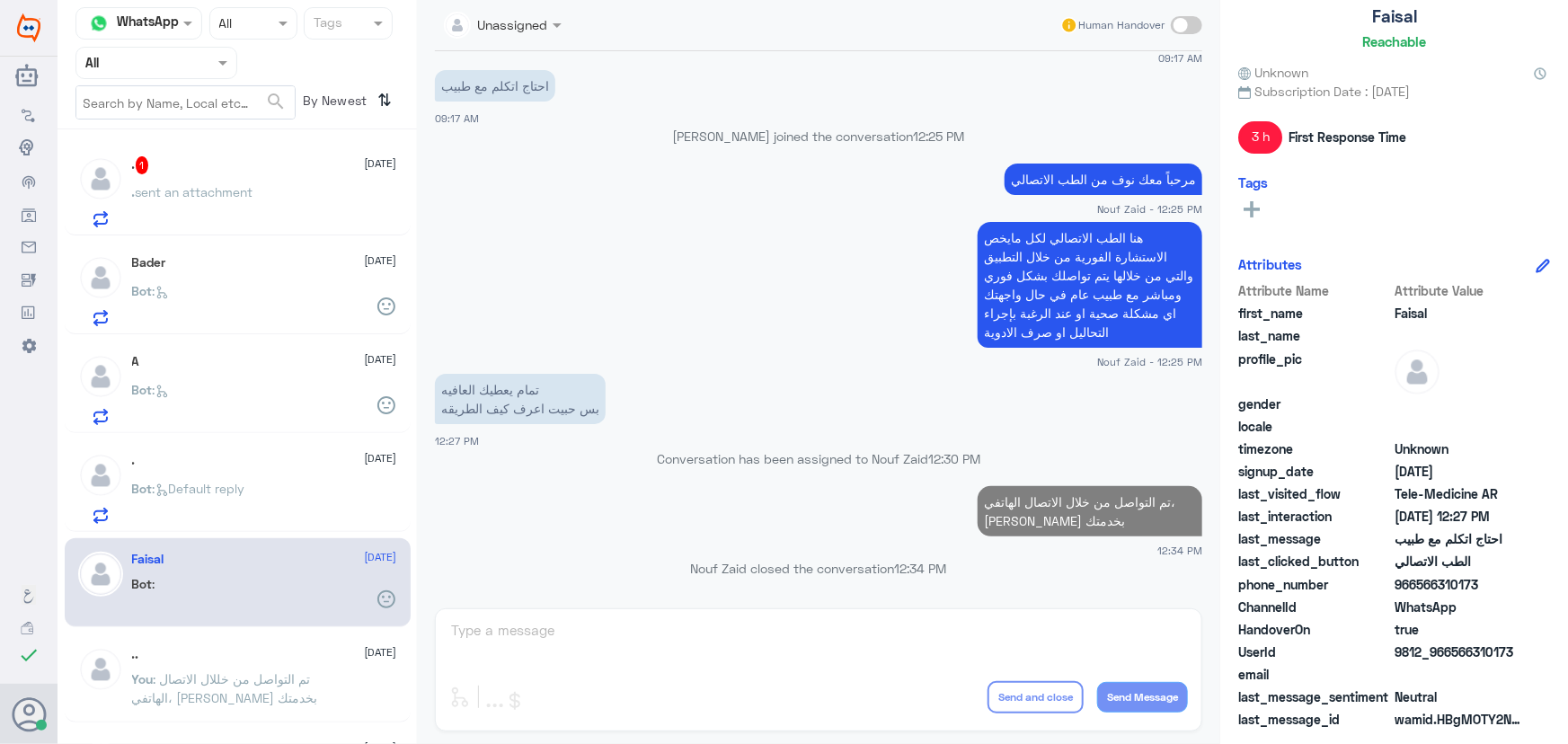
click at [332, 490] on div "Bot : Default reply" at bounding box center [264, 504] width 265 height 40
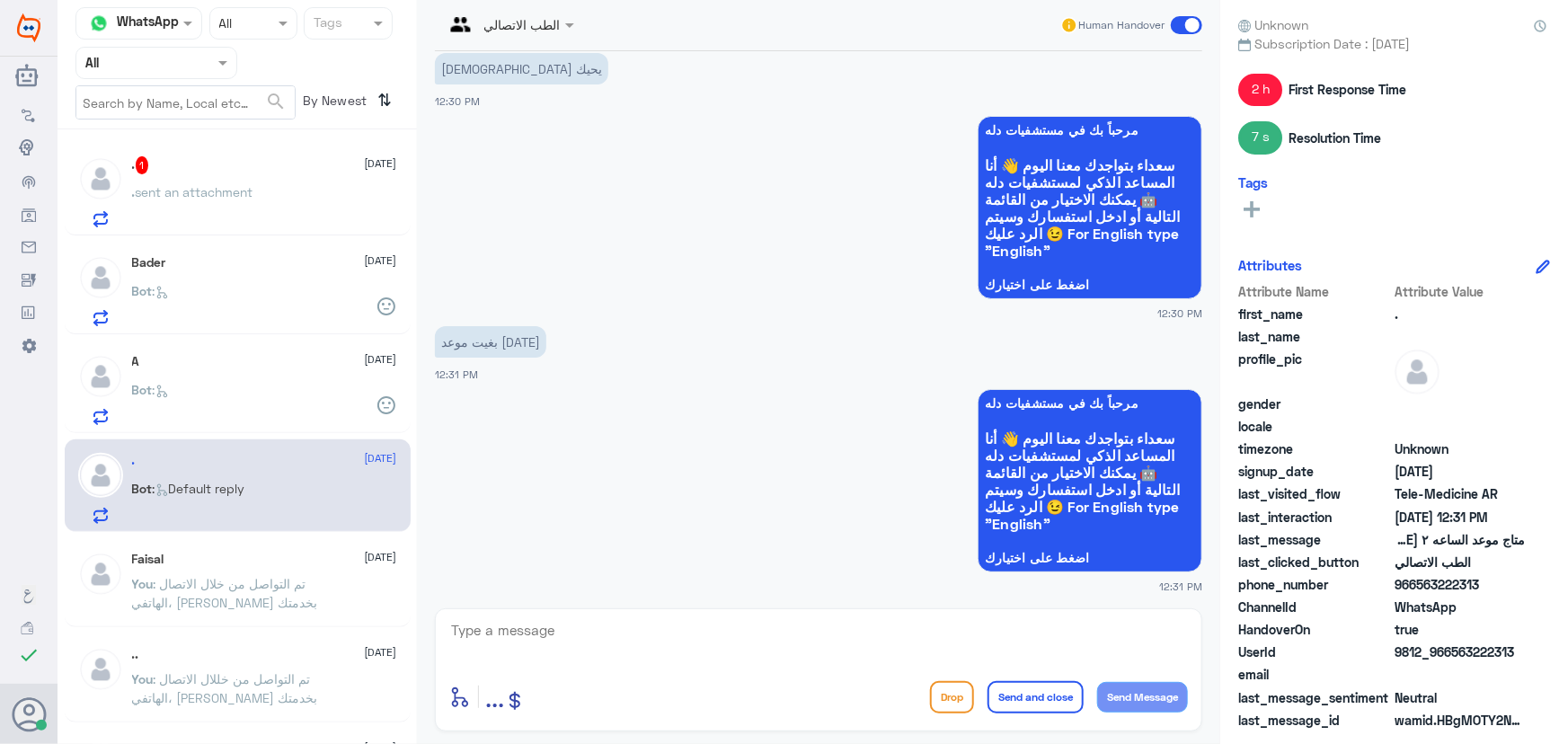
scroll to position [907, 0]
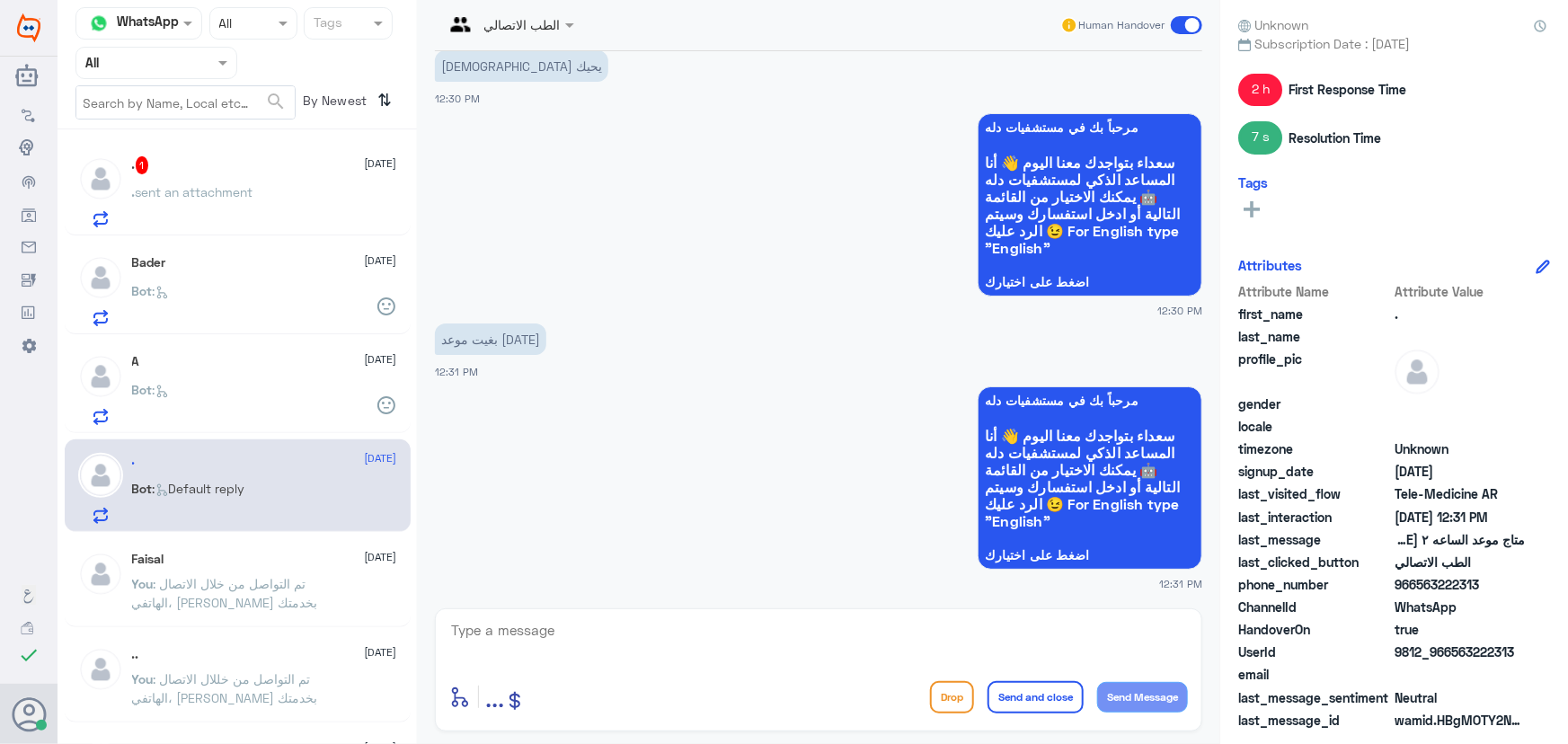
click at [226, 334] on div ". 1 7 September . sent an attachment Bader 7 September Bot : A 7 September Bot …" at bounding box center [237, 443] width 359 height 614
click at [233, 200] on p ". sent an attachment" at bounding box center [192, 205] width 121 height 45
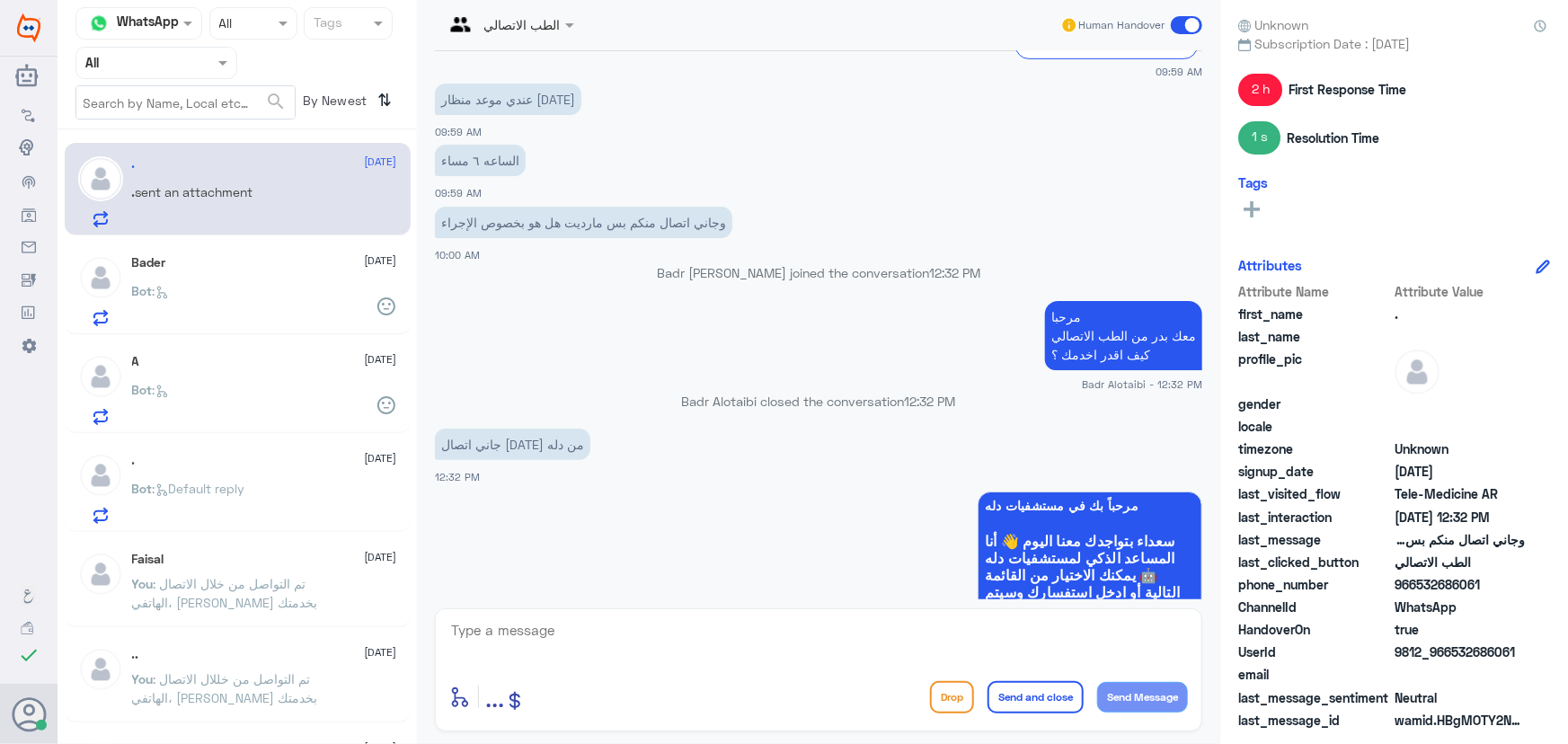
scroll to position [634, 0]
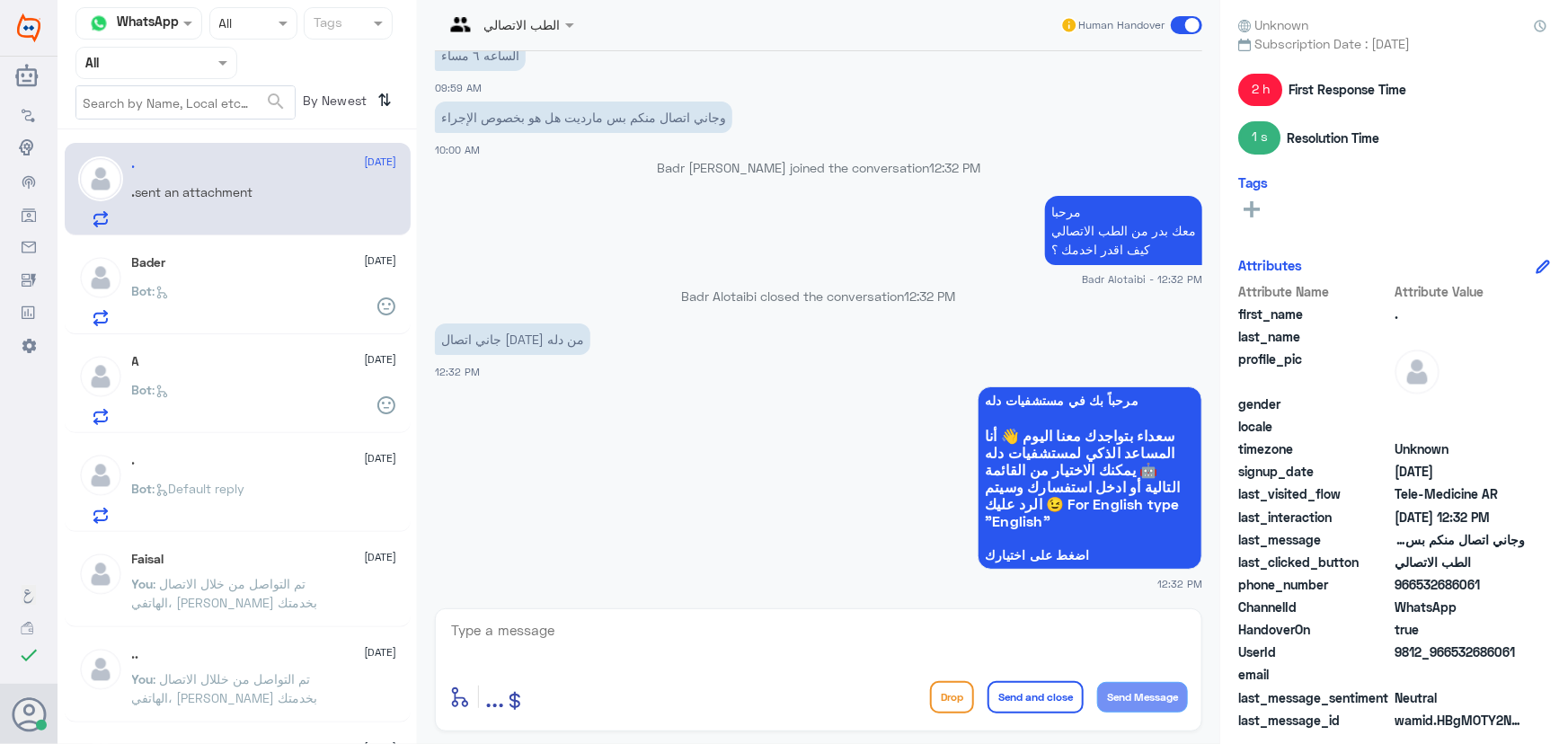
click at [297, 321] on div "Bot :" at bounding box center [264, 306] width 265 height 40
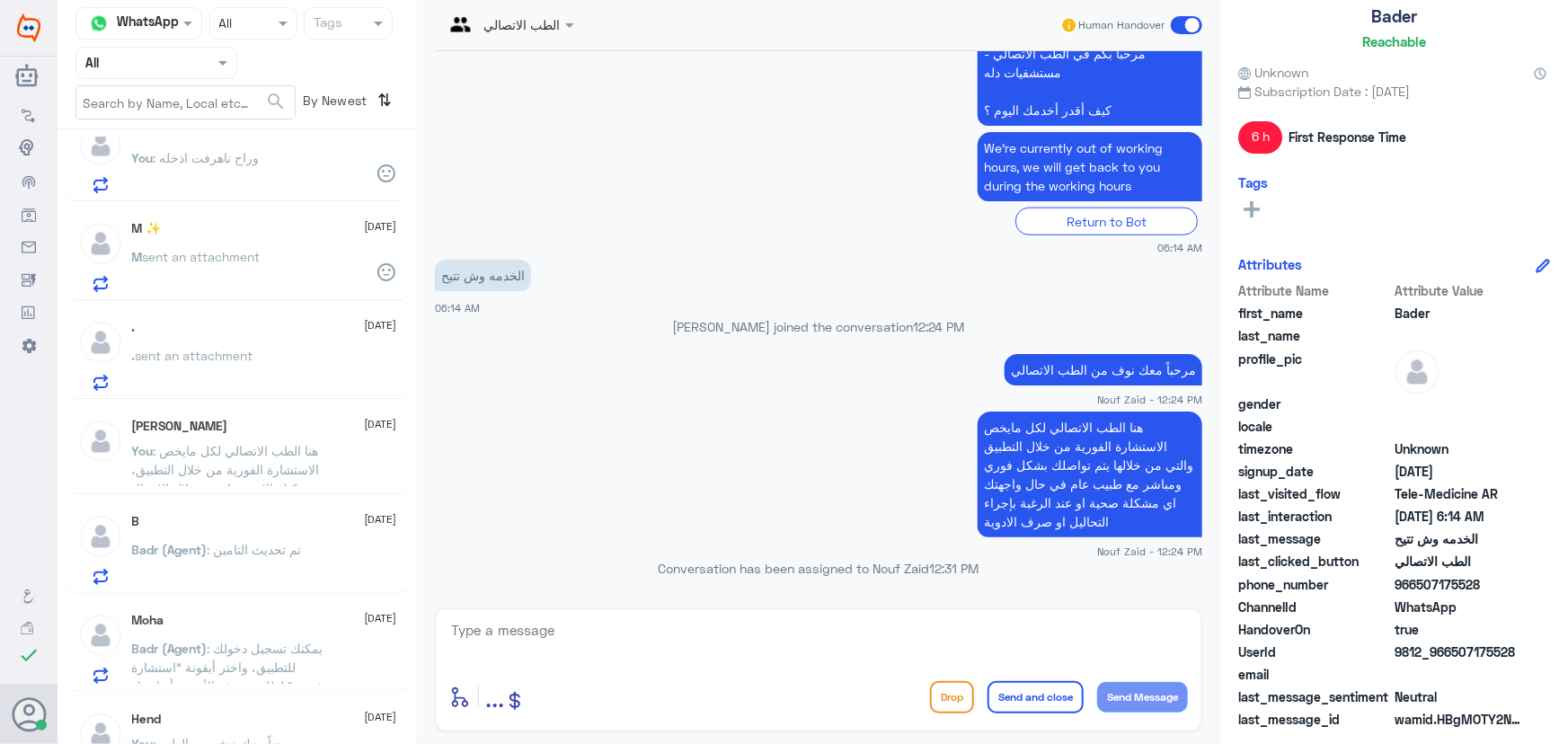
scroll to position [1348, 0]
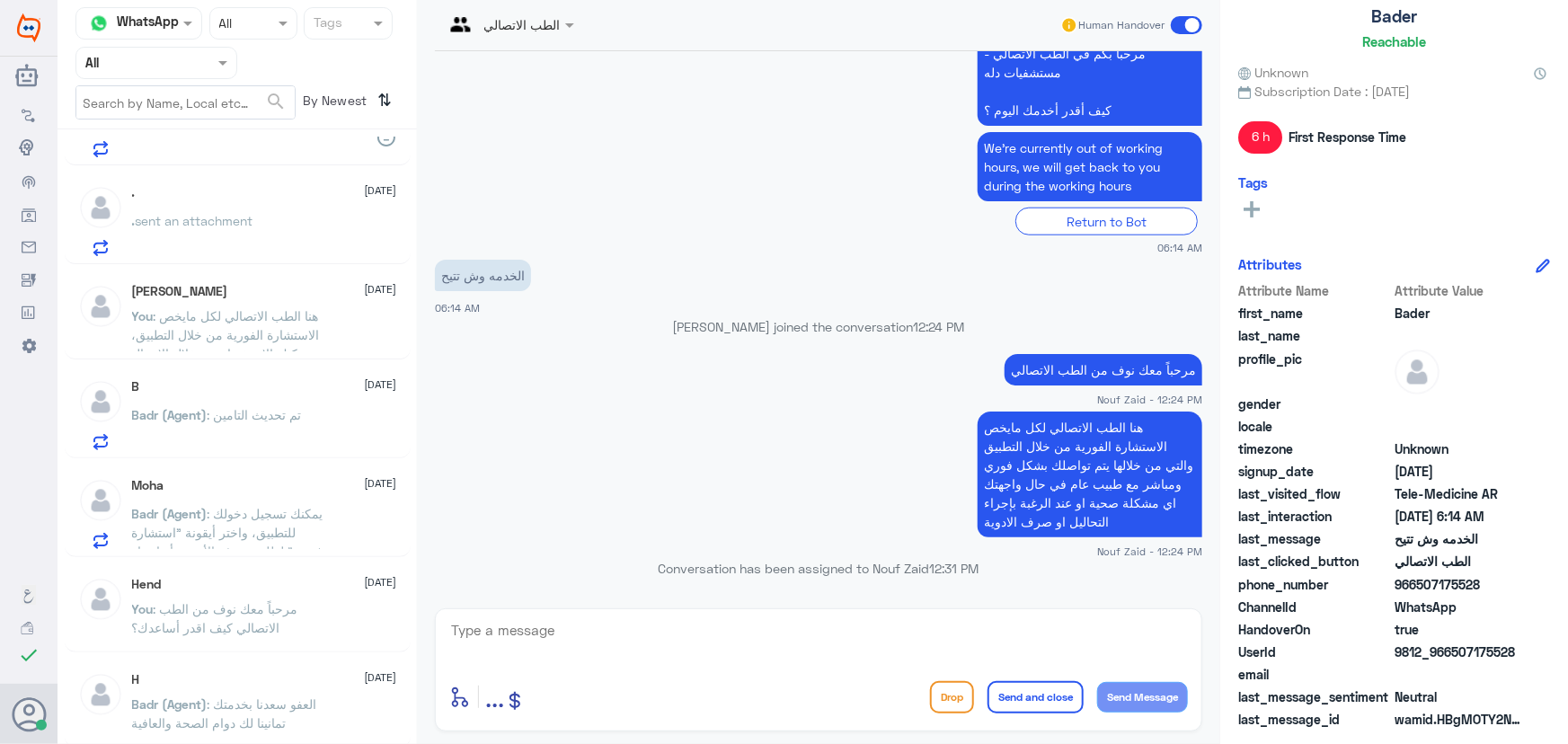
click at [231, 529] on span ": يمكنك تسجيل دخولك للتطبيق، واختر أيقونة "استشارة فورية" لطلب صرف الأدوية، أو …" at bounding box center [229, 551] width 194 height 90
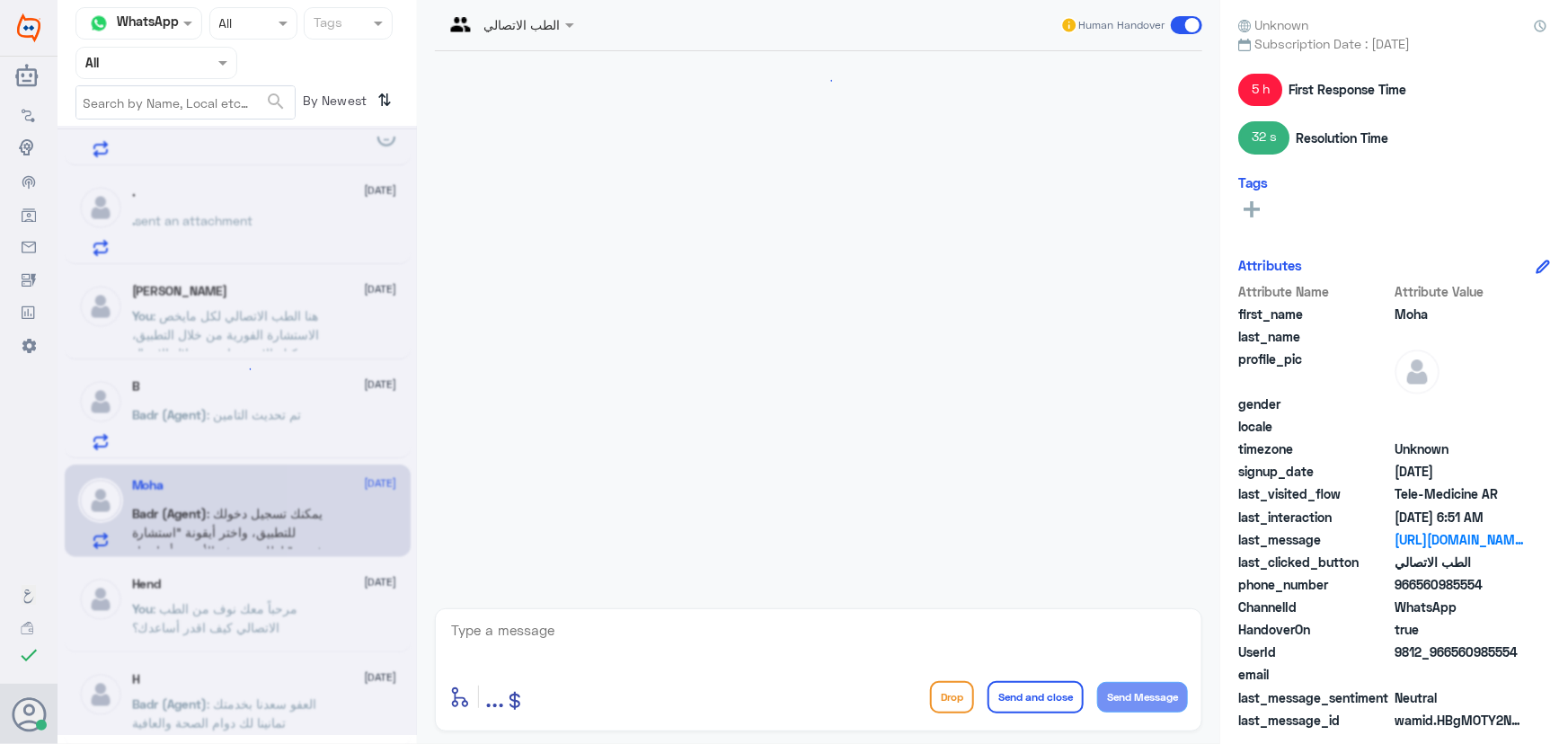
scroll to position [704, 0]
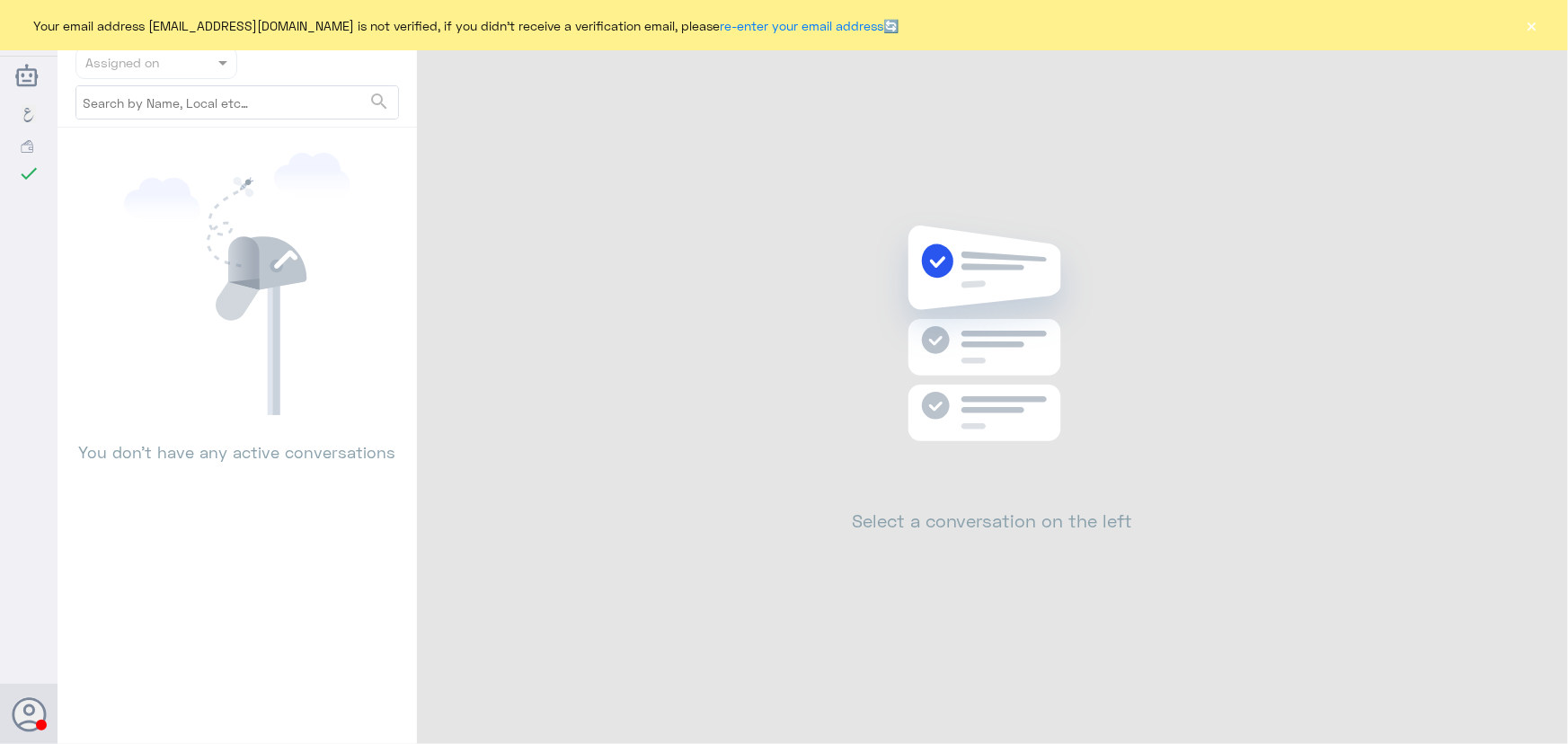
drag, startPoint x: 1537, startPoint y: 20, endPoint x: 1482, endPoint y: 26, distance: 55.3
click at [1536, 21] on button "×" at bounding box center [1531, 25] width 18 height 18
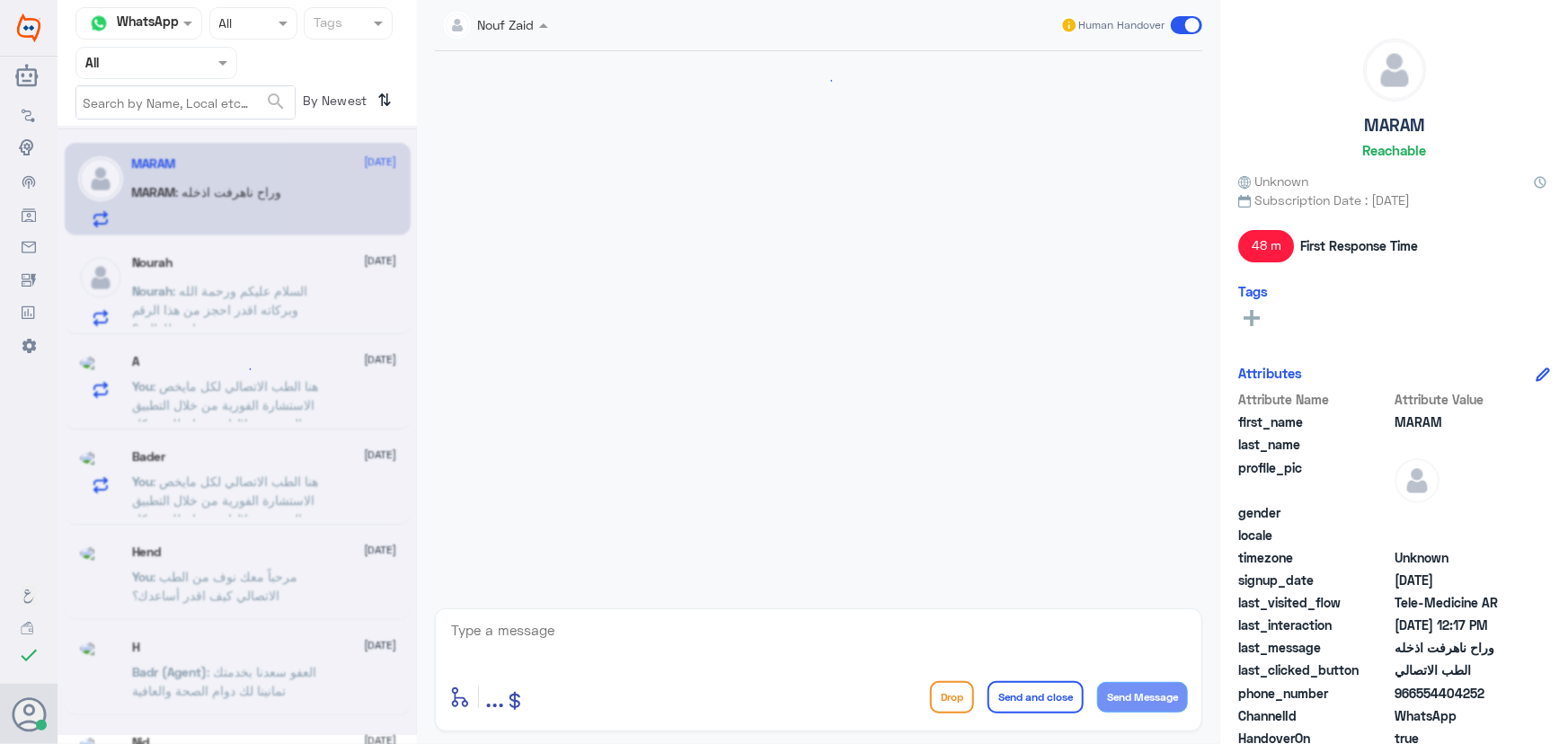
click at [536, 24] on span at bounding box center [545, 25] width 22 height 19
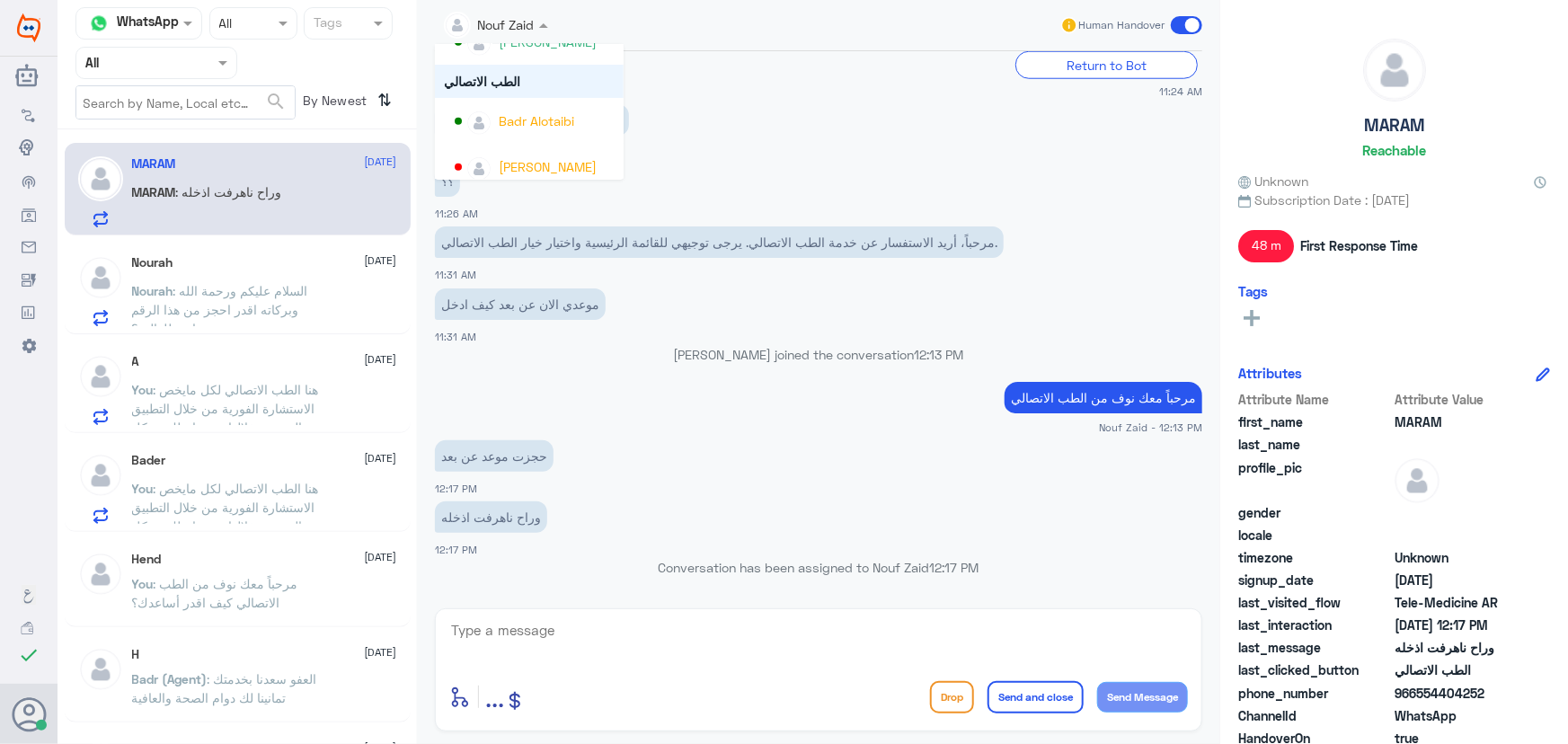
scroll to position [927, 0]
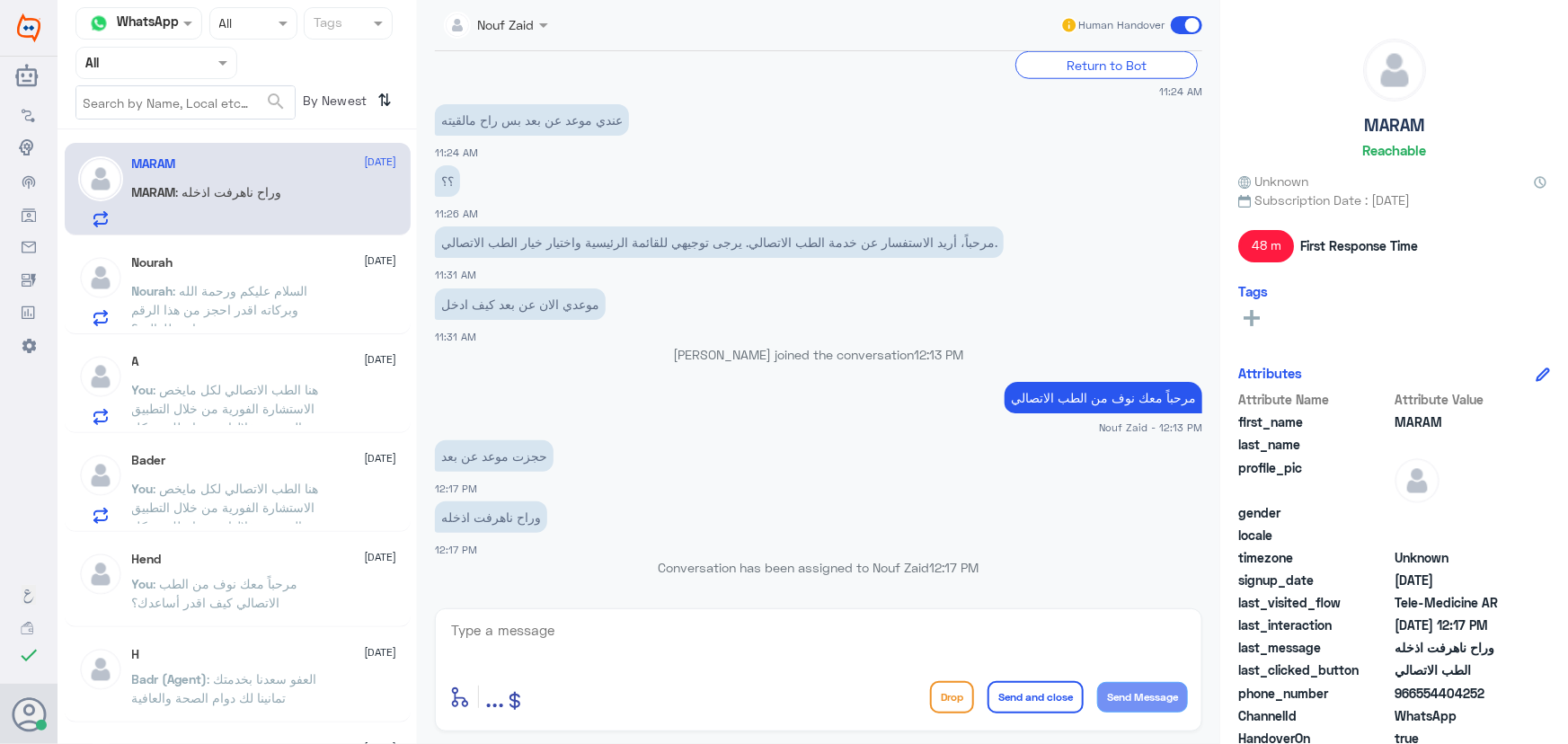
click at [808, 159] on div "عندي موعد عن بعد بس راح مالقيته 11:24 AM" at bounding box center [819, 131] width 767 height 62
click at [689, 626] on textarea at bounding box center [818, 640] width 739 height 44
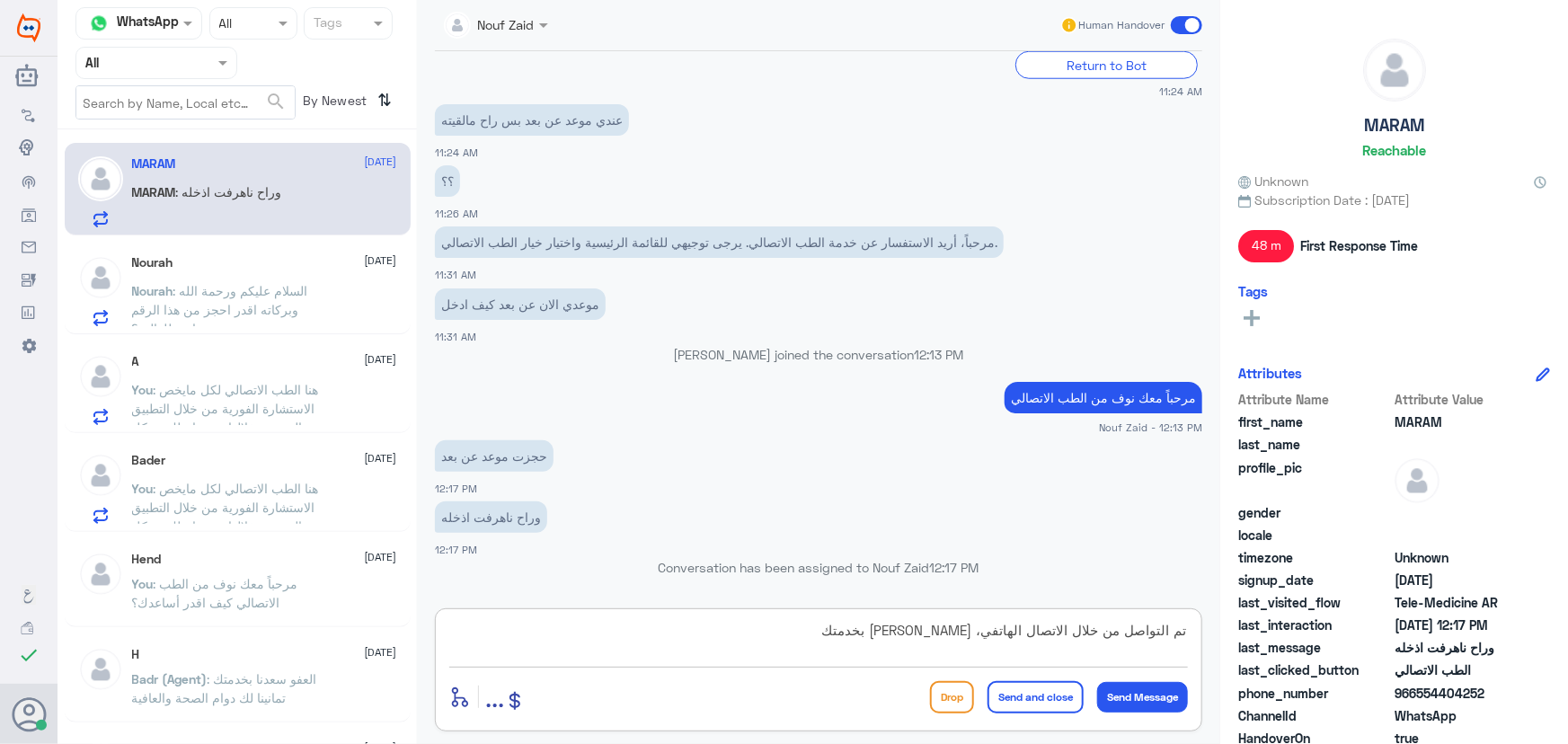
type textarea "تم التواصل من خلال الاتصال الهاتفي، سعدنا بخدمتك"
drag, startPoint x: 1005, startPoint y: 707, endPoint x: 994, endPoint y: 697, distance: 14.9
click at [1006, 707] on button "Send and close" at bounding box center [1036, 698] width 96 height 33
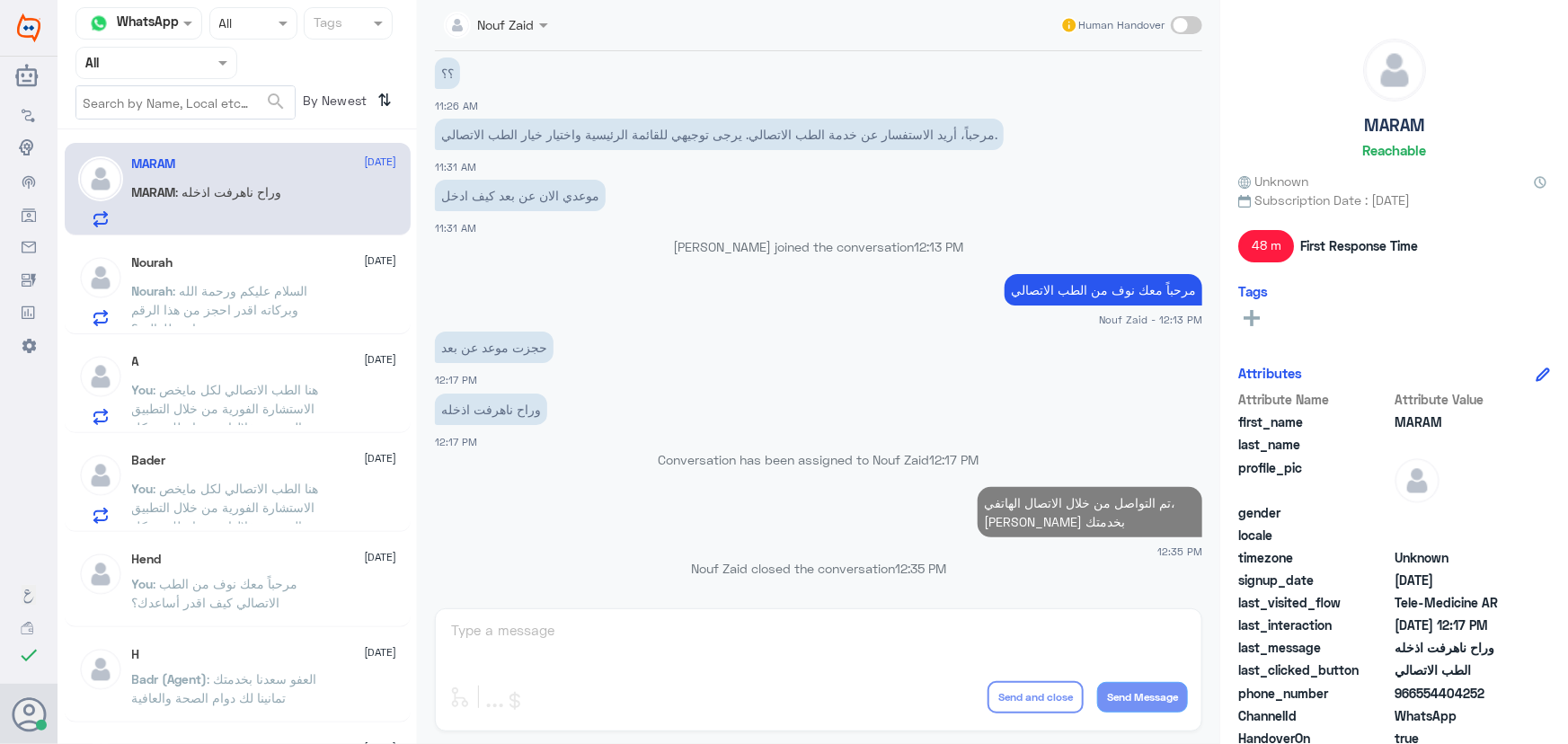
click at [236, 516] on p "You : هنا الطب الاتصالي لكل مايخص الاستشارة الفورية من خلال التطبيق والتي من خل…" at bounding box center [233, 501] width 202 height 45
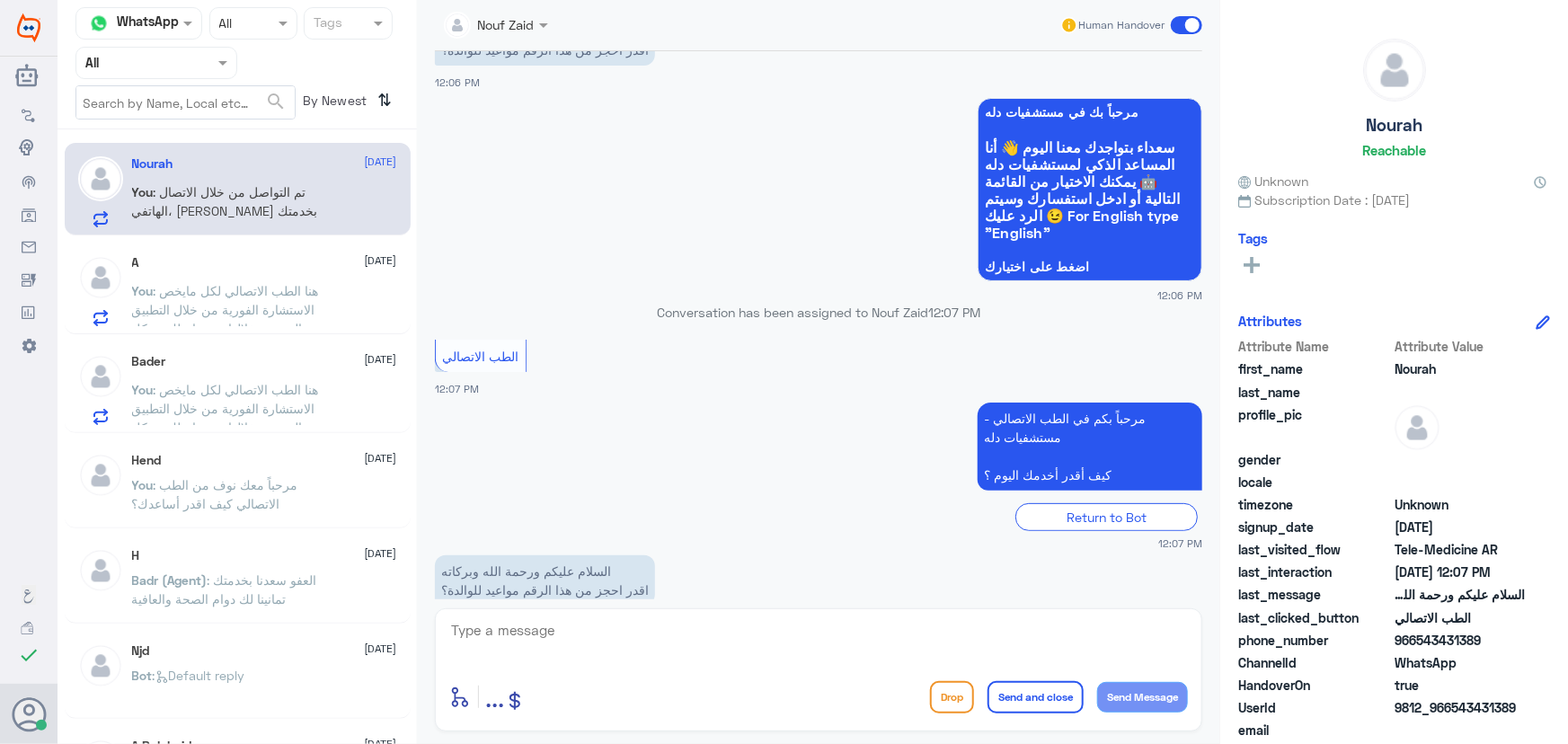
scroll to position [149, 0]
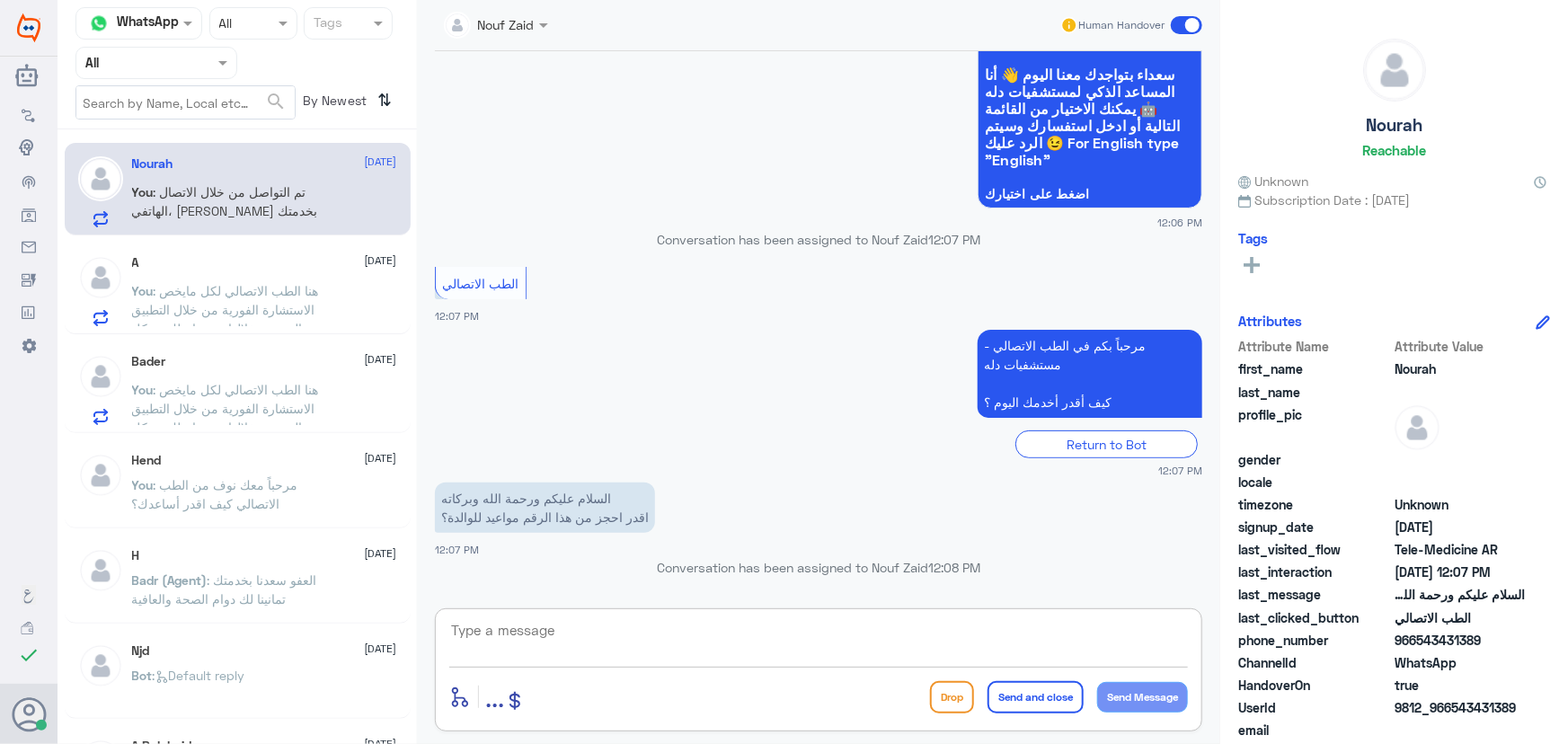
click at [759, 650] on textarea at bounding box center [818, 640] width 739 height 44
click at [640, 630] on textarea at bounding box center [818, 640] width 739 height 44
paste textarea "مرحباً معك نوف من الطب الاتصالي"
type textarea "مرحباً معك نوف من الطب الاتصالي"
drag, startPoint x: 1139, startPoint y: 688, endPoint x: 815, endPoint y: 624, distance: 330.3
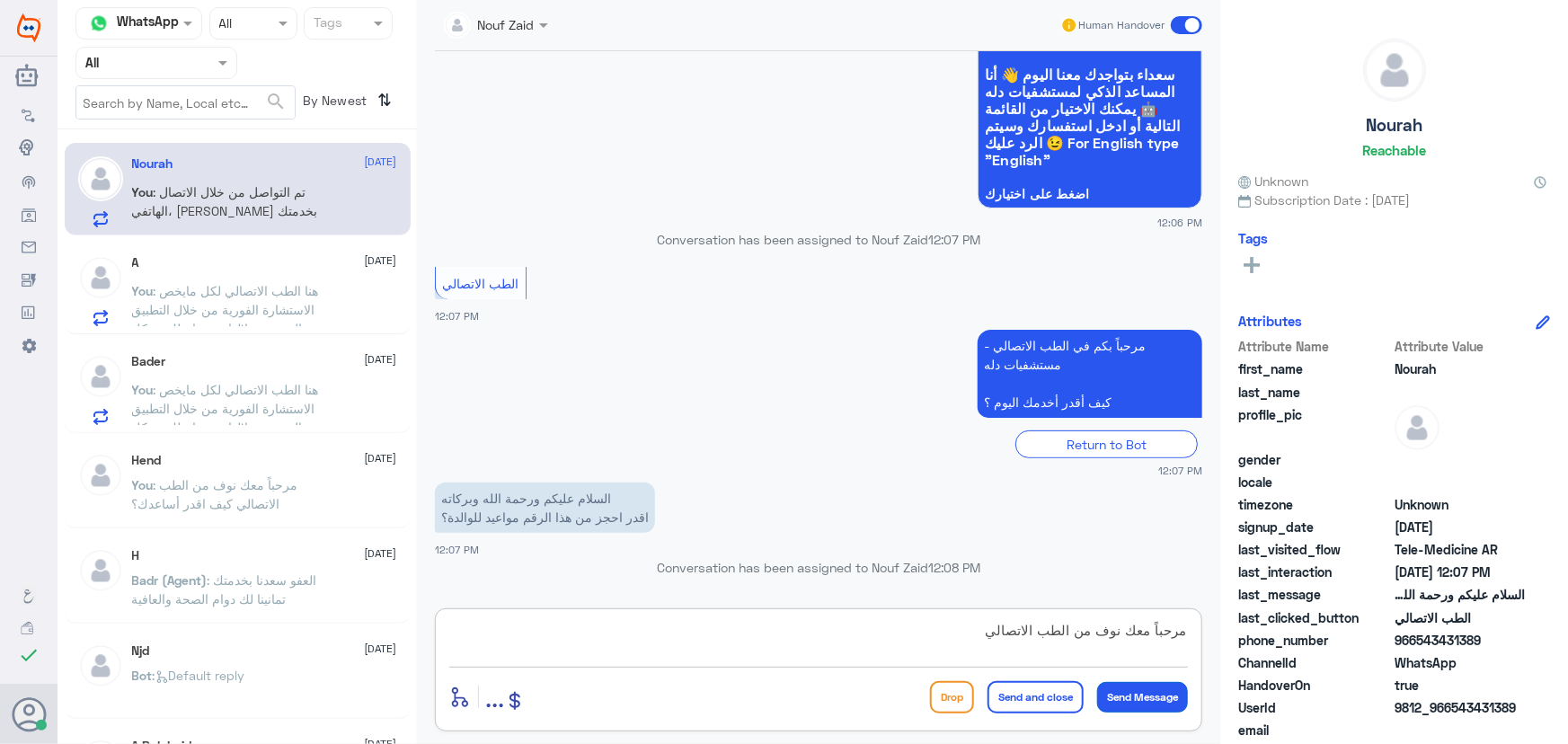
click at [1138, 688] on button "Send Message" at bounding box center [1142, 698] width 90 height 31
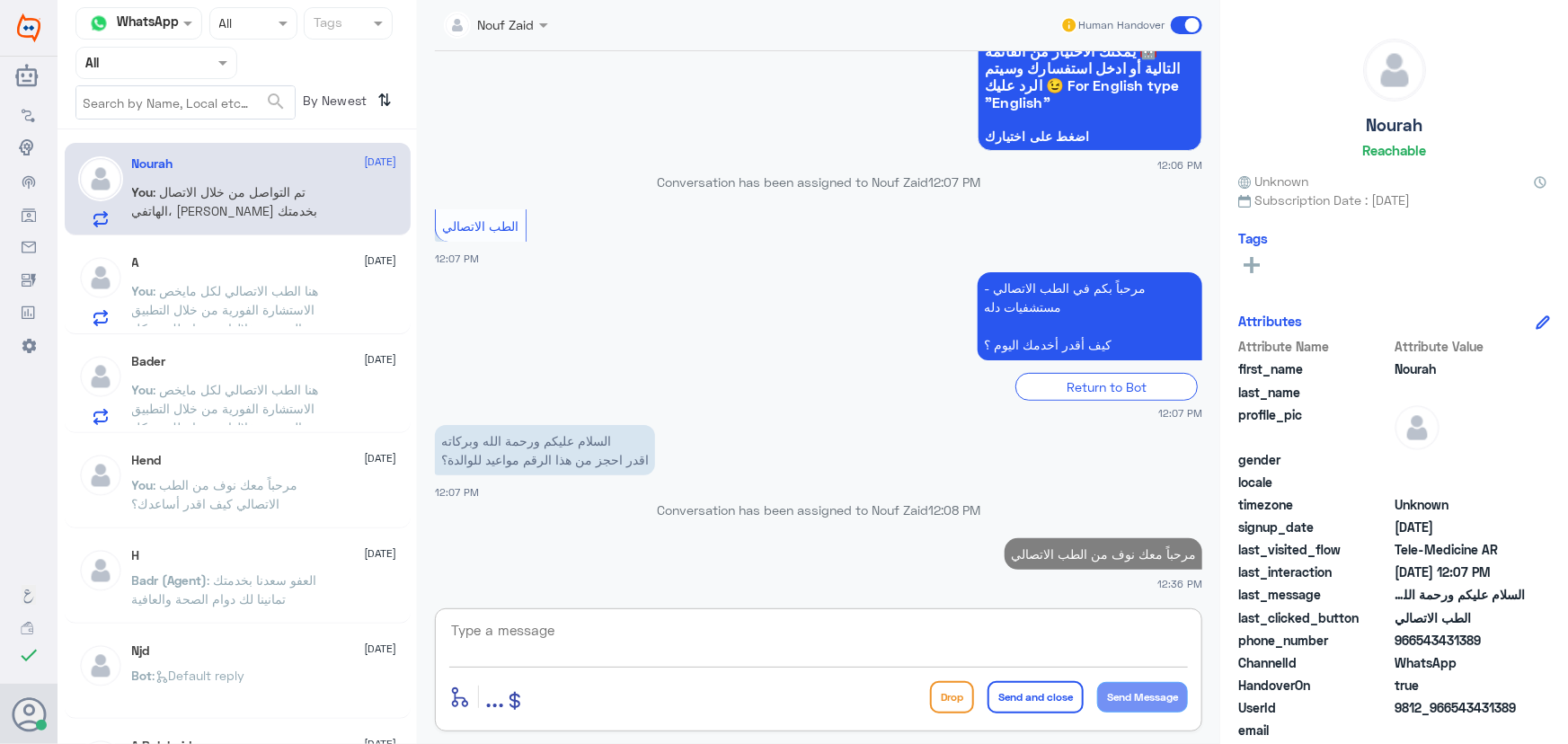
click at [664, 625] on textarea at bounding box center [818, 640] width 739 height 44
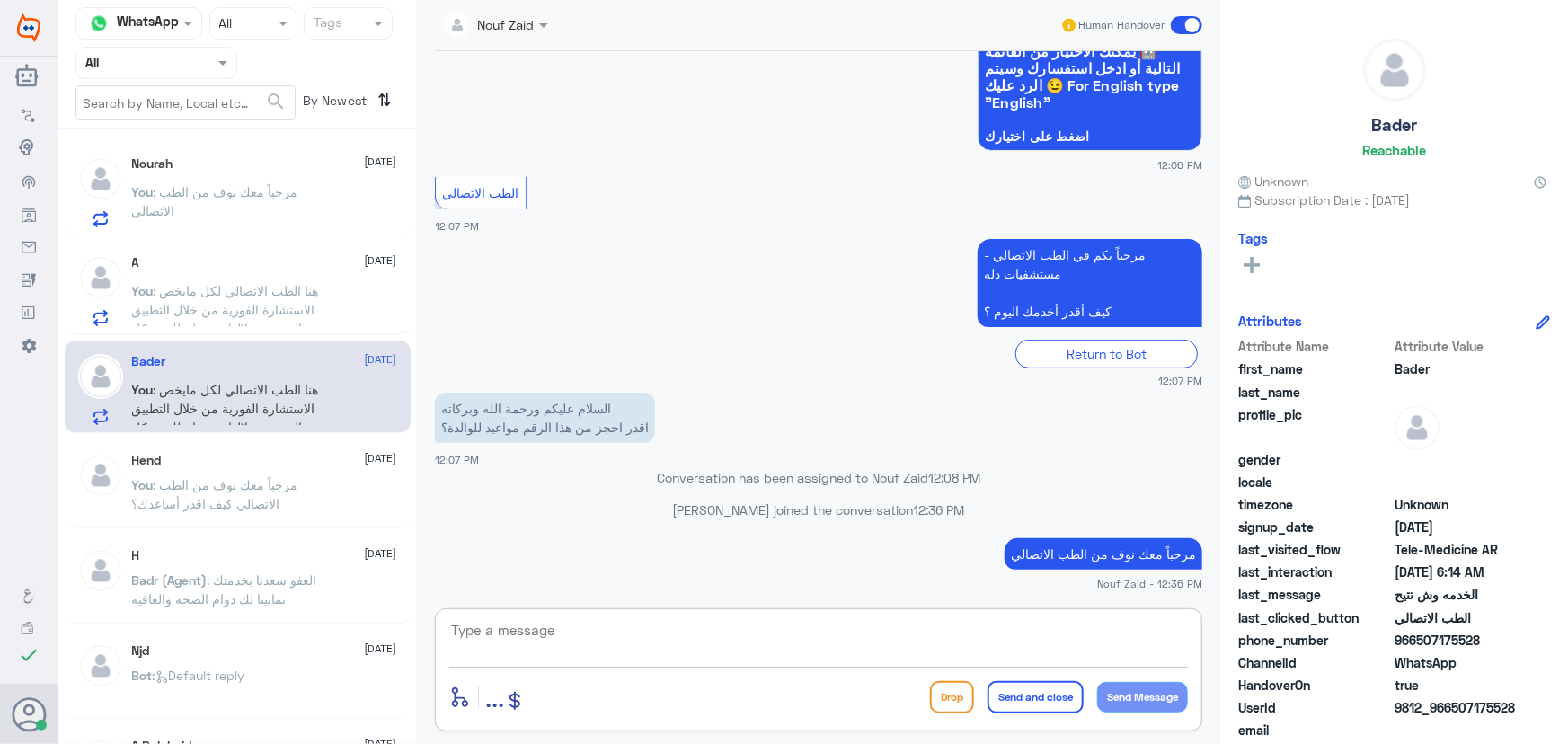
paste textarea "هنا الطب الاتصالي لكل مايخص الاستشارة الفورية من خلال التطبيق، يمكنك الاستفسار …"
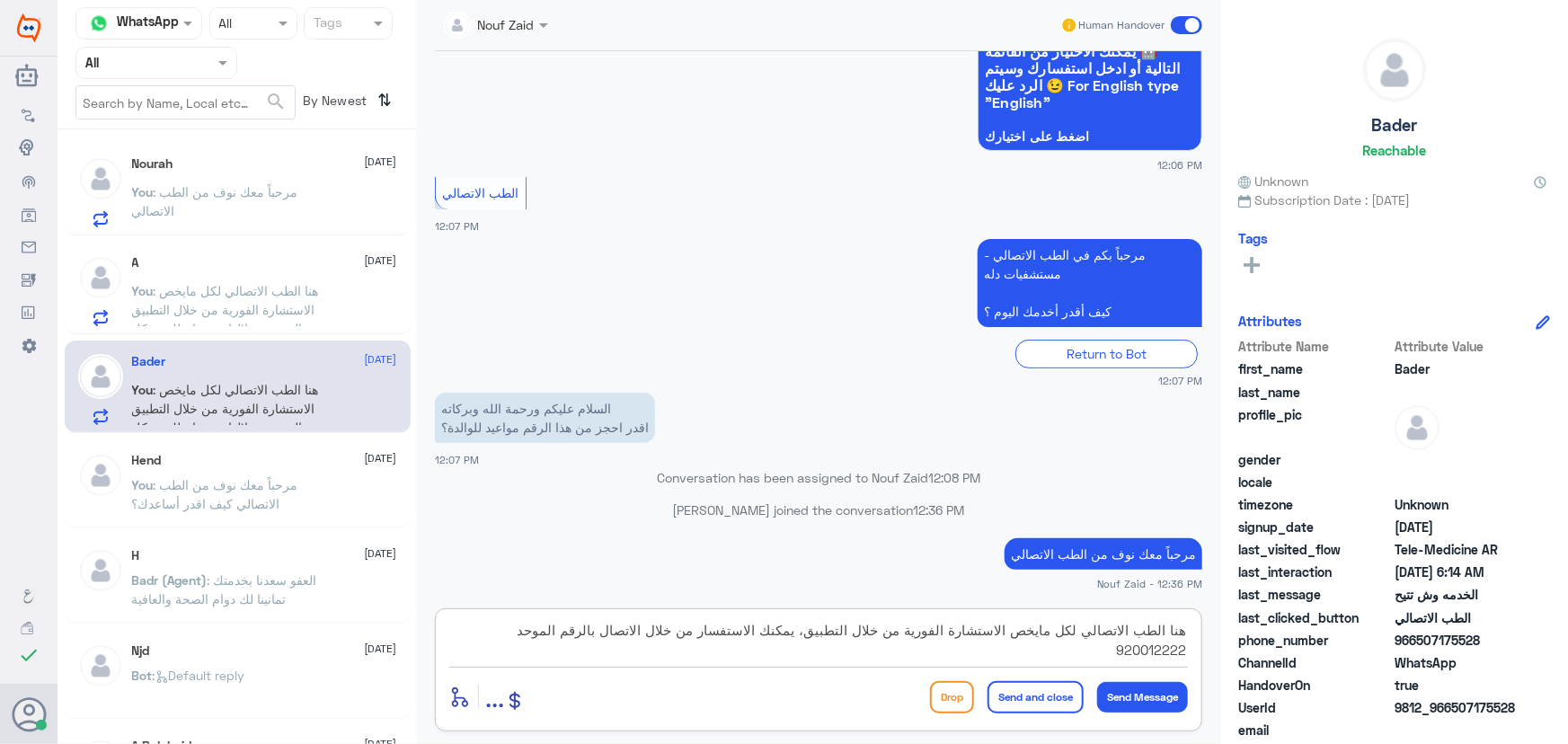
click at [766, 632] on textarea "هنا الطب الاتصالي لكل مايخص الاستشارة الفورية من خلال التطبيق، يمكنك الاستفسار …" at bounding box center [818, 640] width 739 height 44
drag, startPoint x: 451, startPoint y: 631, endPoint x: 596, endPoint y: 630, distance: 145.0
click at [596, 630] on textarea "هنا الطب الاتصالي لكل مايخص الاستشارة الفورية من خلال التطبيق، يمكنك حجز موعد م…" at bounding box center [818, 640] width 739 height 44
type textarea "هنا الطب الاتصالي لكل مايخص الاستشارة الفورية من خلال التطبيق، يمكنك حجز موعد م…"
click at [1042, 706] on button "Send and close" at bounding box center [1036, 698] width 96 height 33
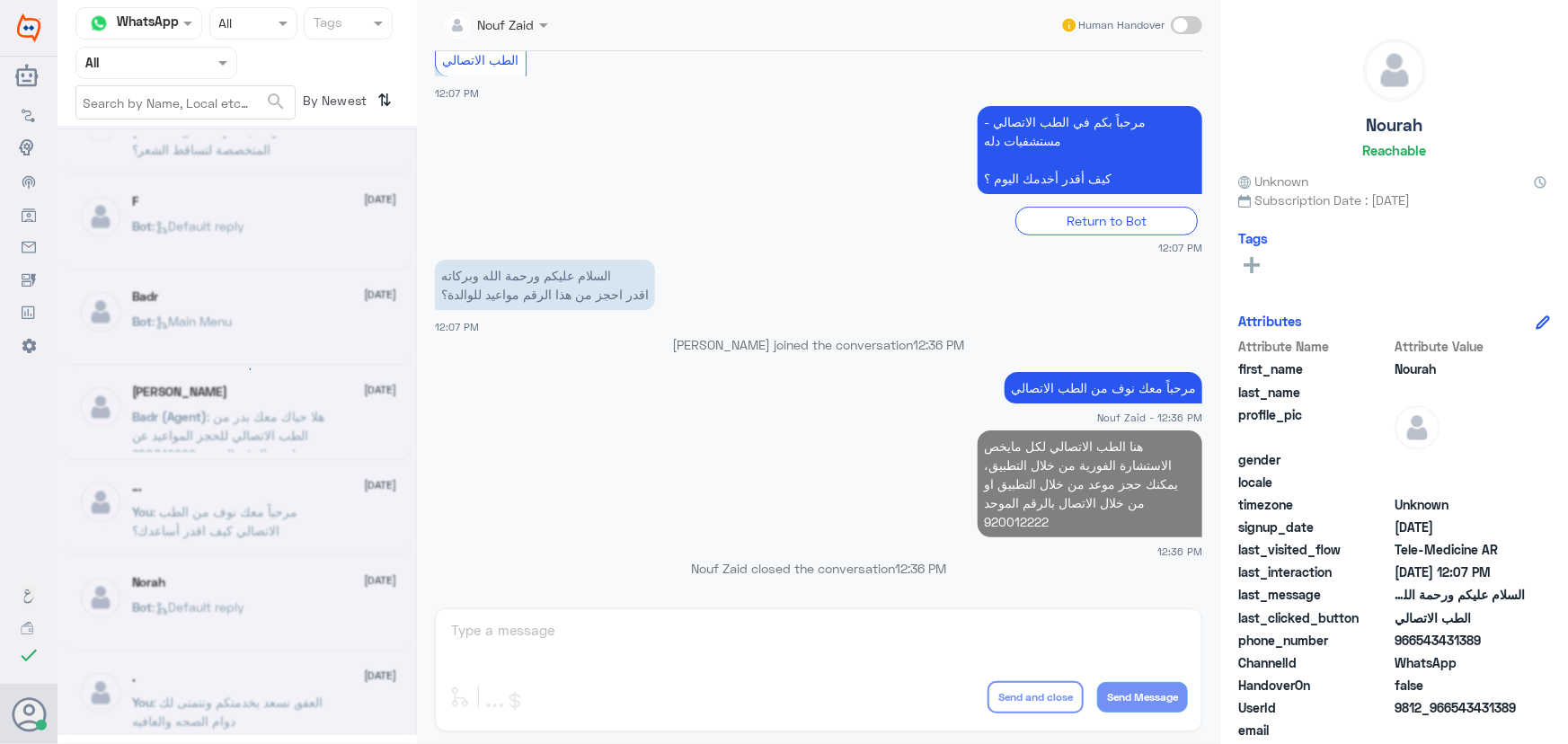
scroll to position [0, 0]
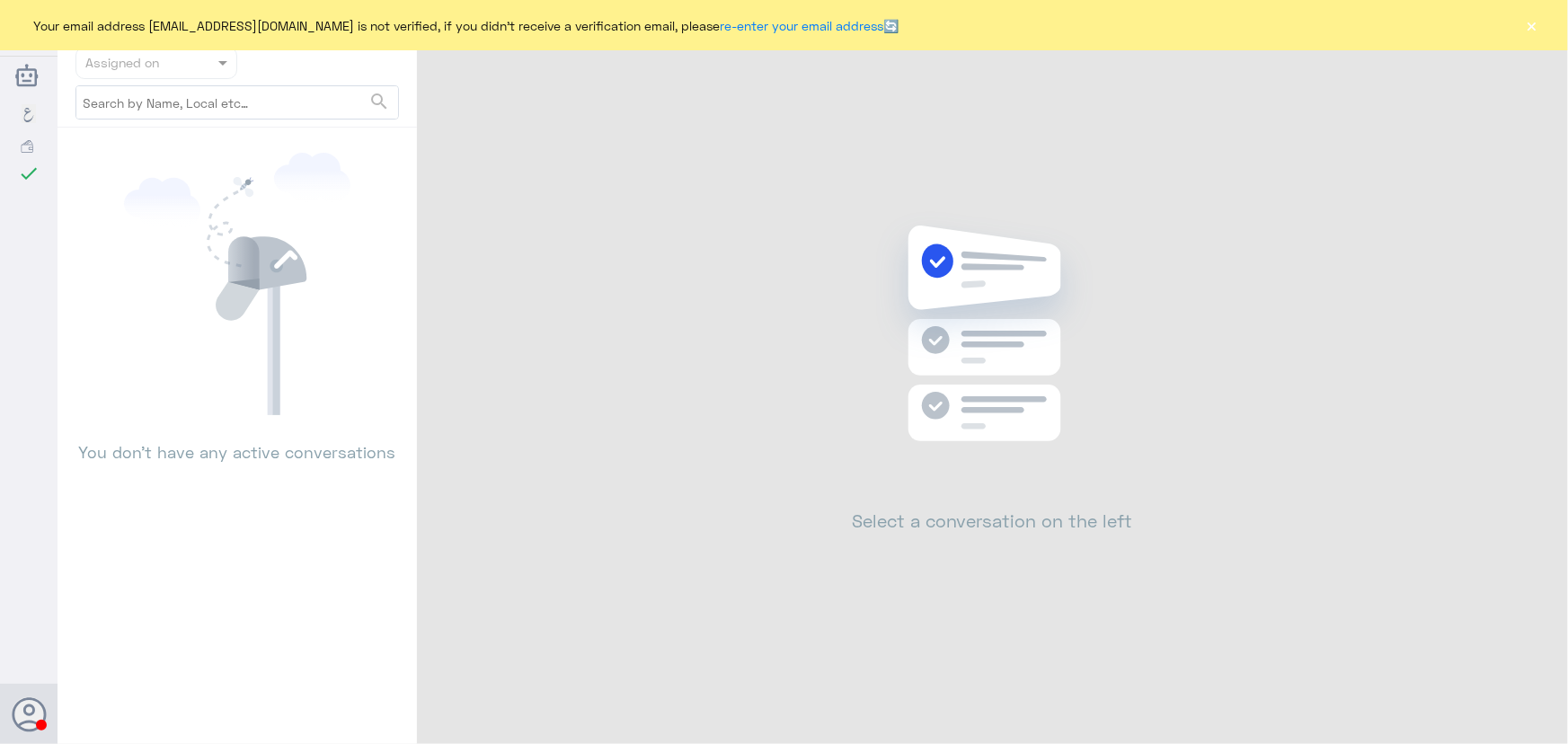
click at [1534, 33] on button "×" at bounding box center [1531, 25] width 18 height 18
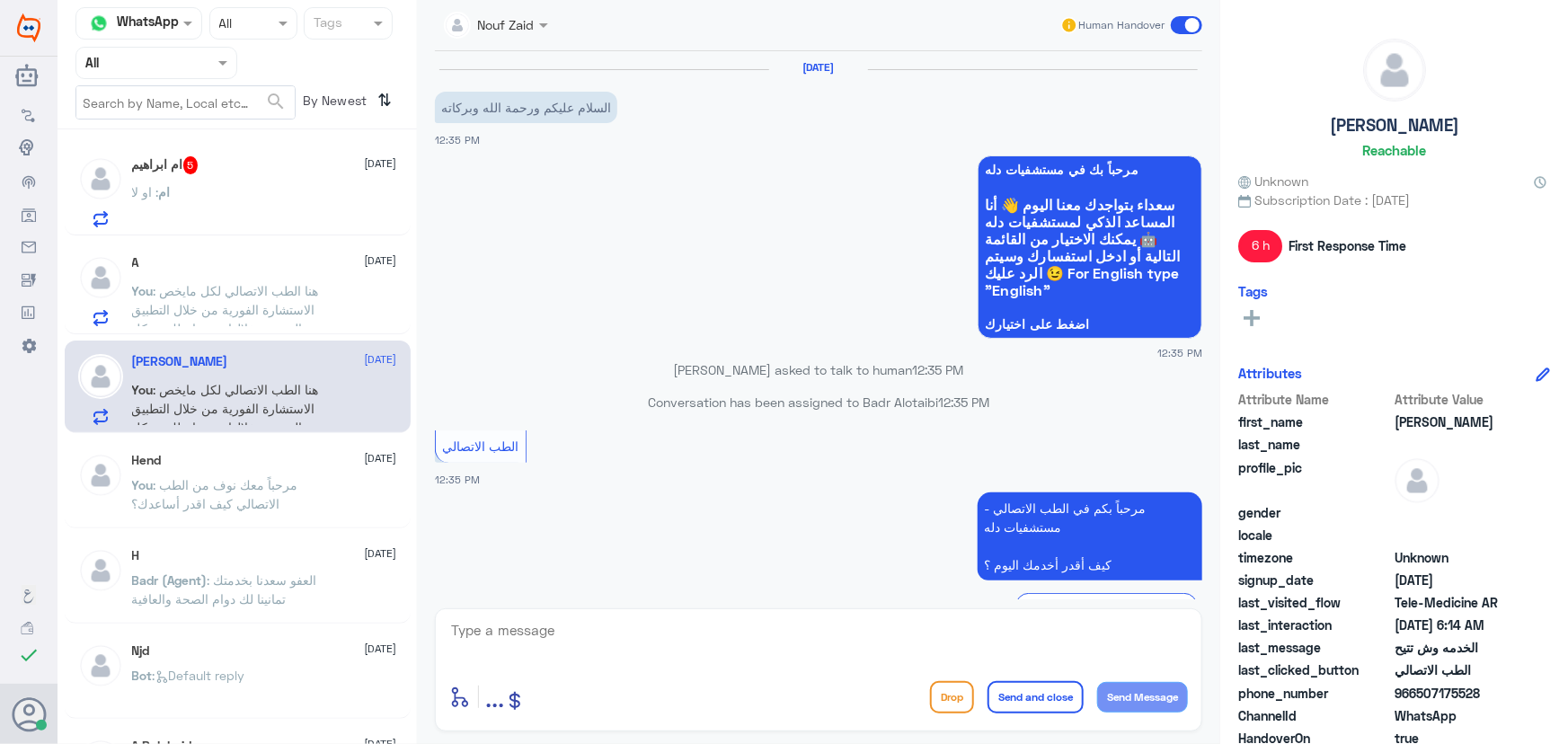
scroll to position [234, 0]
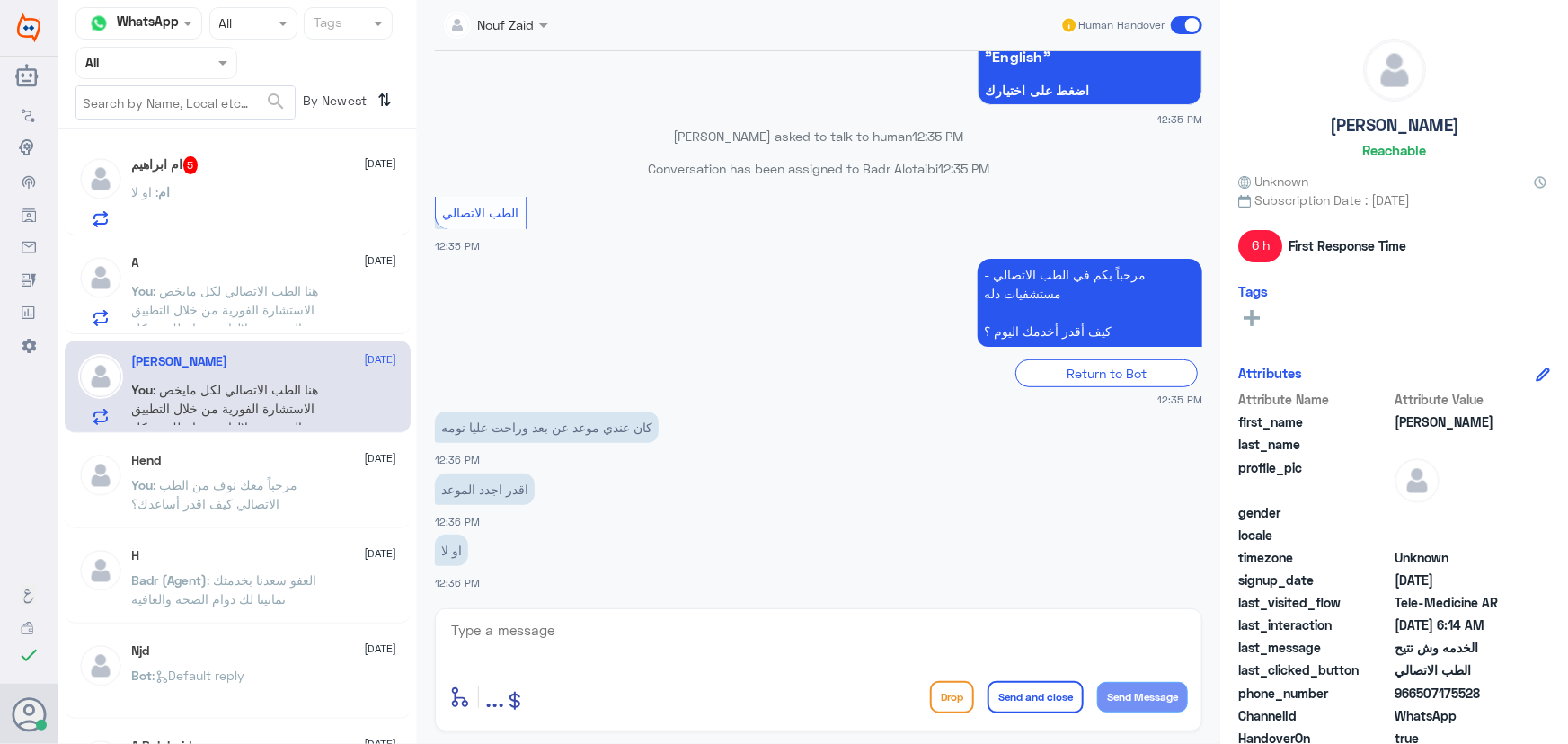
click at [267, 184] on div "ام ابراهيم 5 7 September ام : او لا" at bounding box center [264, 192] width 265 height 71
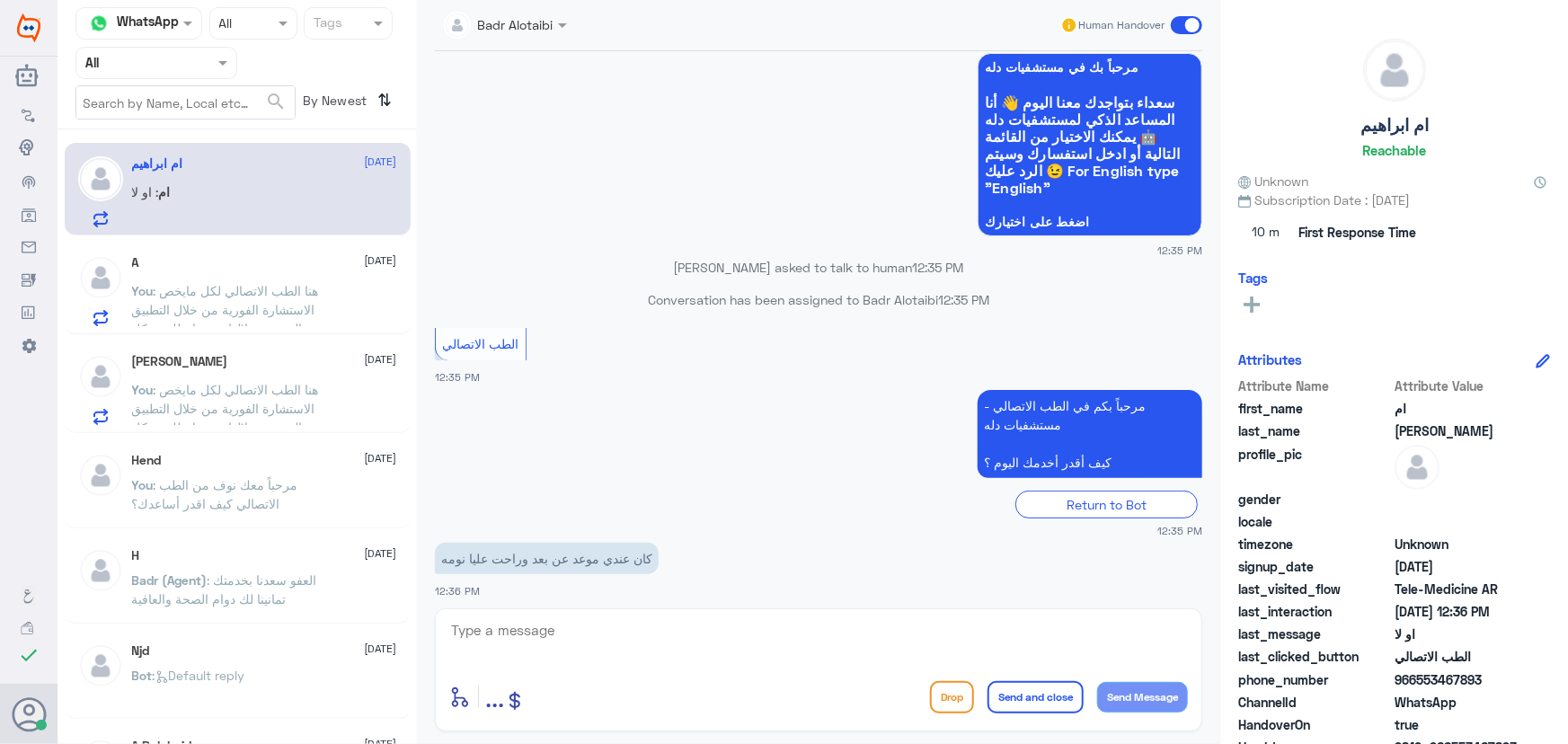
scroll to position [234, 0]
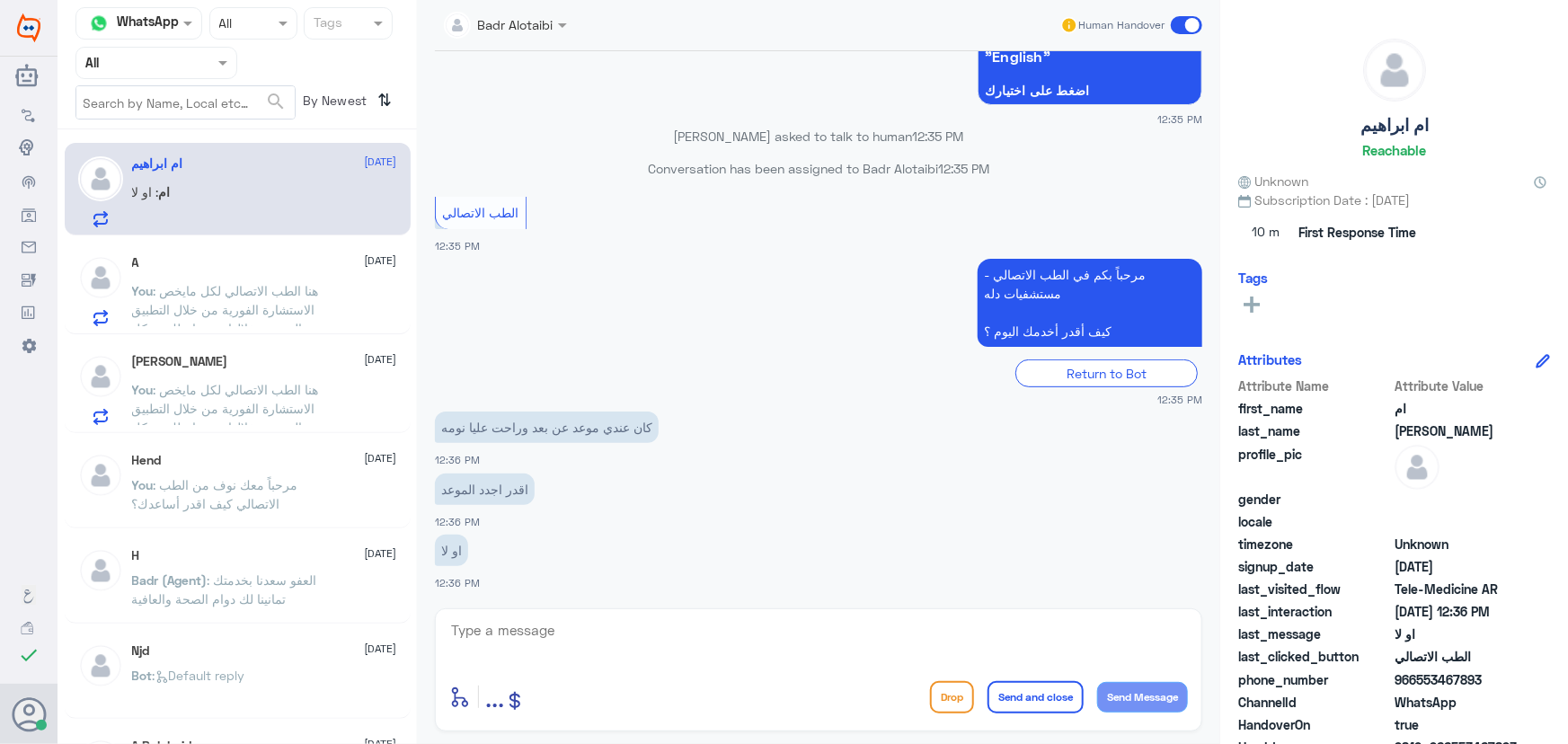
click at [619, 642] on div "enter flow name ... Drop Send and close Send Message" at bounding box center [819, 670] width 767 height 123
drag, startPoint x: 615, startPoint y: 646, endPoint x: 606, endPoint y: 639, distance: 11.4
click at [614, 642] on textarea at bounding box center [818, 640] width 739 height 44
drag, startPoint x: 1417, startPoint y: 682, endPoint x: 1491, endPoint y: 691, distance: 74.5
click at [1491, 691] on div "phone_number 966553467893" at bounding box center [1393, 681] width 311 height 22
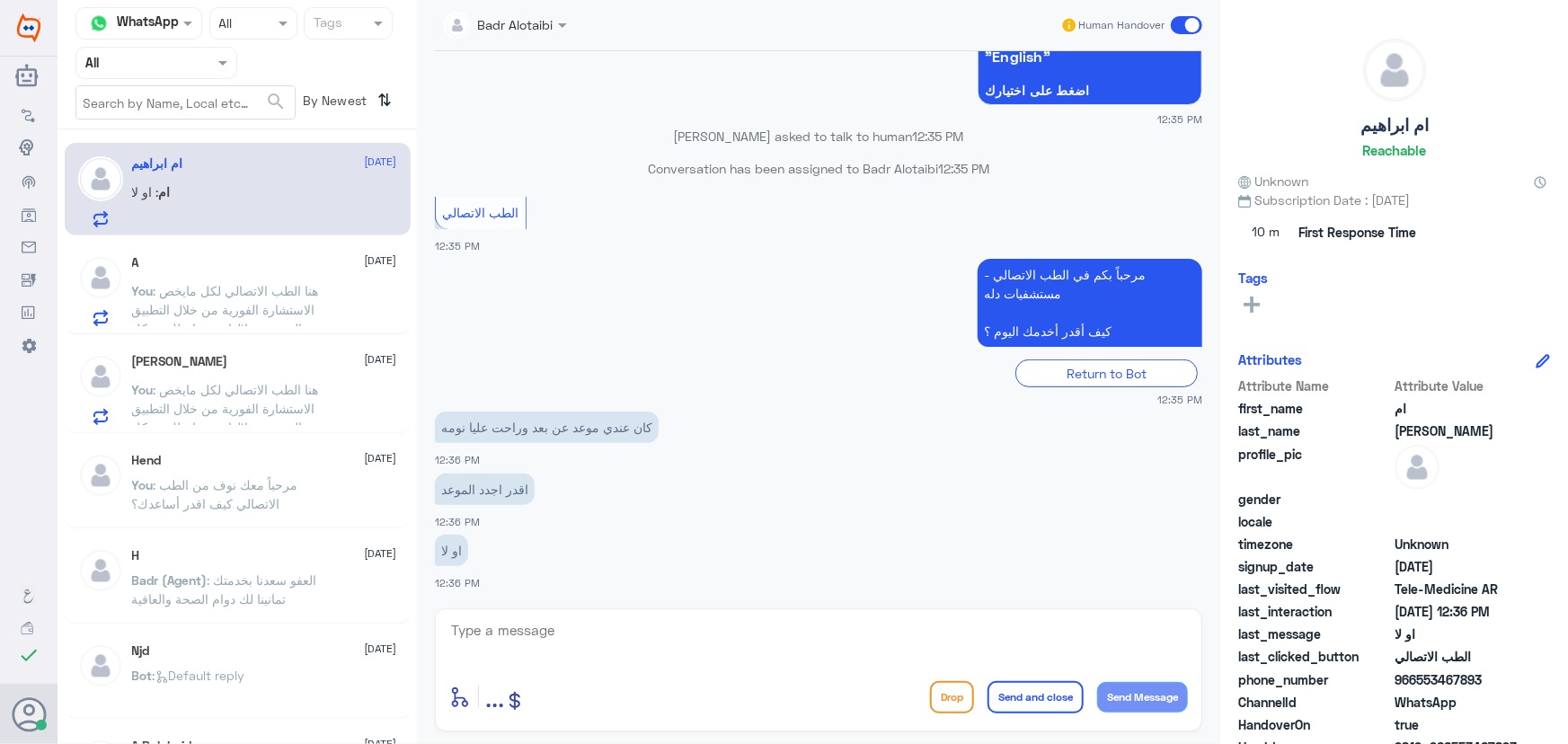
copy span "553467893"
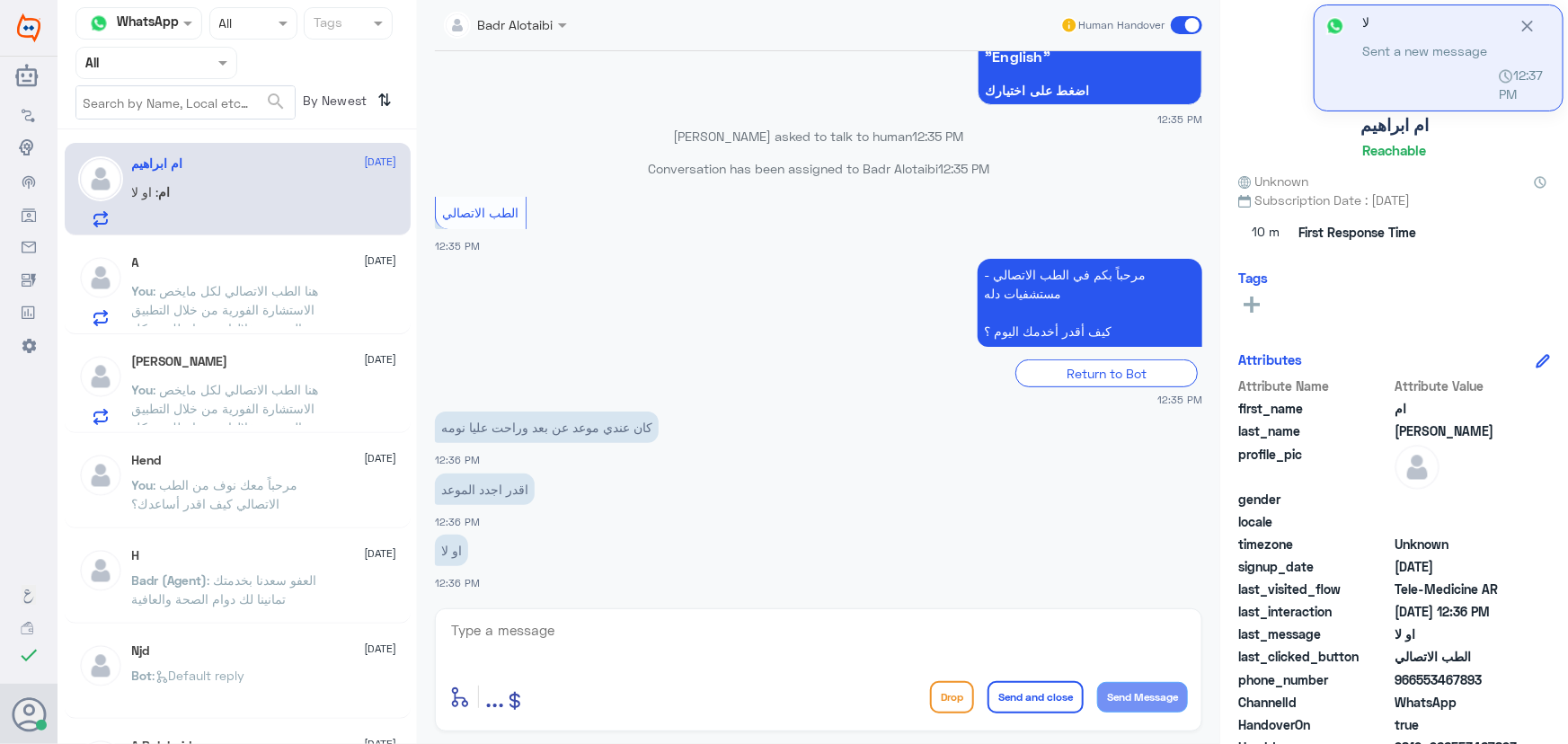
drag, startPoint x: 744, startPoint y: 628, endPoint x: 736, endPoint y: 621, distance: 10.6
click at [741, 623] on textarea at bounding box center [818, 640] width 739 height 44
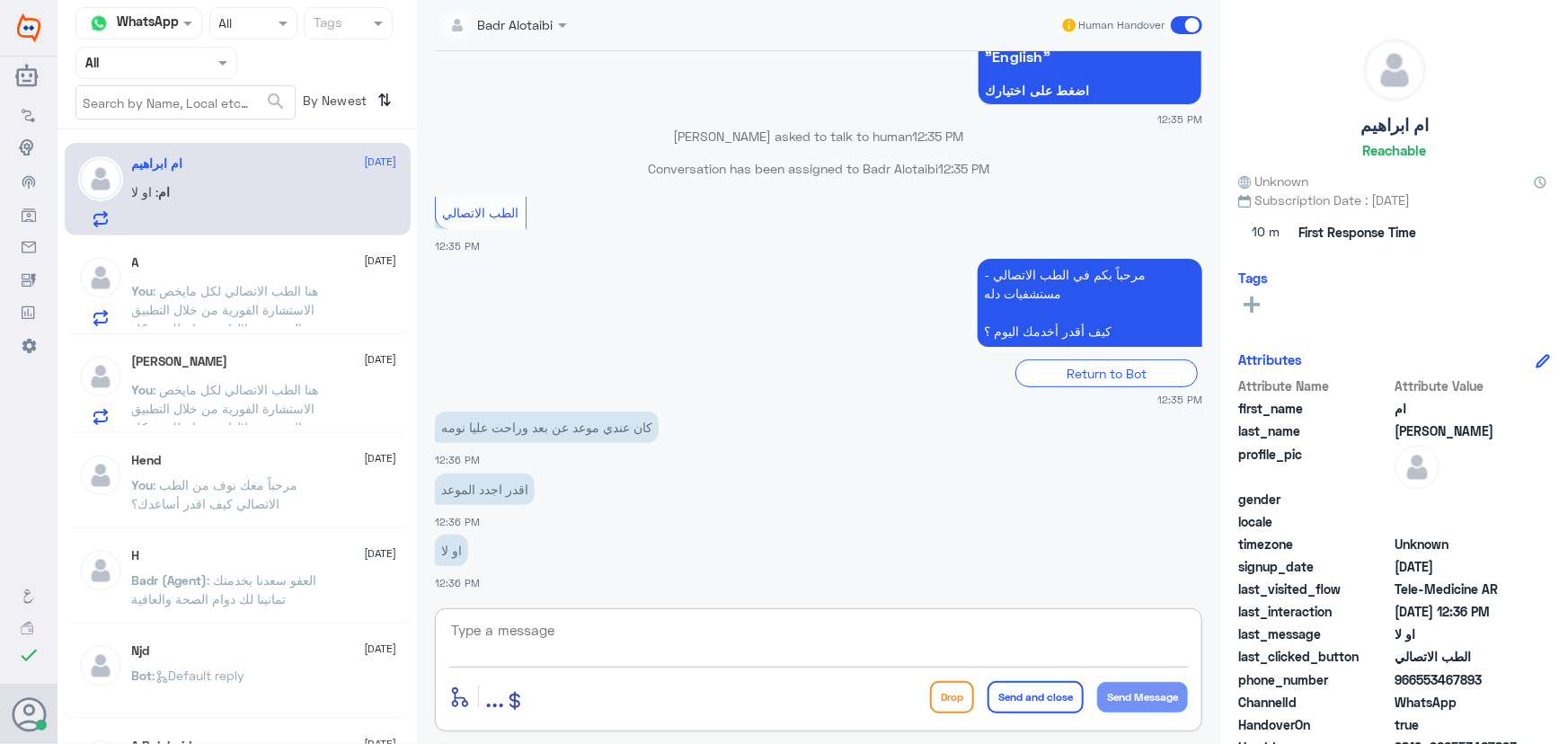
paste textarea "مرحباً معك نوف من الطب الاتصالي"
type textarea "مرحباً معك نوف من الطب الاتصالي"
drag, startPoint x: 1141, startPoint y: 703, endPoint x: 1084, endPoint y: 688, distance: 58.9
click at [1141, 702] on button "Send Message" at bounding box center [1142, 698] width 90 height 31
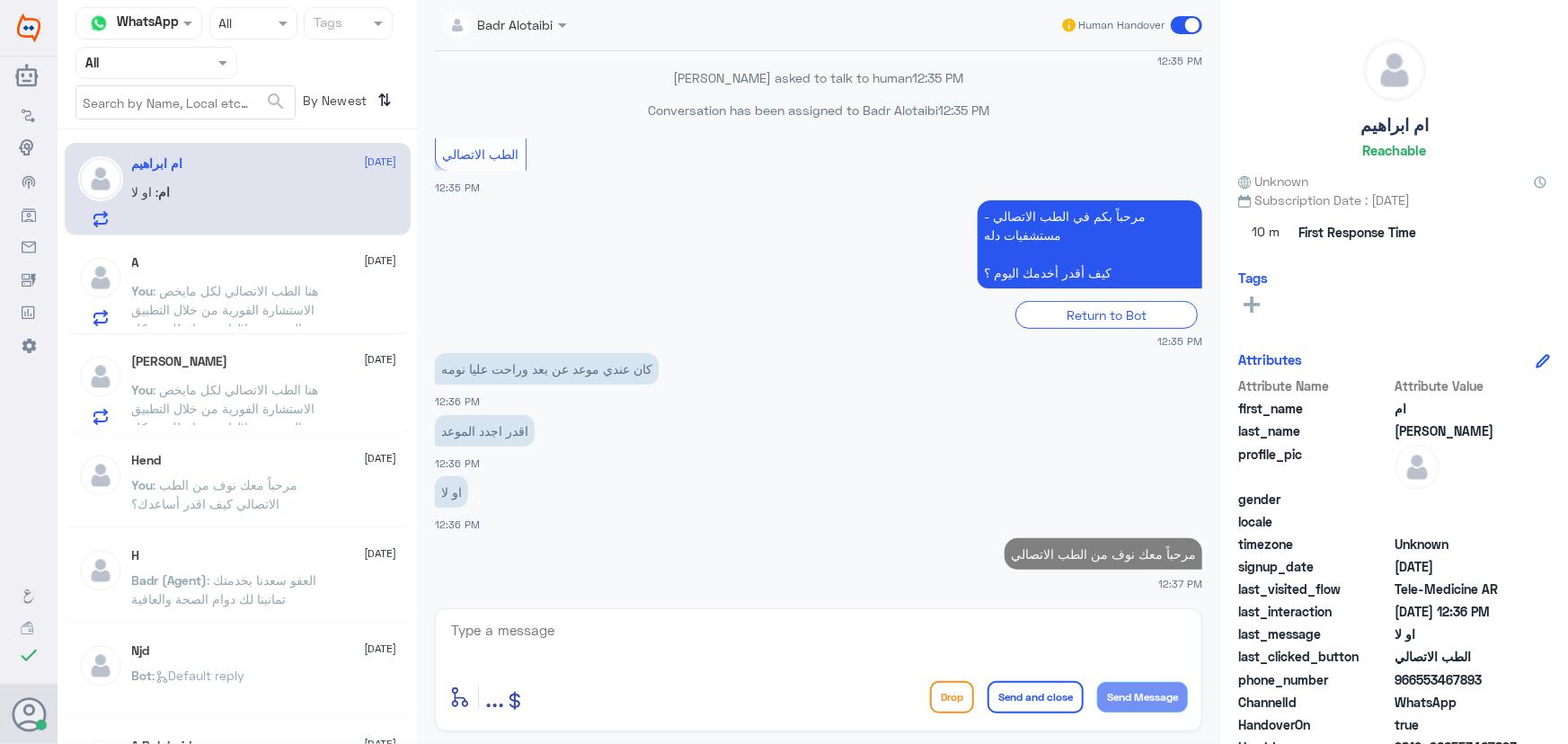
click at [1013, 641] on textarea at bounding box center [818, 640] width 739 height 44
click at [508, 631] on textarea at bounding box center [818, 640] width 739 height 44
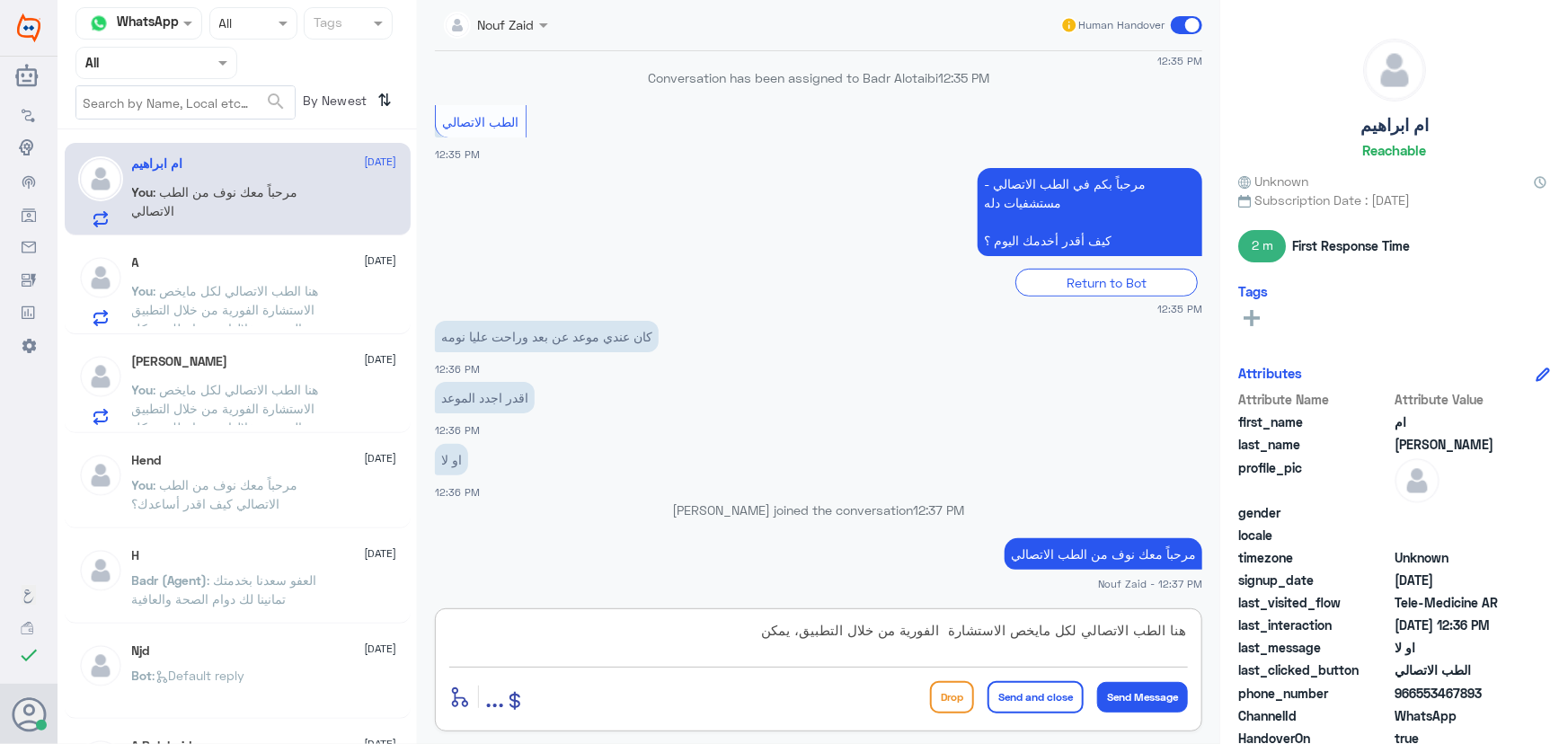
scroll to position [353, 0]
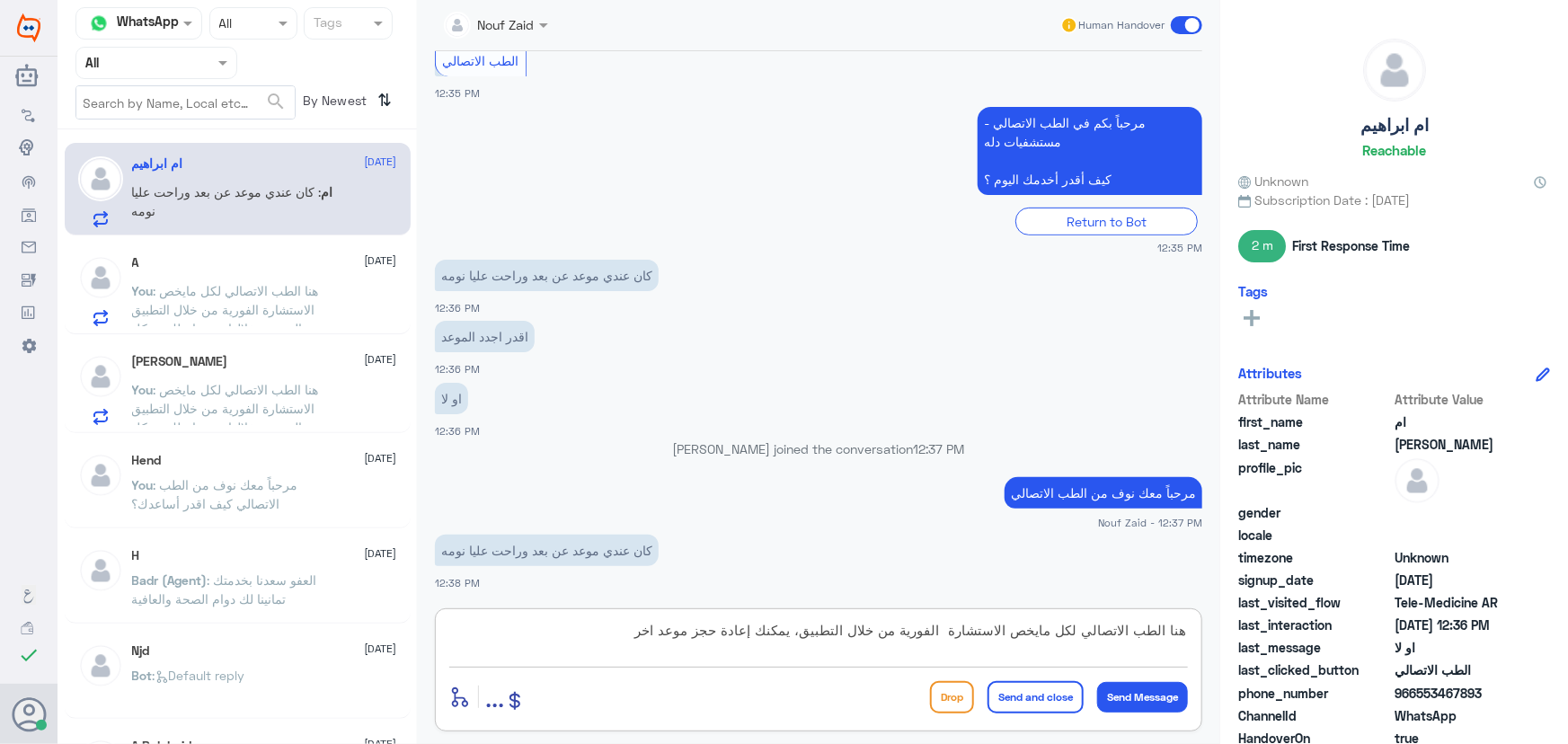
type textarea "هنا الطب الاتصالي لكل مايخص الاستشارة الفورية من خلال التطبيق، يمكنك إعادة حجز …"
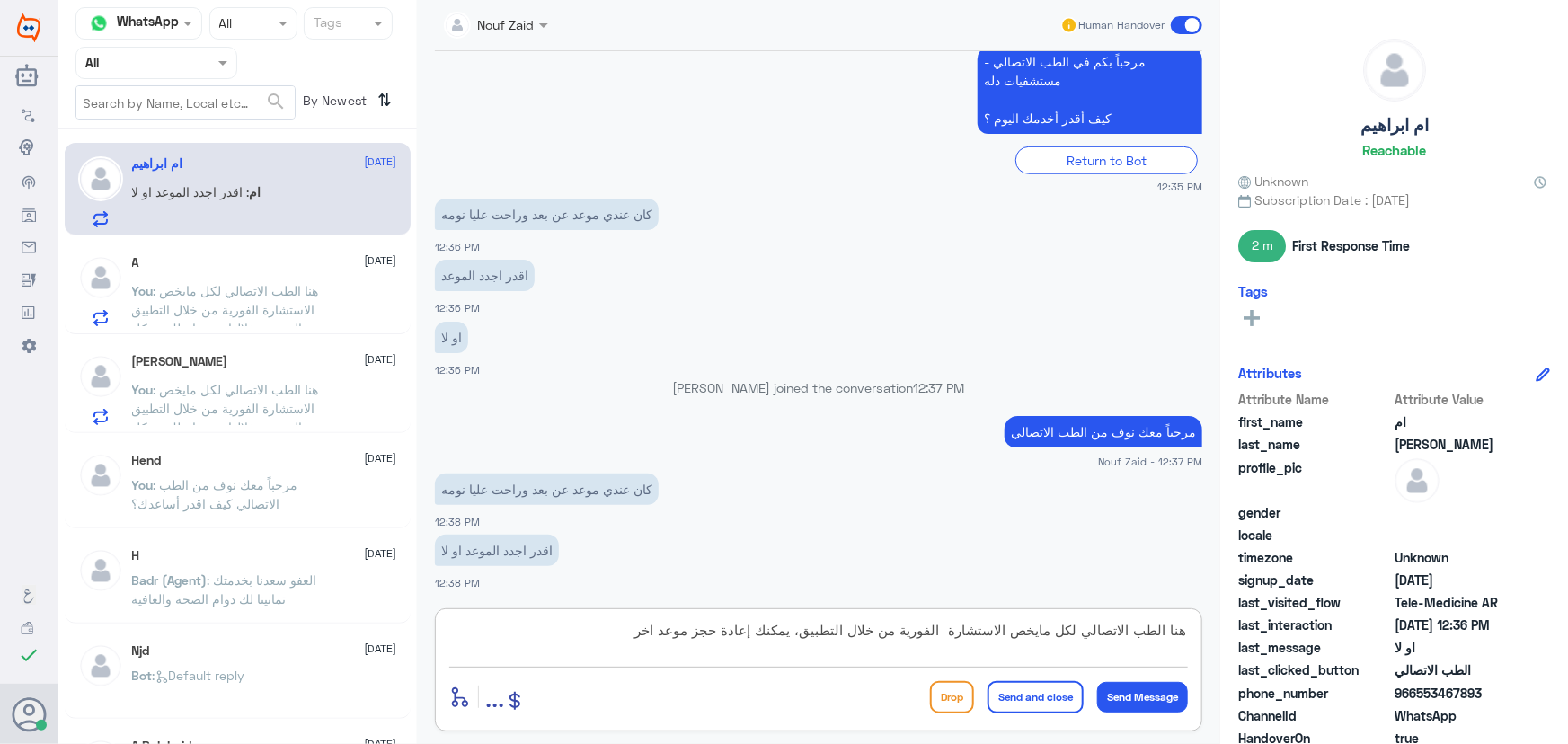
drag, startPoint x: 604, startPoint y: 628, endPoint x: 1220, endPoint y: 641, distance: 616.1
click at [1220, 641] on div "Nouf Zaid Human Handover 7 Sep 2025 السلام عليكم ورحمة الله وبركاته 12:35 PM مر…" at bounding box center [819, 375] width 803 height 750
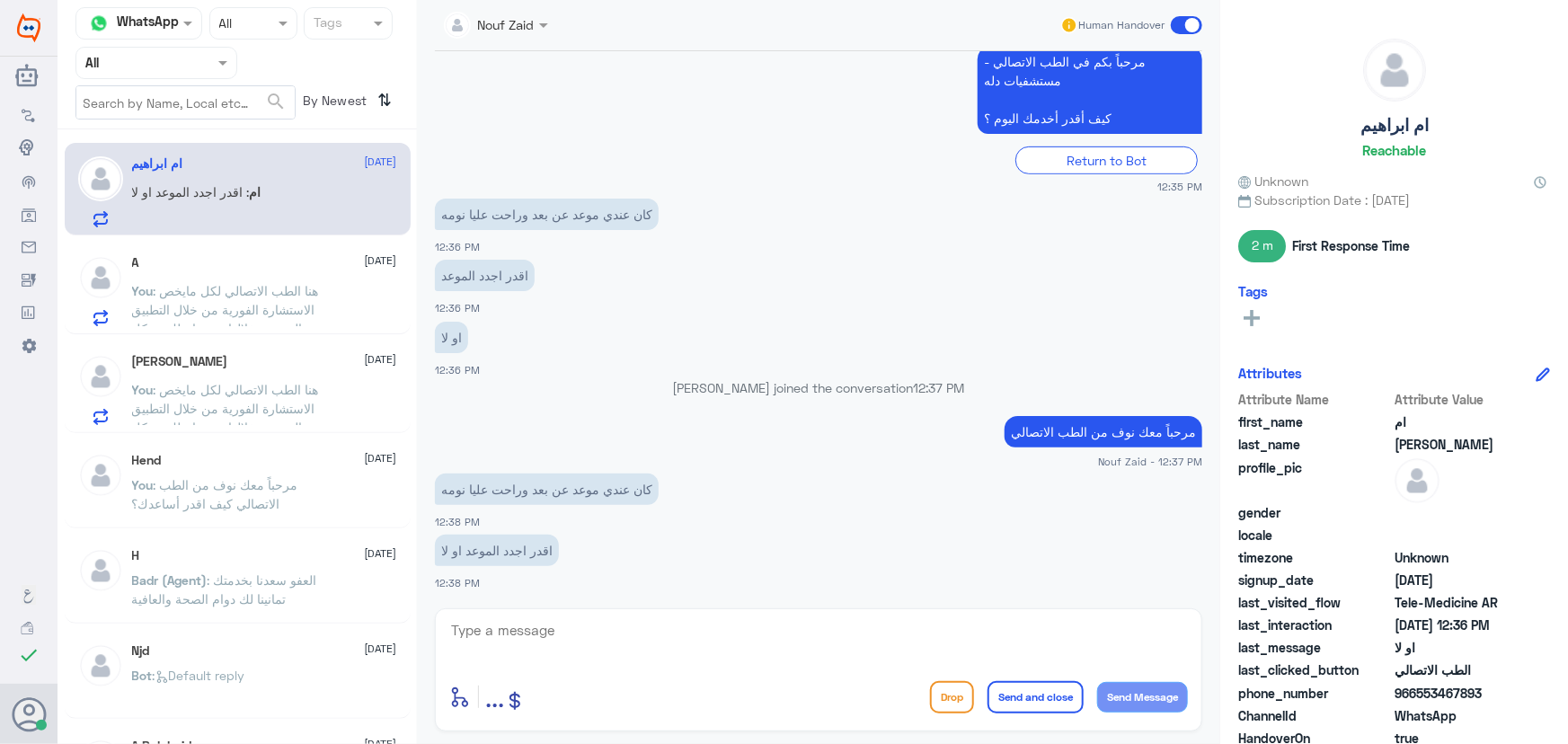
drag, startPoint x: 1417, startPoint y: 697, endPoint x: 1508, endPoint y: 698, distance: 91.0
click at [1508, 698] on span "966553467893" at bounding box center [1459, 694] width 131 height 19
copy span "553467893"
click at [614, 630] on textarea at bounding box center [818, 640] width 739 height 44
click at [616, 624] on textarea at bounding box center [818, 640] width 739 height 44
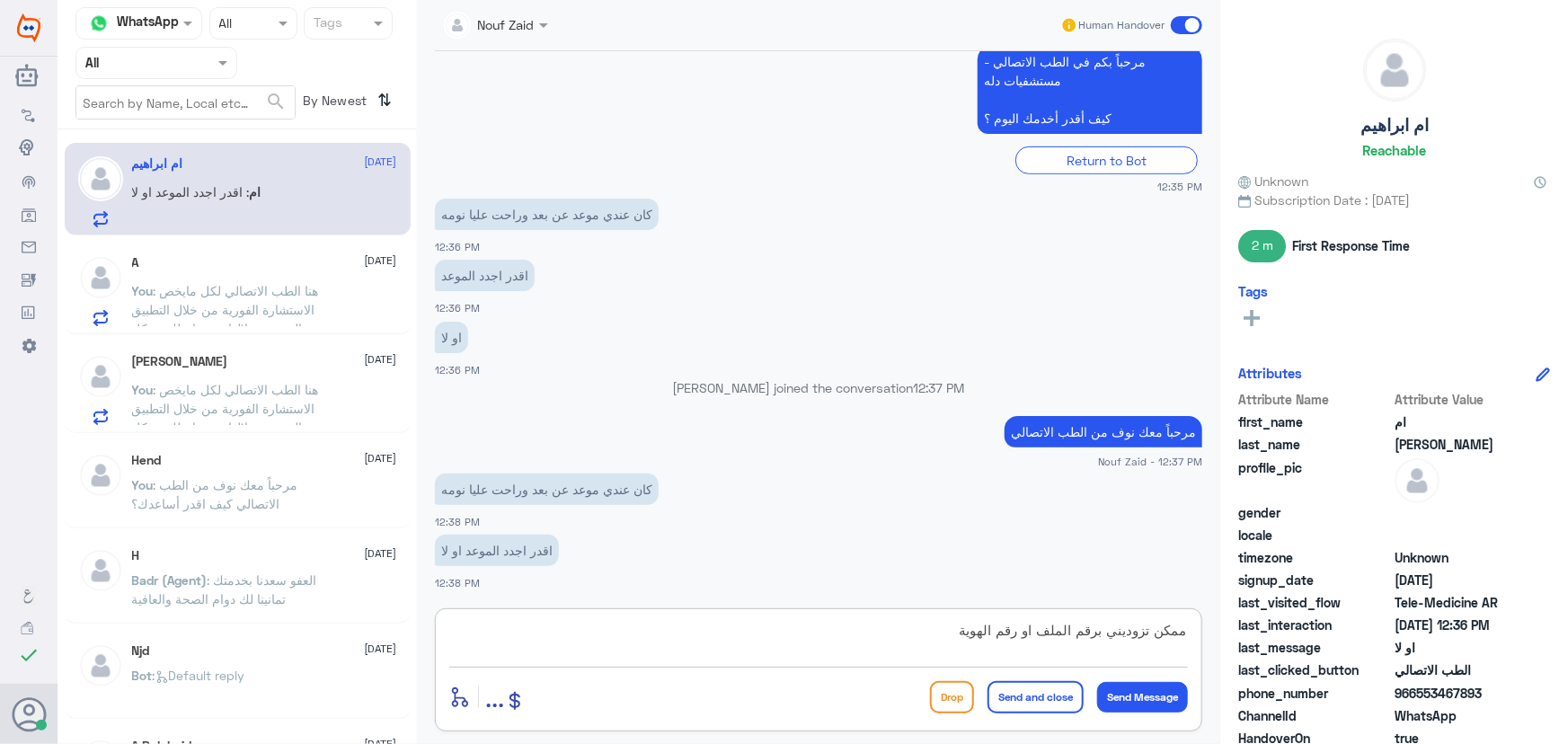
drag, startPoint x: 826, startPoint y: 626, endPoint x: 1167, endPoint y: 602, distance: 341.8
click at [1161, 605] on div "Nouf Zaid Human Handover 7 Sep 2025 السلام عليكم ورحمة الله وبركاته 12:35 PM مر…" at bounding box center [819, 375] width 803 height 750
type textarea "م"
click at [665, 657] on textarea at bounding box center [818, 640] width 739 height 44
type textarea "س"
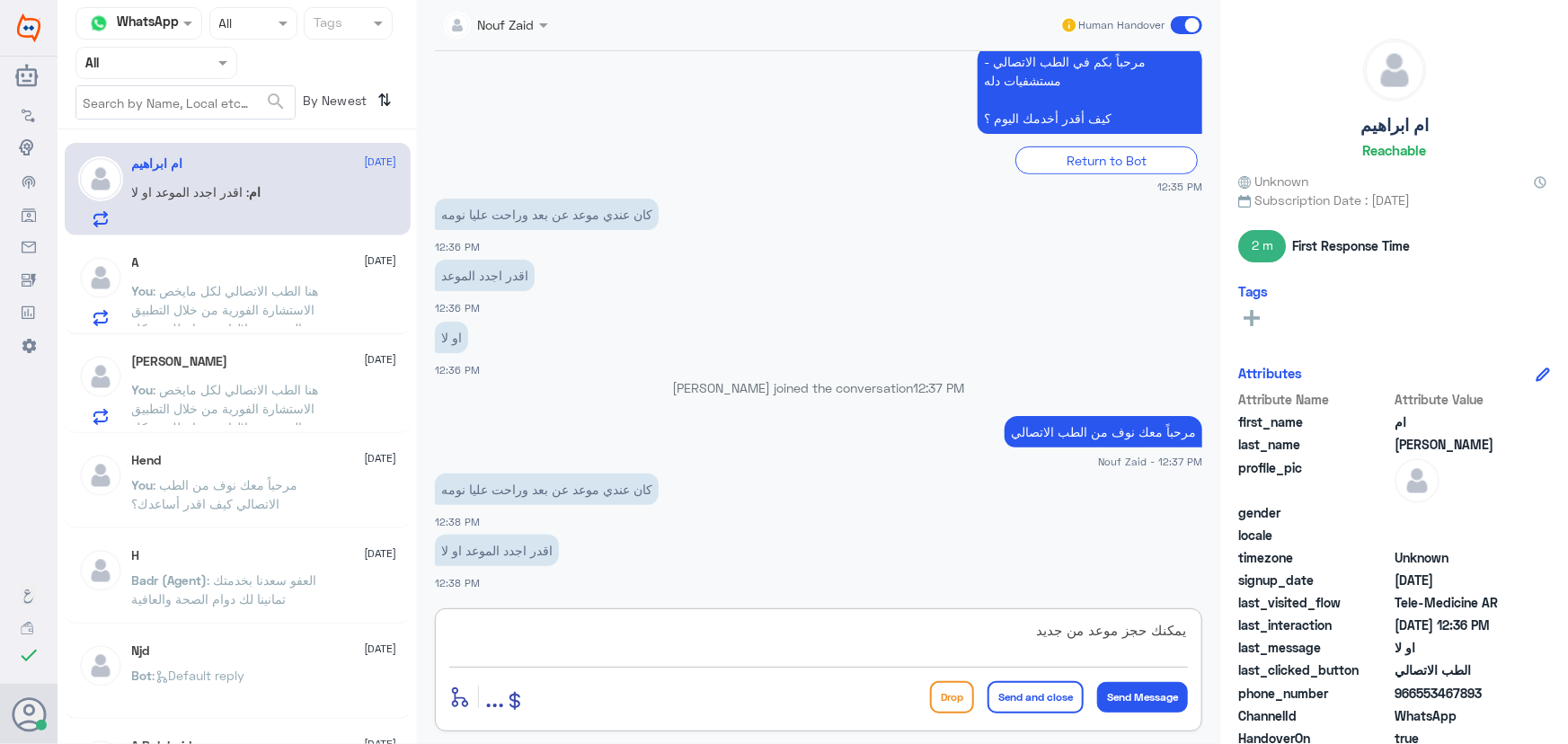
type textarea "يمكنك حجز موعد من جديد"
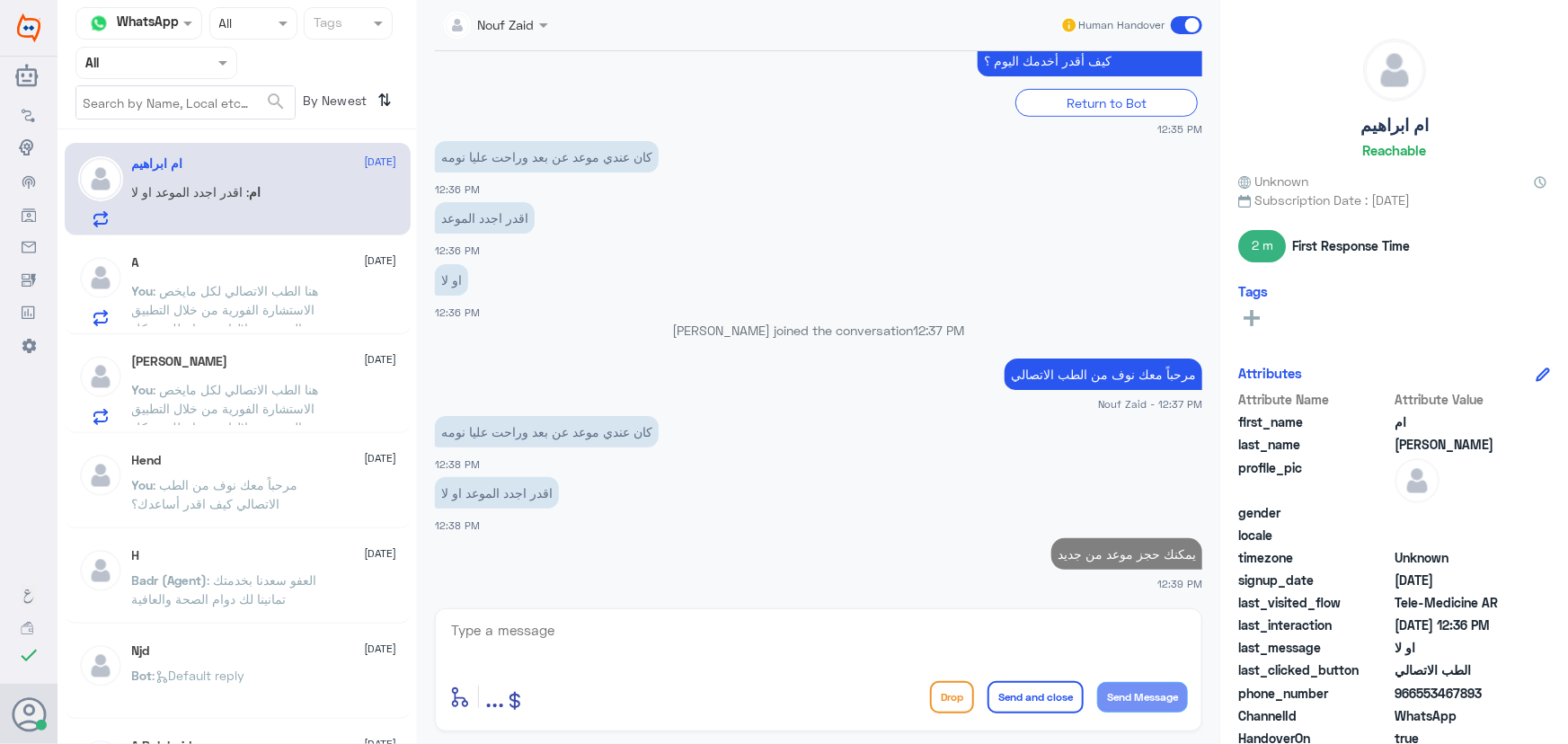
click at [193, 378] on div "Bader 7 September You : هنا الطب الاتصالي لكل مايخص الاستشارة الفورية من خلال ا…" at bounding box center [264, 389] width 265 height 71
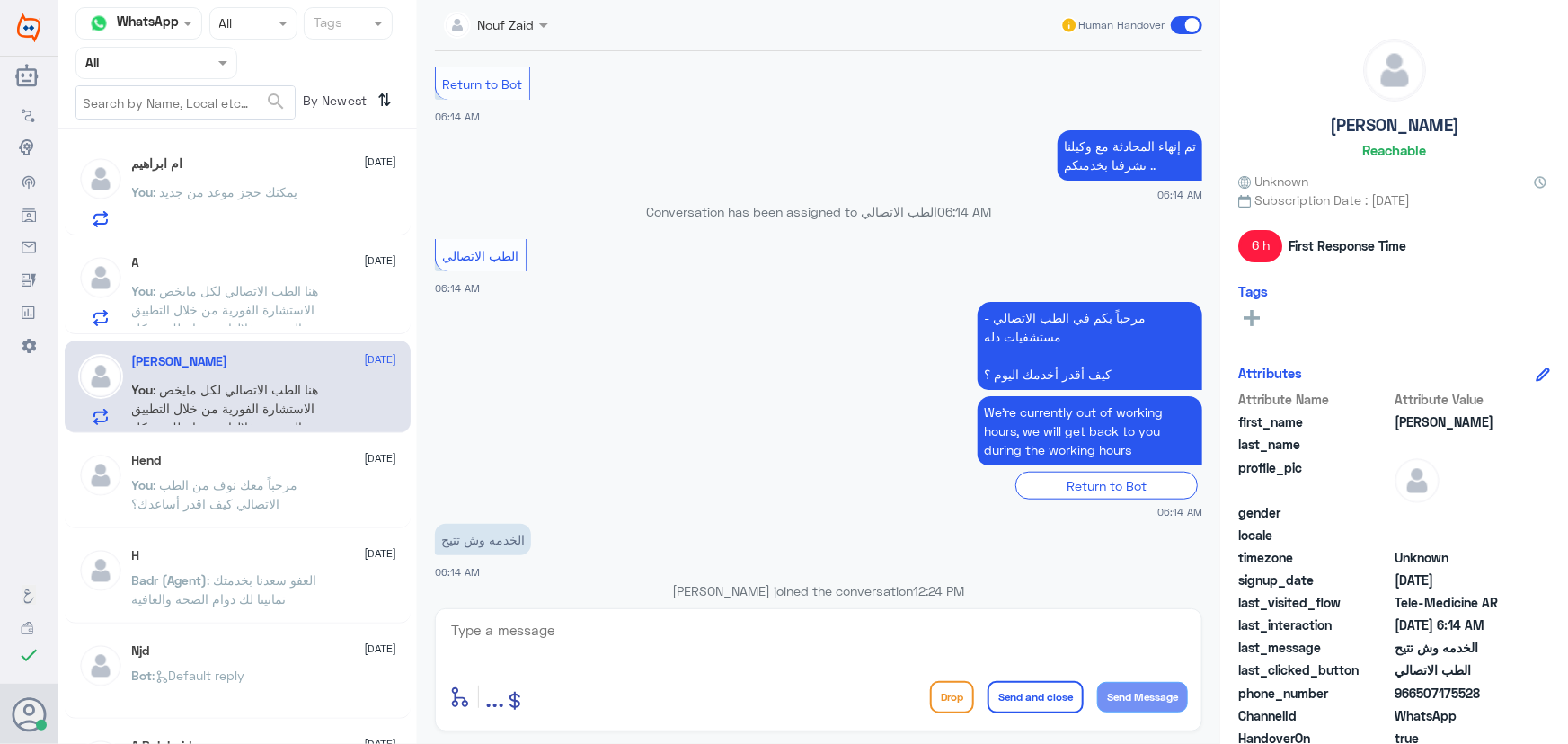
scroll to position [911, 0]
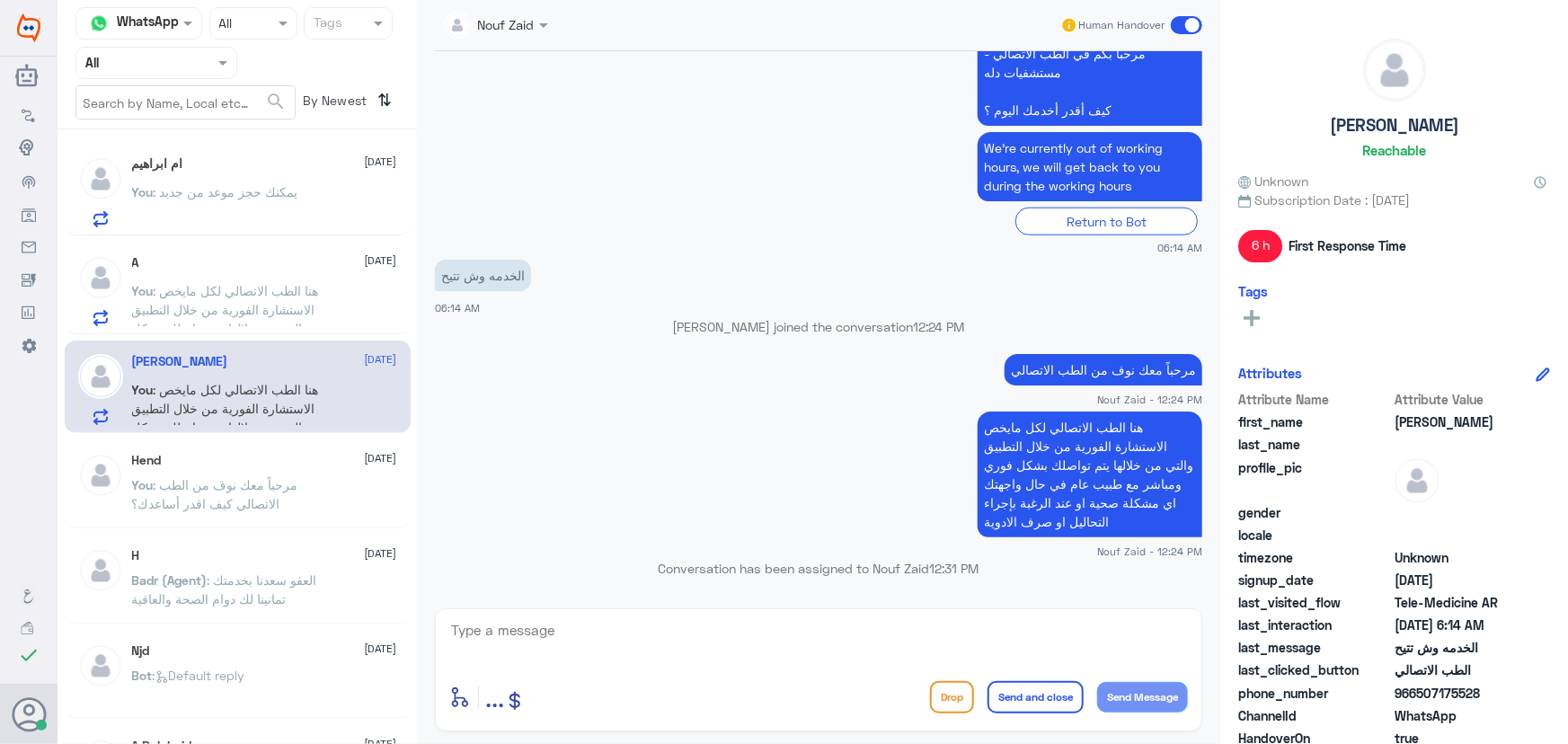
click at [1183, 30] on span at bounding box center [1186, 25] width 32 height 18
click at [0, 0] on input "checkbox" at bounding box center [0, 0] width 0 height 0
click at [1175, 25] on span at bounding box center [1186, 25] width 32 height 18
click at [0, 0] on input "checkbox" at bounding box center [0, 0] width 0 height 0
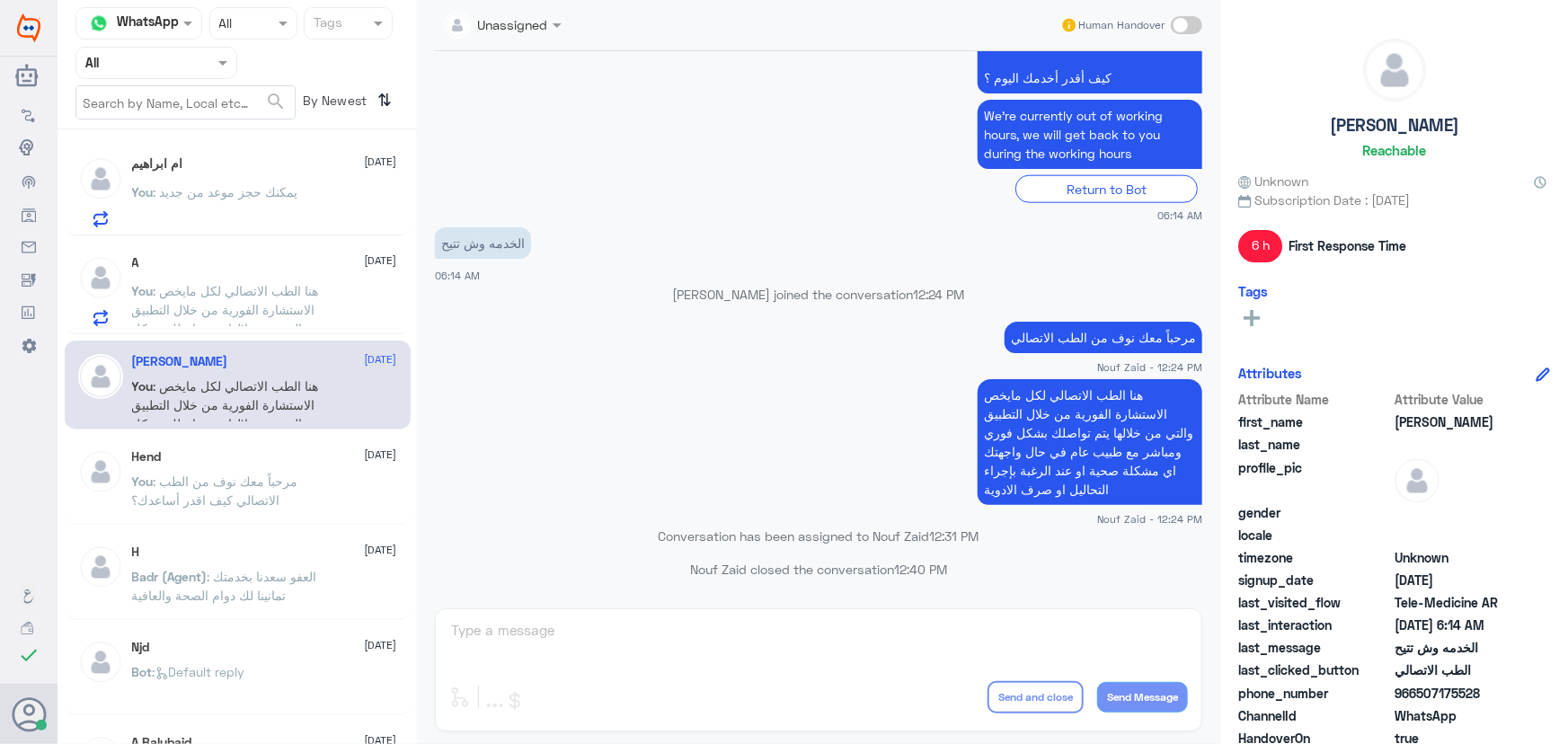
scroll to position [977, 0]
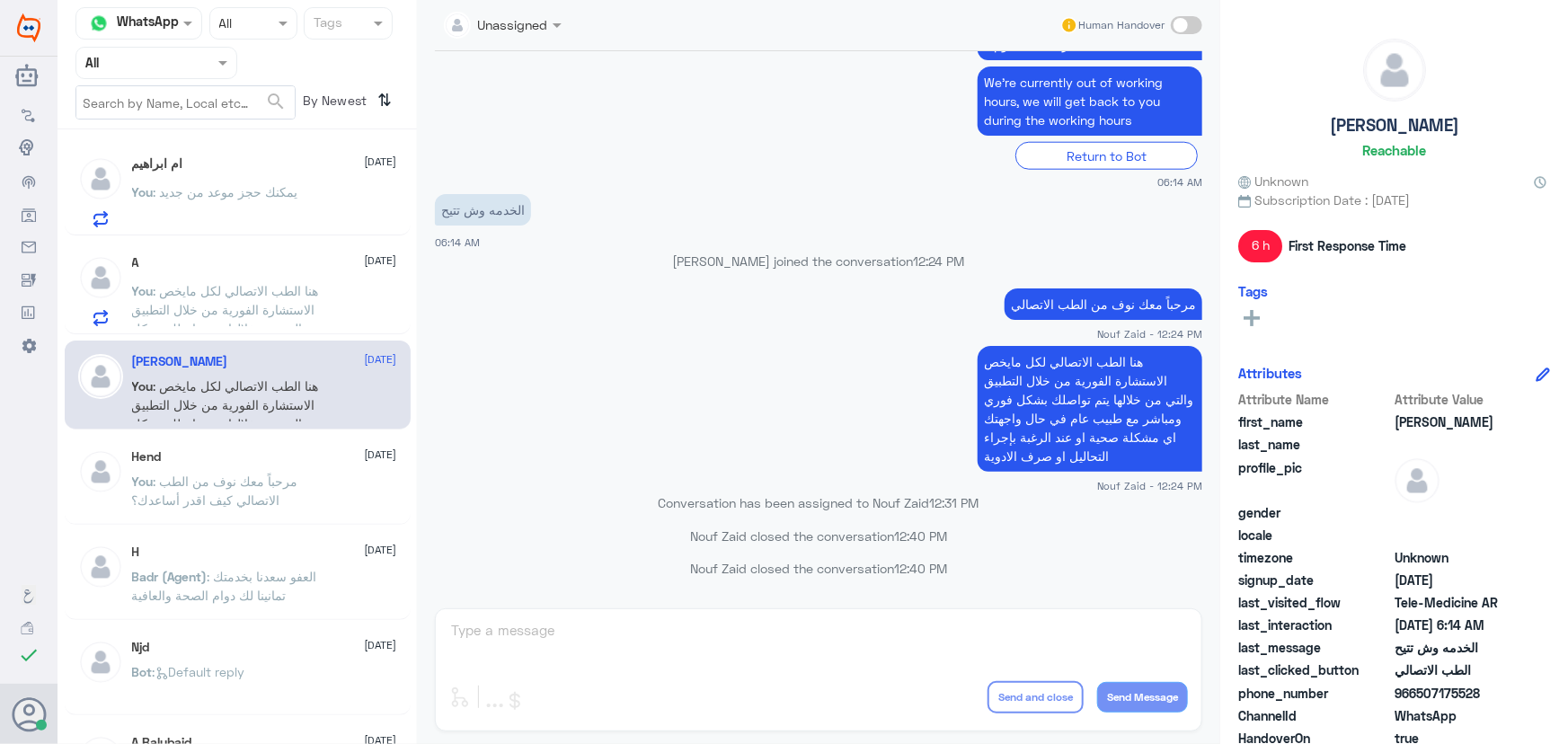
click at [272, 311] on span ": هنا الطب الاتصالي لكل مايخص الاستشارة الفورية من خلال التطبيق والتي من خلالها…" at bounding box center [231, 338] width 198 height 110
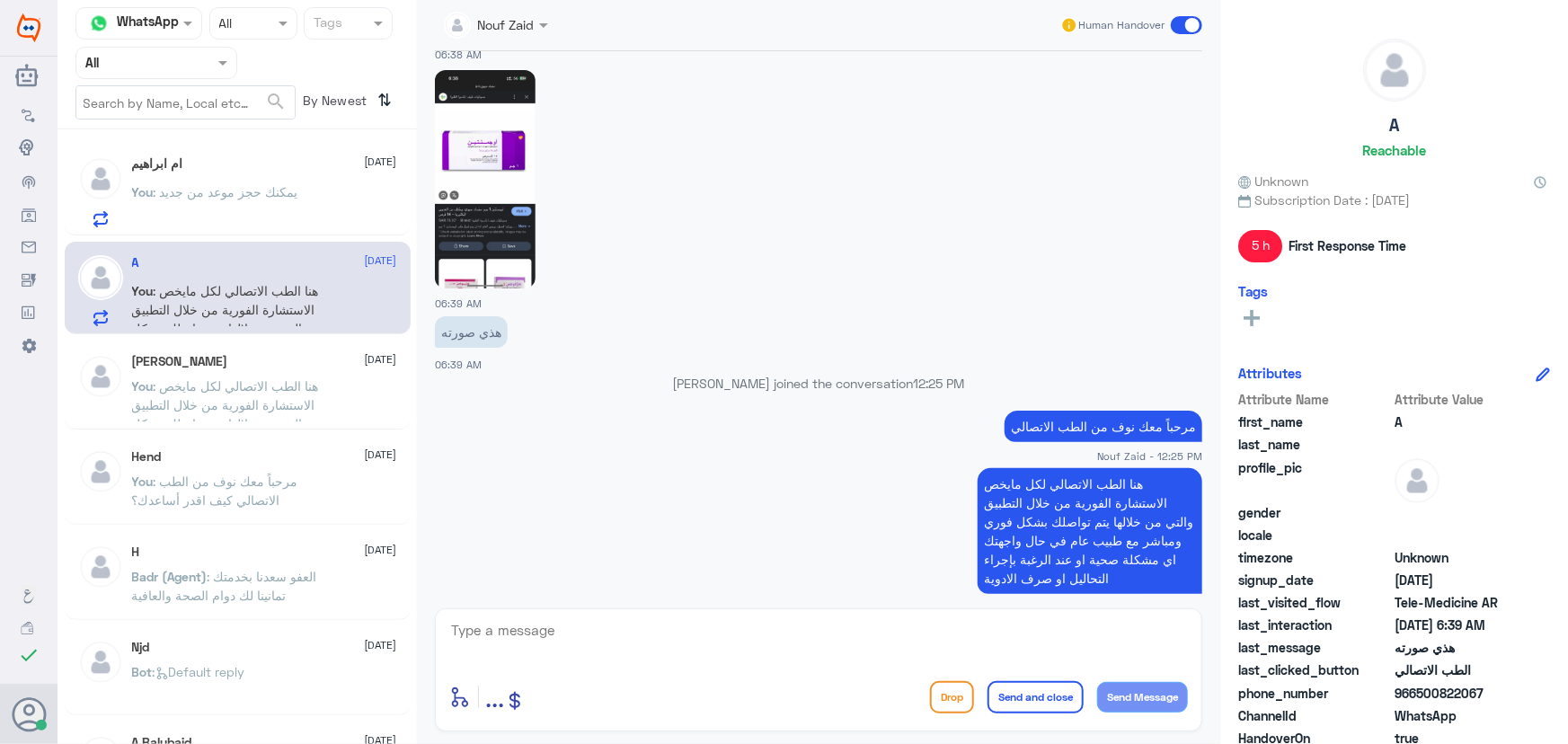
scroll to position [711, 0]
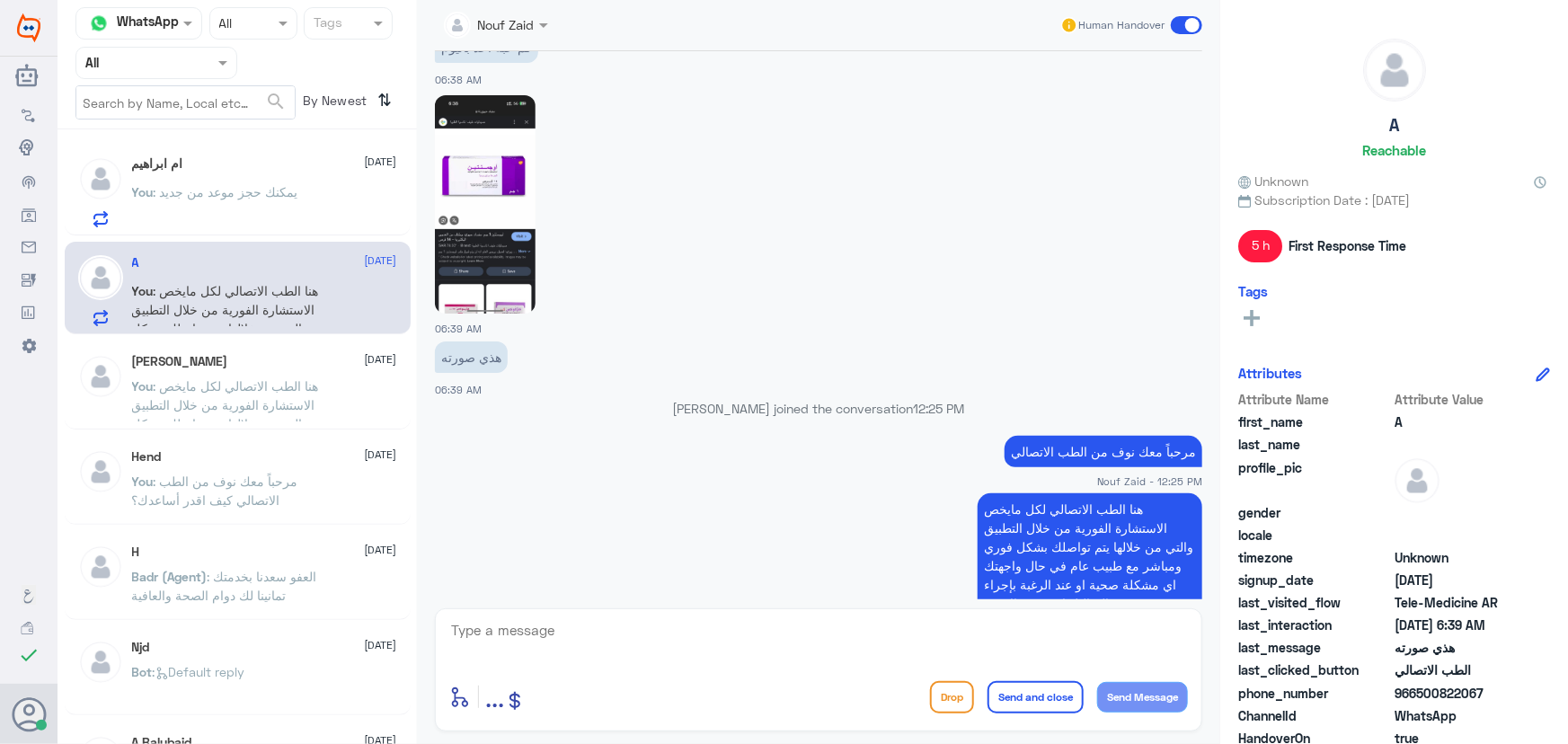
click at [1184, 35] on div "Human Handover" at bounding box center [1131, 25] width 143 height 33
click at [1196, 17] on span at bounding box center [1186, 25] width 32 height 18
click at [0, 0] on input "checkbox" at bounding box center [0, 0] width 0 height 0
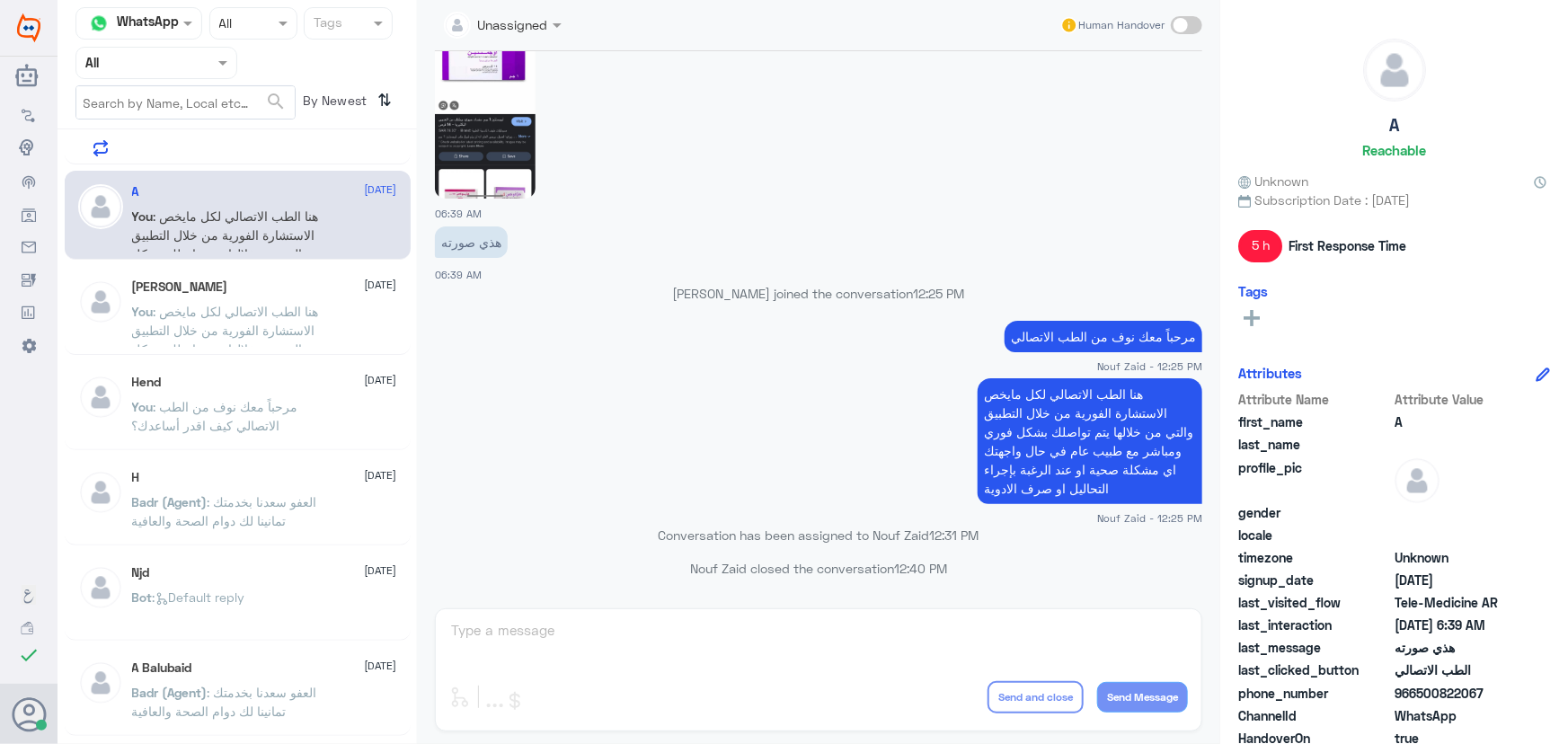
scroll to position [0, 0]
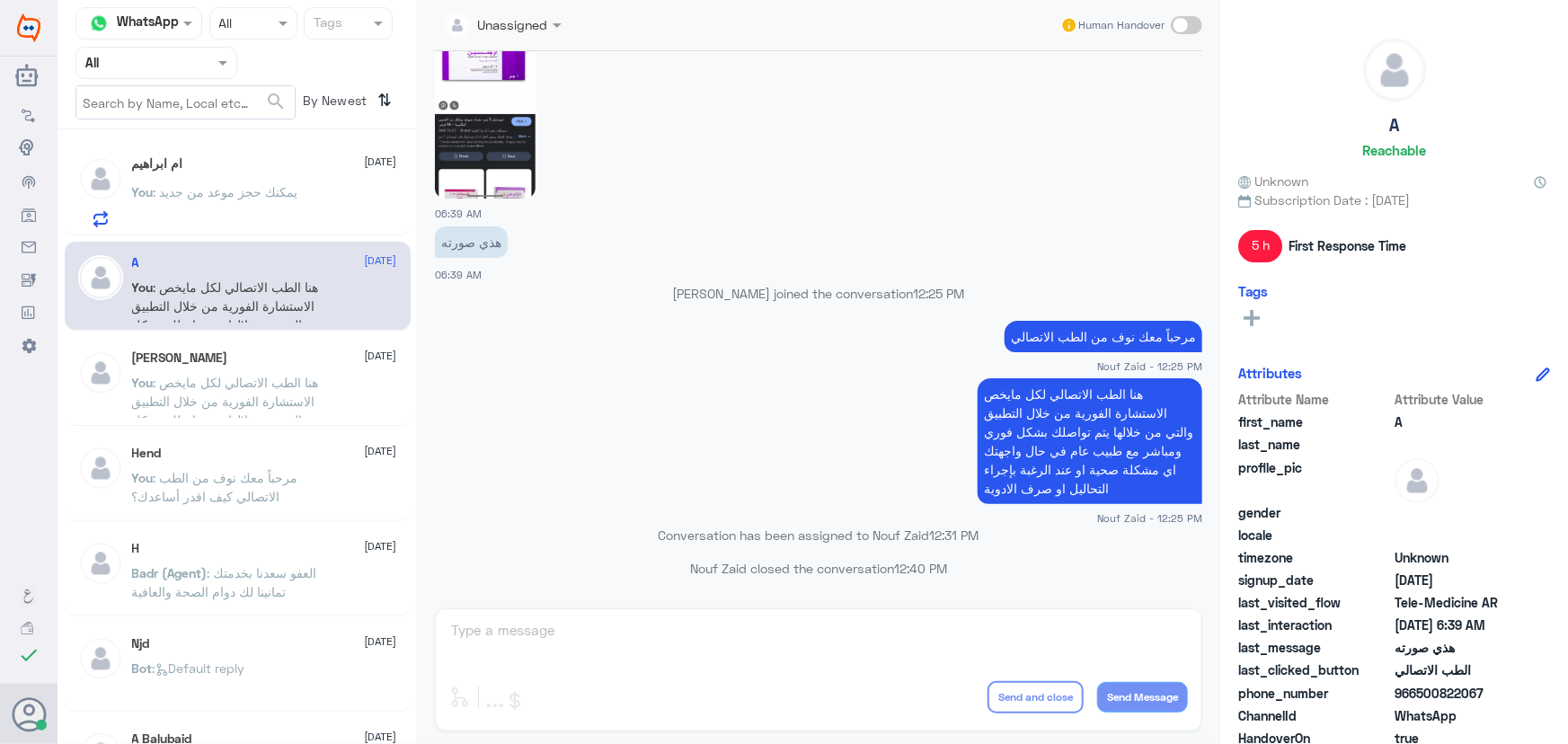
click at [233, 206] on p "You : يمكنك حجز موعد من جديد" at bounding box center [214, 205] width 166 height 45
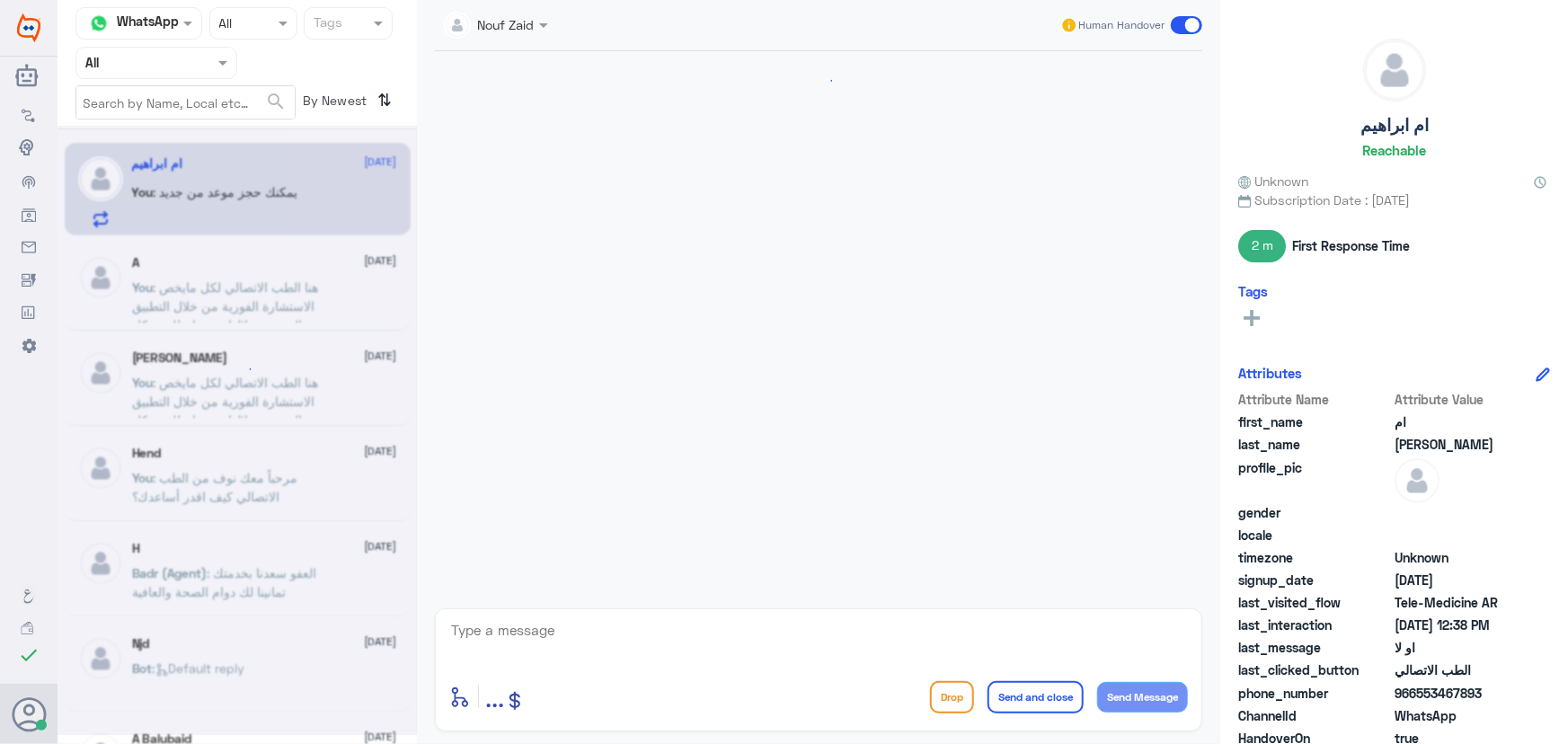
scroll to position [505, 0]
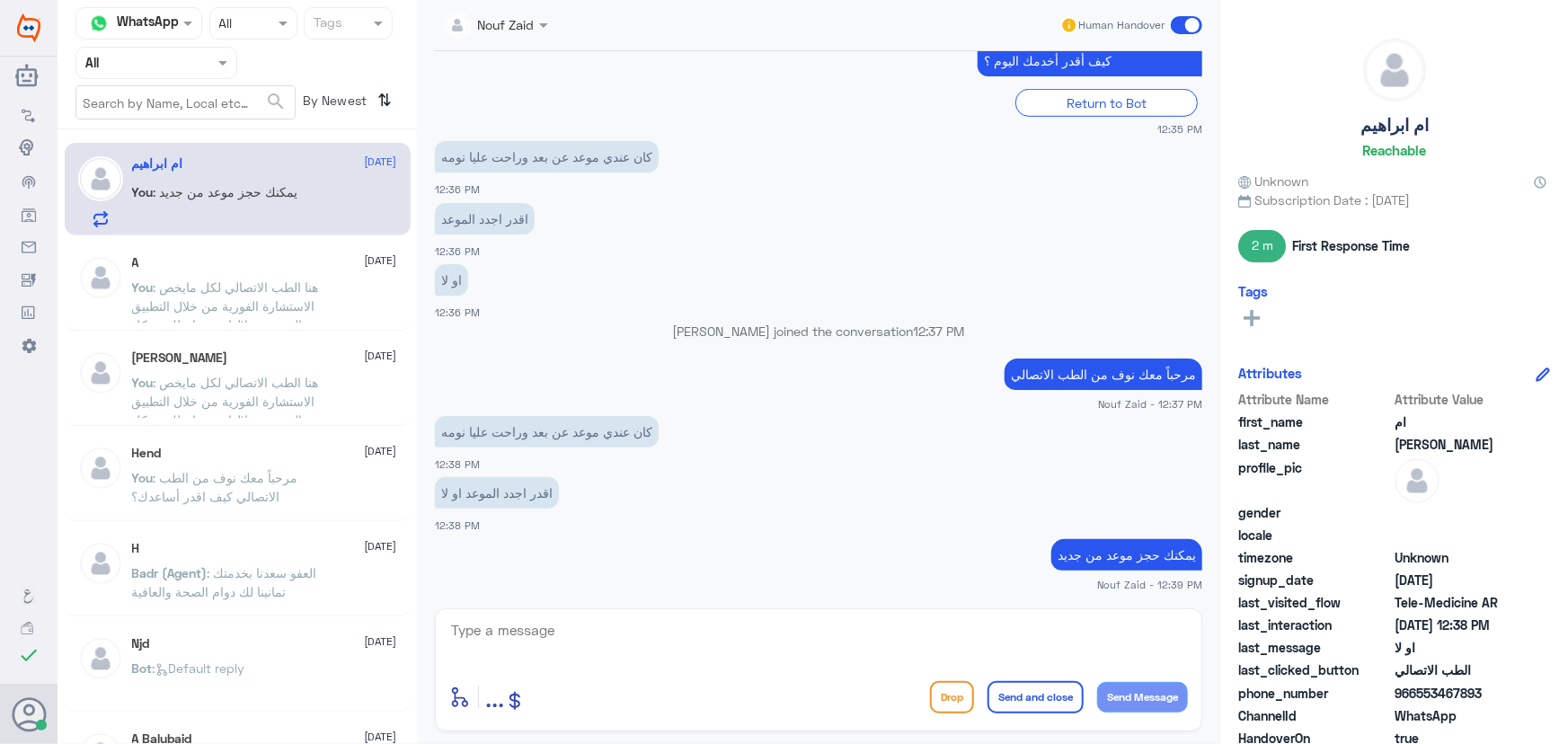
click at [656, 616] on div "enter flow name ... Drop Send and close Send Message" at bounding box center [819, 670] width 767 height 123
drag, startPoint x: 462, startPoint y: 626, endPoint x: 467, endPoint y: 616, distance: 11.2
click at [462, 623] on textarea at bounding box center [818, 640] width 739 height 44
click at [477, 614] on div "enter flow name ... Drop Send and close Send Message" at bounding box center [819, 670] width 767 height 123
click at [477, 620] on textarea at bounding box center [818, 640] width 739 height 44
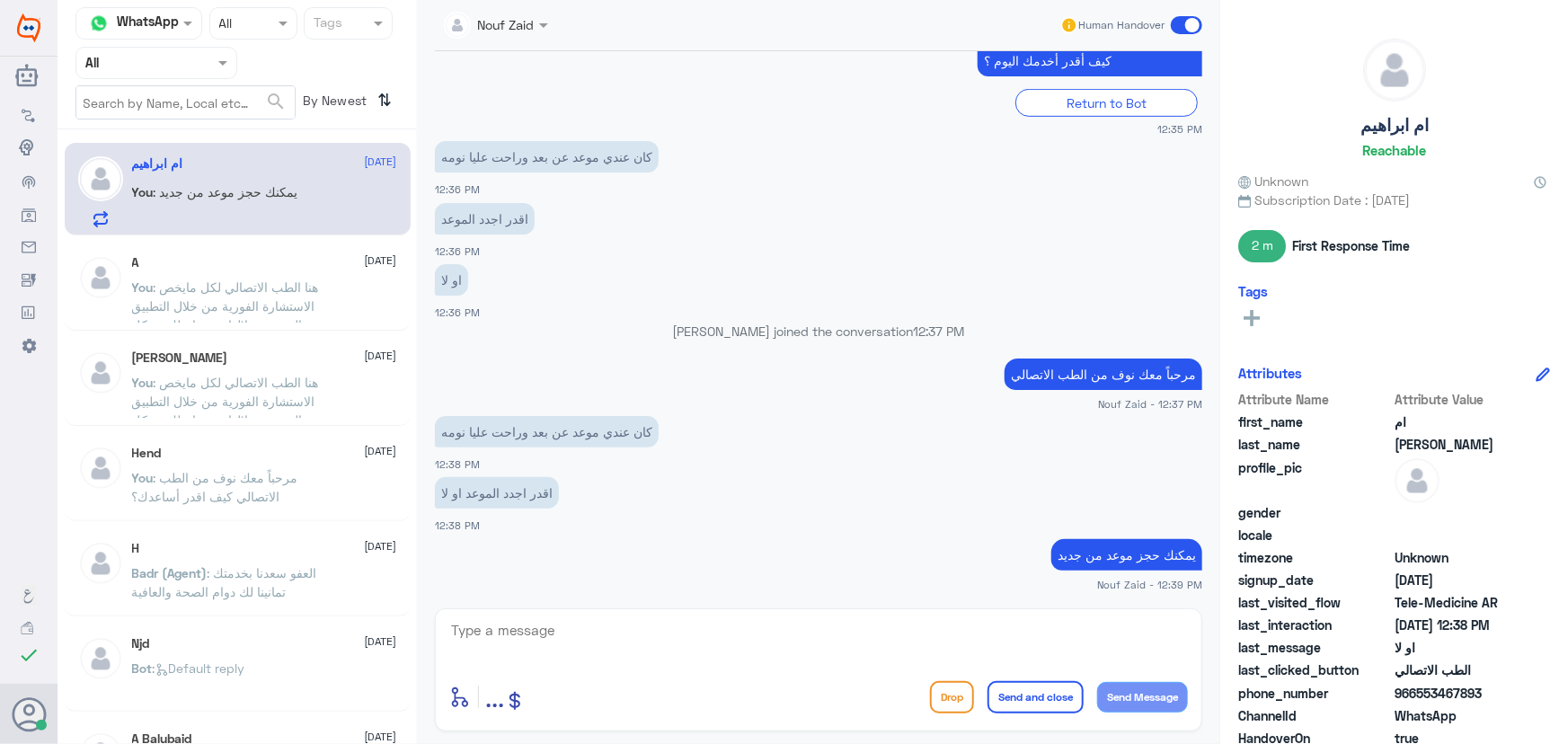
click at [1186, 22] on span at bounding box center [1186, 25] width 32 height 18
click at [0, 0] on input "checkbox" at bounding box center [0, 0] width 0 height 0
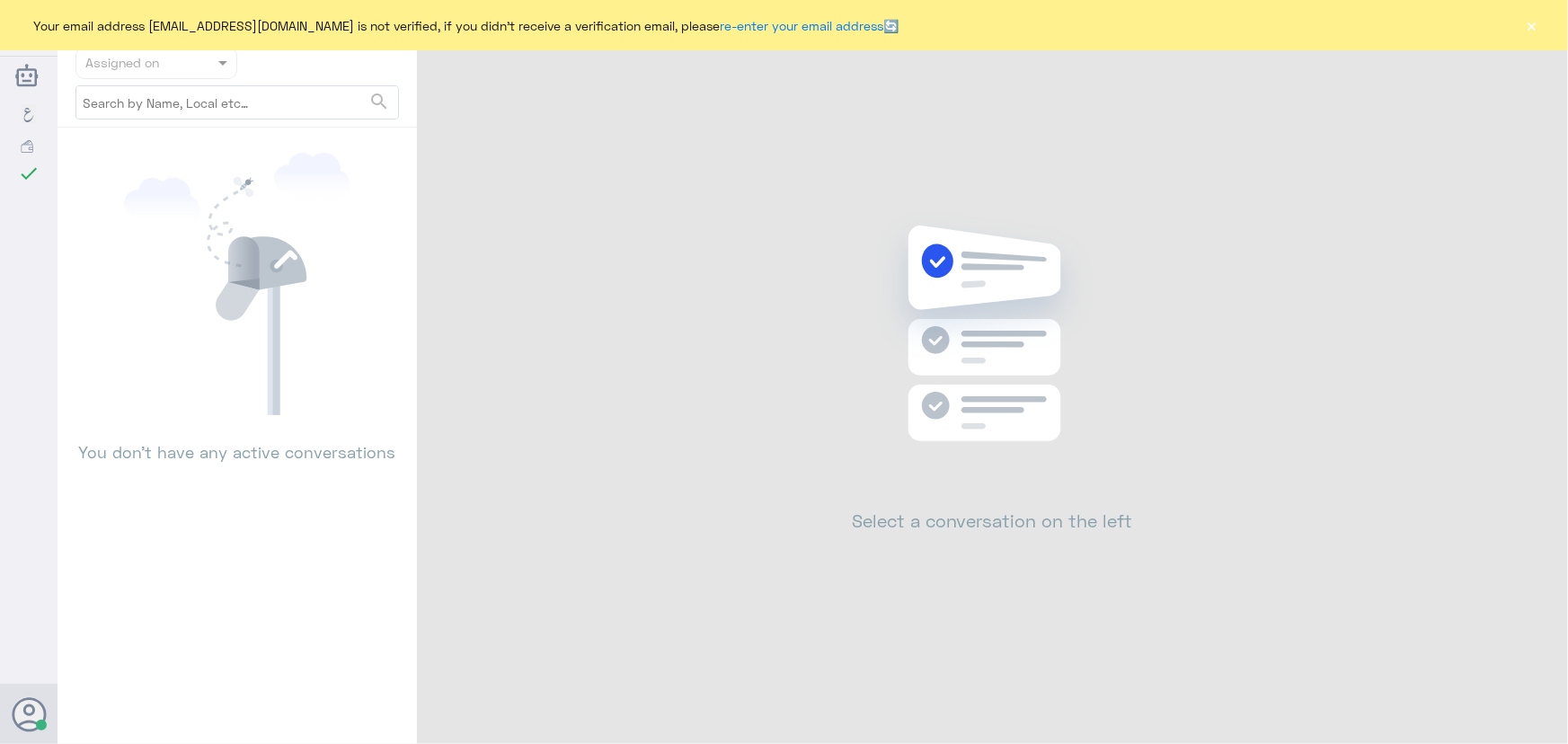
click at [1537, 22] on button "×" at bounding box center [1531, 25] width 18 height 18
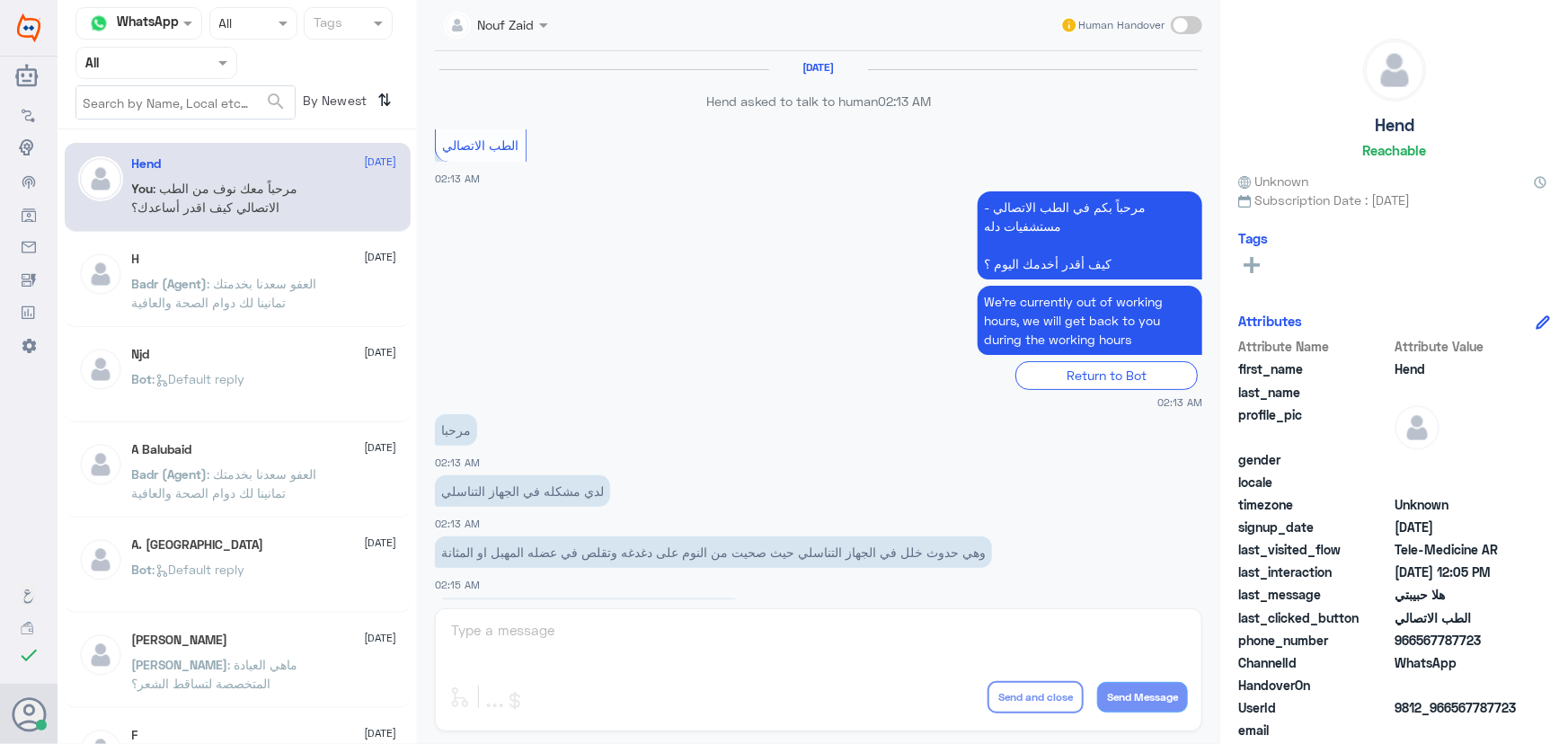
scroll to position [817, 0]
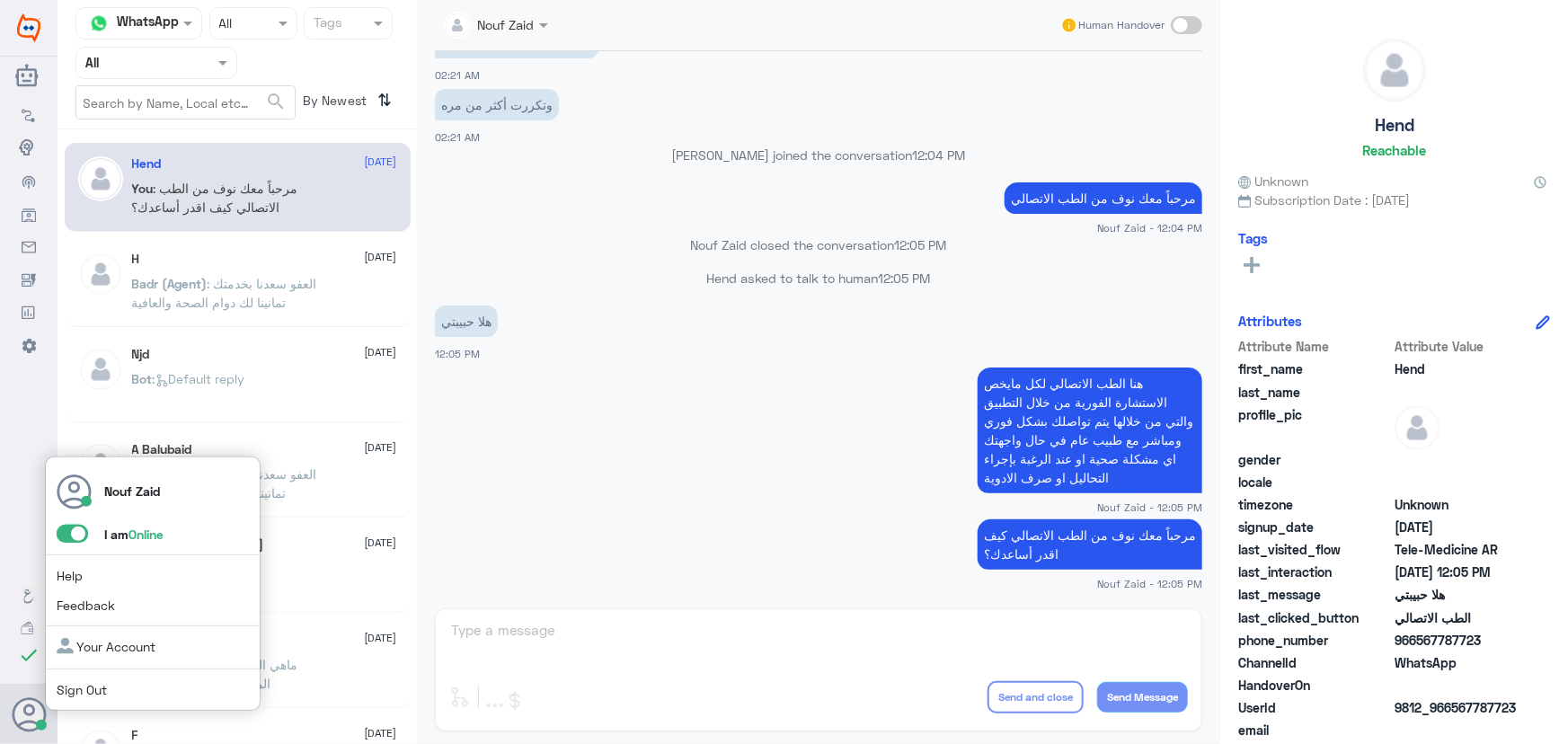
click at [75, 538] on span at bounding box center [72, 533] width 32 height 18
click at [0, 0] on input "checkbox" at bounding box center [0, 0] width 0 height 0
click at [68, 532] on span at bounding box center [72, 533] width 32 height 18
click at [0, 0] on input "checkbox" at bounding box center [0, 0] width 0 height 0
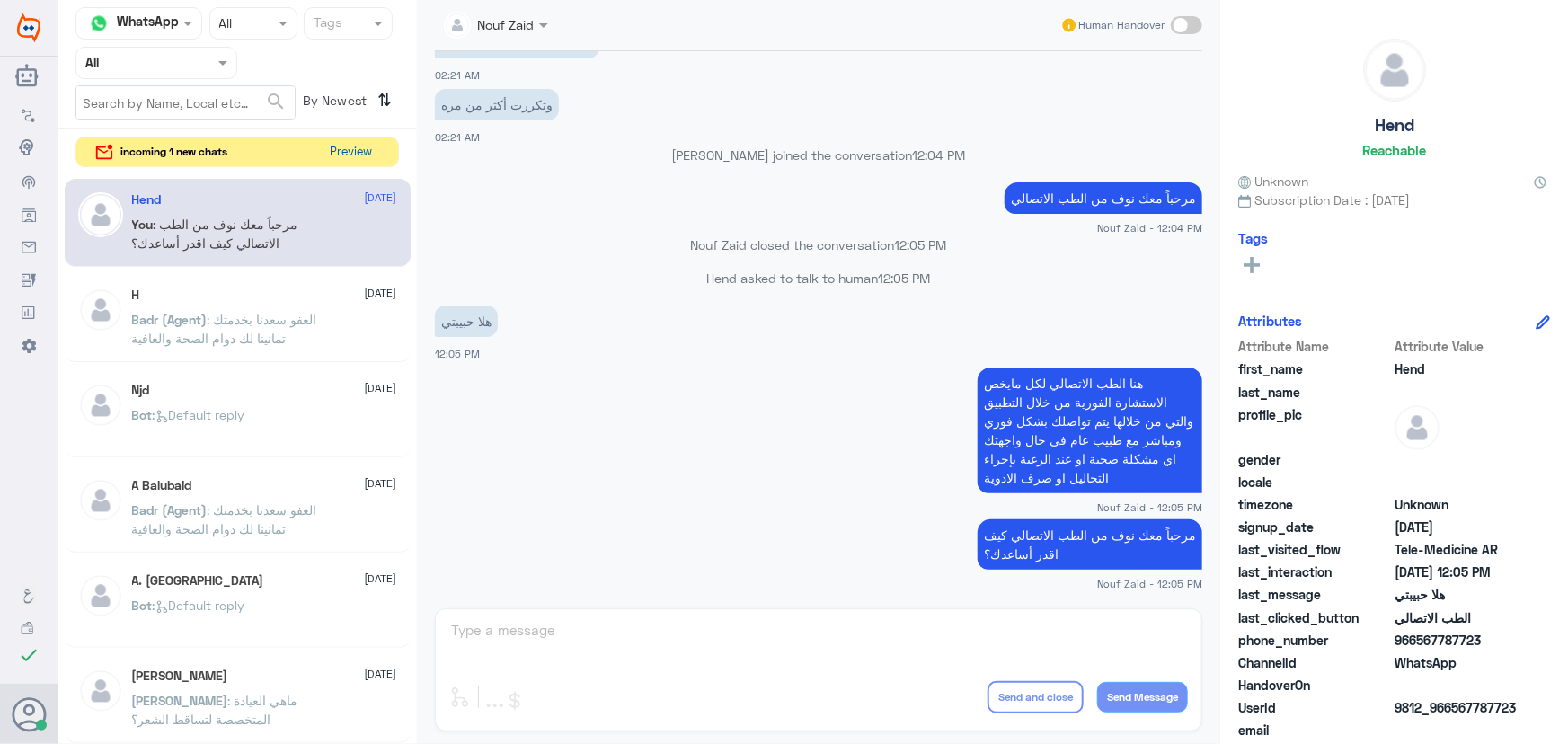
drag, startPoint x: 322, startPoint y: 146, endPoint x: 331, endPoint y: 154, distance: 12.0
click at [331, 154] on div "incoming 1 new chats Preview" at bounding box center [237, 152] width 324 height 32
click at [331, 154] on button "Preview" at bounding box center [353, 151] width 56 height 28
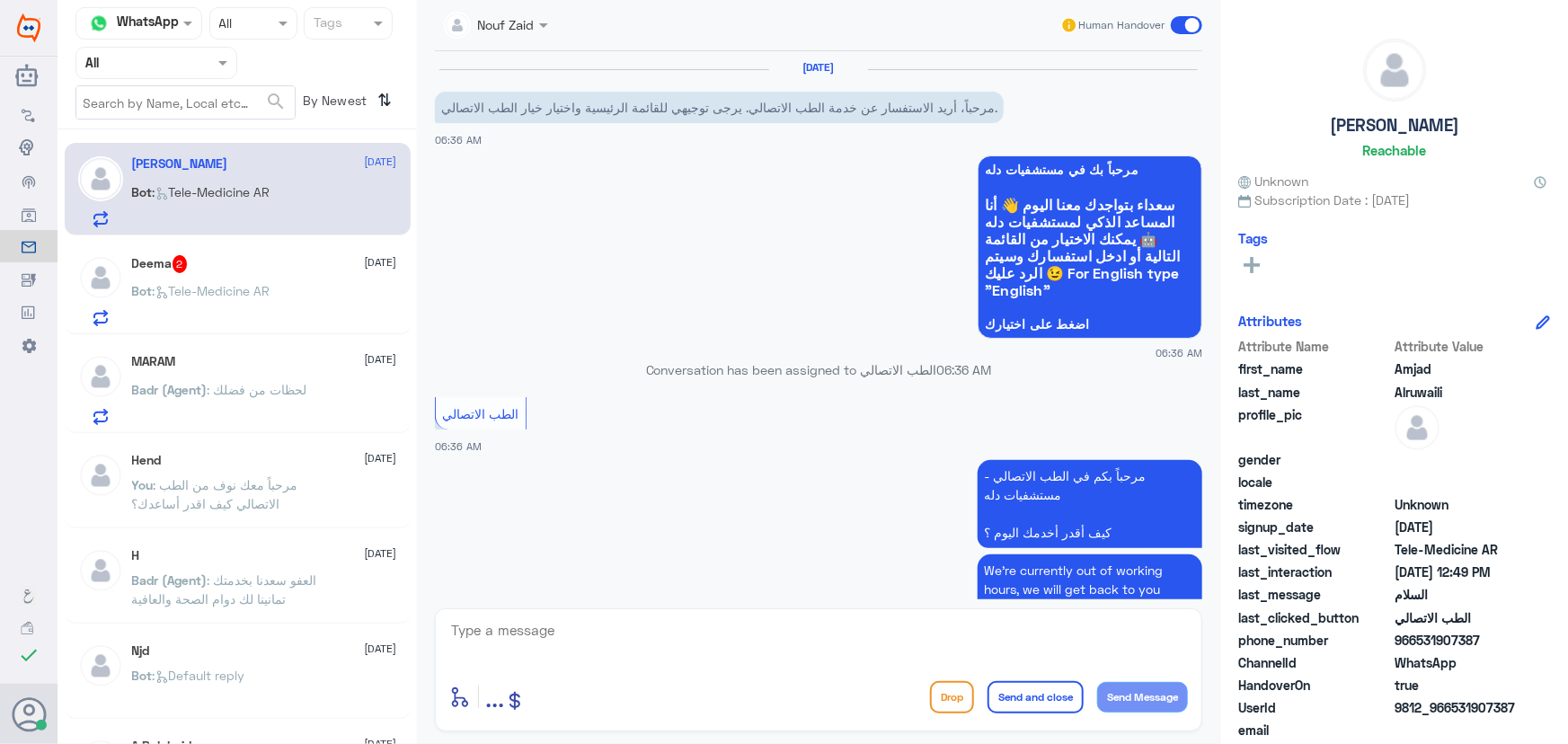
scroll to position [776, 0]
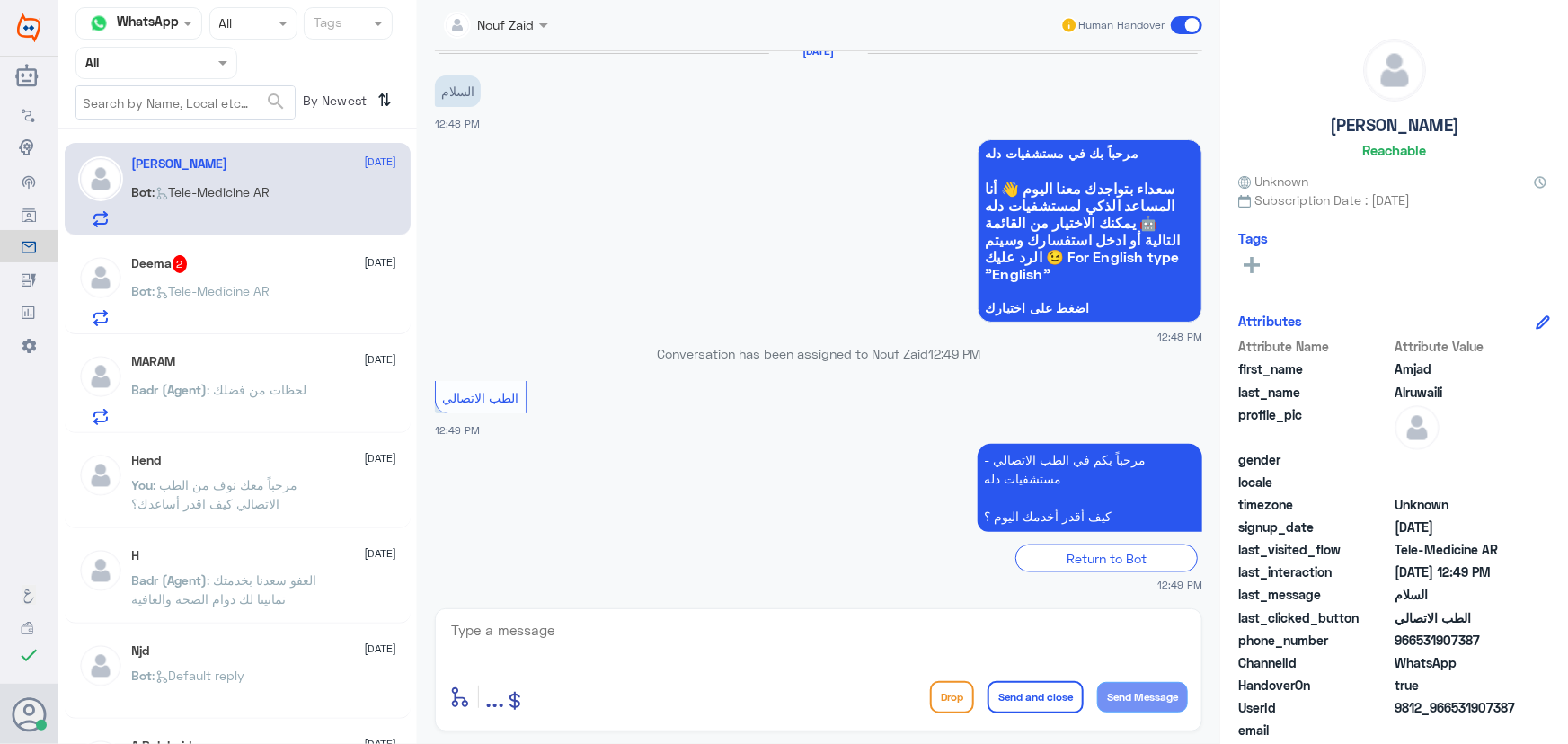
click at [240, 290] on span ": Tele-Medicine [GEOGRAPHIC_DATA]" at bounding box center [211, 291] width 117 height 15
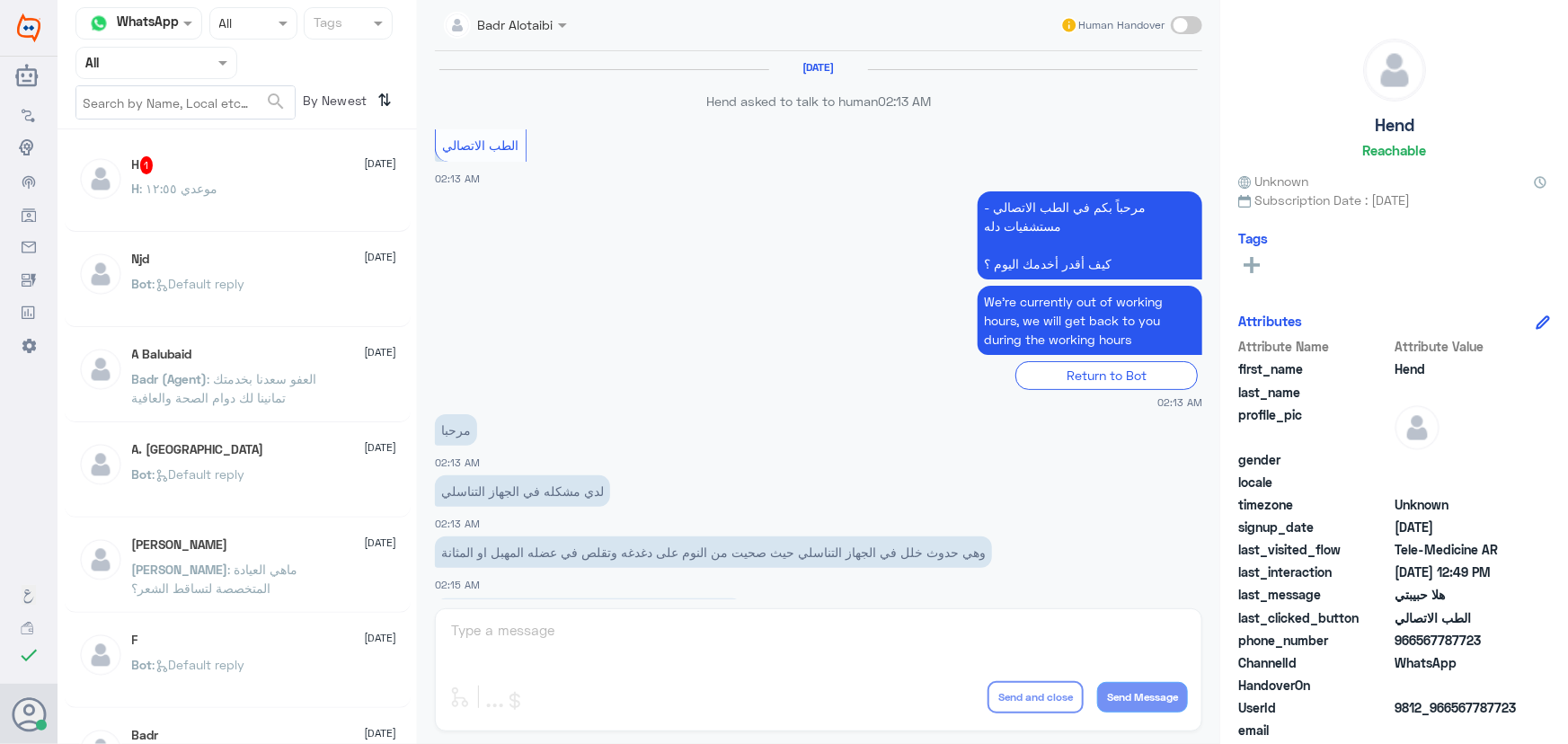
scroll to position [817, 0]
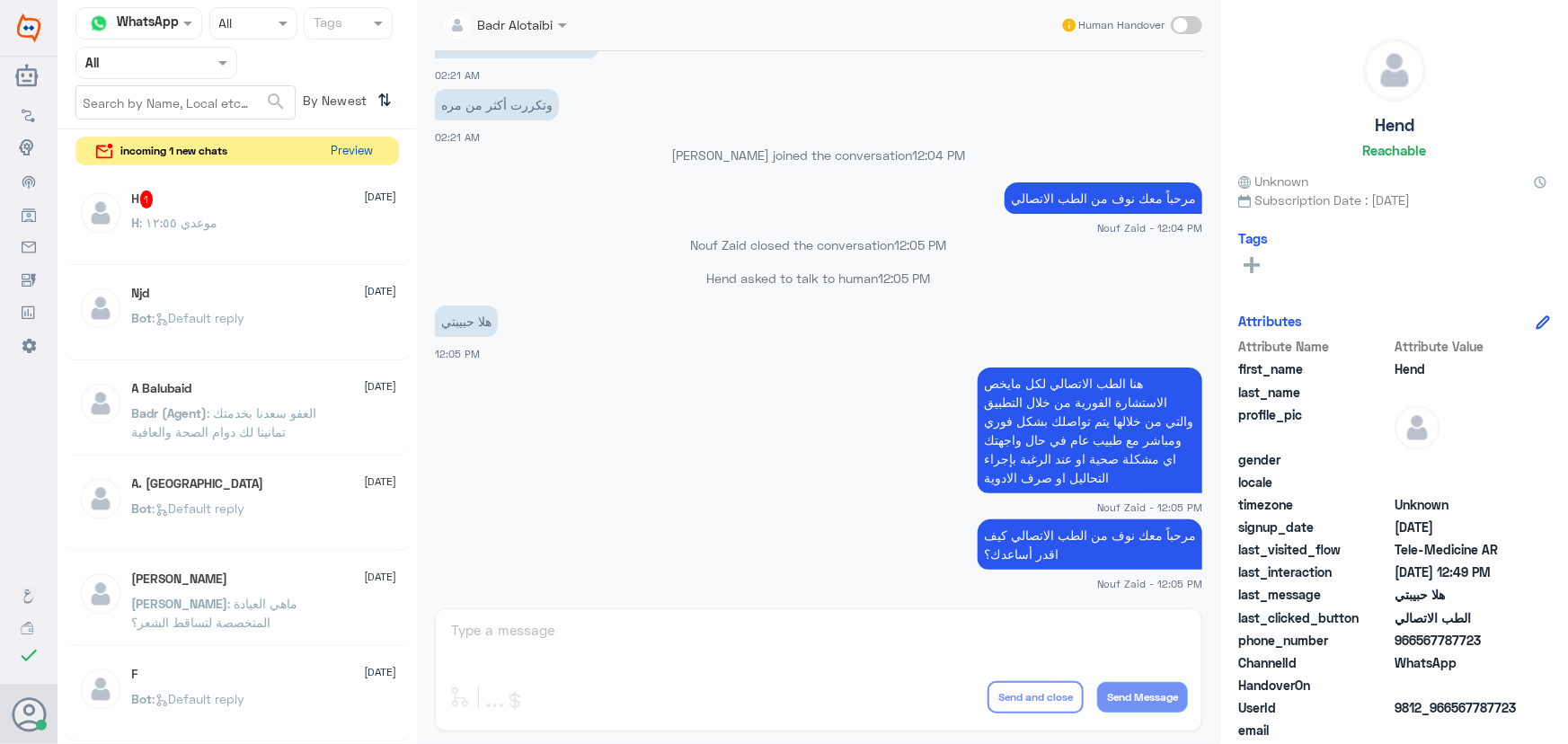
click at [342, 143] on button "Preview" at bounding box center [353, 151] width 56 height 28
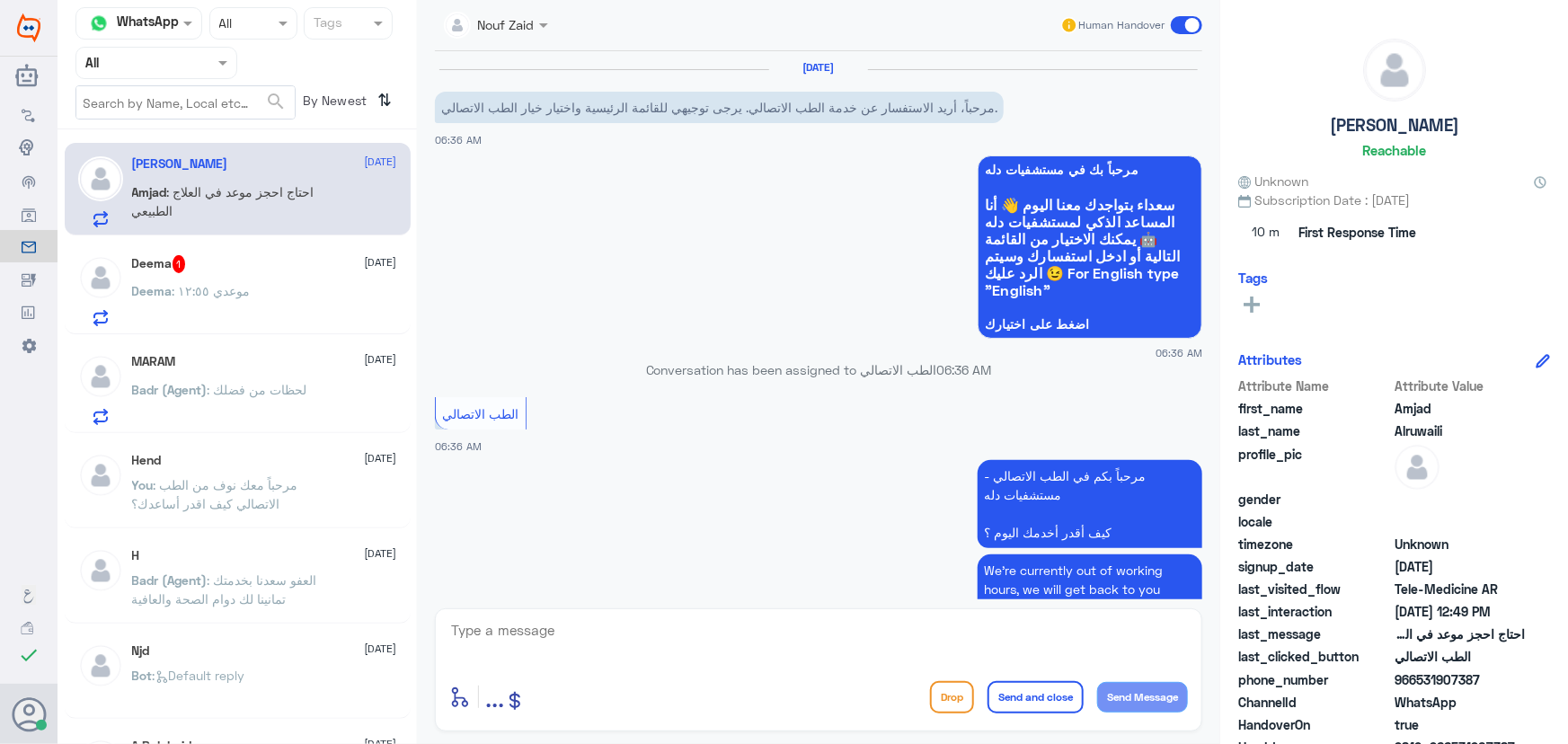
scroll to position [836, 0]
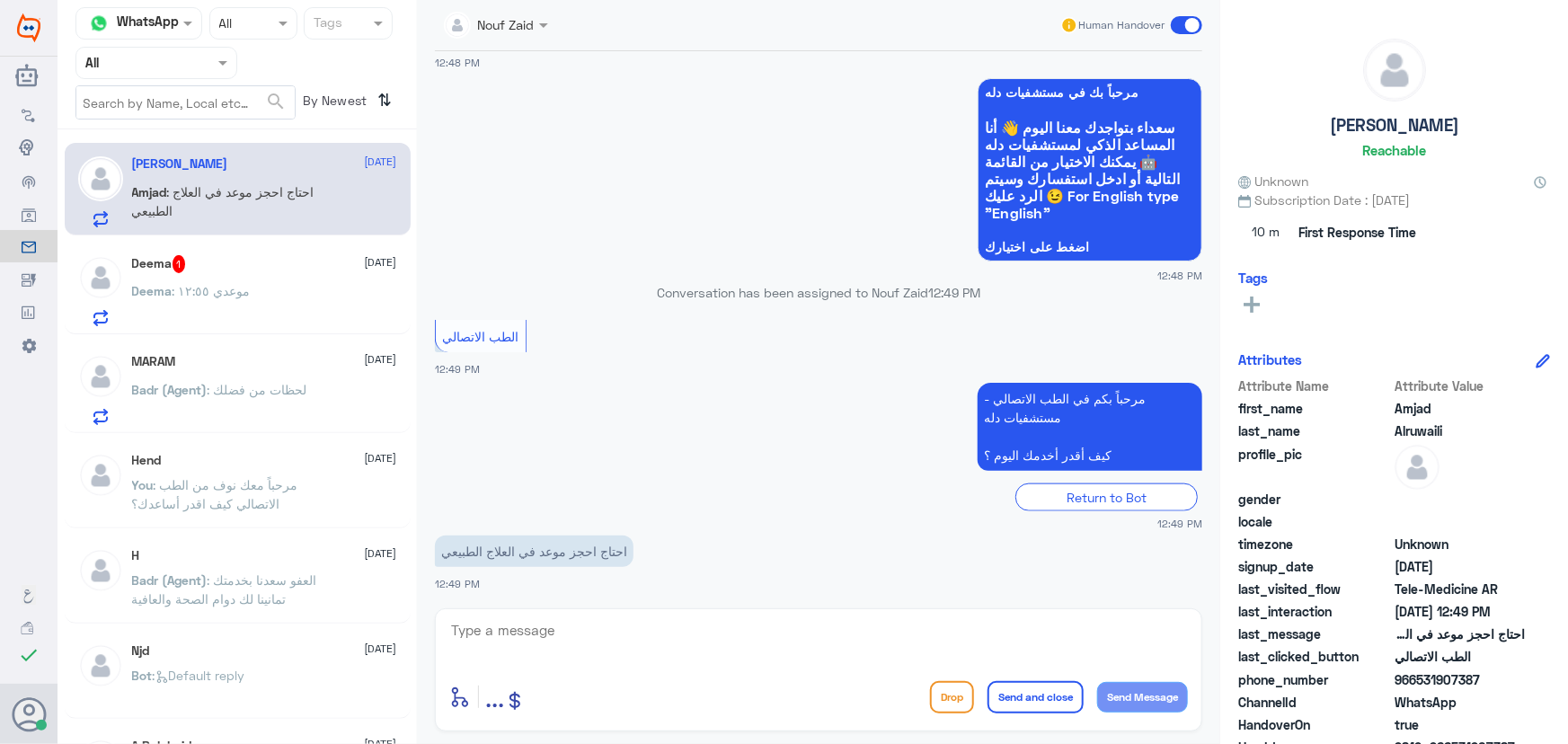
click at [601, 640] on textarea at bounding box center [818, 640] width 739 height 44
paste textarea "مرحباً معك نوف من الطب الاتصالي"
type textarea "مرحباً معك نوف من الطب الاتصالي"
click at [1139, 684] on button "Send Message" at bounding box center [1142, 698] width 90 height 31
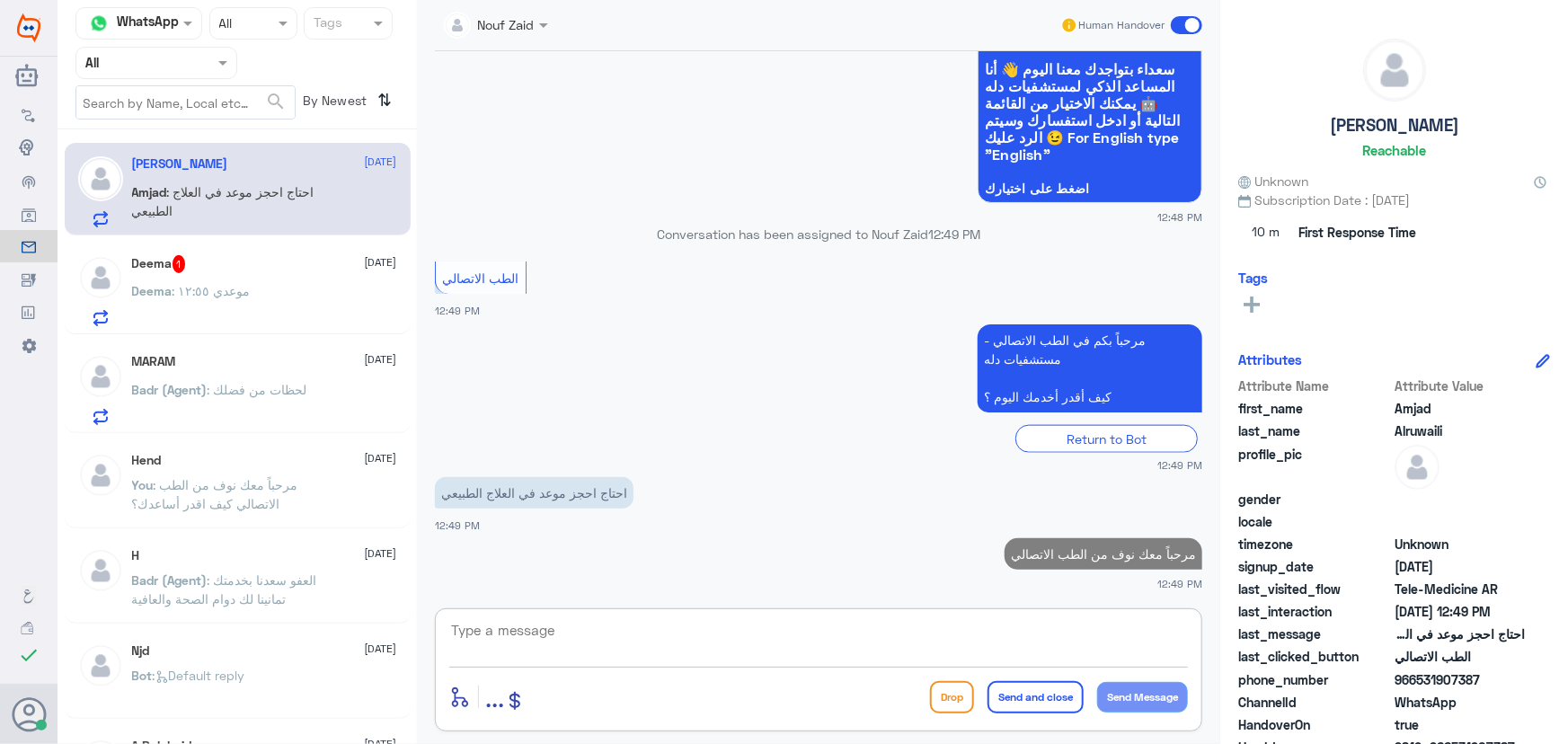
click at [498, 619] on textarea at bounding box center [818, 640] width 739 height 44
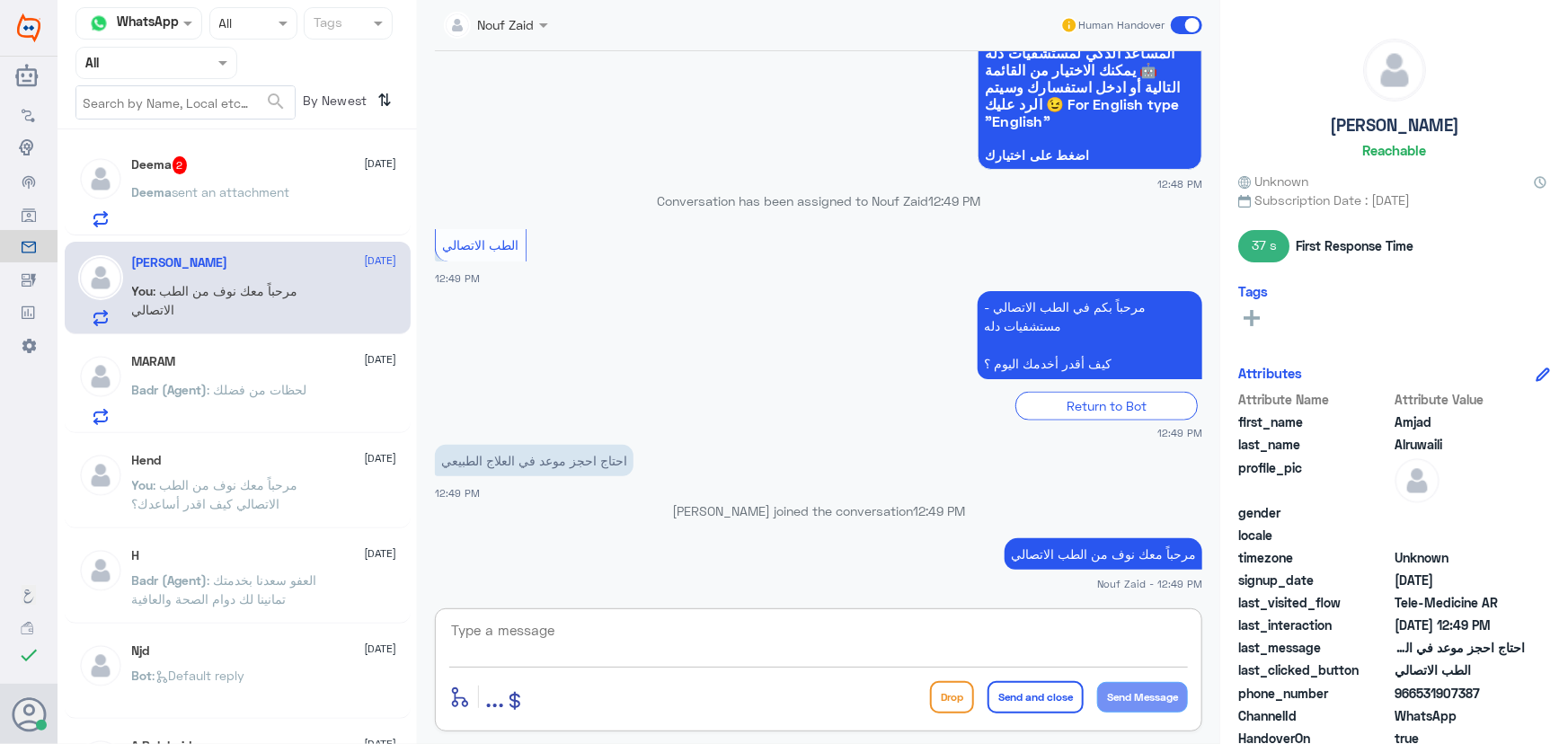
paste textarea "العلاج الطبيعي 0530617692"
click at [1186, 628] on textarea "العلاج الطبيعي 0530617692" at bounding box center [818, 640] width 739 height 44
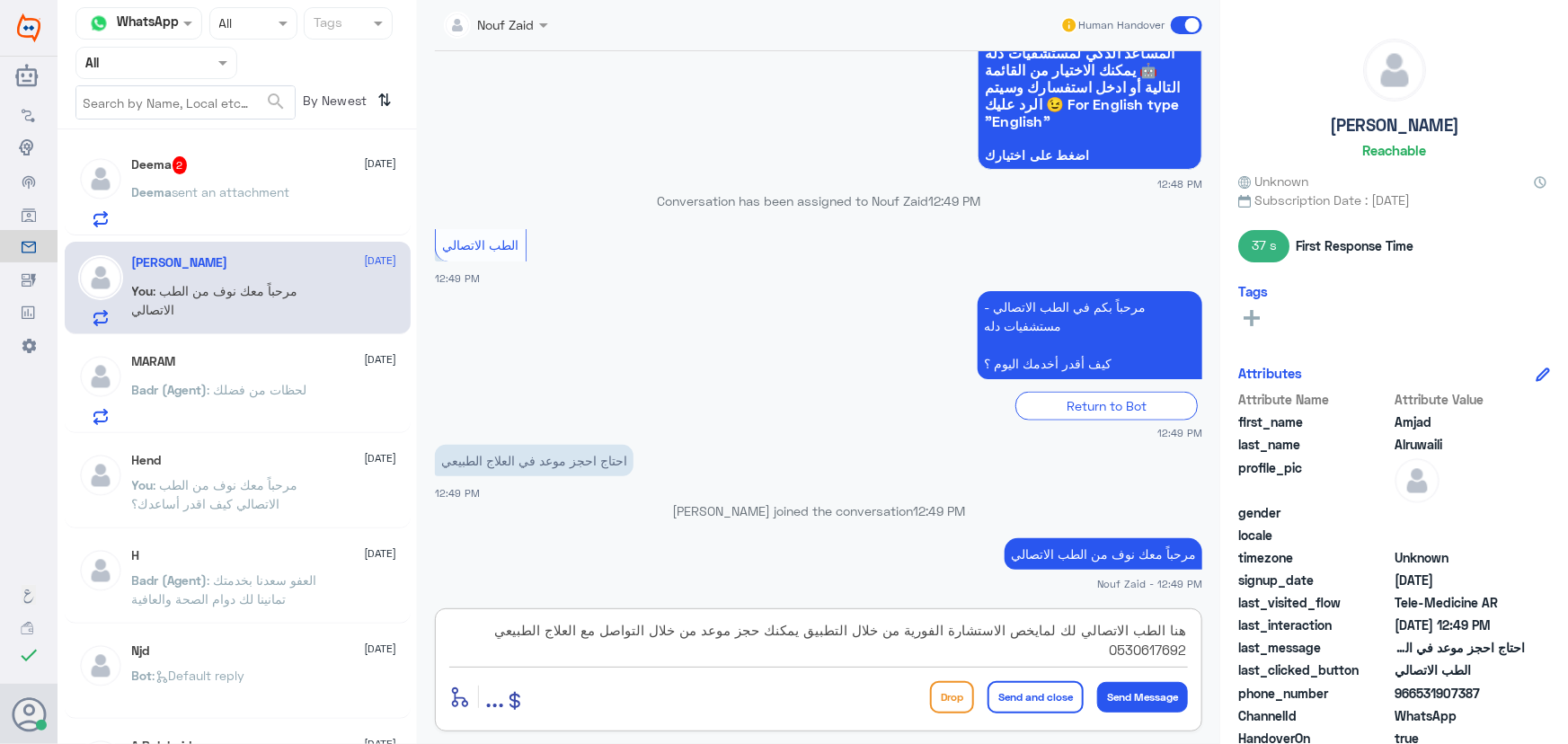
click at [1056, 632] on textarea "هنا الطب الاتصالي لك لمايخص الاستشارة الفورية من خلال التطبيق يمكنك حجز موعد من…" at bounding box center [818, 640] width 739 height 44
click at [815, 632] on textarea "هنا الطب الاتصالي لكل مايخص الاستشارة الفورية من خلال التطبيق يمكنك حجز موعد من…" at bounding box center [818, 640] width 739 height 44
type textarea "هنا الطب الاتصالي لكل مايخص الاستشارة الفورية من خلال التطبيق، يمكنك حجز موعد م…"
click at [1056, 692] on button "Send and close" at bounding box center [1036, 698] width 96 height 33
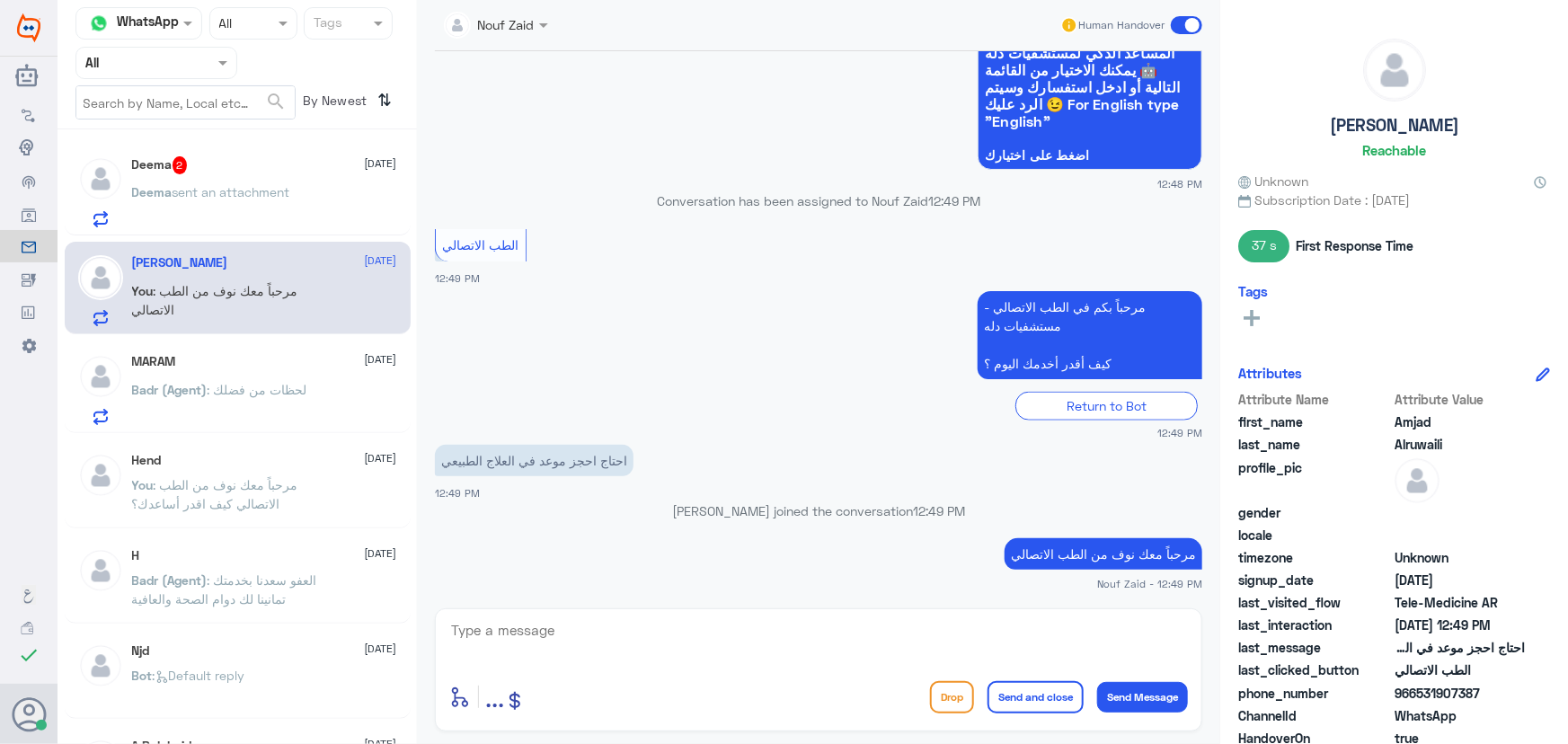
scroll to position [1009, 0]
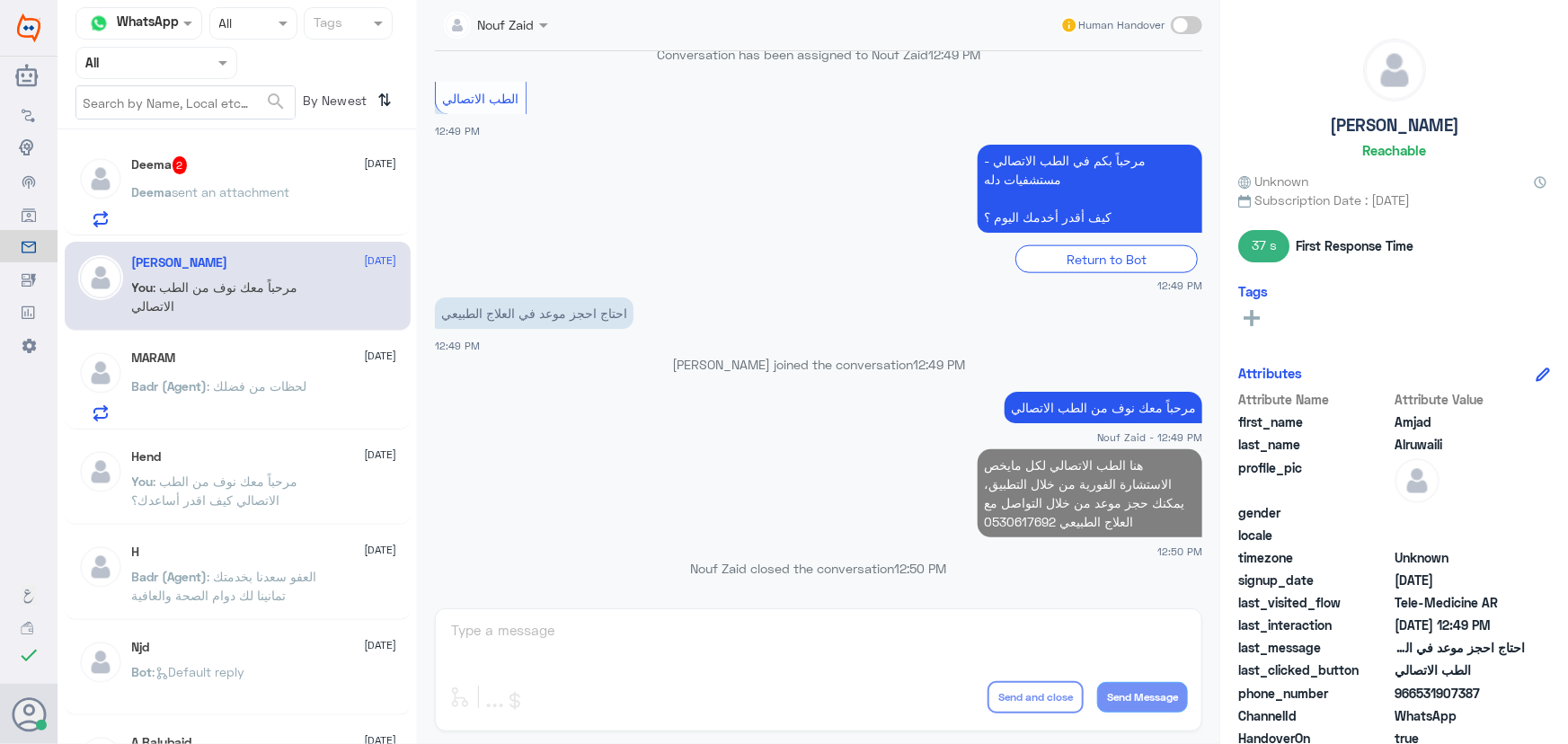
click at [252, 160] on div "Deema 2 7 September" at bounding box center [264, 165] width 265 height 18
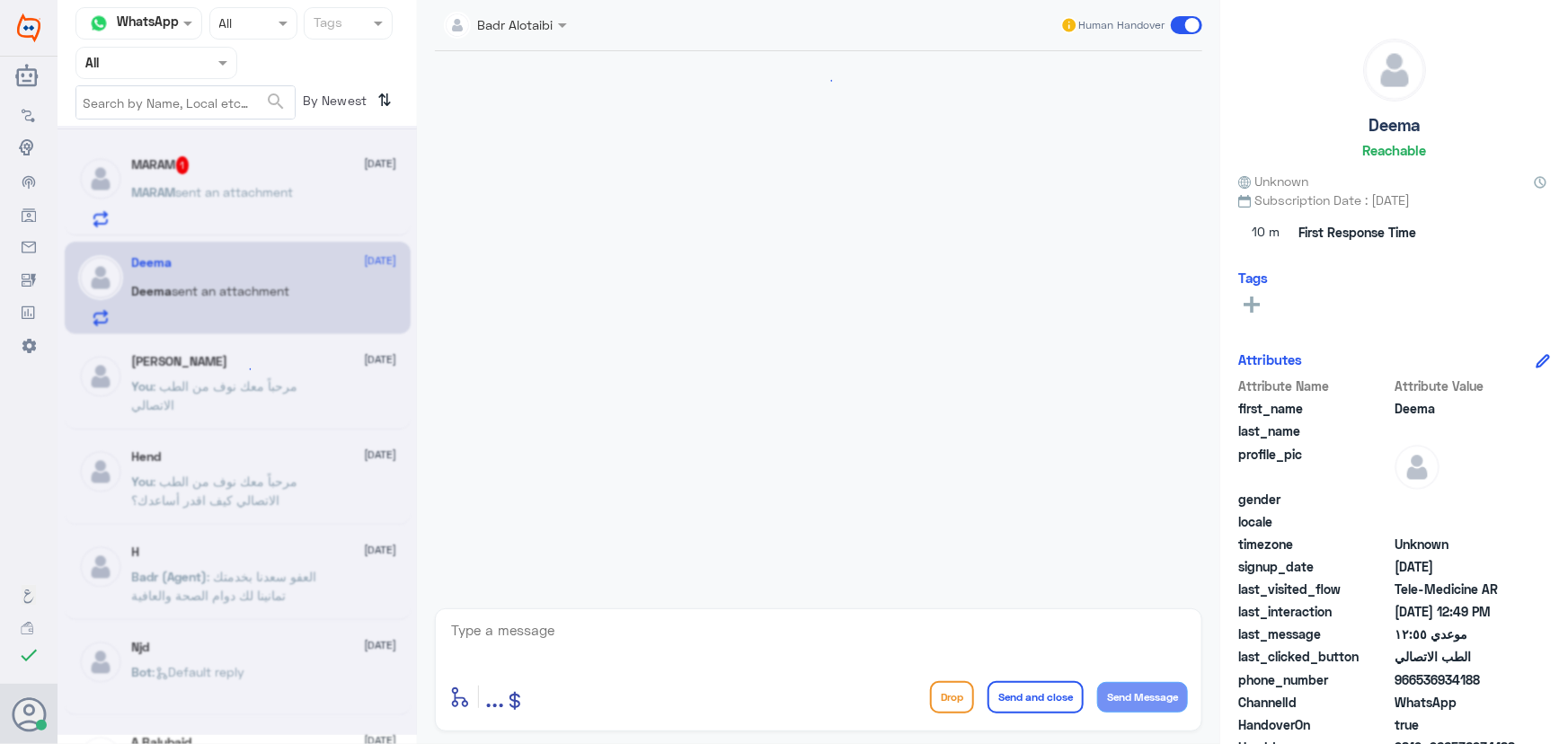
scroll to position [408, 0]
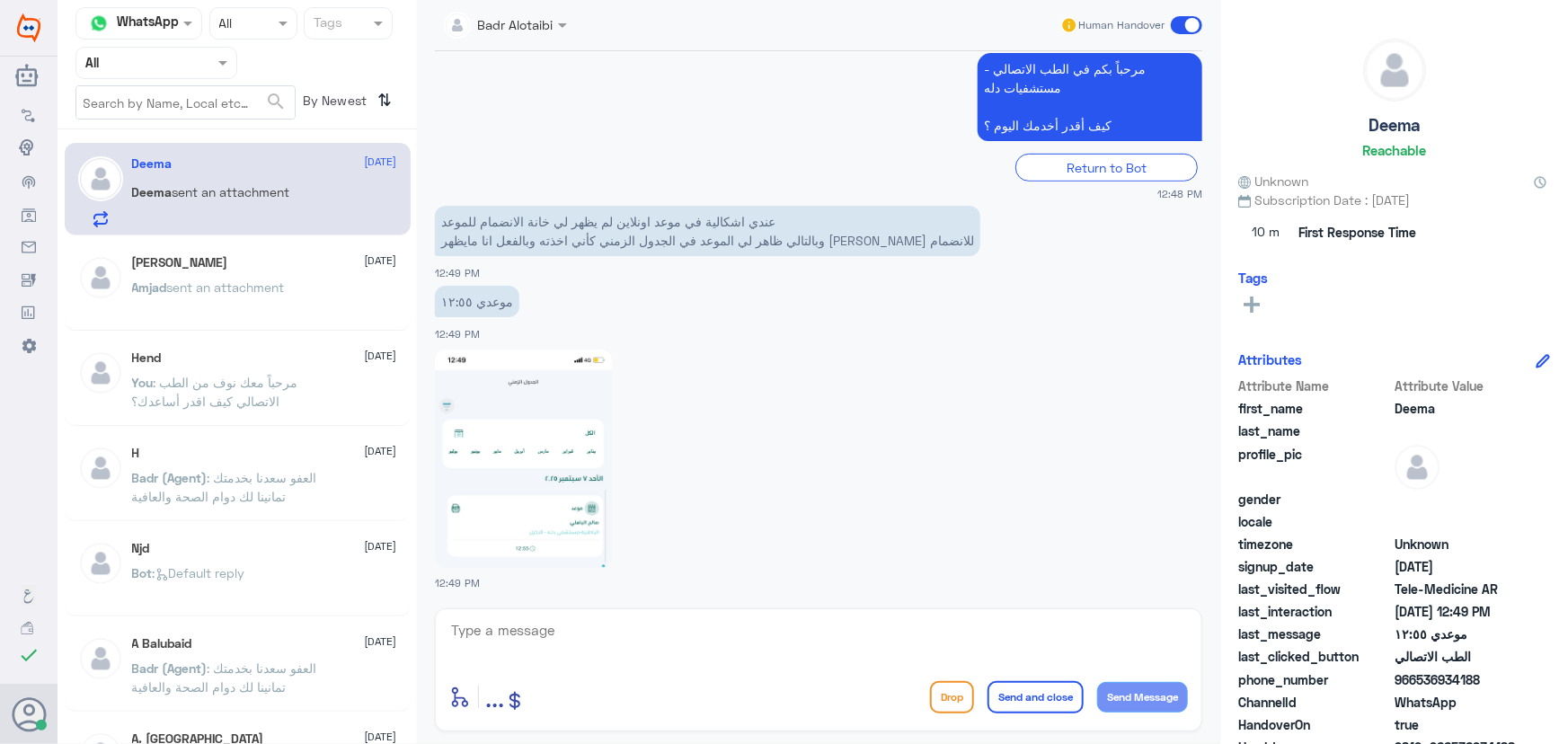
click at [778, 497] on div at bounding box center [819, 458] width 767 height 220
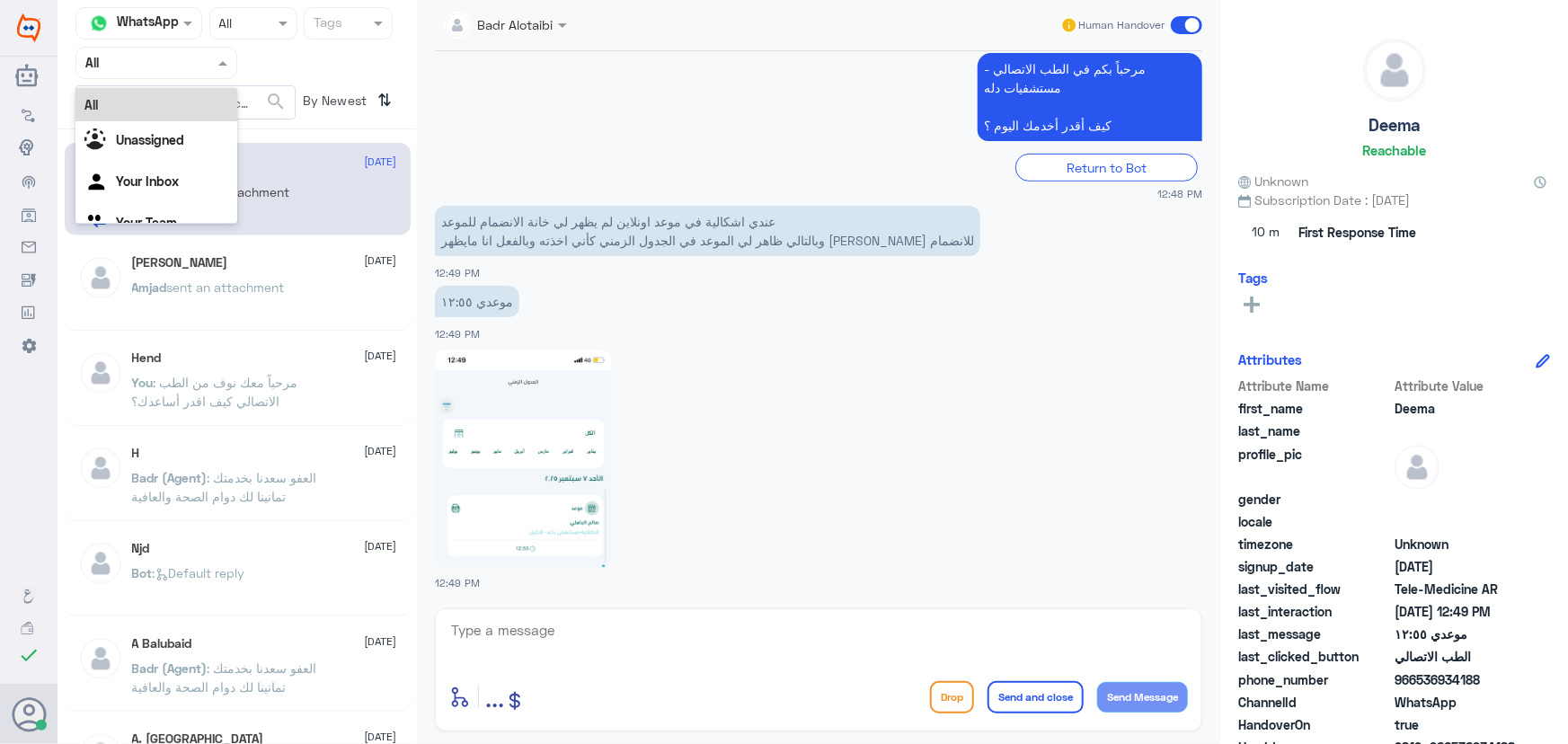
click at [160, 64] on input "text" at bounding box center [135, 62] width 99 height 21
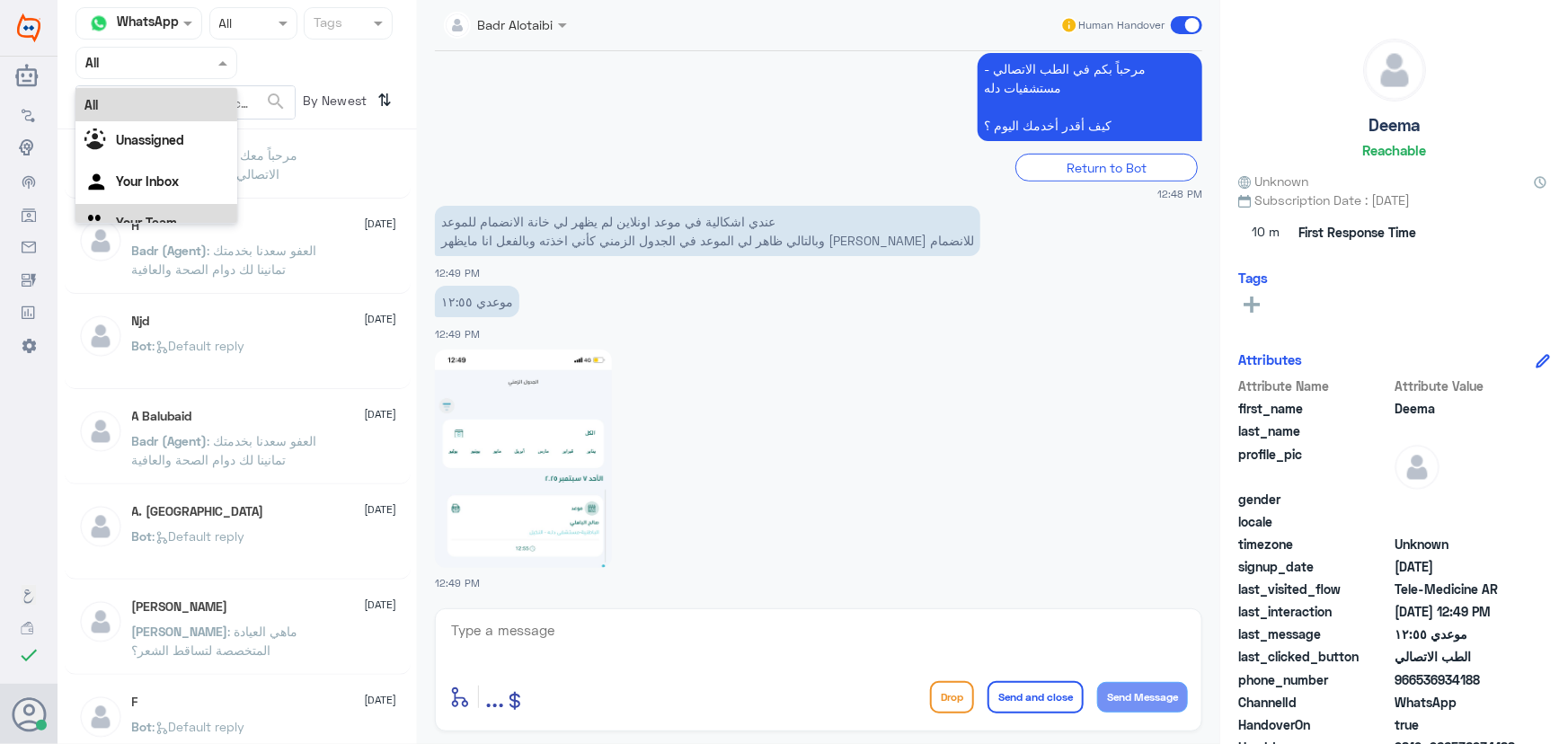
scroll to position [244, 0]
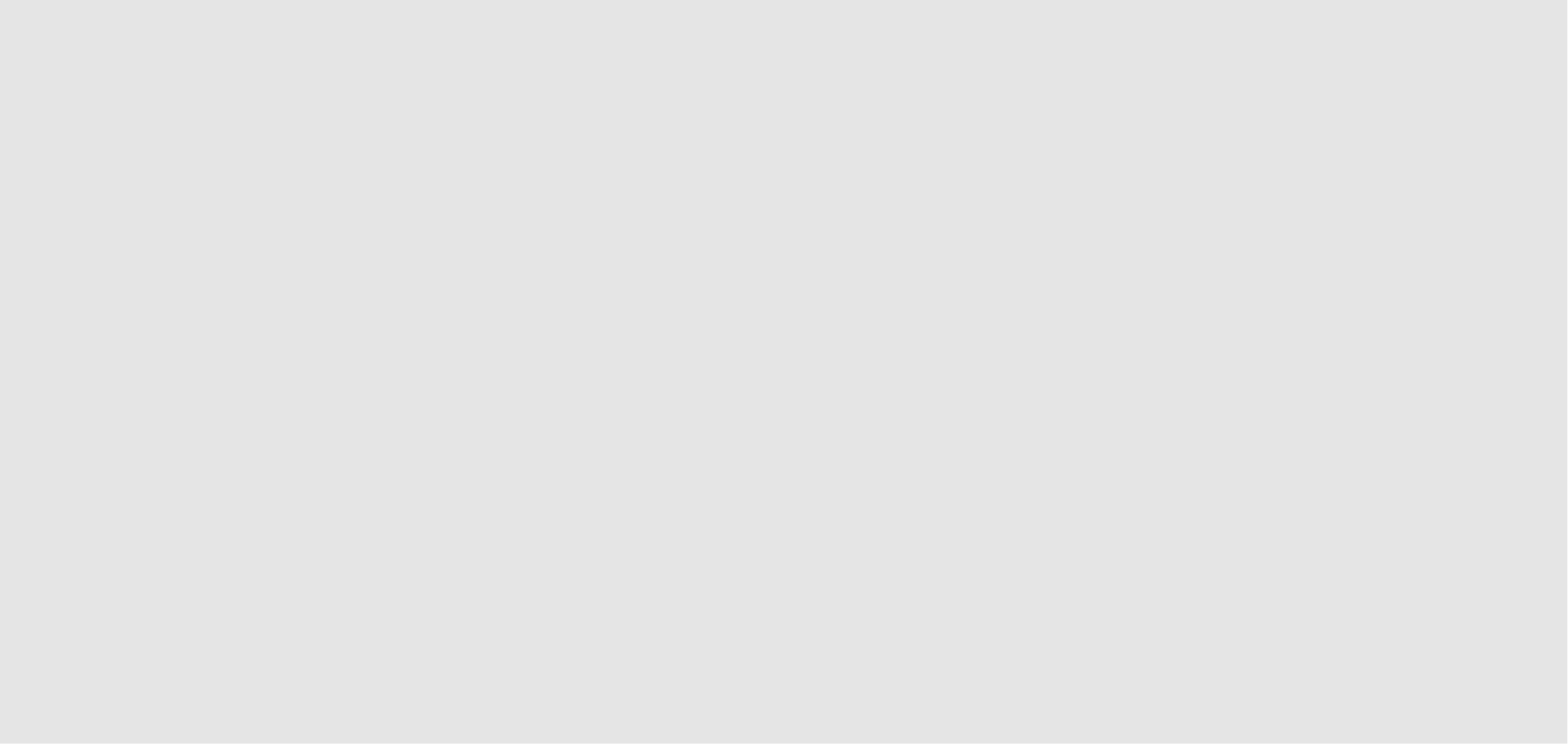
click at [1530, 21] on app-root at bounding box center [784, 372] width 1568 height 744
click at [1538, 28] on app-root at bounding box center [784, 372] width 1568 height 744
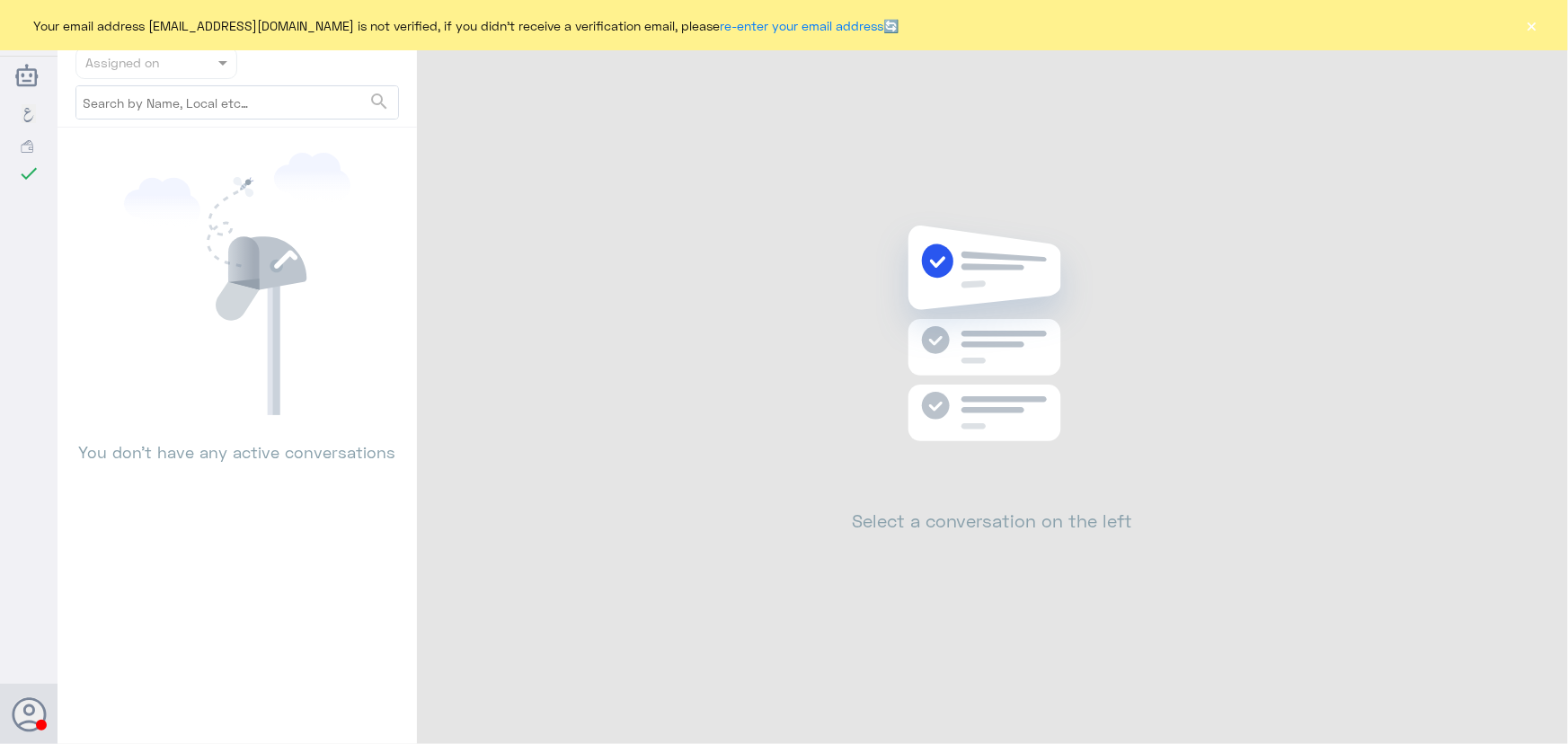
click at [1525, 32] on button "×" at bounding box center [1531, 25] width 18 height 18
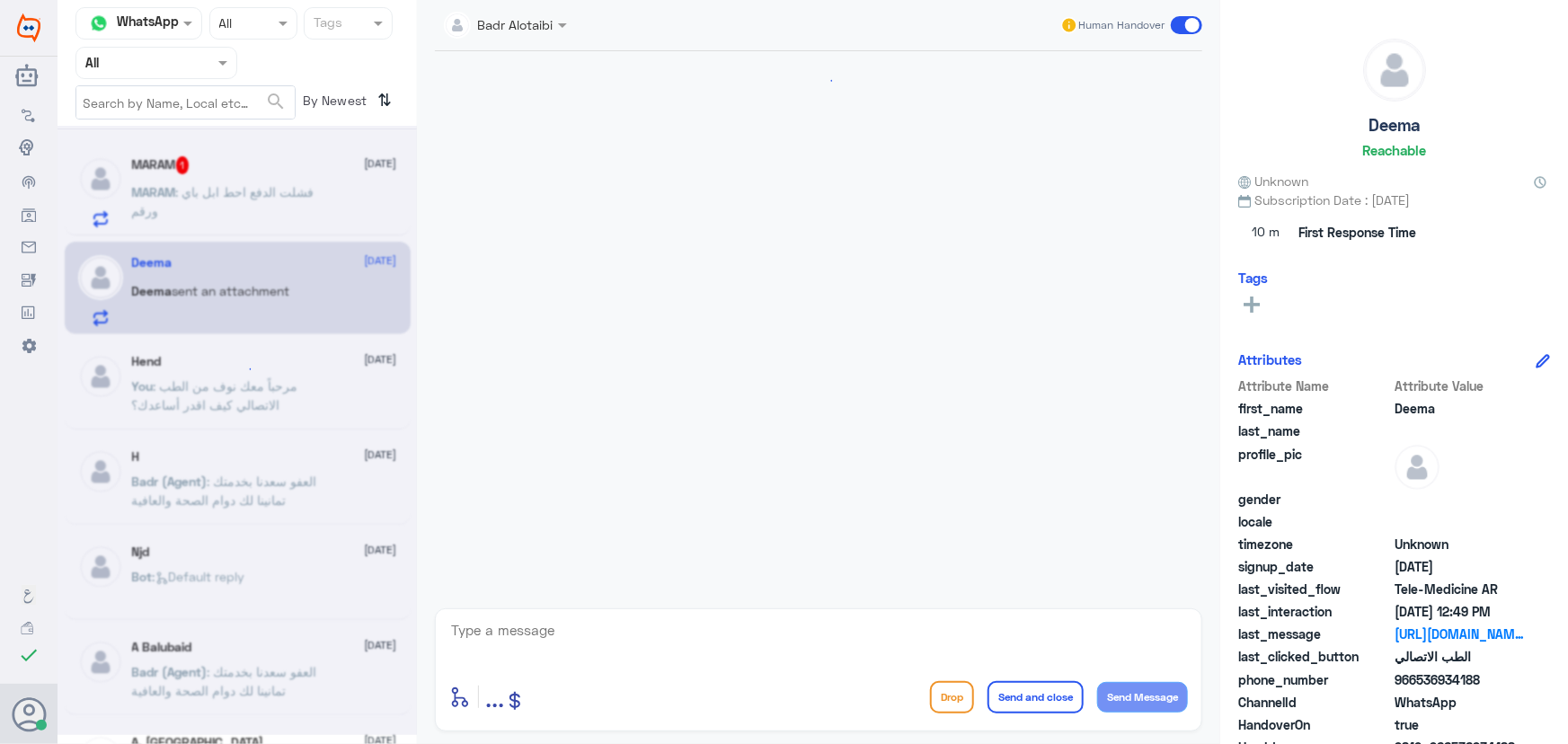
scroll to position [852, 0]
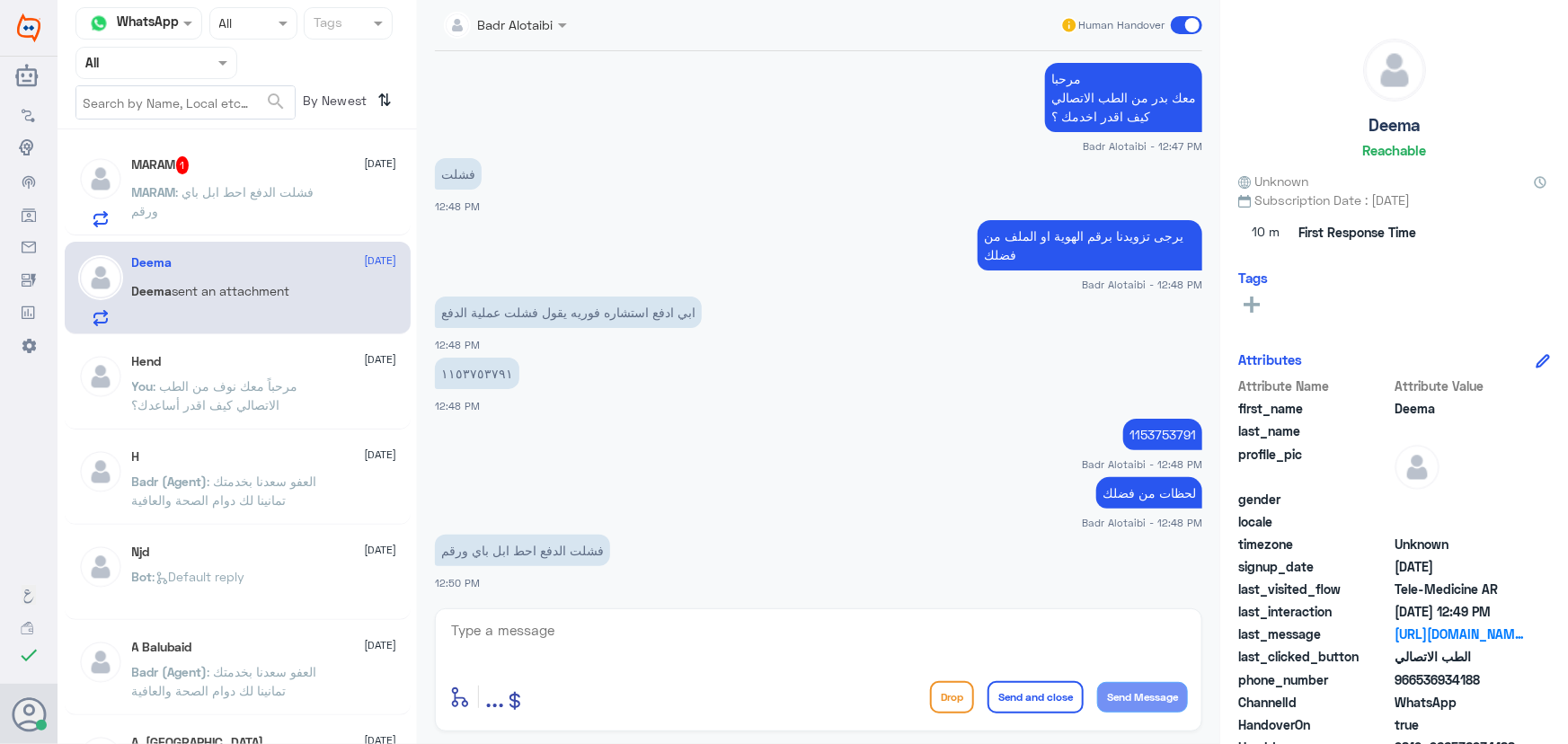
click at [283, 186] on div "MARAM 1 [DATE] MARAM : فشلت الدفع احط ابل باي ورقم" at bounding box center [264, 192] width 265 height 71
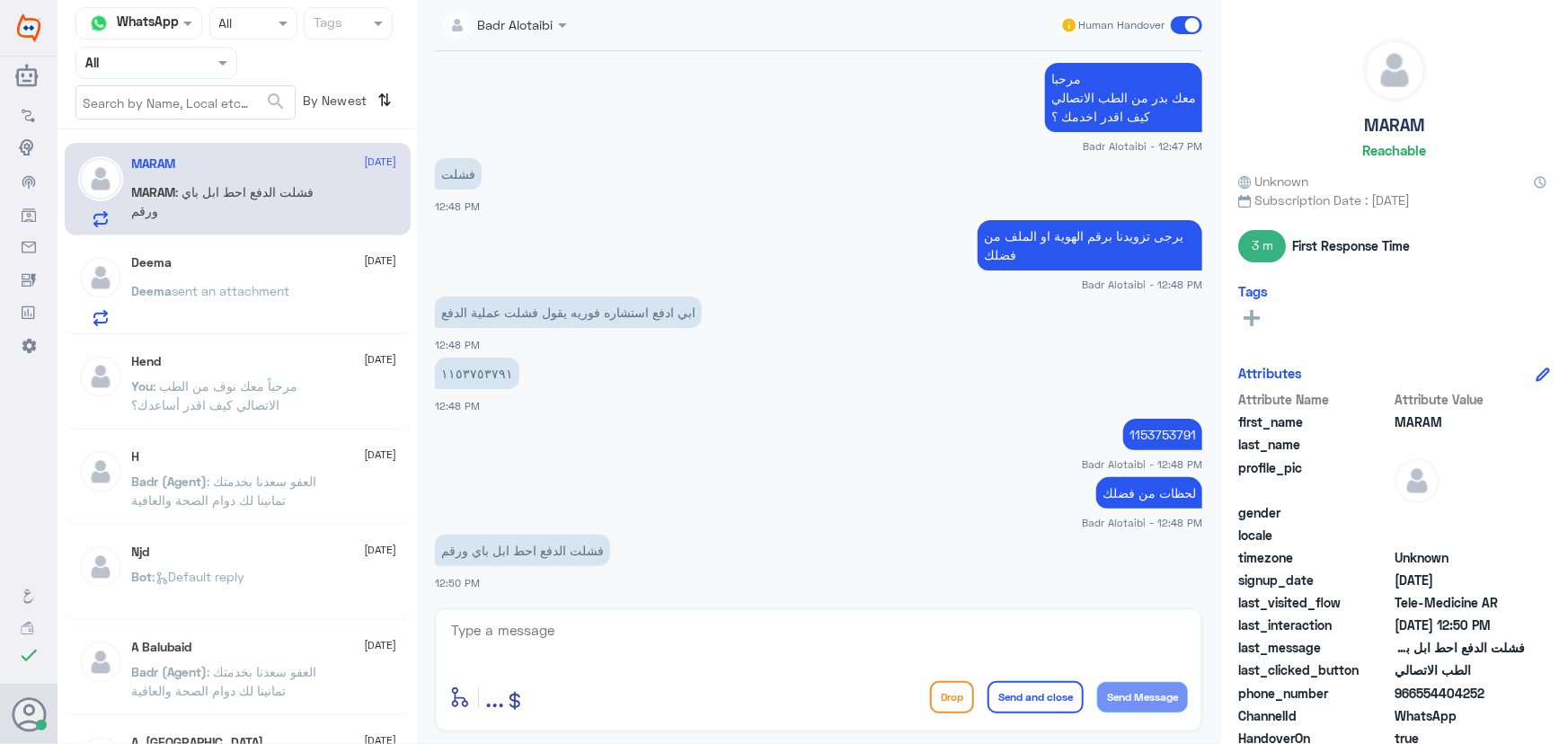
click at [268, 257] on div "Deema [DATE]" at bounding box center [264, 263] width 265 height 15
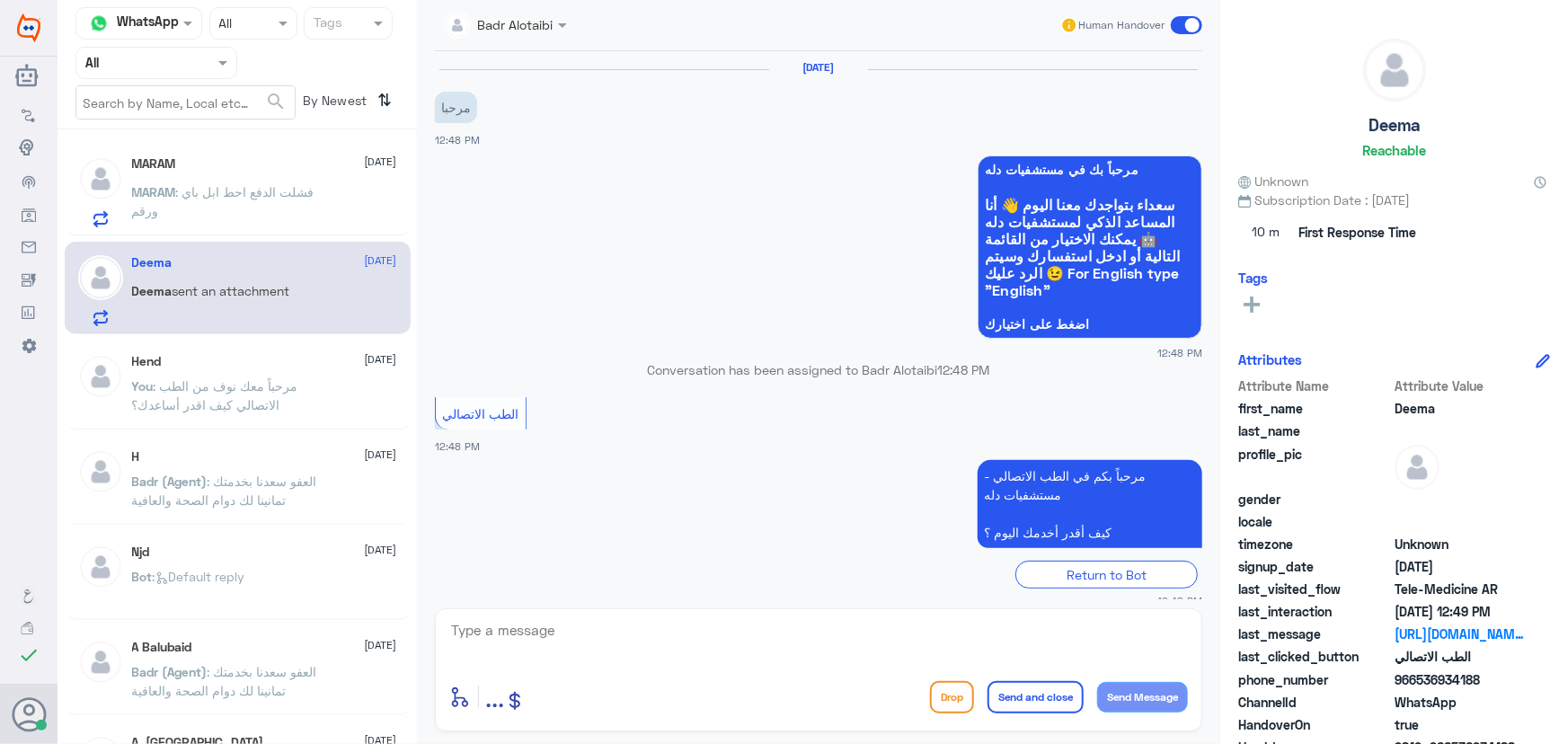
scroll to position [408, 0]
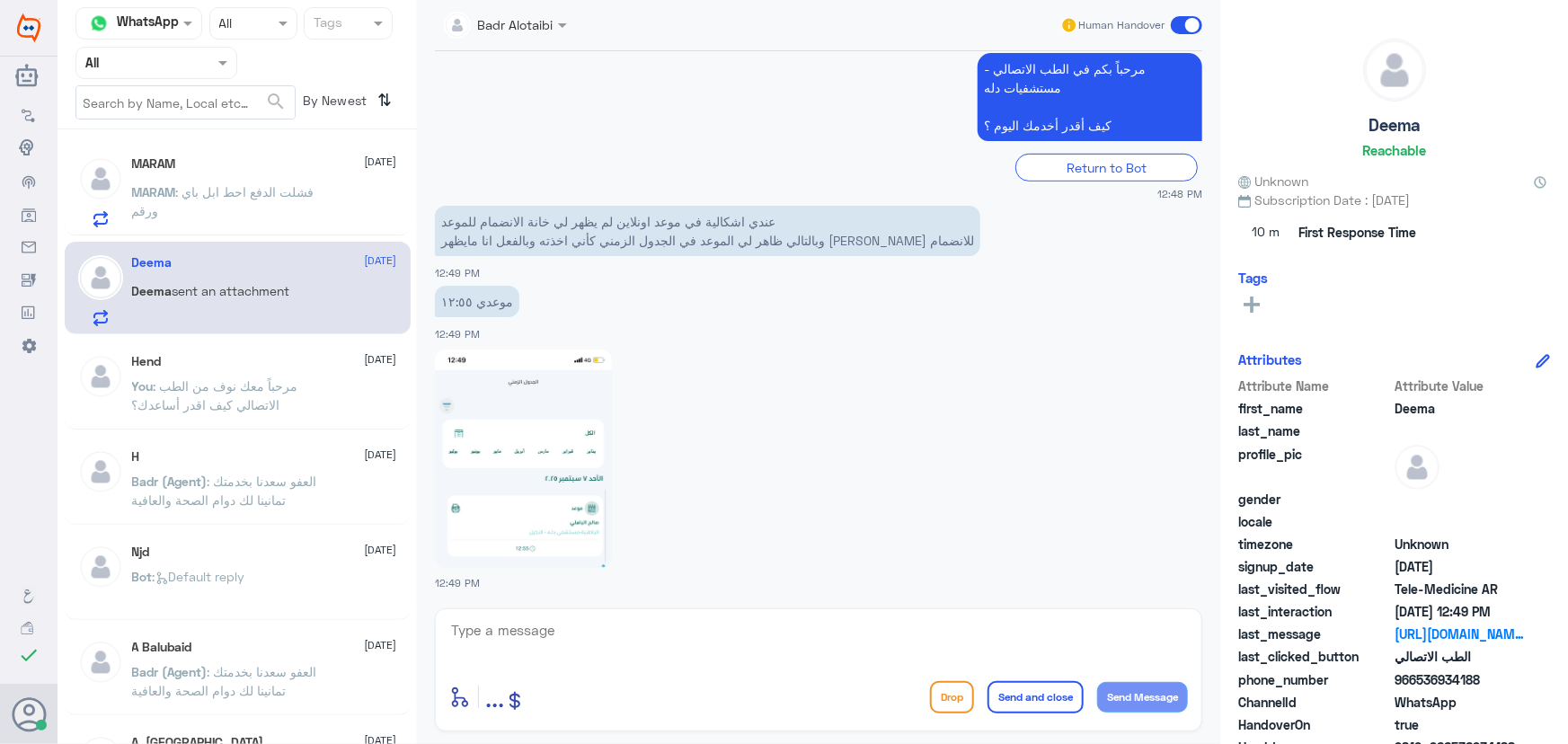
click at [241, 173] on div "MARAM [DATE] MARAM : فشلت الدفع احط ابل باي ورقم" at bounding box center [264, 192] width 265 height 71
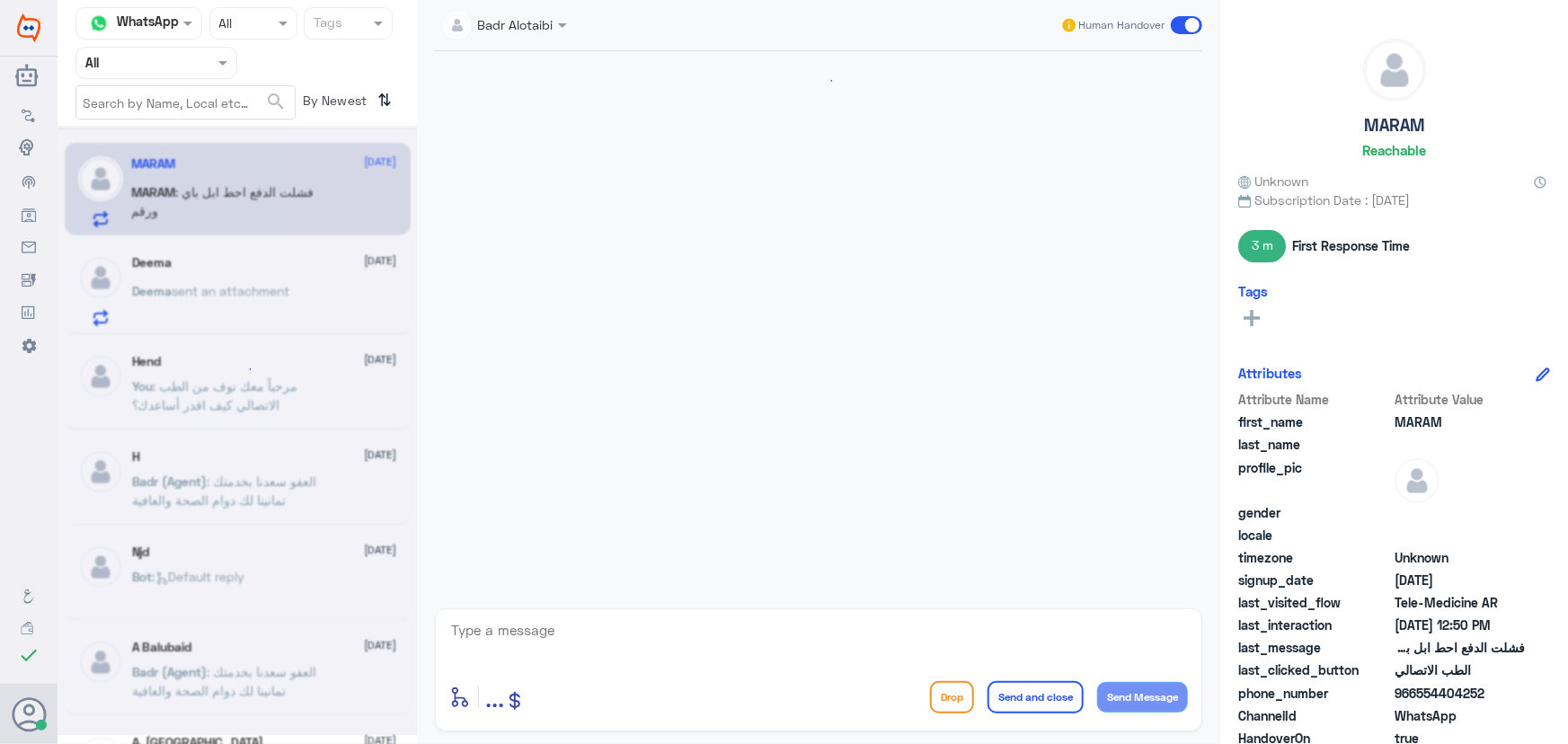
scroll to position [852, 0]
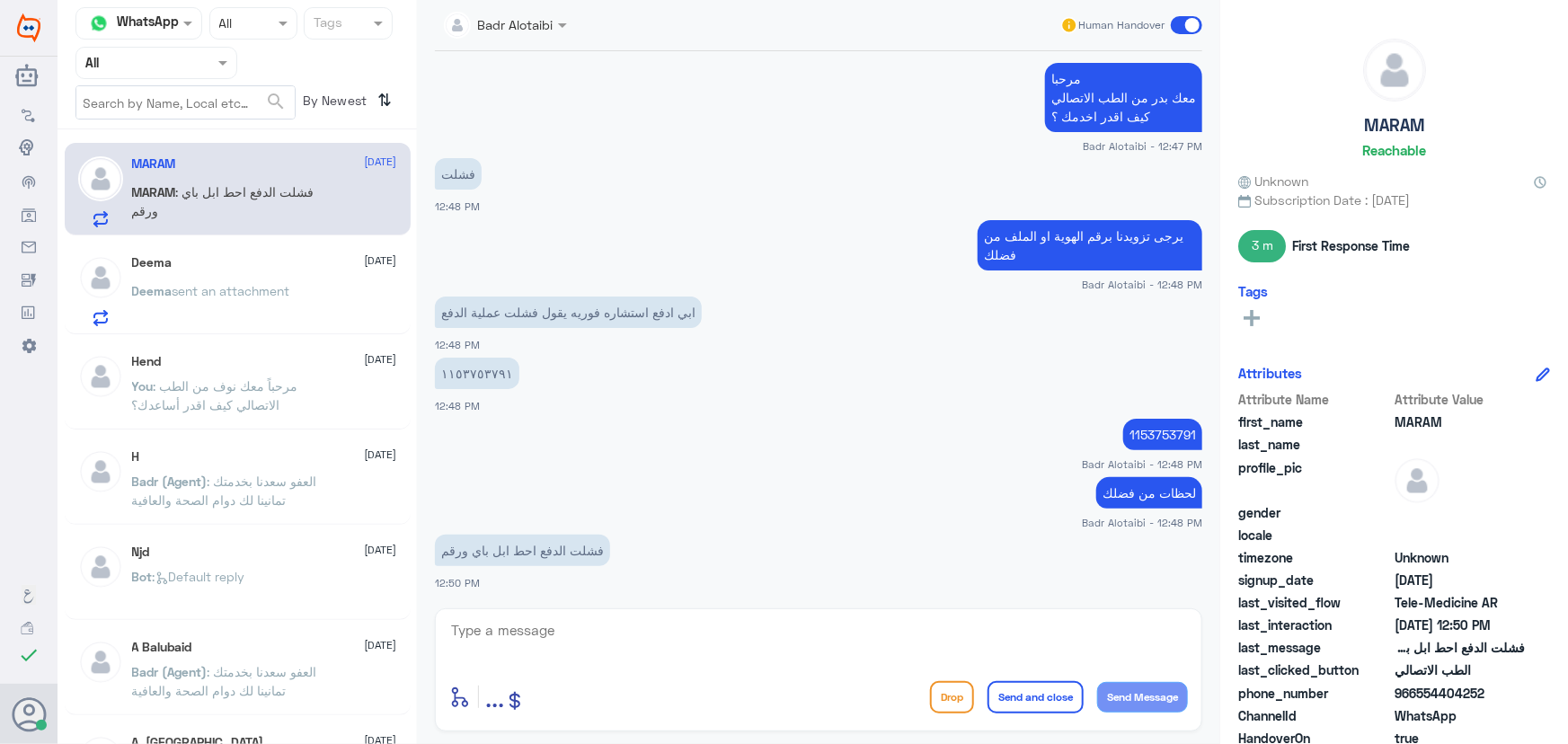
click at [257, 286] on span "sent an attachment" at bounding box center [232, 291] width 117 height 15
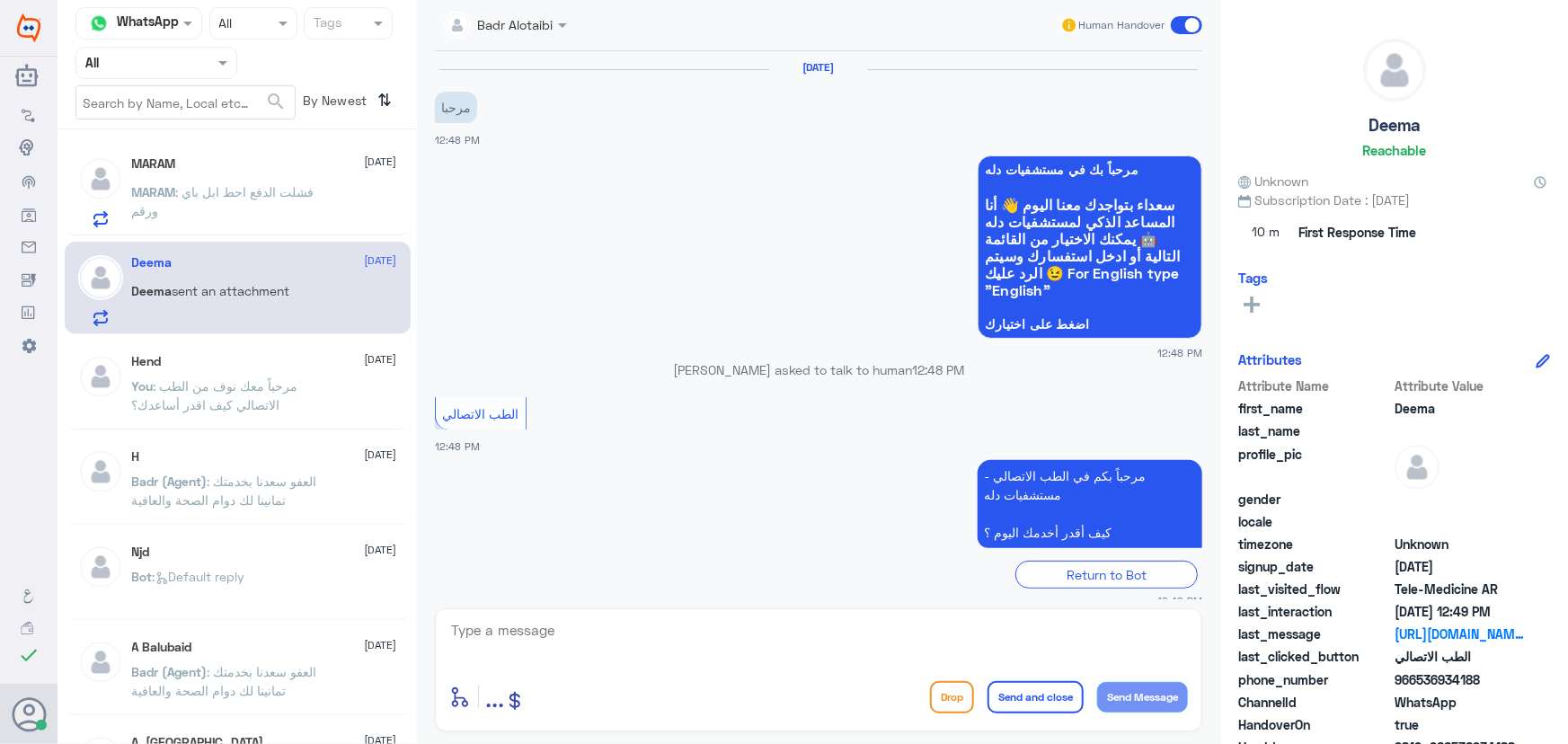
scroll to position [408, 0]
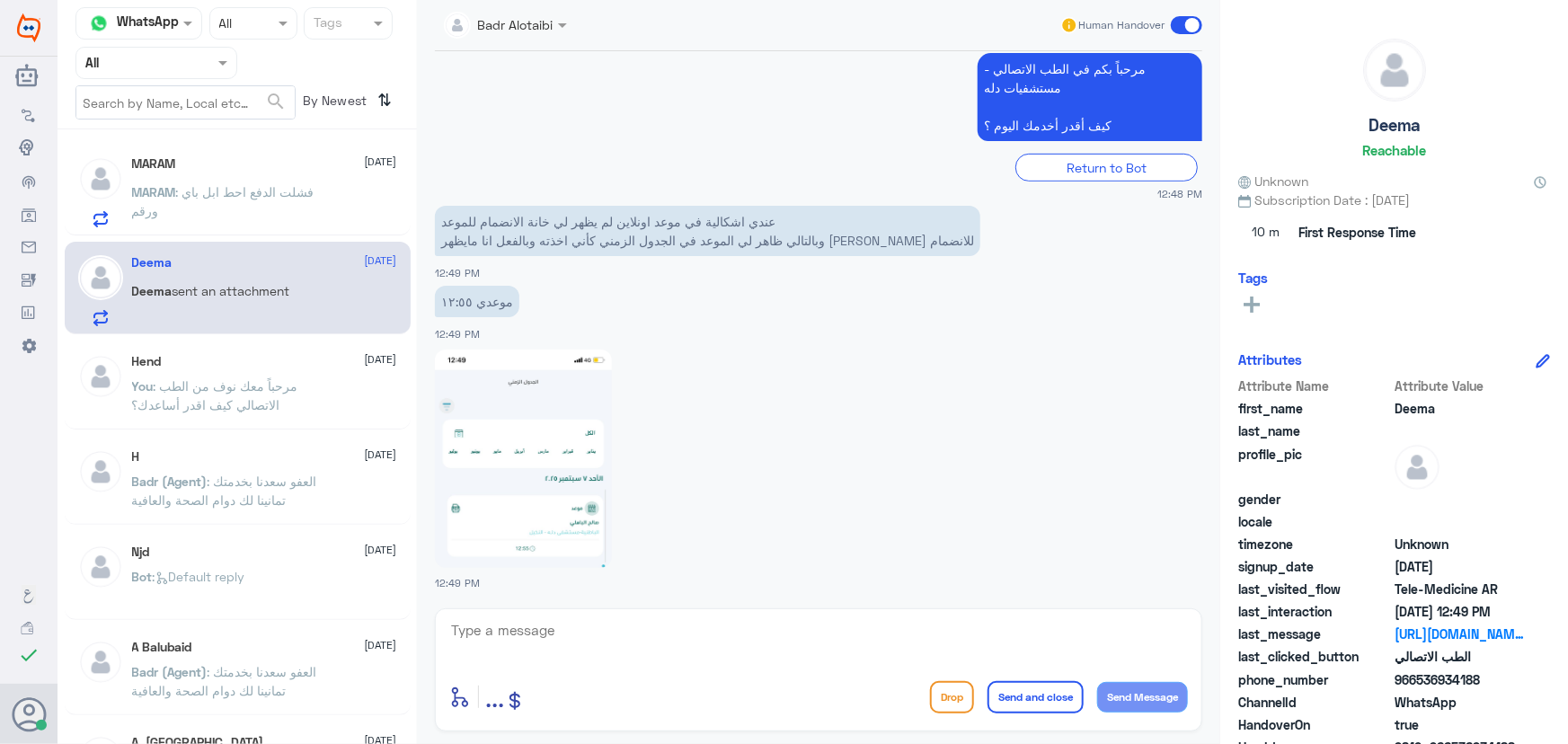
click at [279, 401] on p "You : مرحباً معك نوف من الطب الاتصالي كيف اقدر أساعدك؟" at bounding box center [233, 399] width 202 height 45
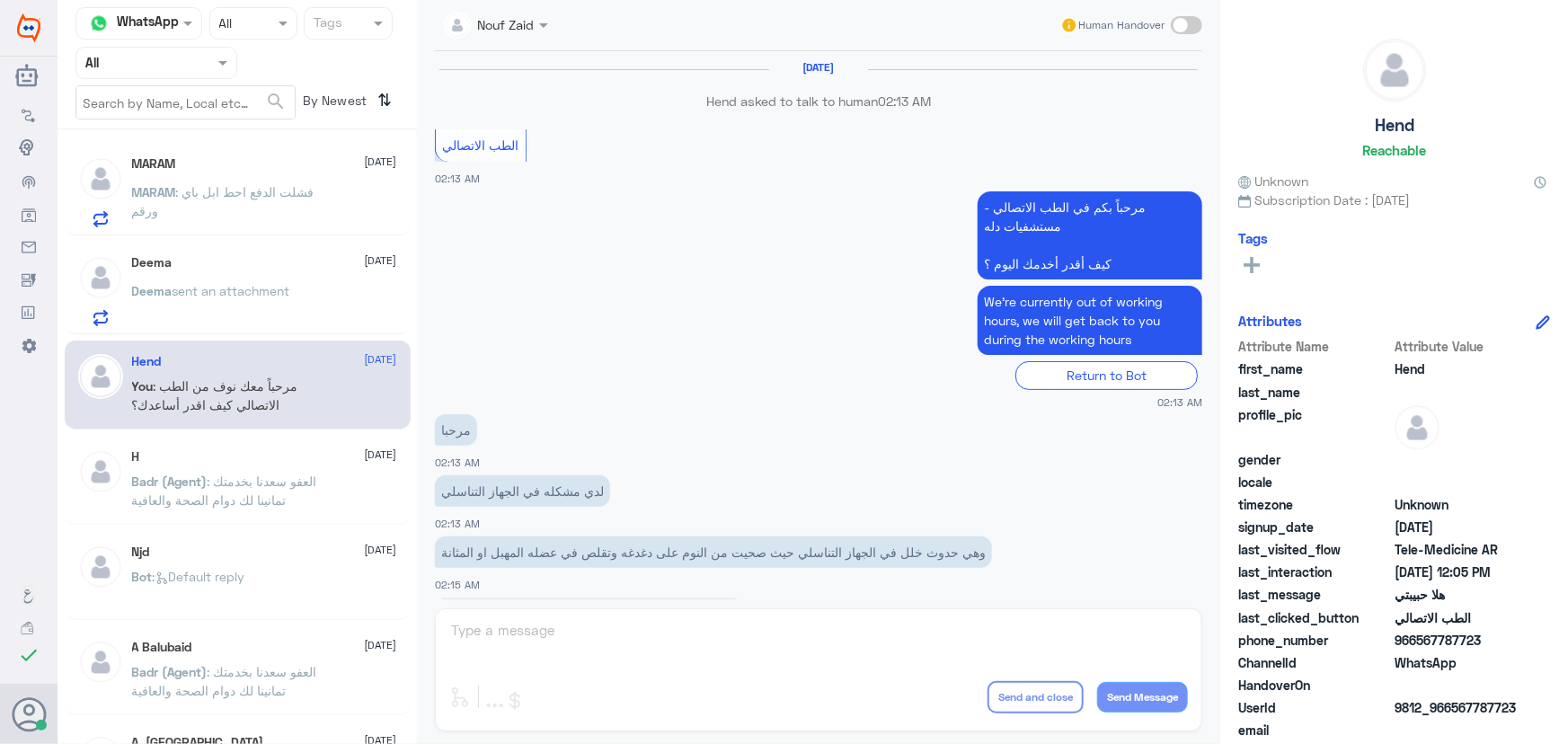
scroll to position [817, 0]
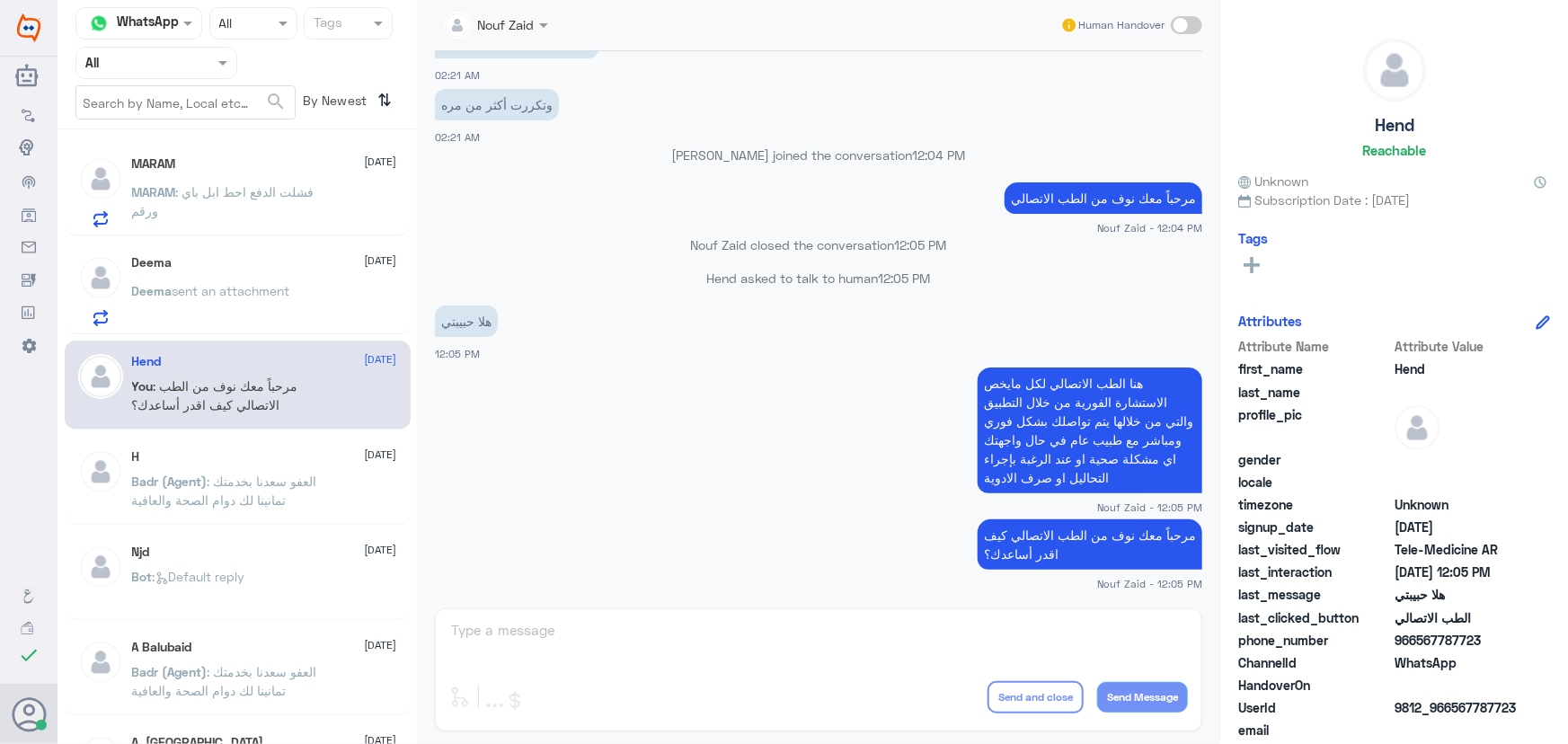
click at [279, 285] on span "sent an attachment" at bounding box center [232, 291] width 117 height 15
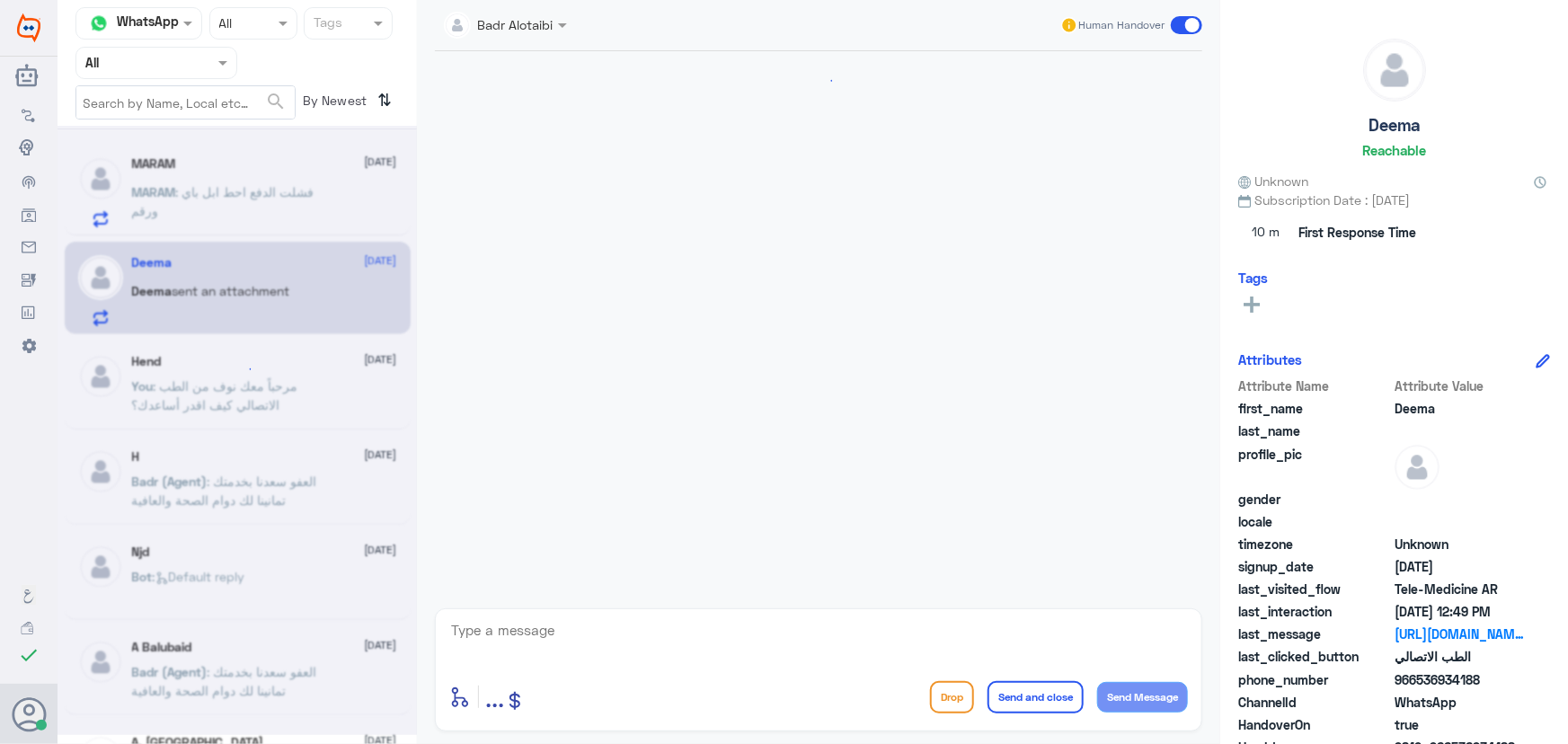
click at [269, 196] on div at bounding box center [237, 431] width 359 height 609
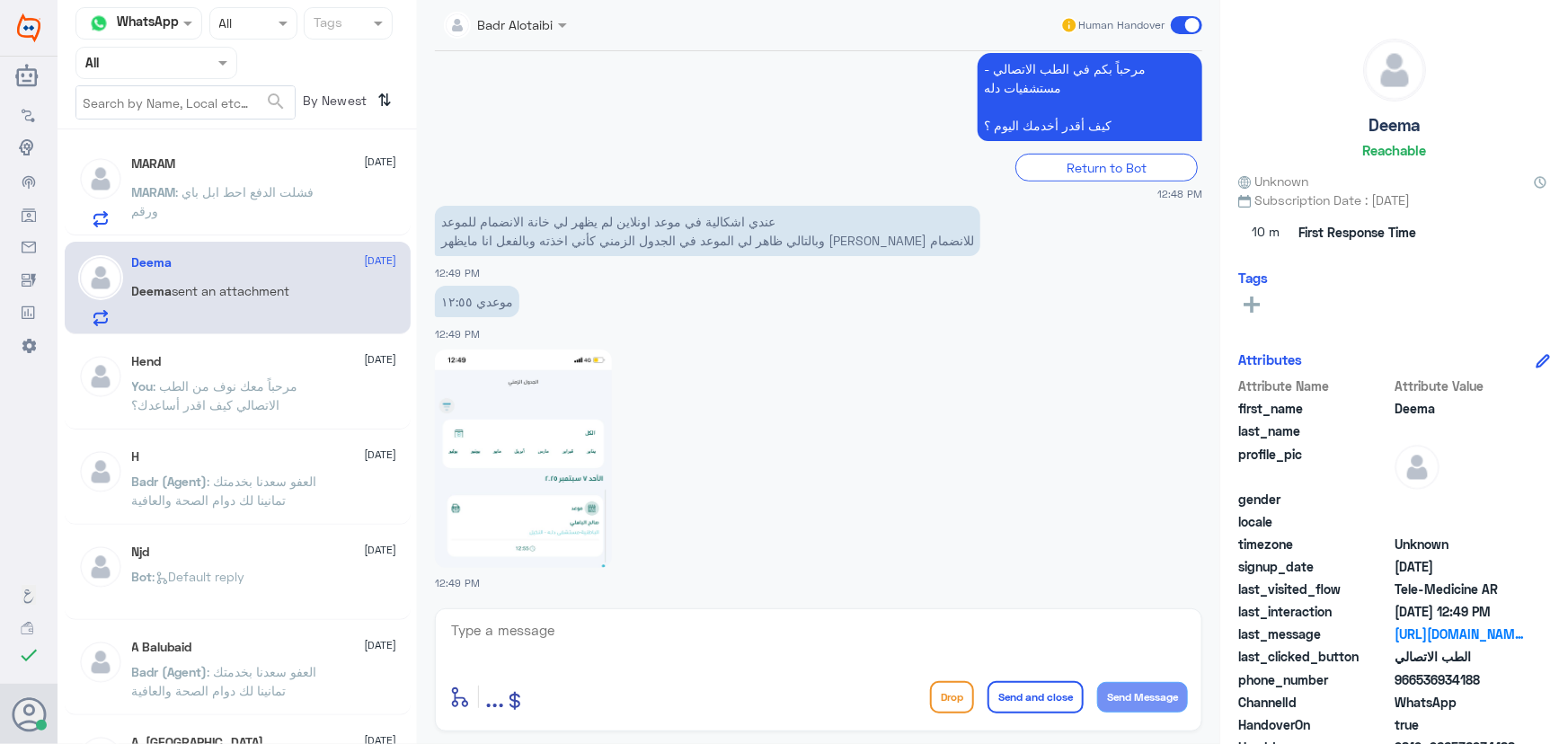
click at [263, 176] on div "MARAM [DATE] MARAM : فشلت الدفع احط ابل باي ورقم" at bounding box center [264, 192] width 265 height 71
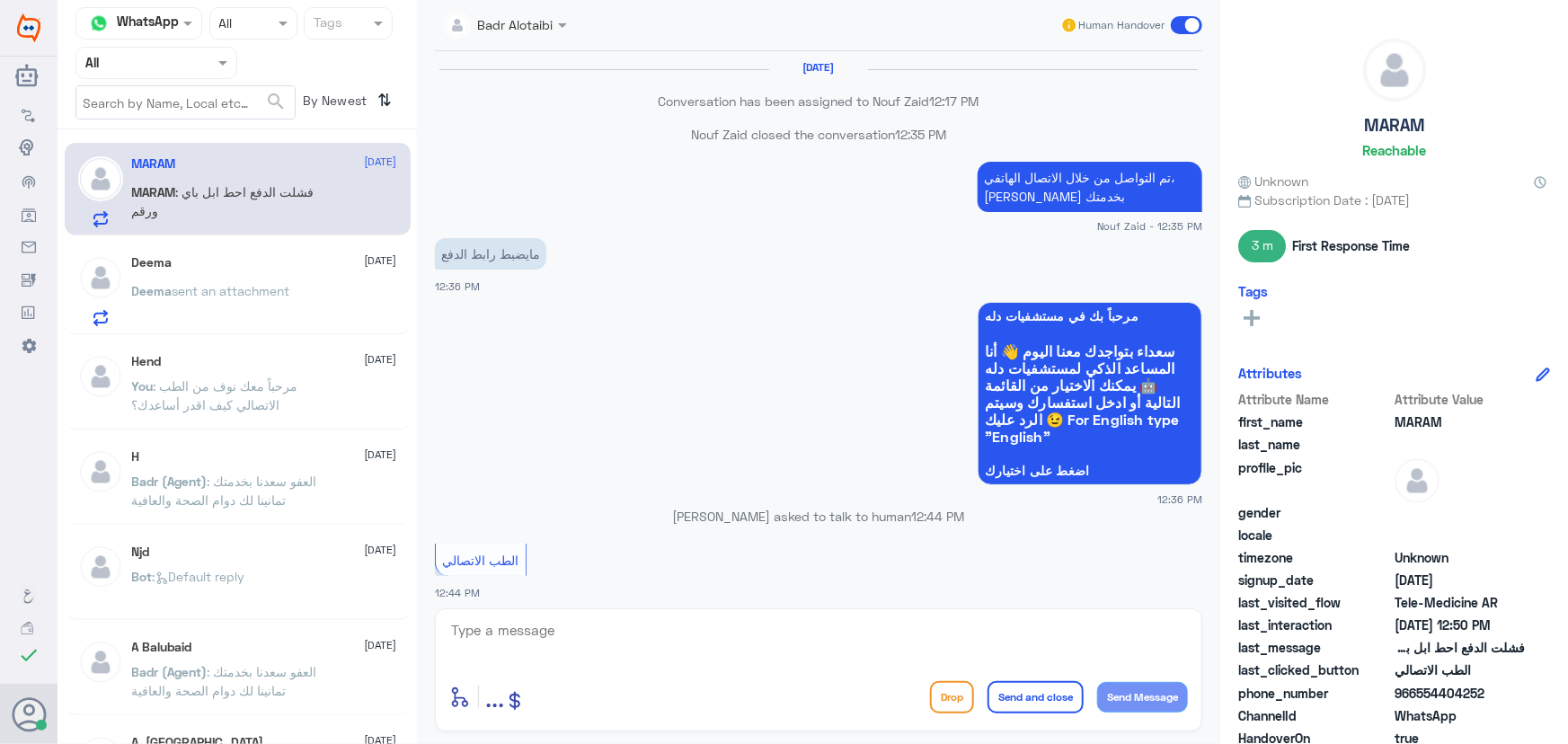
scroll to position [852, 0]
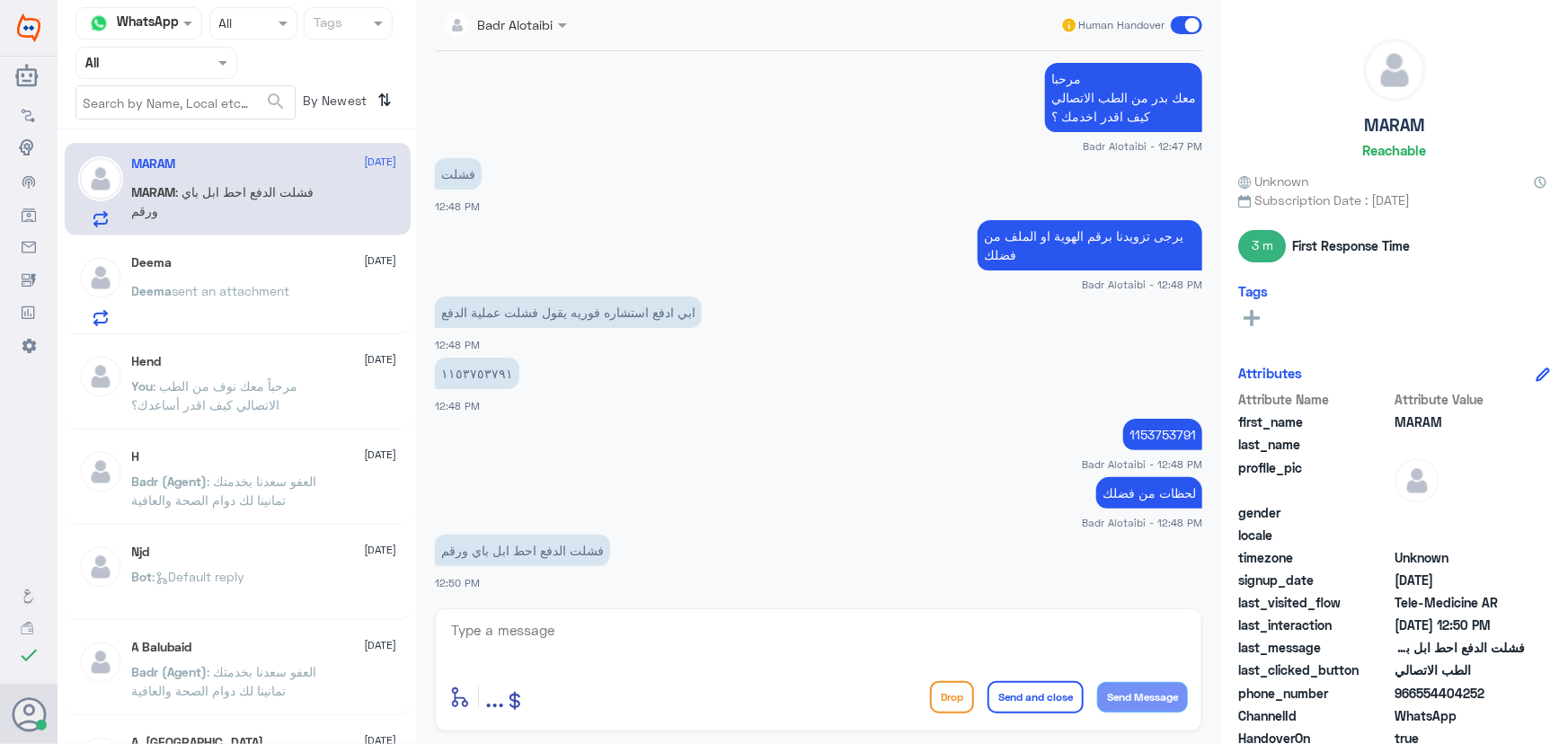
click at [1419, 691] on span "966554404252" at bounding box center [1459, 694] width 131 height 19
drag, startPoint x: 1416, startPoint y: 692, endPoint x: 1489, endPoint y: 688, distance: 73.1
click at [1488, 688] on span "966554404252" at bounding box center [1459, 694] width 131 height 19
click at [256, 272] on div "Deema [DATE] Deema sent an attachment" at bounding box center [264, 291] width 265 height 71
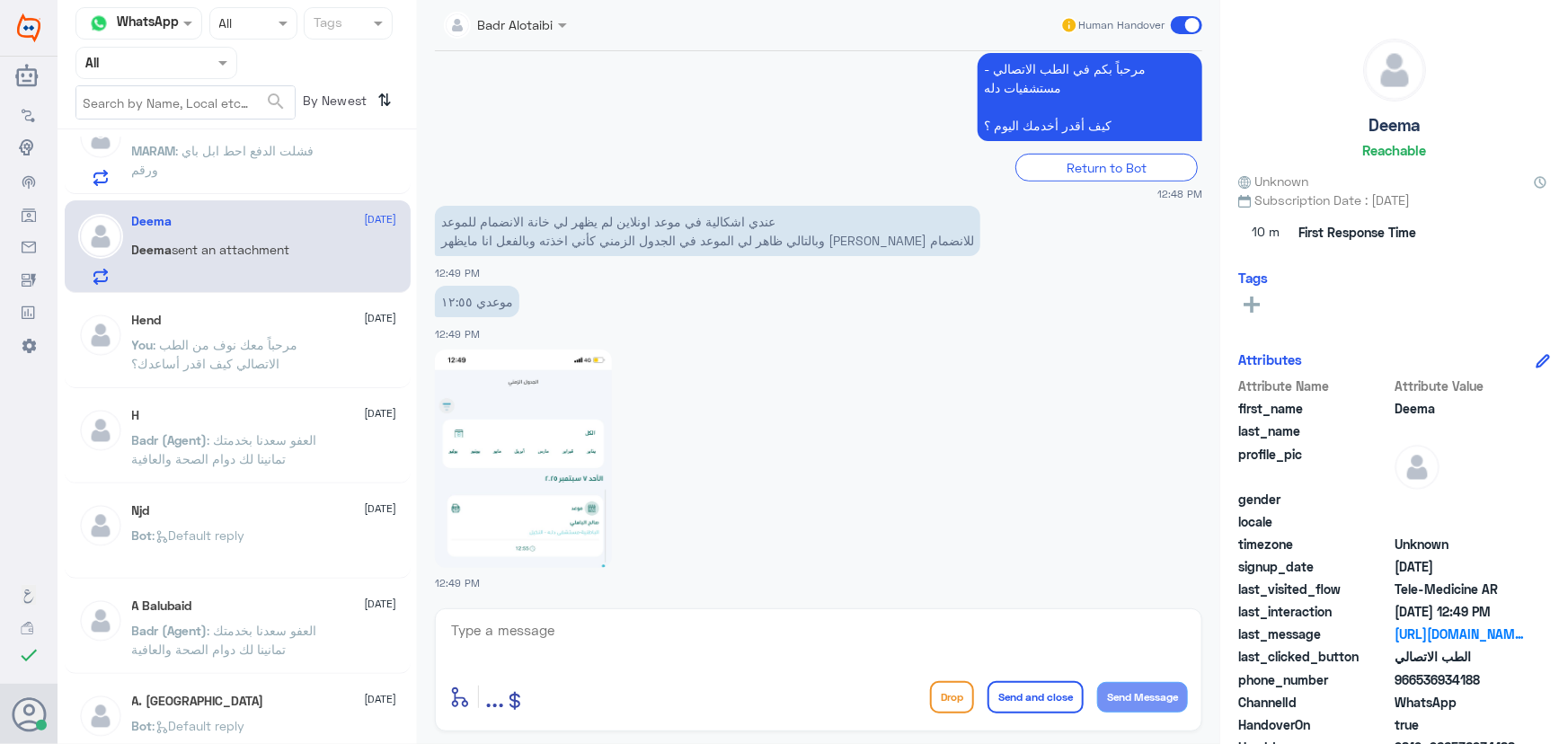
scroll to position [81, 0]
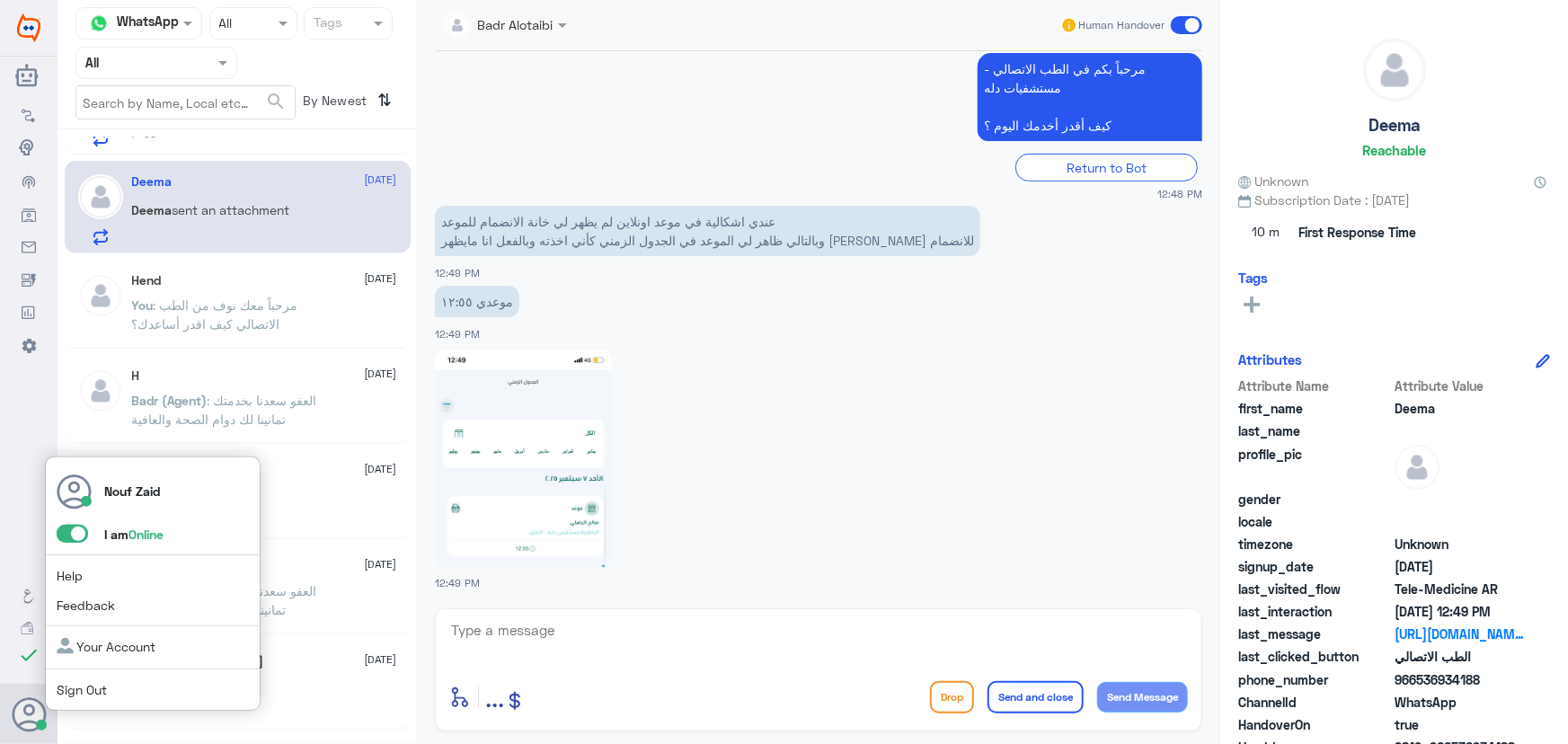
click at [62, 529] on span at bounding box center [72, 533] width 32 height 18
click at [0, 0] on input "checkbox" at bounding box center [0, 0] width 0 height 0
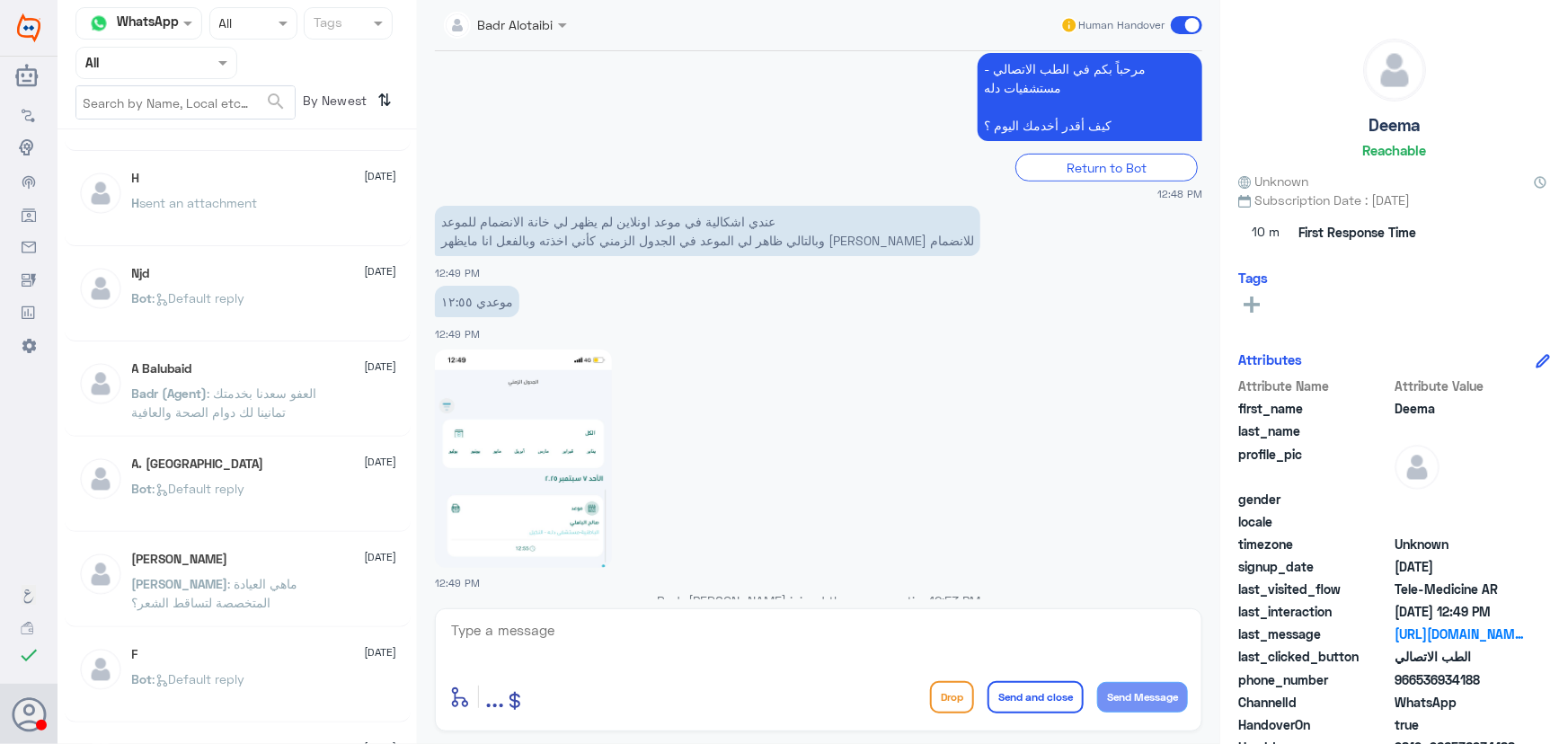
scroll to position [1065, 0]
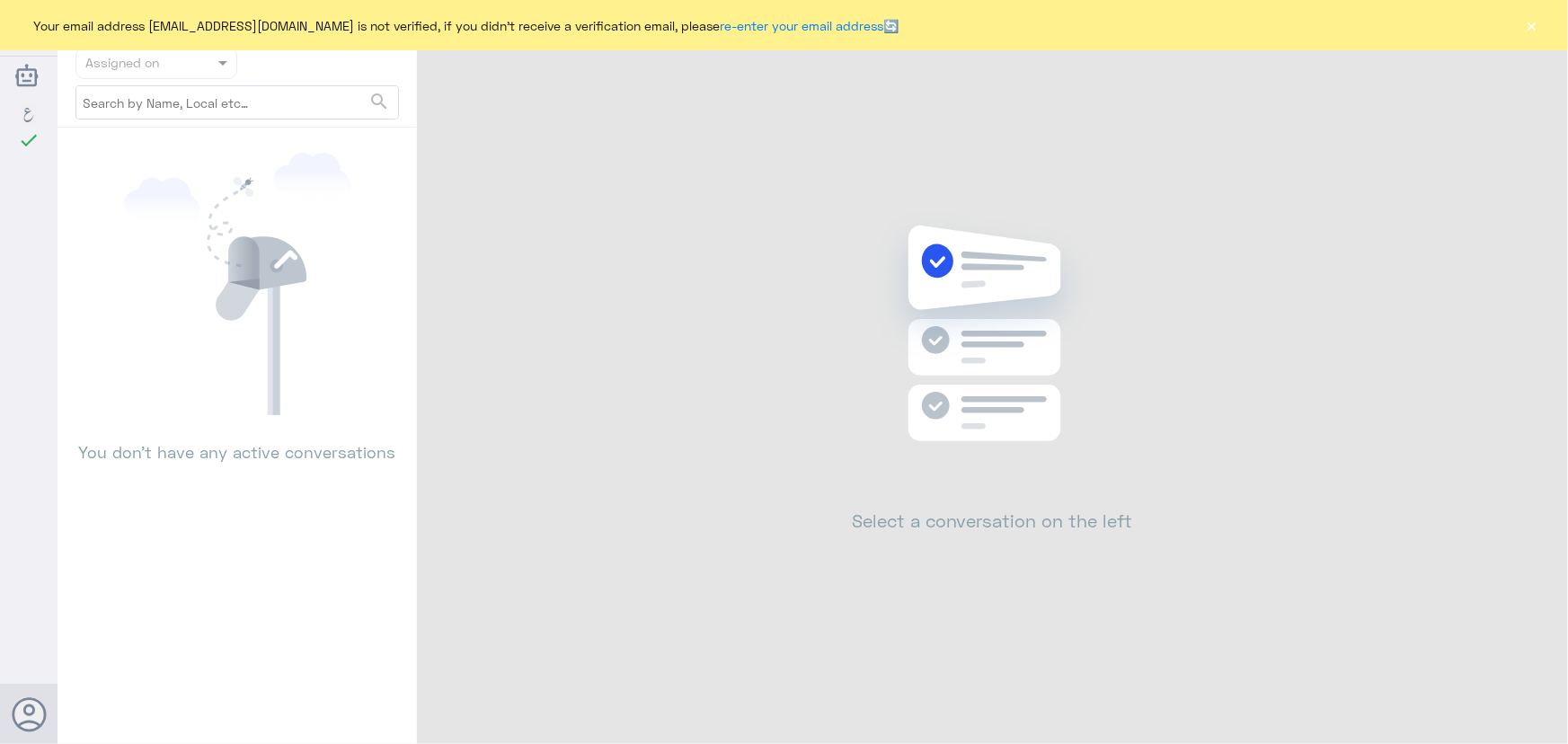
click at [1534, 46] on div "Your email address [EMAIL_ADDRESS][DOMAIN_NAME] is not verified, if you didn't …" at bounding box center [784, 25] width 1568 height 50
click at [1538, 27] on button "×" at bounding box center [1531, 25] width 18 height 18
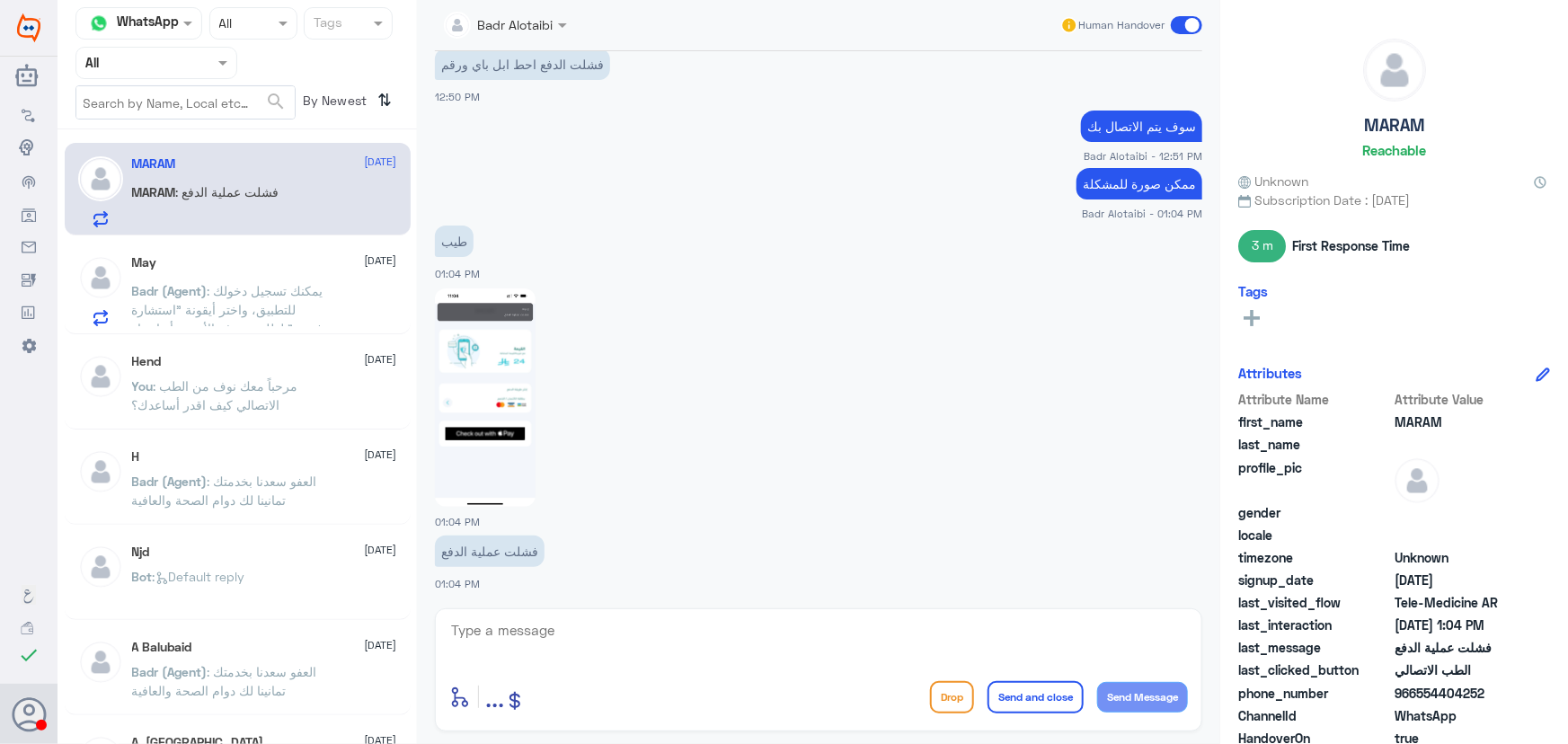
scroll to position [924, 0]
drag, startPoint x: 1417, startPoint y: 691, endPoint x: 1495, endPoint y: 700, distance: 78.5
click at [1495, 700] on span "966554404252" at bounding box center [1459, 694] width 131 height 19
copy span "554404252"
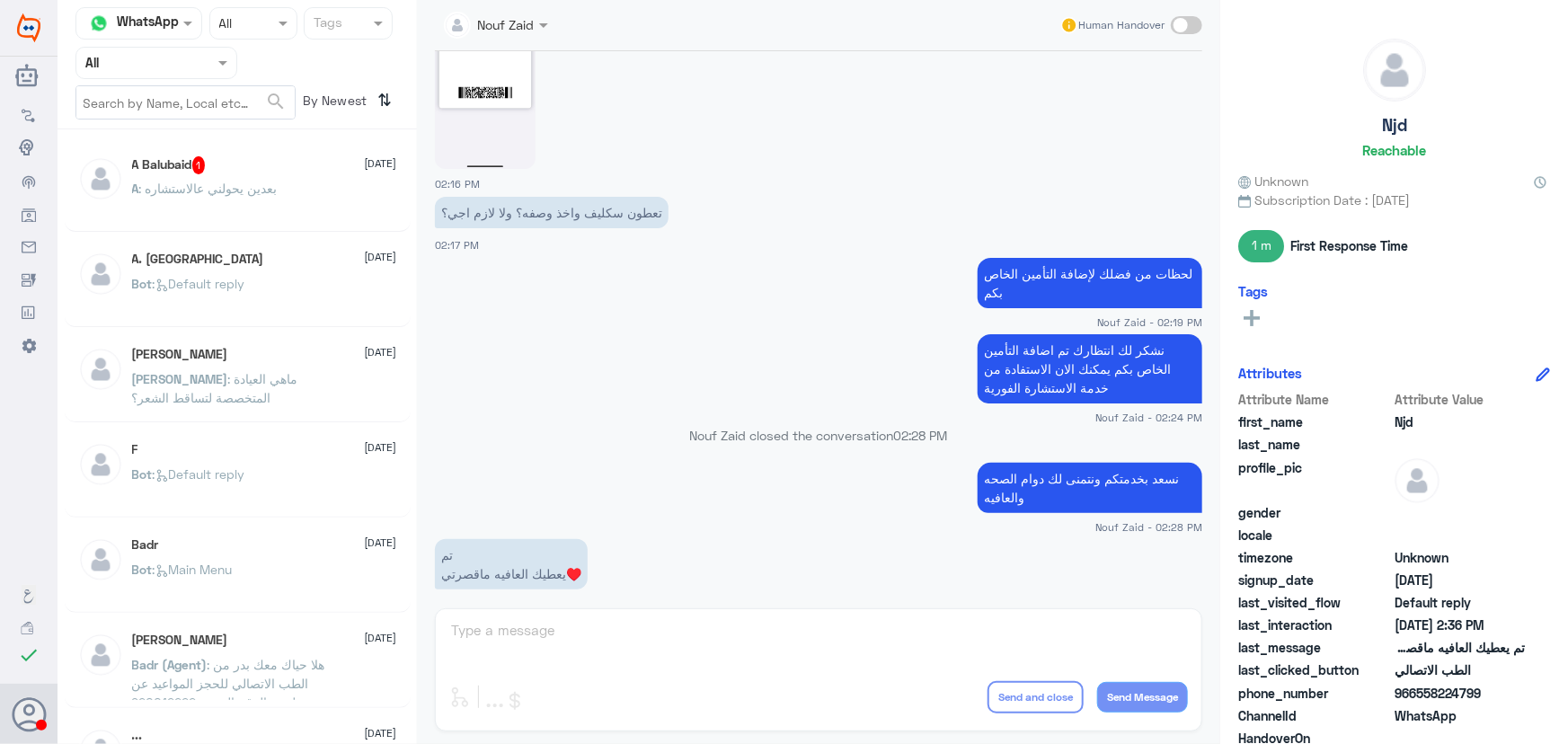
scroll to position [1191, 0]
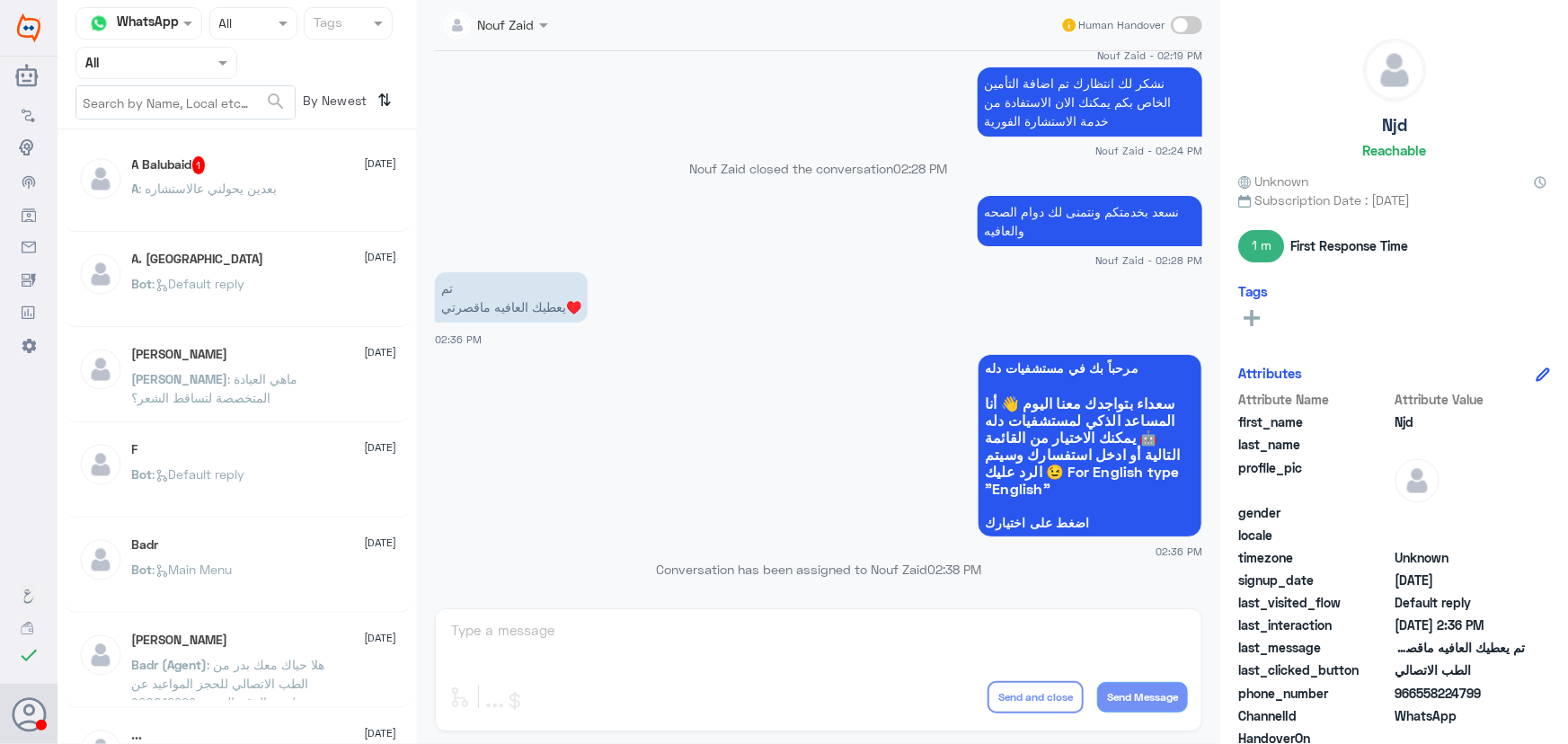
click at [228, 199] on p "A : بعدين يحولني عالاستشاره" at bounding box center [204, 201] width 145 height 45
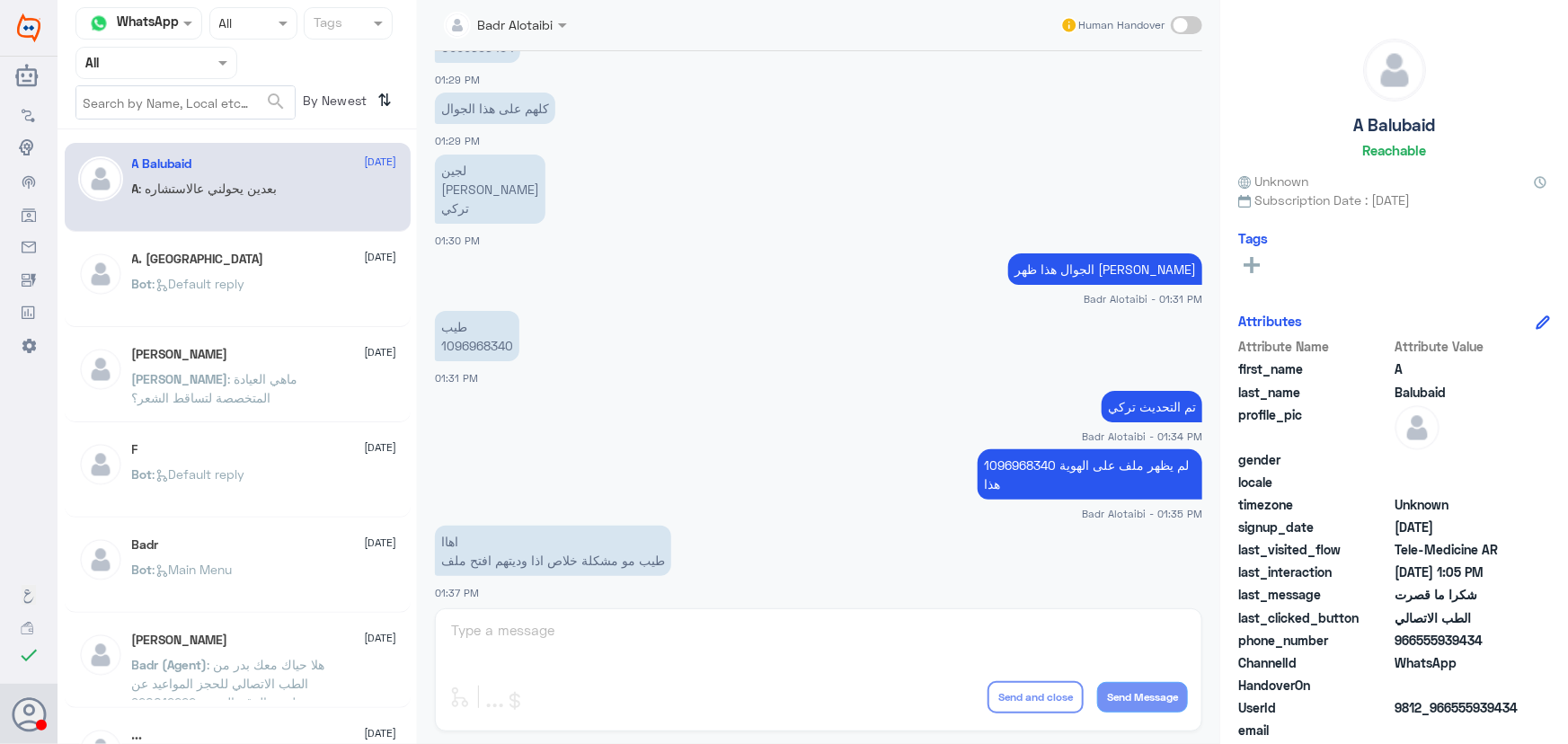
scroll to position [445, 0]
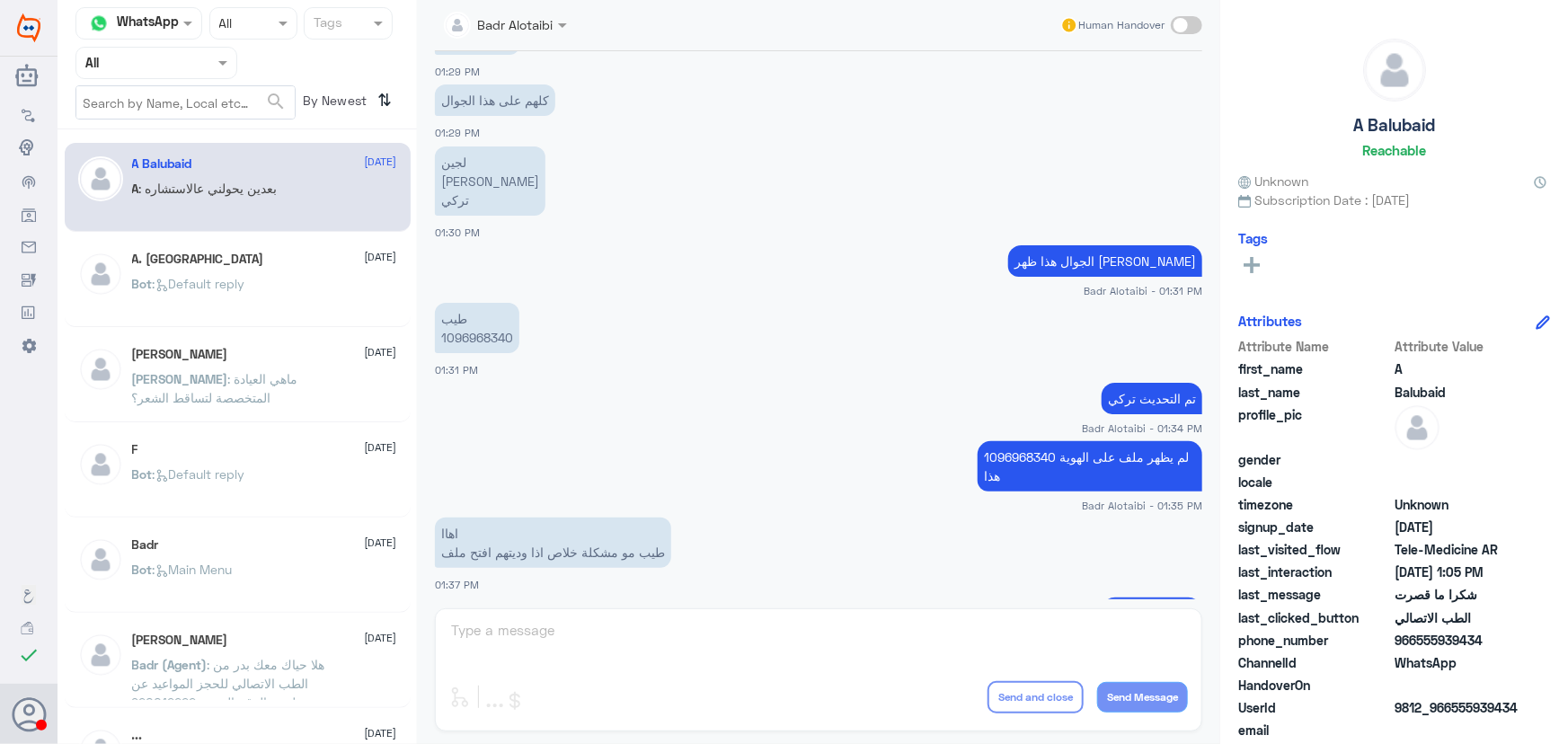
click at [234, 283] on span ": Default reply" at bounding box center [199, 284] width 92 height 15
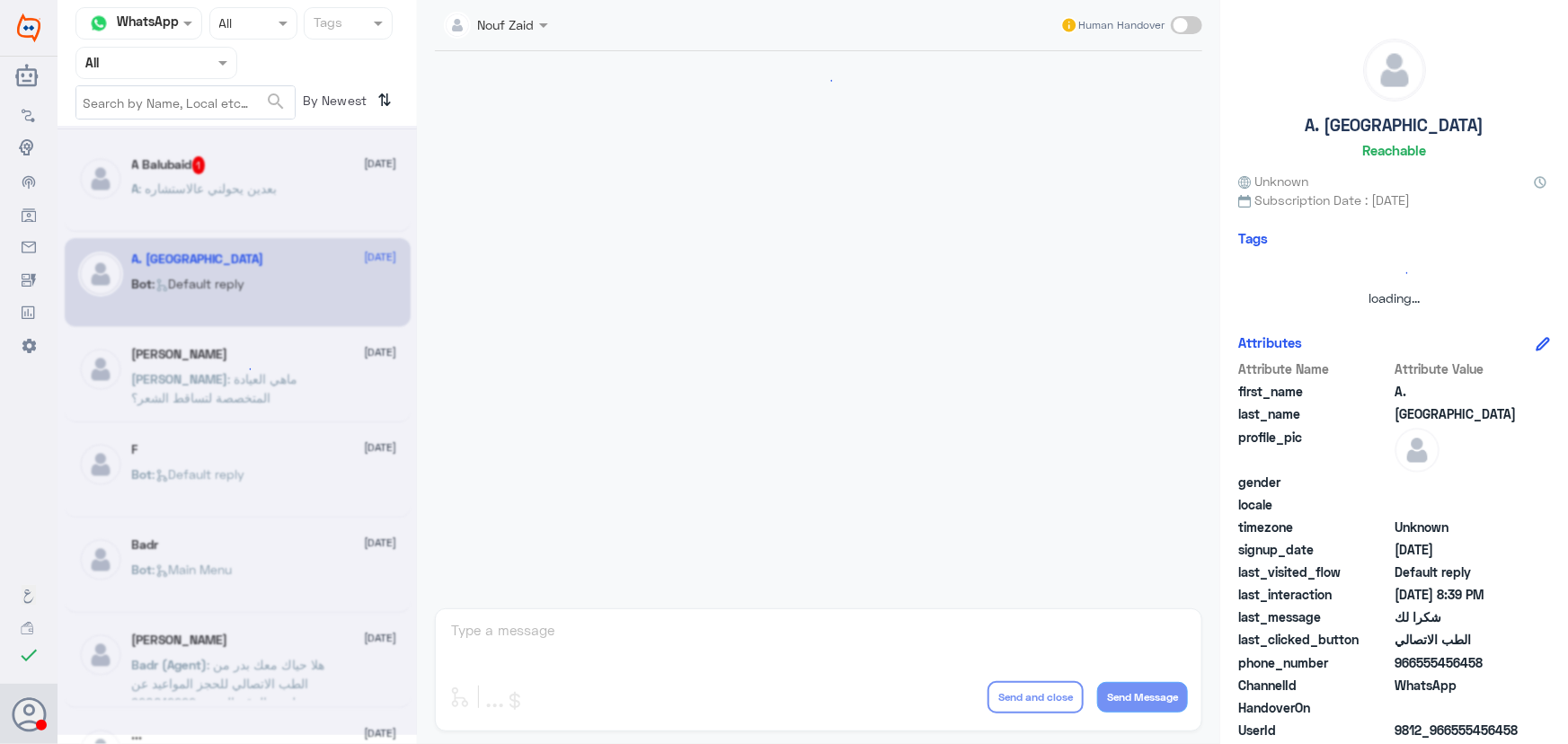
scroll to position [1329, 0]
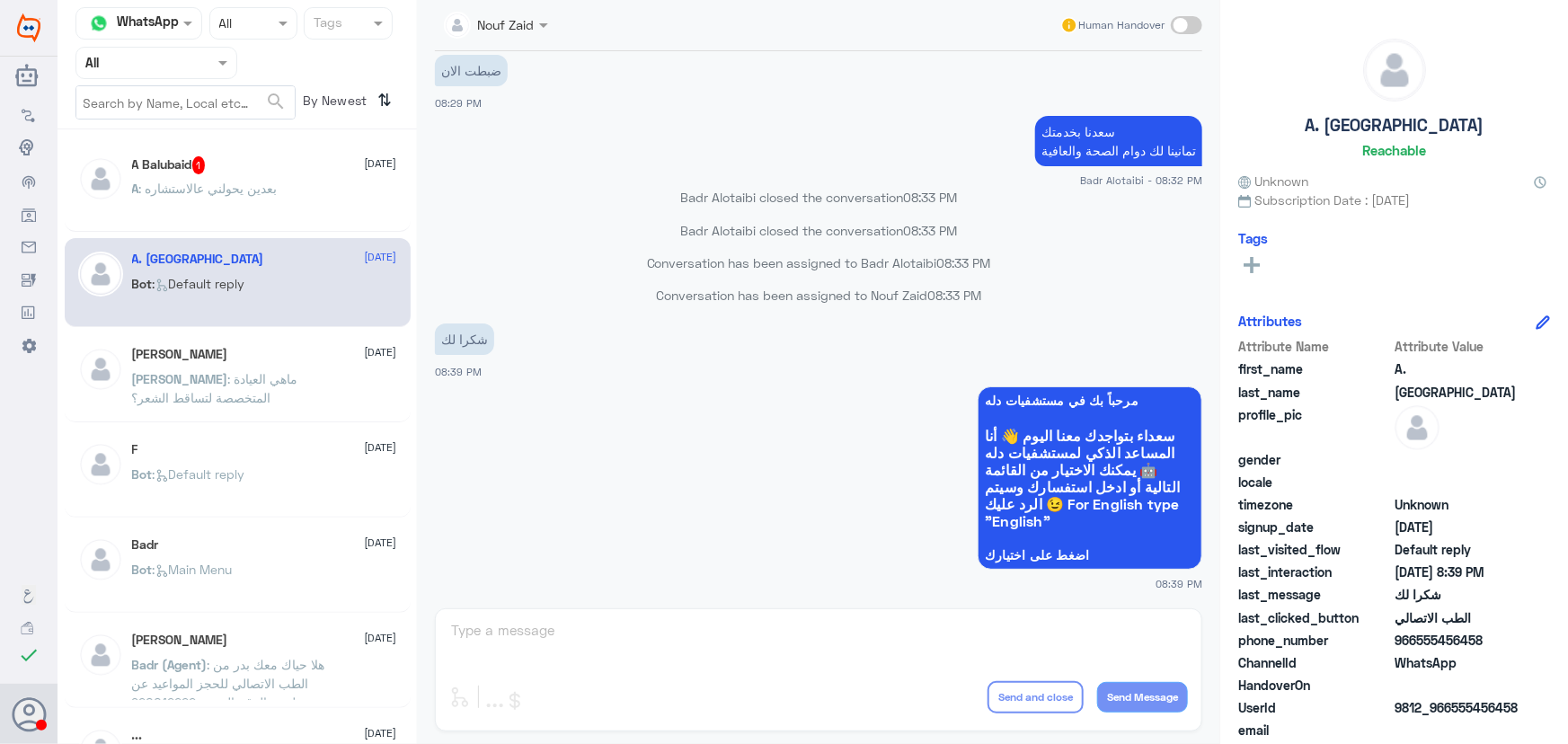
click at [259, 192] on span ": بعدين يحولني عالاستشاره" at bounding box center [208, 188] width 138 height 15
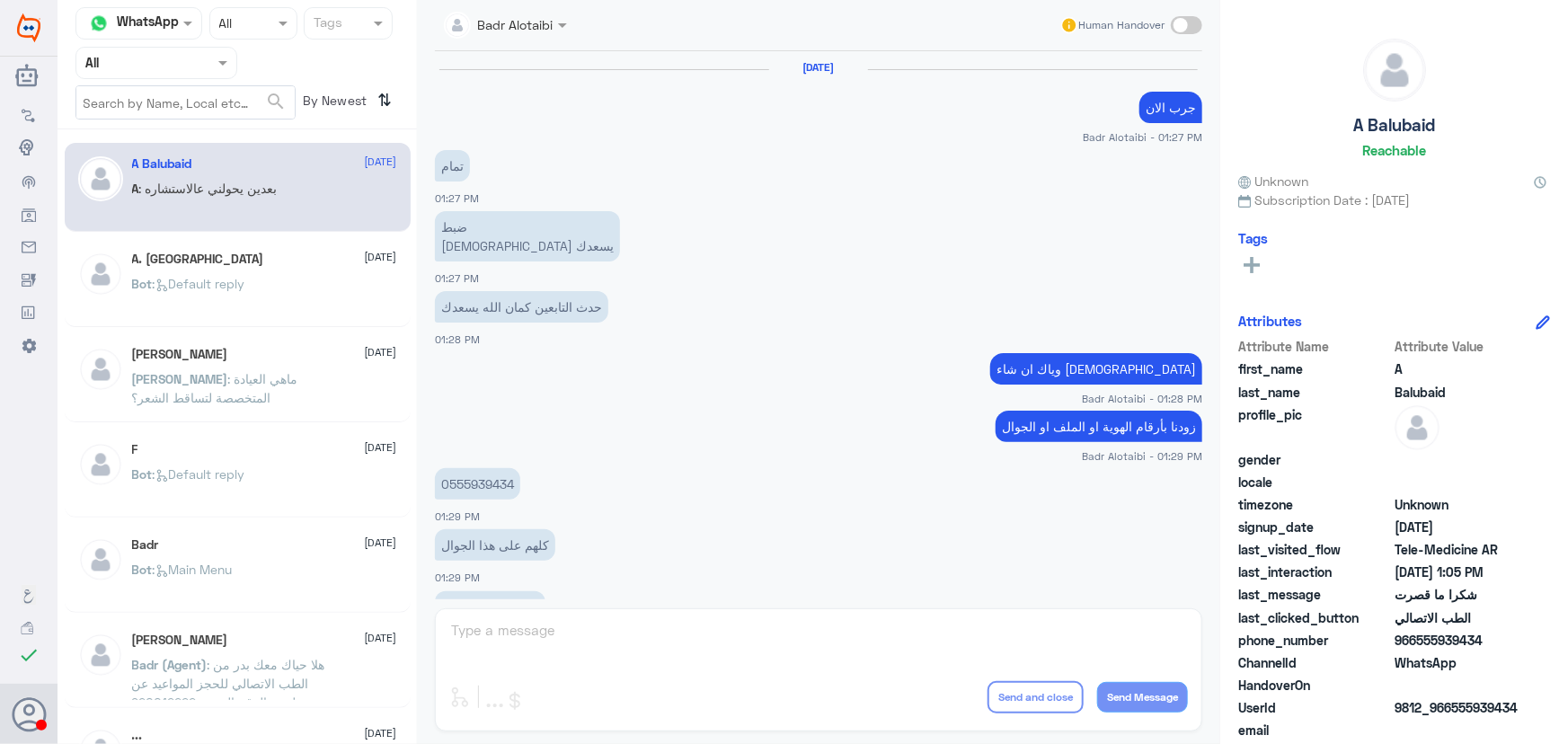
scroll to position [772, 0]
